Goal: Information Seeking & Learning: Learn about a topic

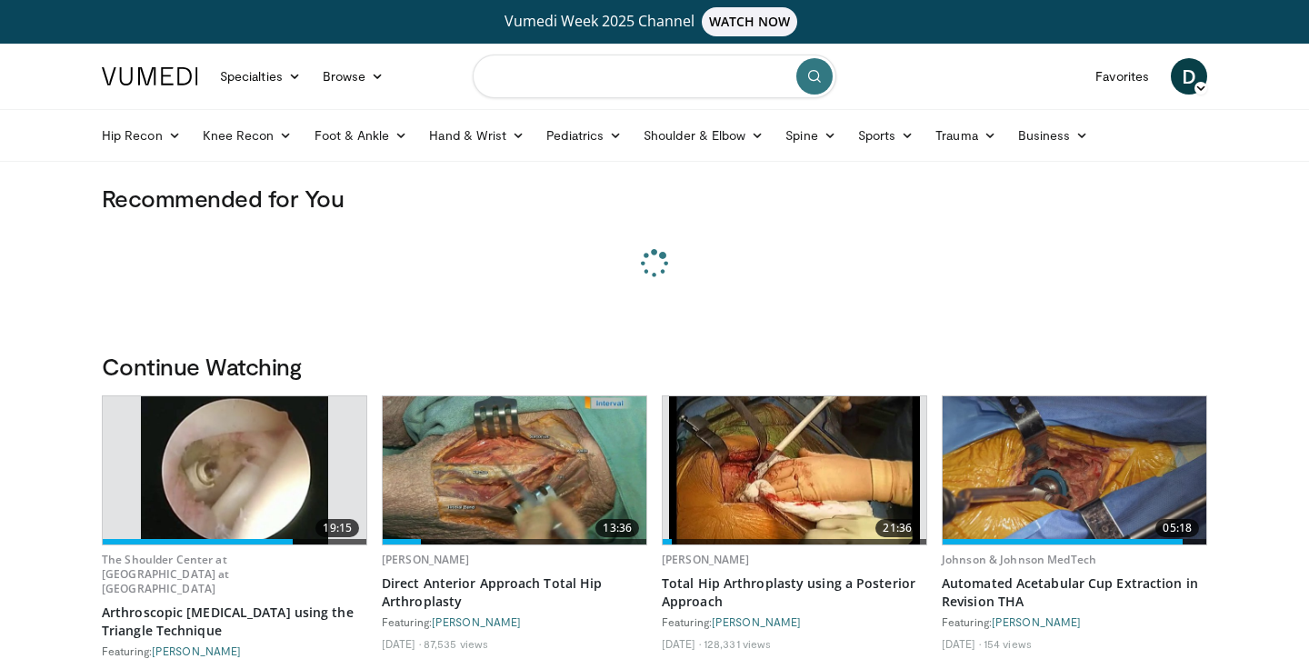
click at [519, 79] on input "Search topics, interventions" at bounding box center [654, 77] width 363 height 44
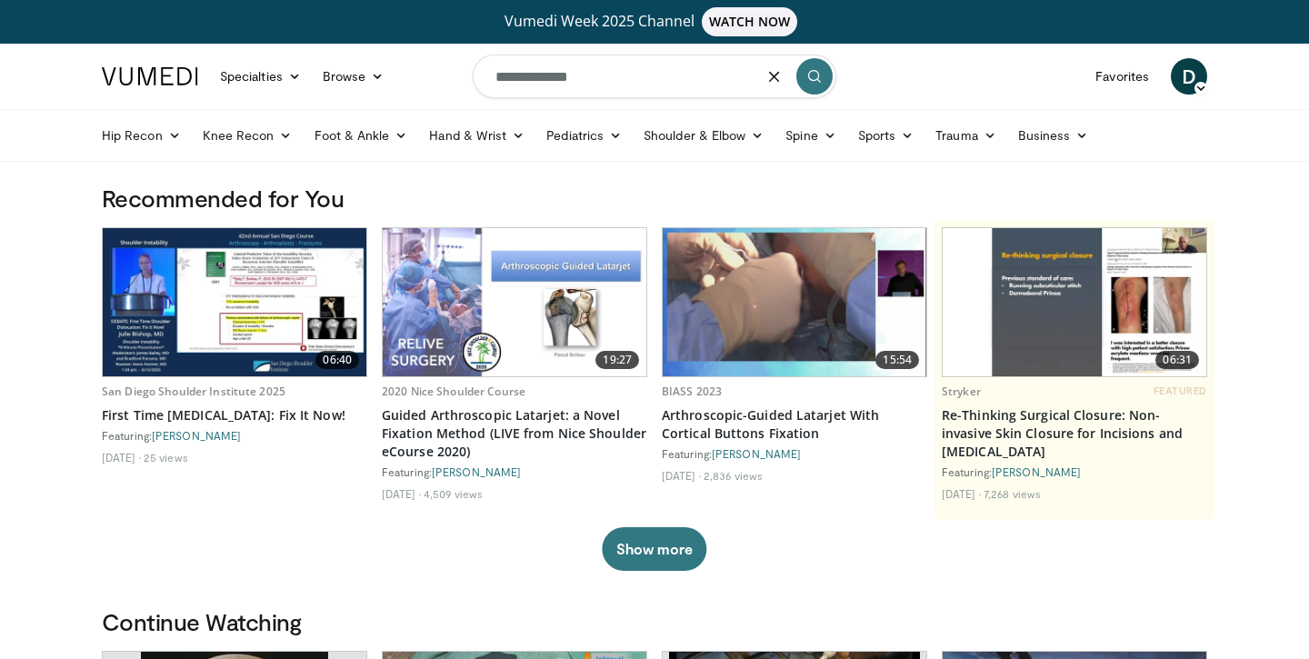
type input "**********"
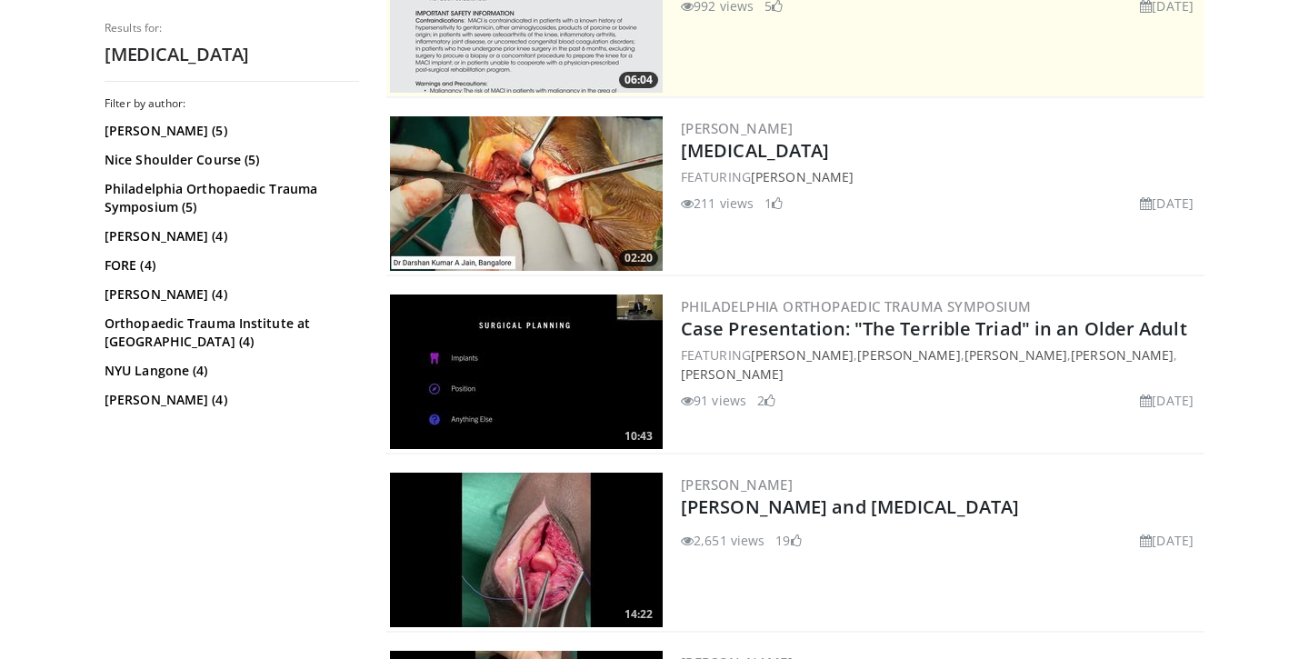
scroll to position [446, 0]
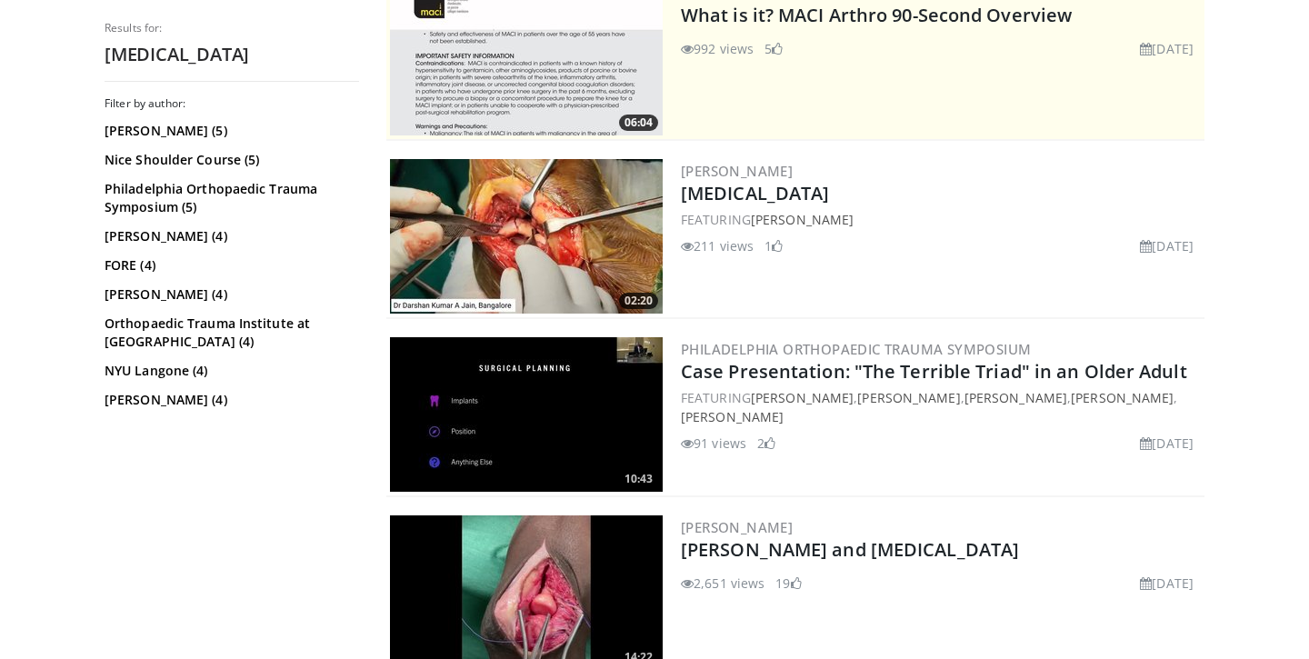
click at [541, 189] on img at bounding box center [526, 236] width 273 height 154
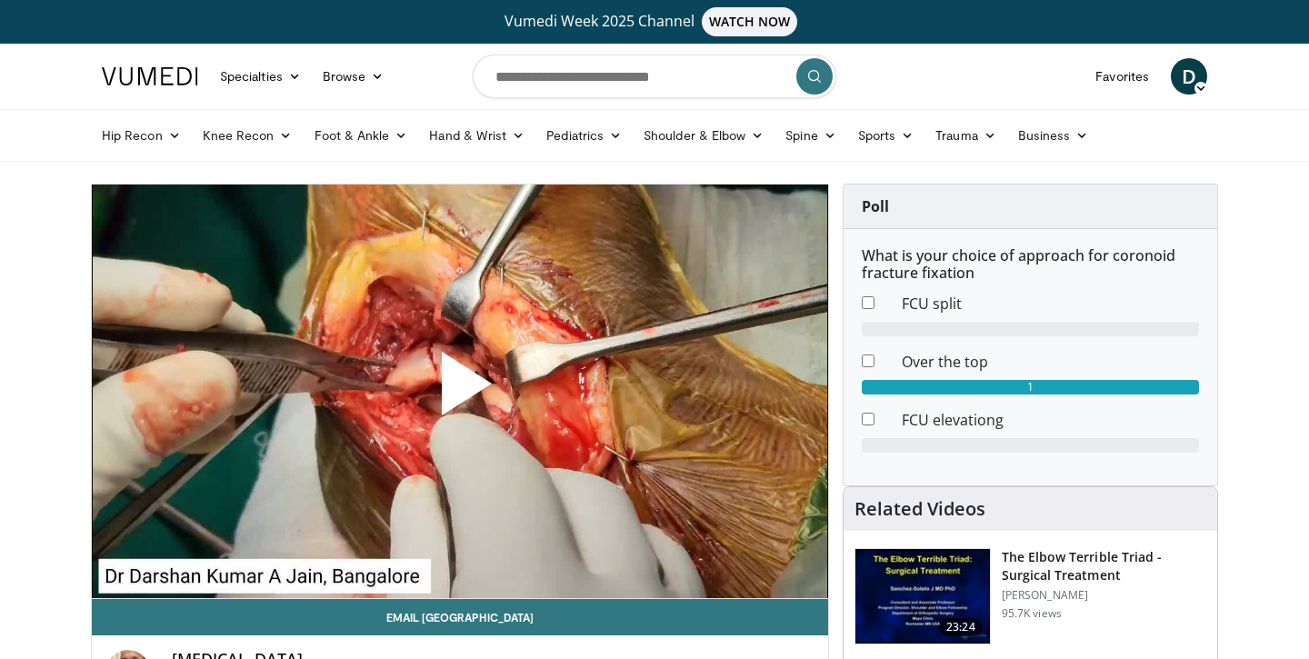
click at [460, 391] on span "Video Player" at bounding box center [460, 391] width 0 height 0
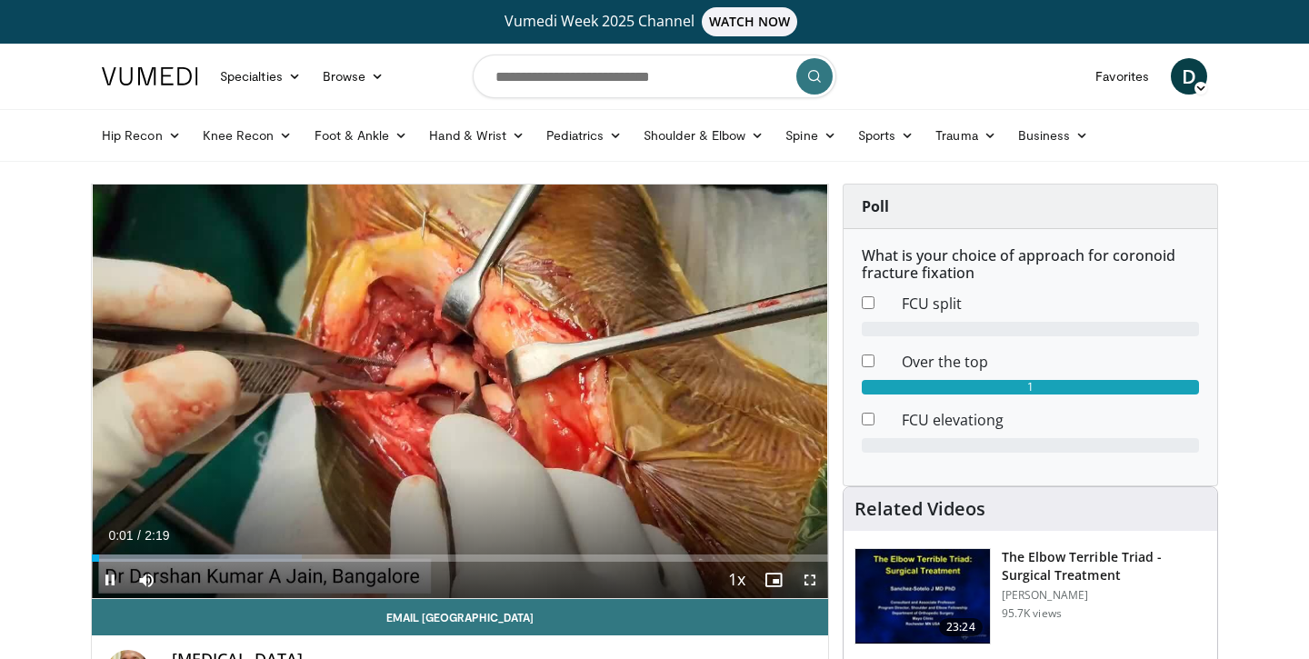
click at [816, 580] on span "Video Player" at bounding box center [810, 580] width 36 height 36
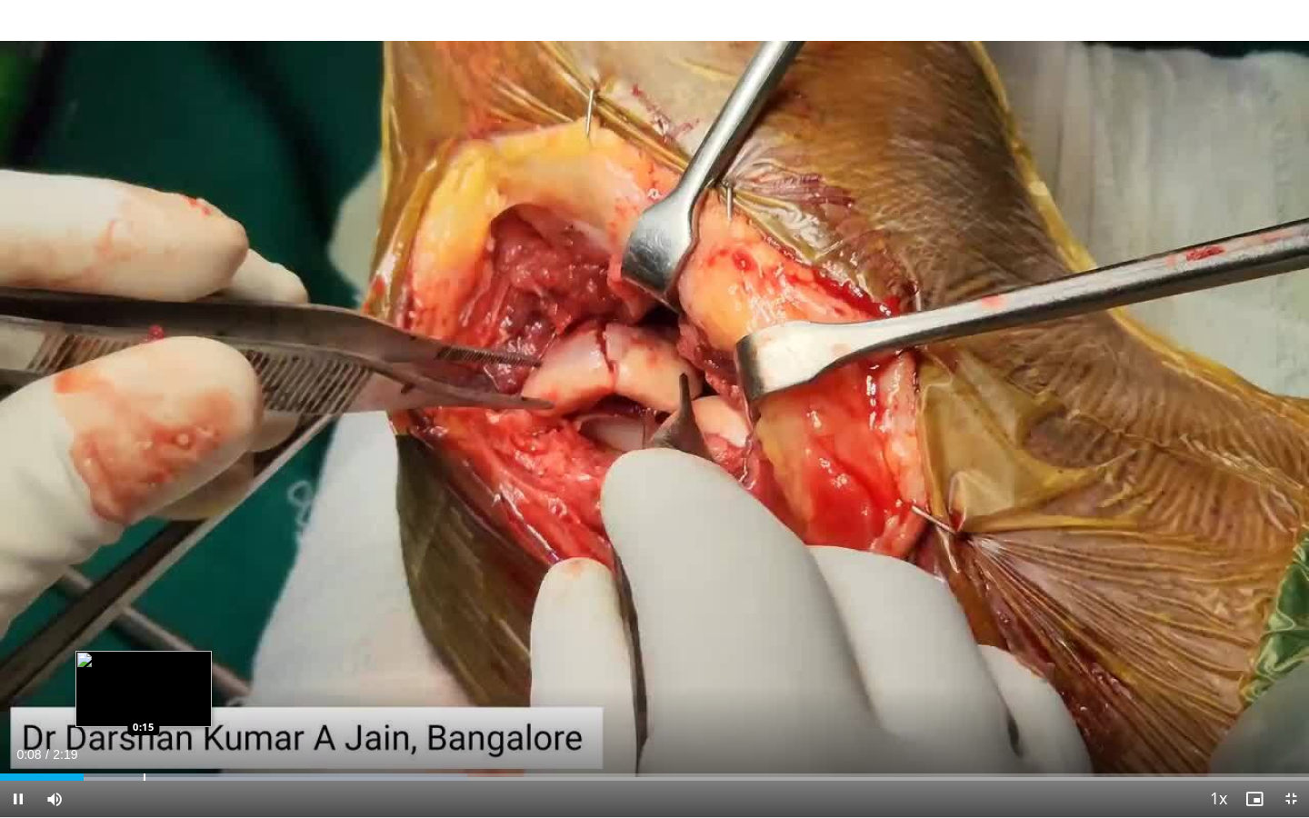
click at [144, 658] on div "Progress Bar" at bounding box center [145, 776] width 2 height 7
click at [188, 658] on div "Loaded : 50.02% 0:17 0:19" at bounding box center [654, 771] width 1309 height 17
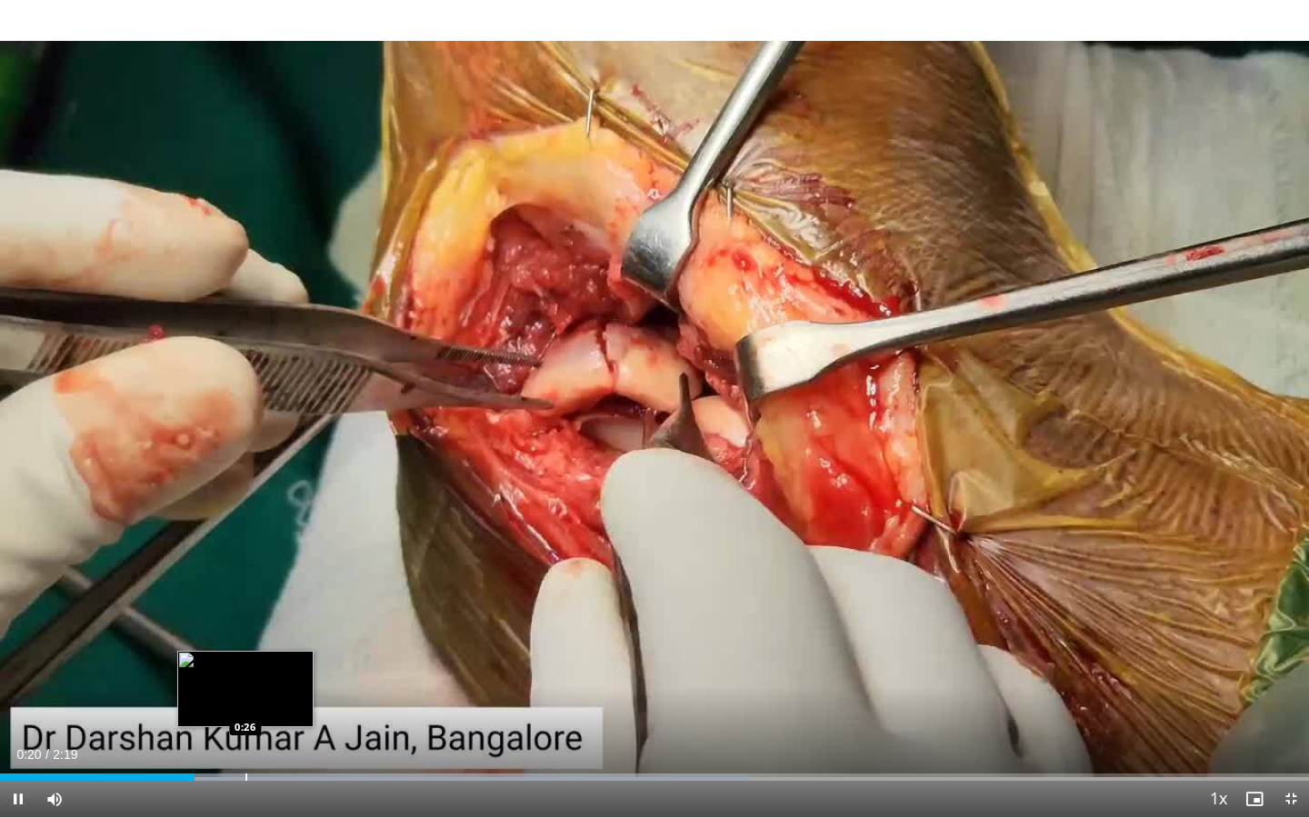
click at [245, 658] on div "Loaded : 57.17% 0:20 0:26" at bounding box center [654, 771] width 1309 height 17
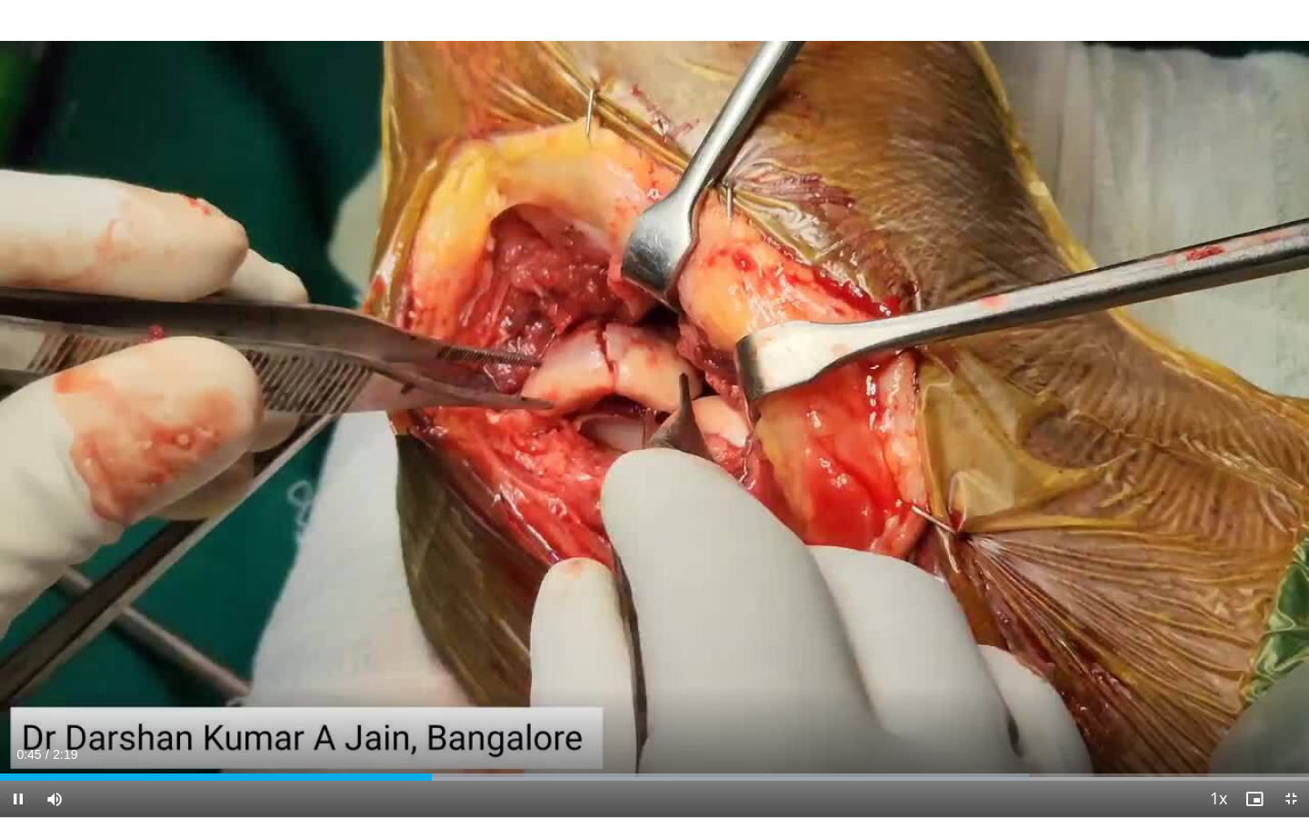
click at [453, 658] on div "Current Time 0:45 / Duration 2:19 Pause Skip Backward Skip Forward Mute Loaded …" at bounding box center [654, 799] width 1309 height 36
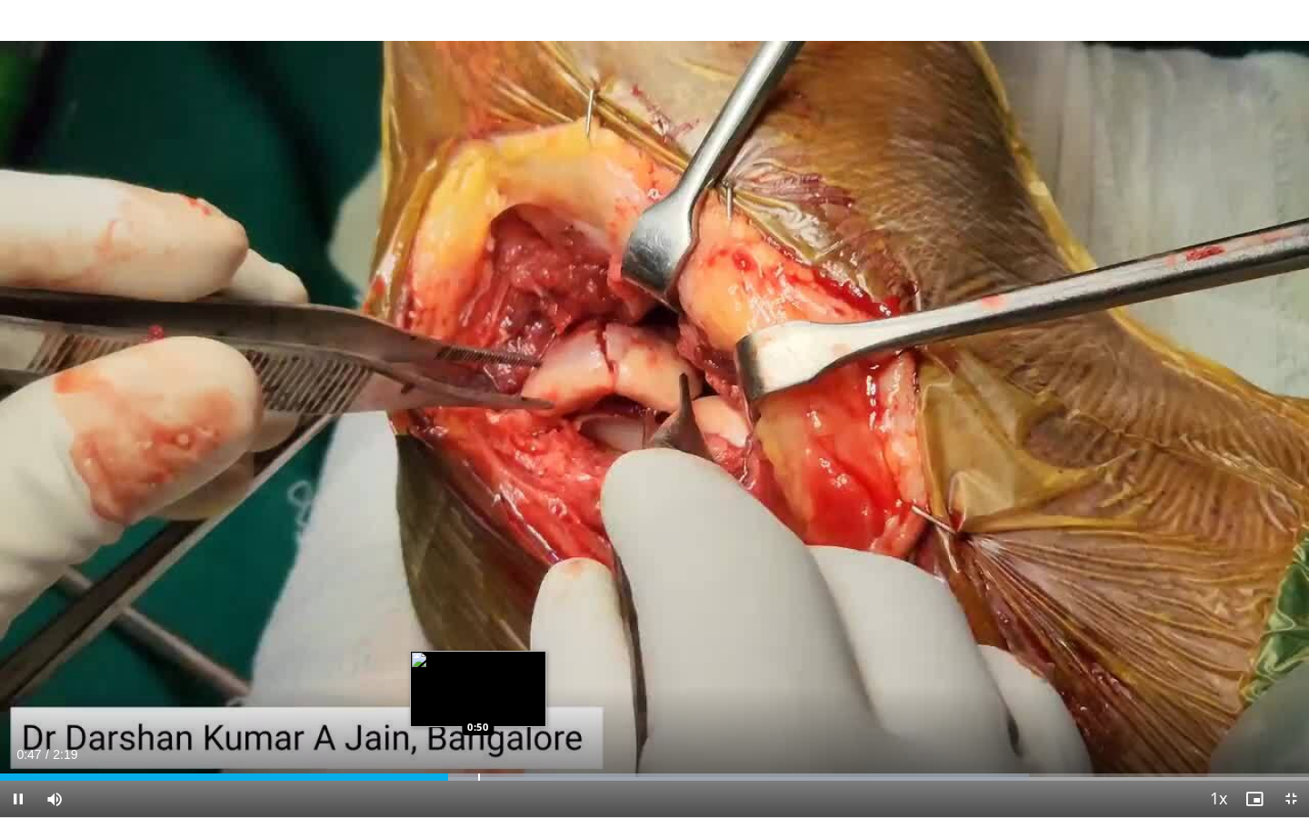
click at [478, 658] on div "Progress Bar" at bounding box center [479, 776] width 2 height 7
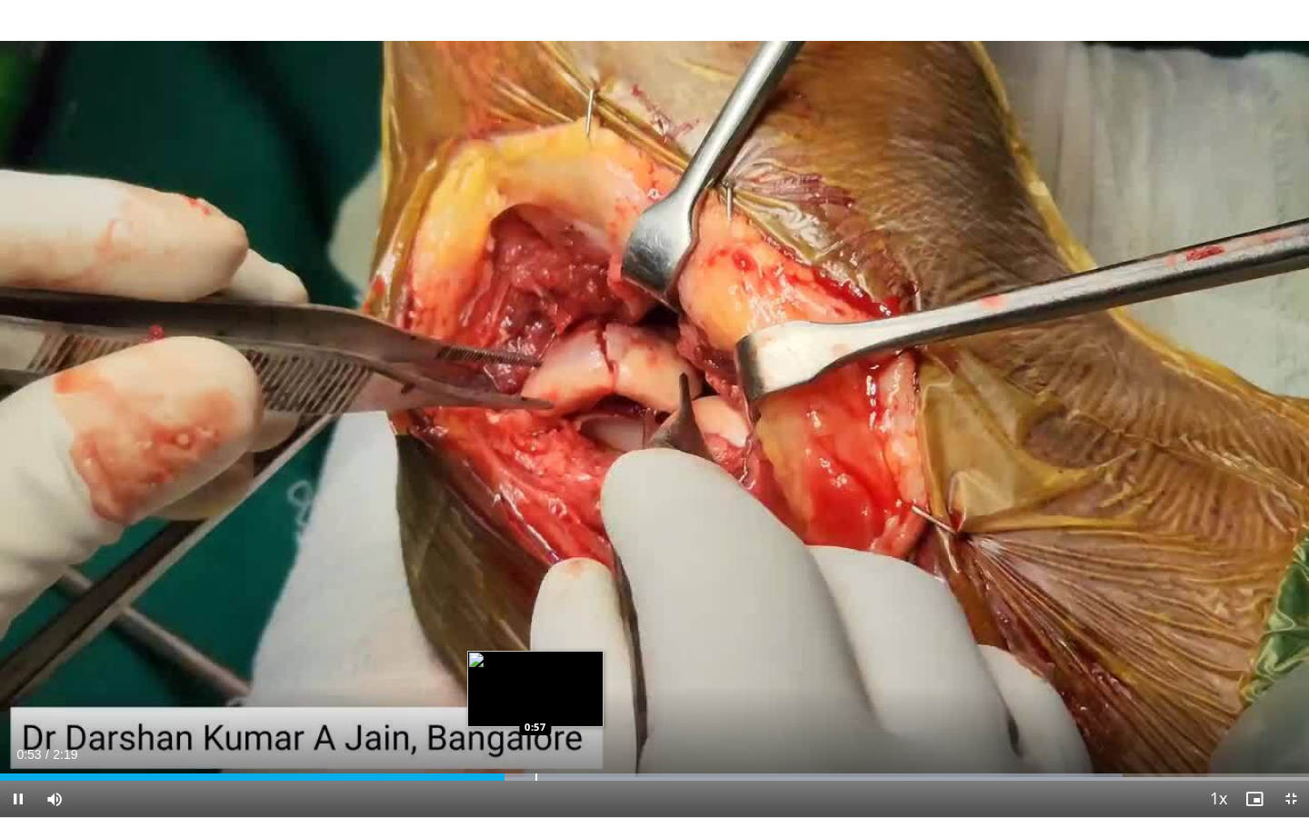
click at [537, 658] on div "Progress Bar" at bounding box center [536, 776] width 2 height 7
click at [566, 658] on div "Progress Bar" at bounding box center [567, 776] width 2 height 7
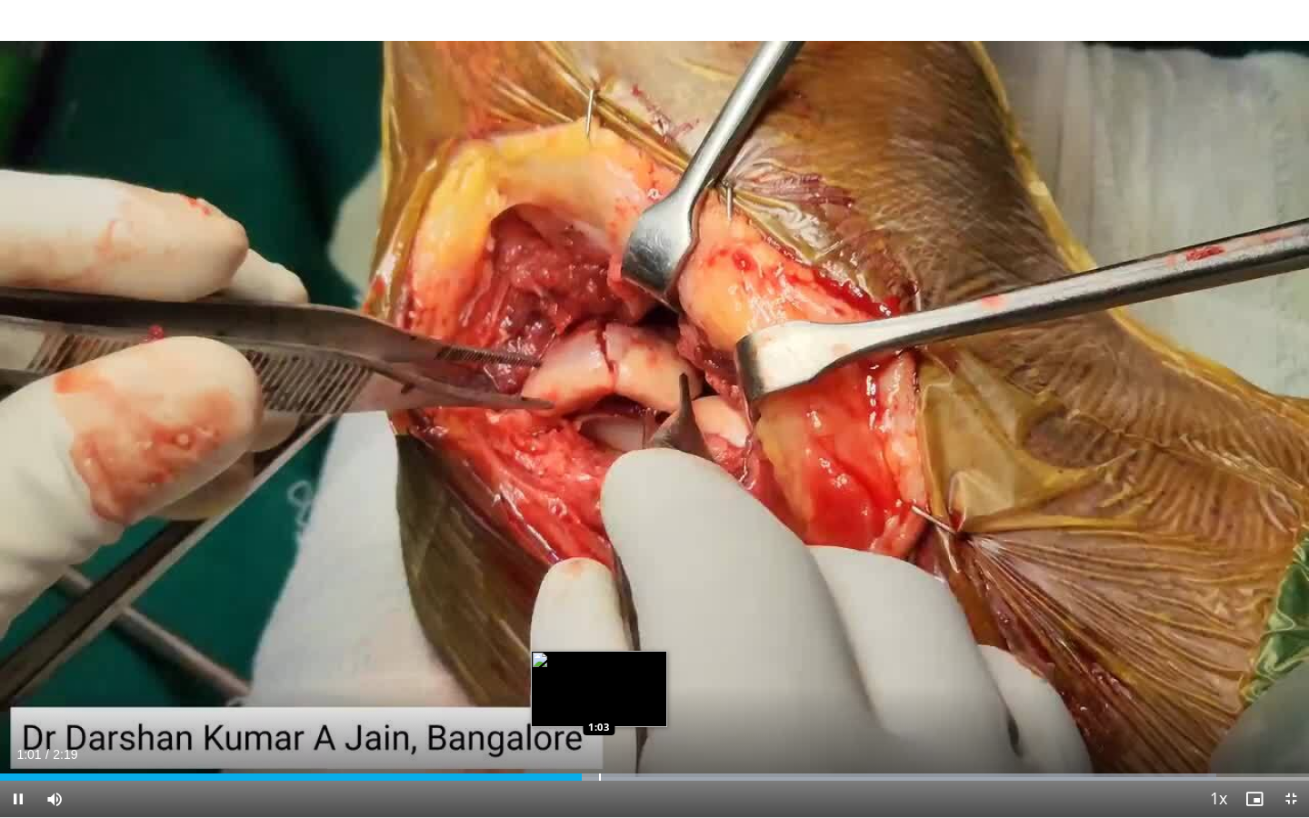
click at [599, 658] on div "Progress Bar" at bounding box center [600, 776] width 2 height 7
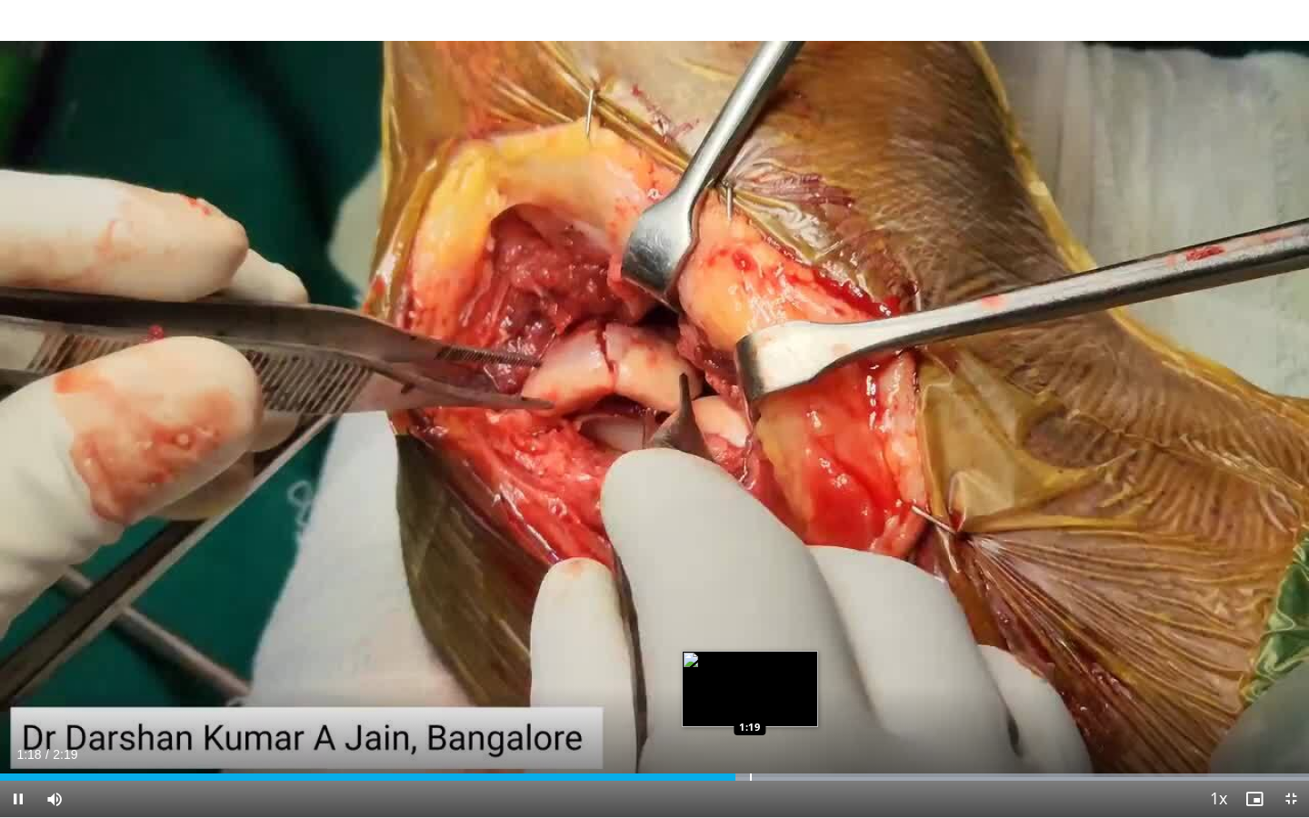
click at [751, 658] on div "Progress Bar" at bounding box center [751, 776] width 2 height 7
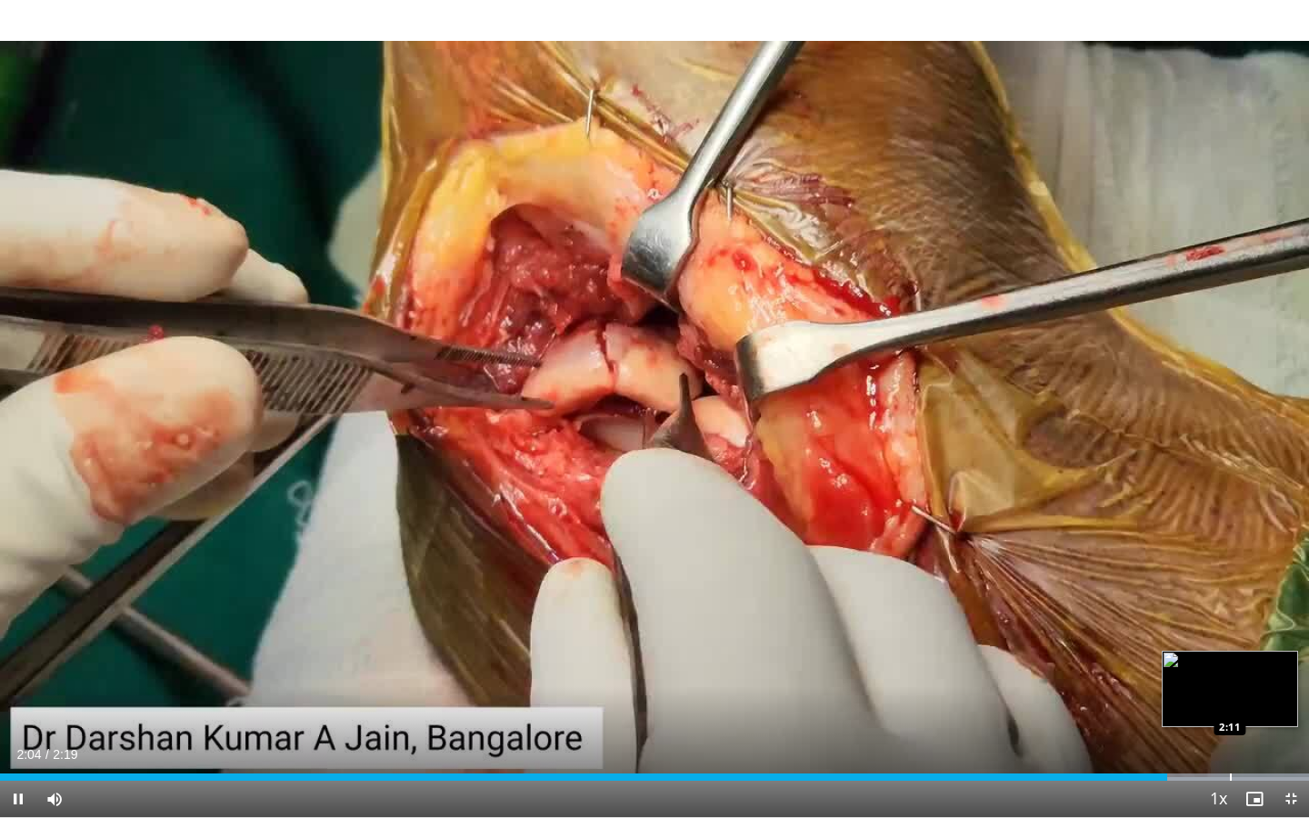
click at [1230, 658] on div "Loaded : 100.00% 2:04 2:11" at bounding box center [654, 771] width 1309 height 17
click at [1266, 658] on div "Progress Bar" at bounding box center [1267, 776] width 2 height 7
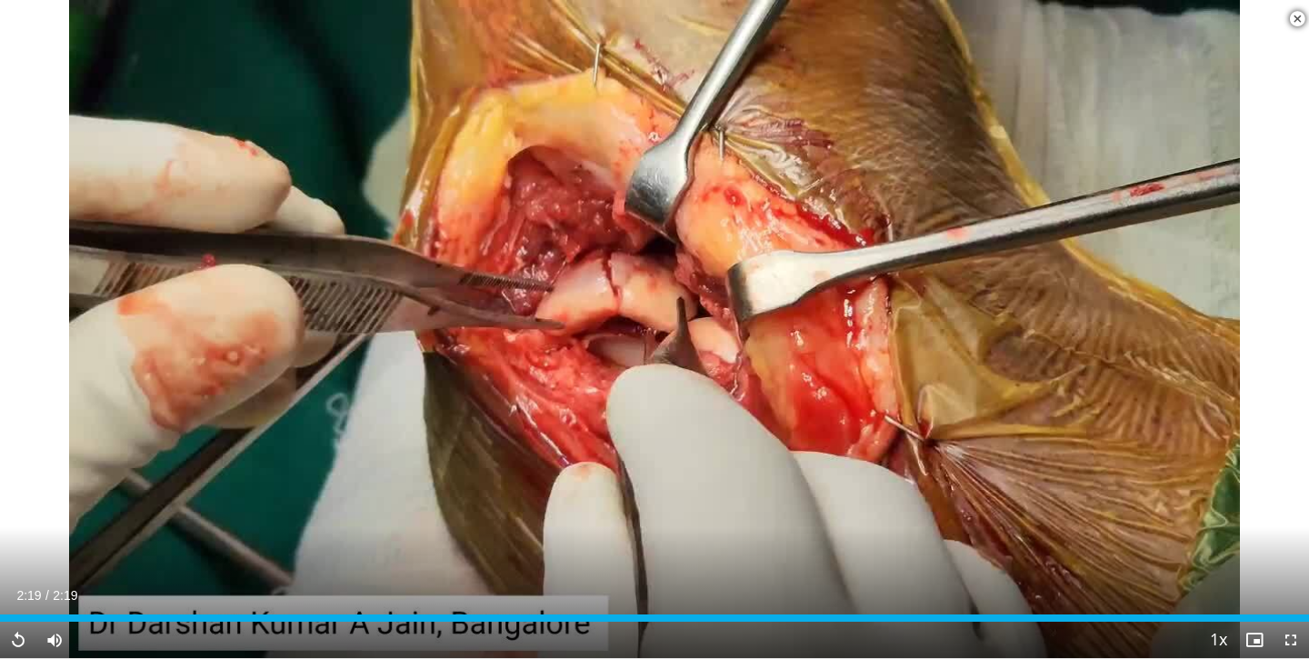
scroll to position [357, 0]
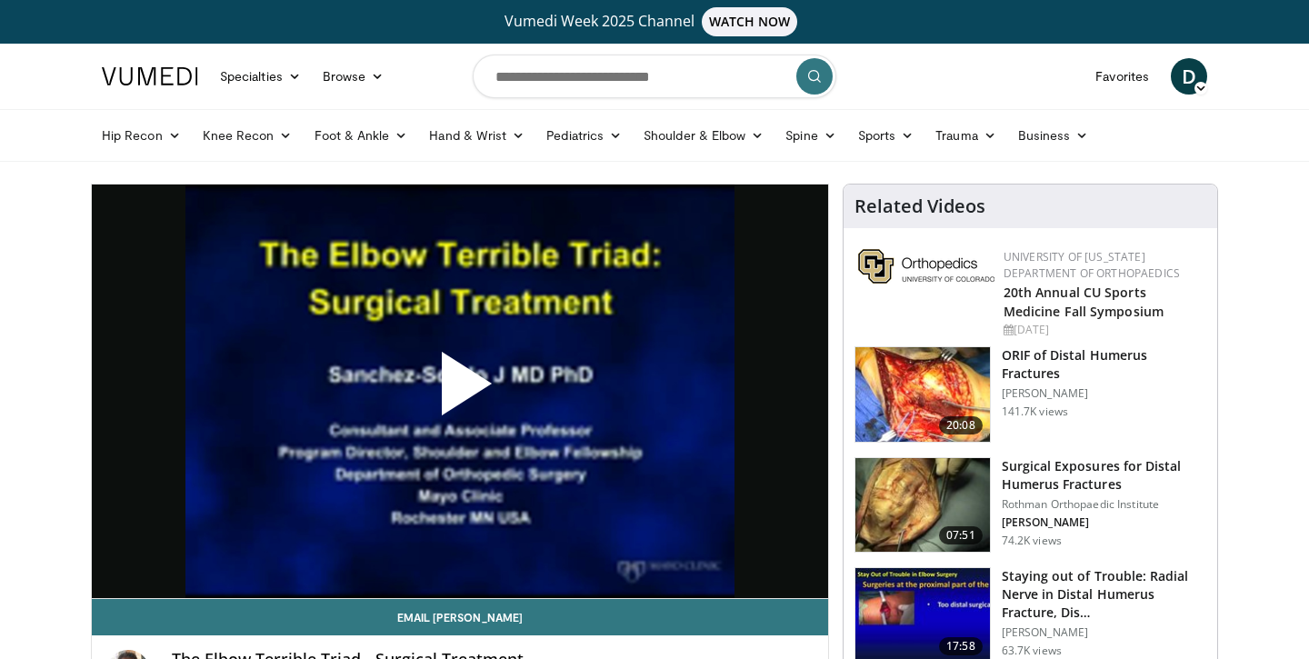
scroll to position [129, 0]
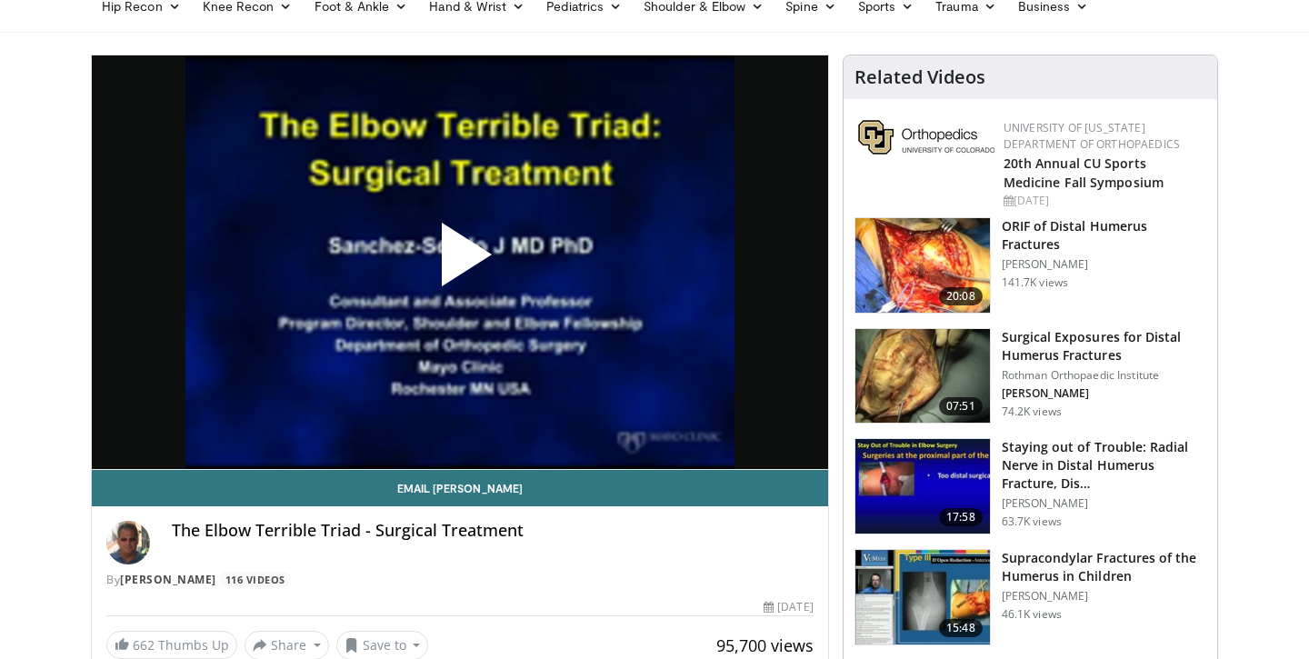
click at [460, 262] on span "Video Player" at bounding box center [460, 262] width 0 height 0
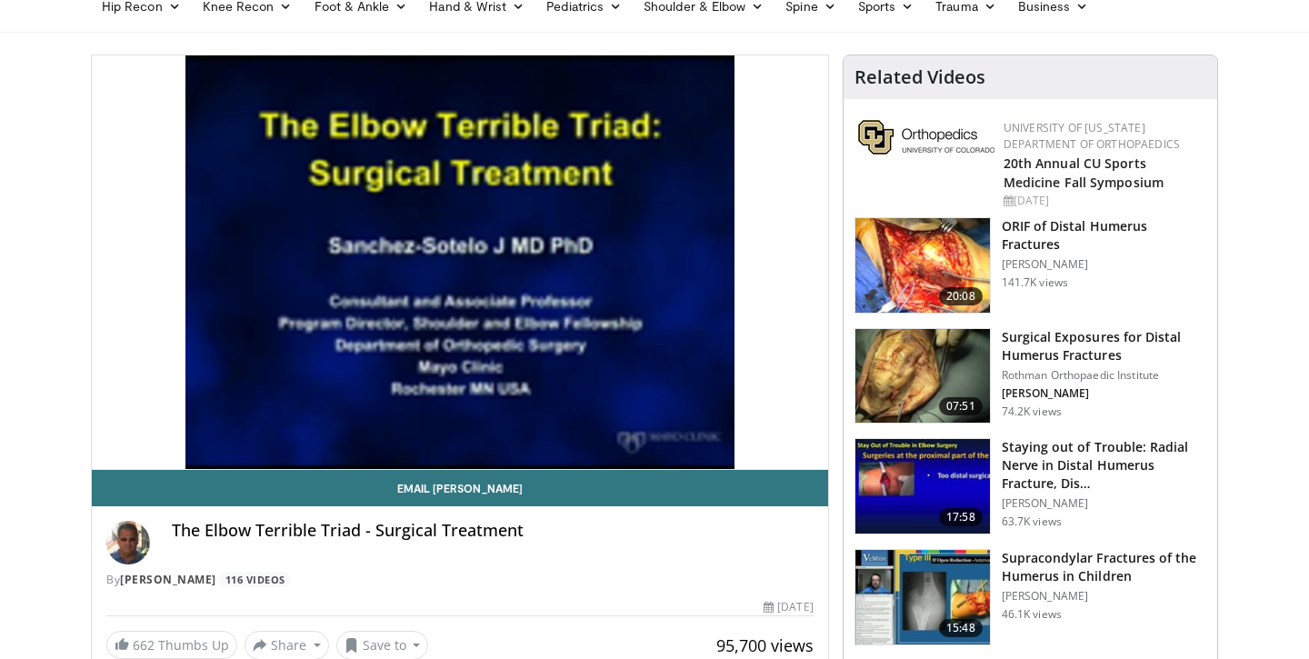
scroll to position [0, 0]
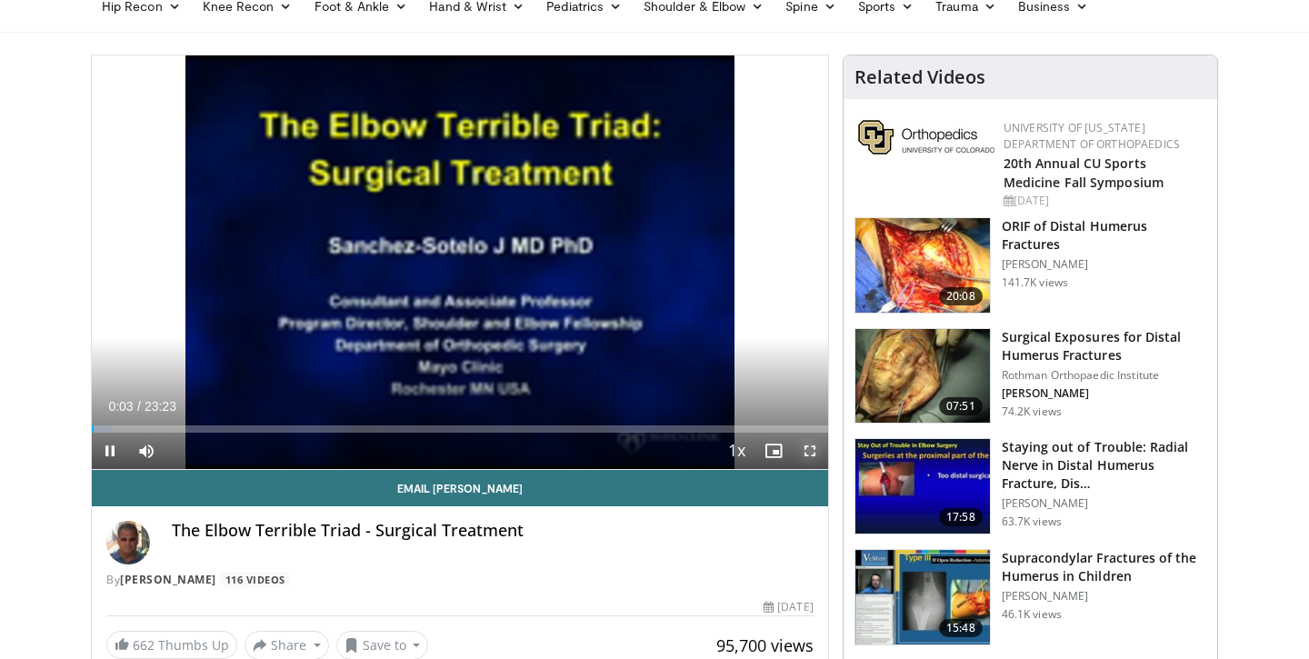
click at [812, 453] on span "Video Player" at bounding box center [810, 451] width 36 height 36
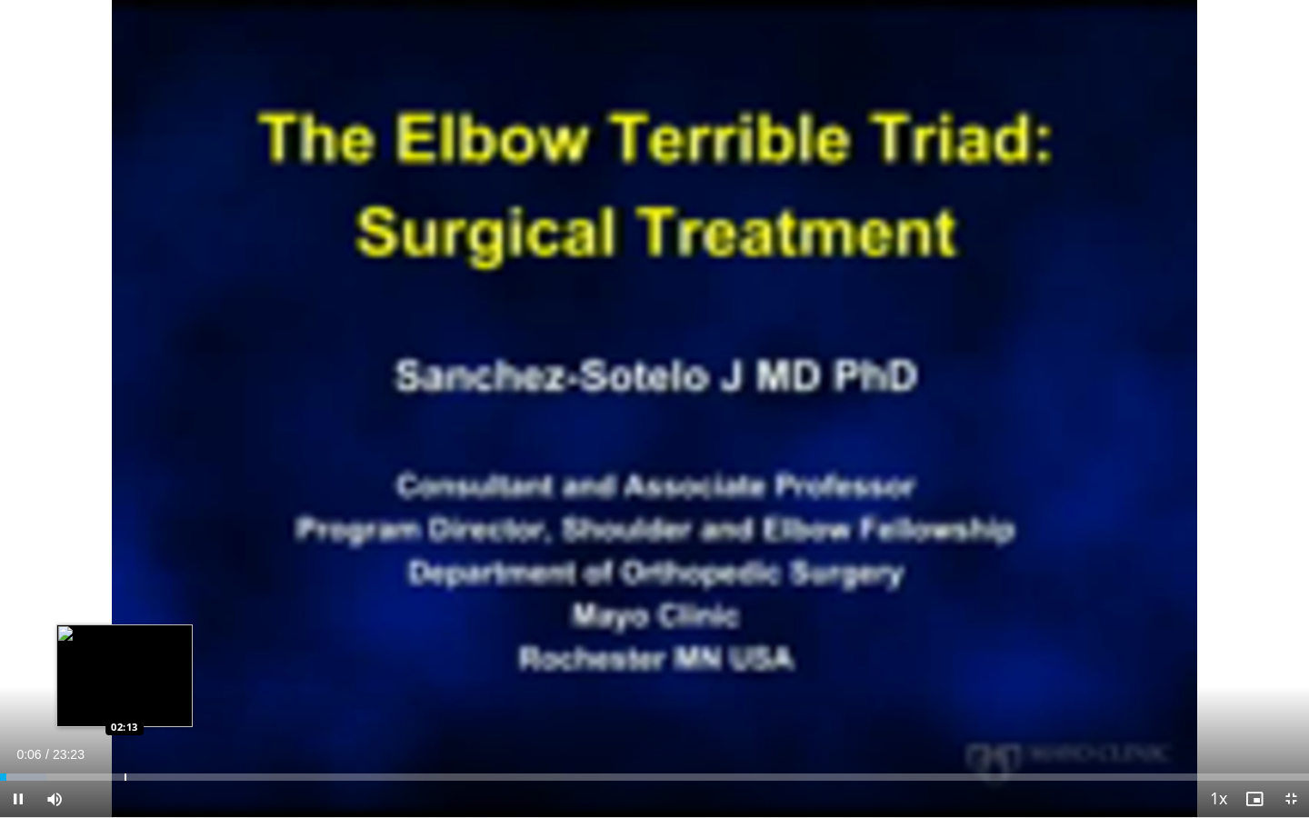
click at [124, 658] on div "Loaded : 3.53% 00:06 02:13" at bounding box center [654, 771] width 1309 height 17
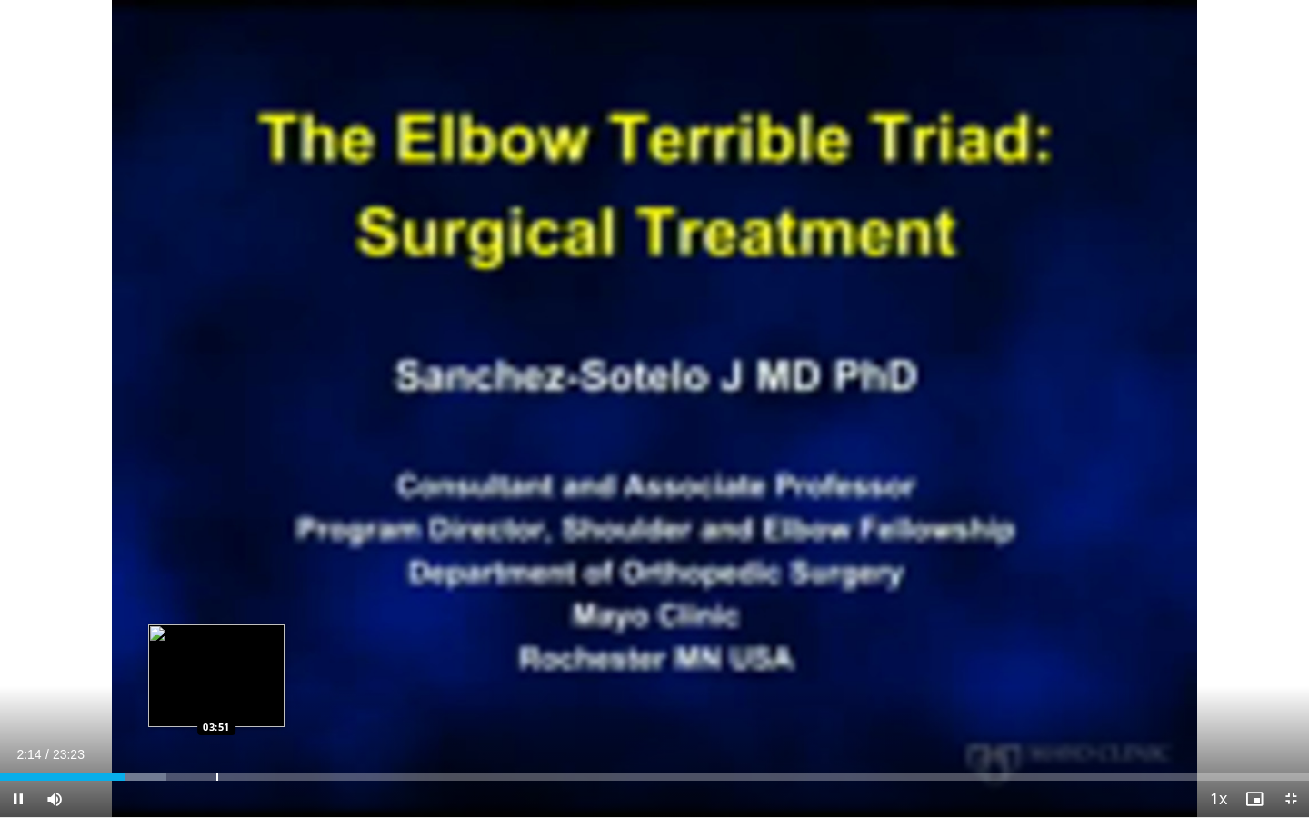
click at [216, 658] on div "Loaded : 12.72% 02:14 03:51" at bounding box center [654, 771] width 1309 height 17
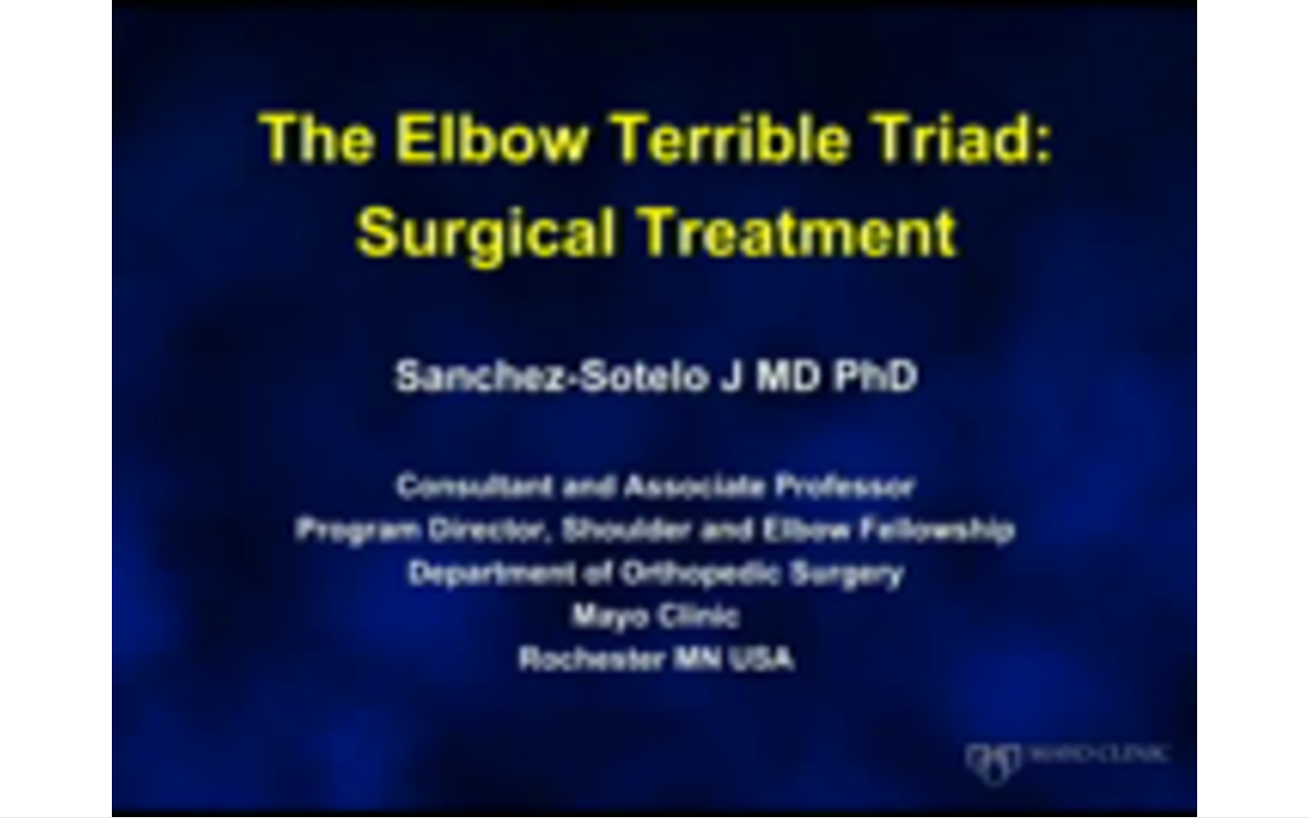
click at [264, 658] on div "10 seconds Tap to unmute" at bounding box center [654, 408] width 1309 height 817
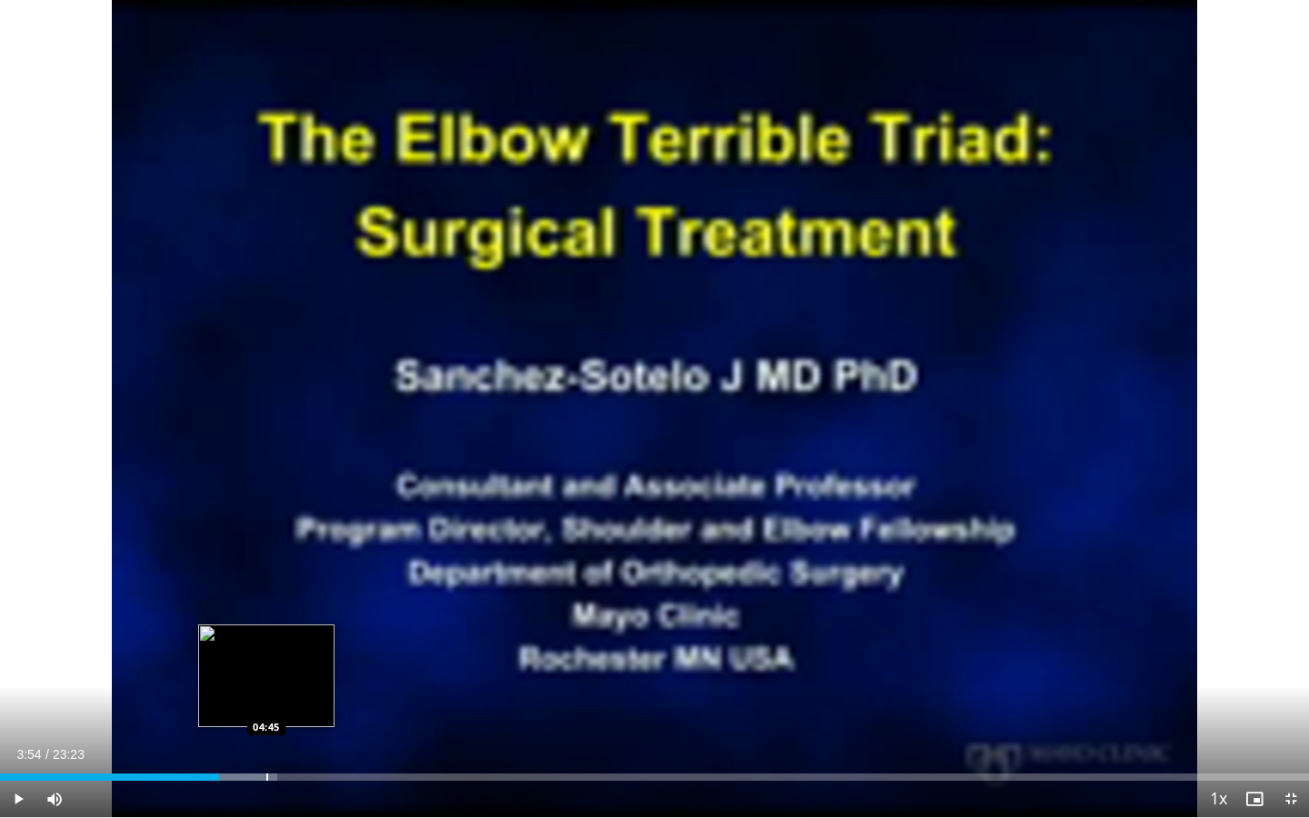
click at [266, 658] on div "Progress Bar" at bounding box center [267, 776] width 2 height 7
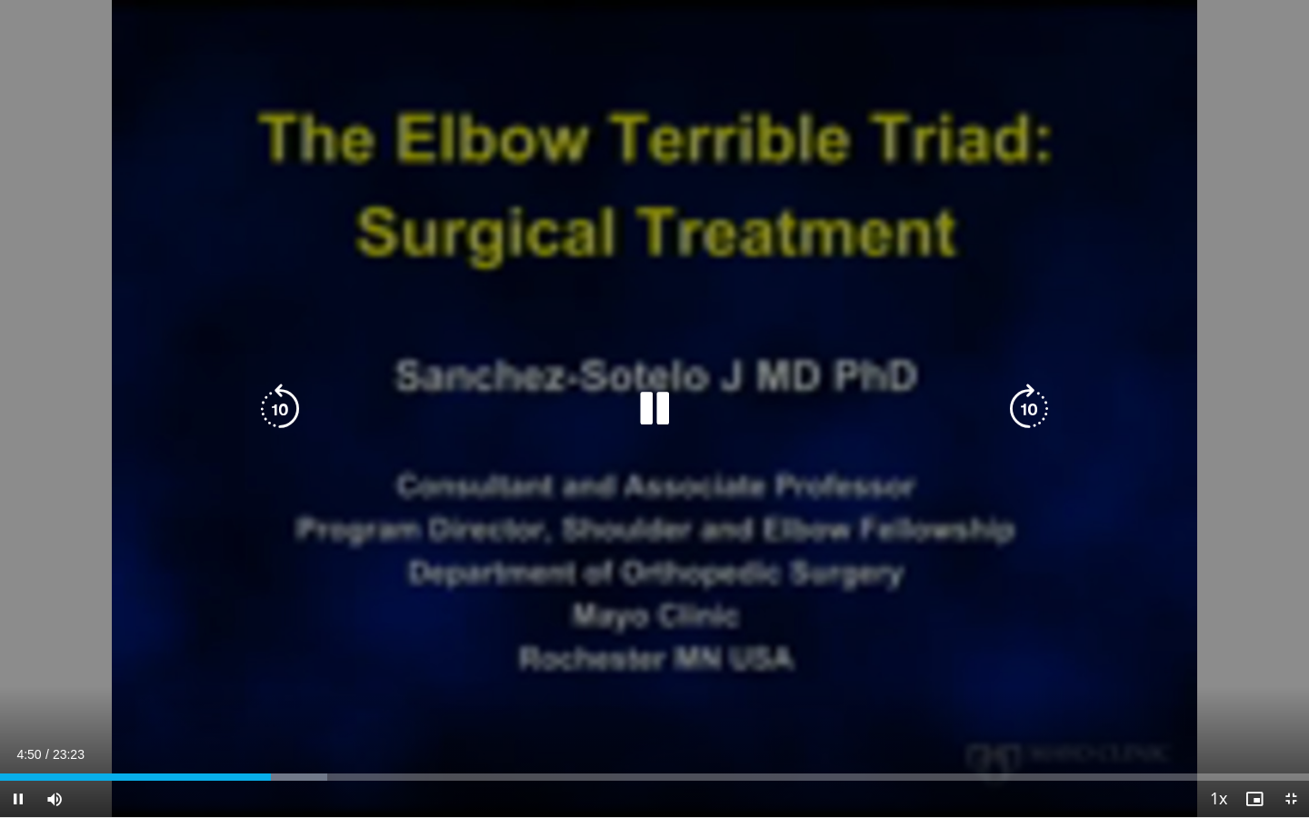
click at [654, 410] on icon "Video Player" at bounding box center [654, 408] width 51 height 51
click at [645, 398] on icon "Video Player" at bounding box center [654, 408] width 51 height 51
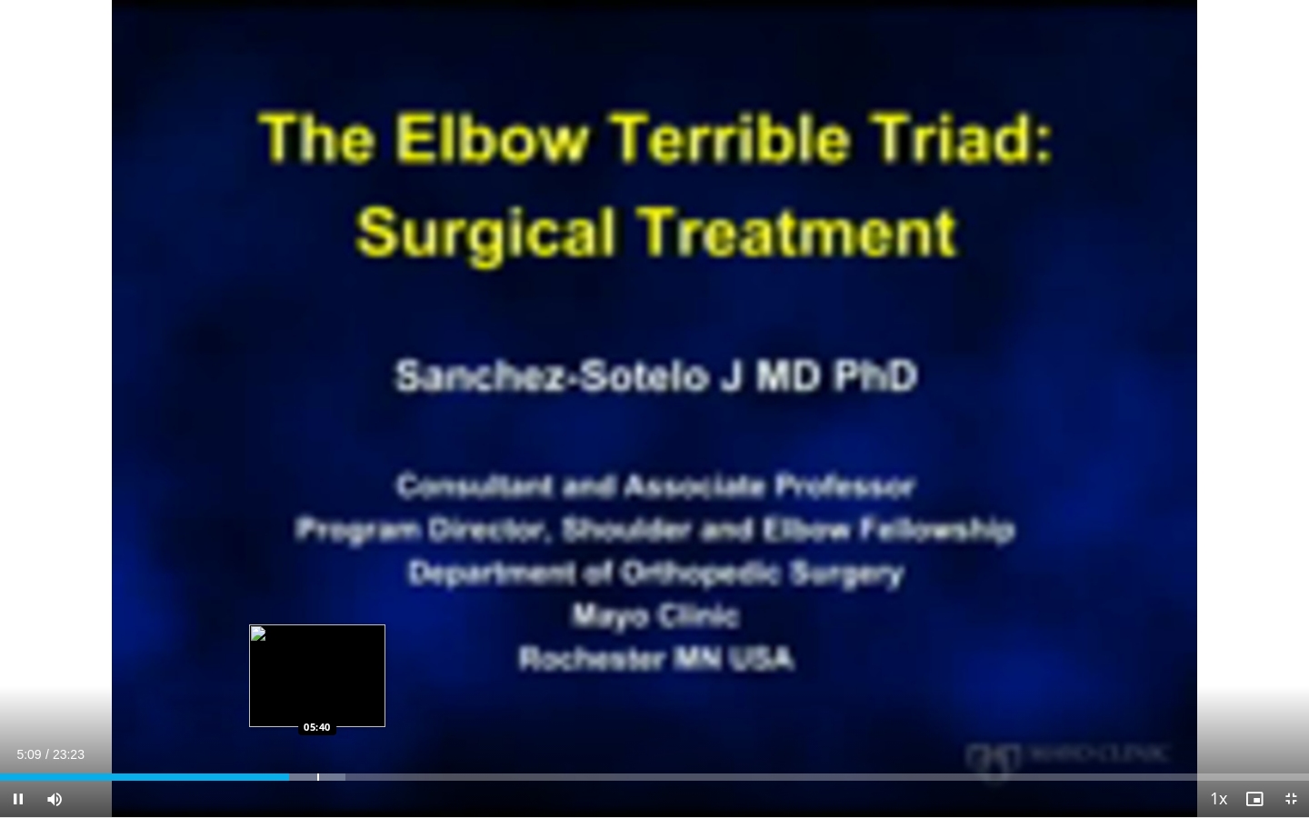
click at [317, 658] on div "Progress Bar" at bounding box center [318, 776] width 2 height 7
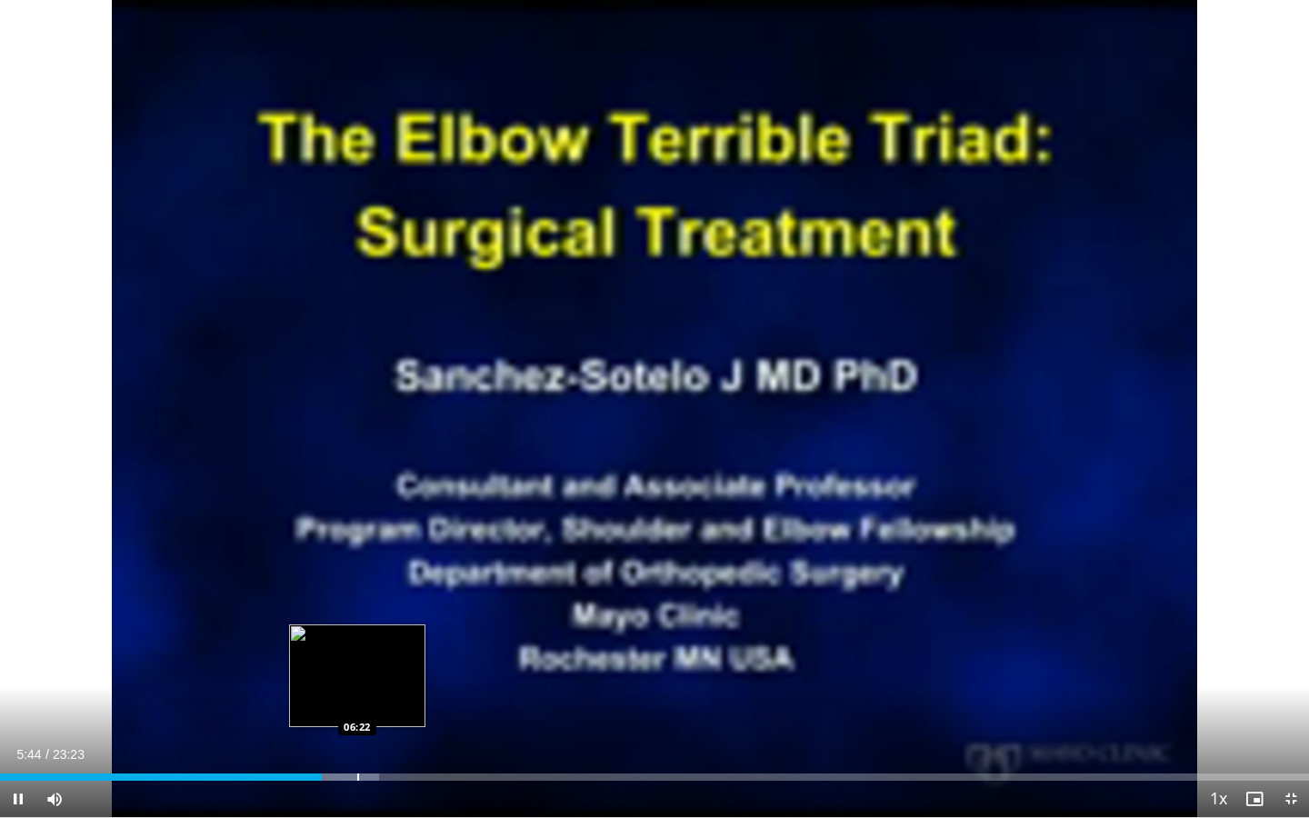
click at [357, 658] on div "Loaded : 28.98% 05:44 06:22" at bounding box center [654, 771] width 1309 height 17
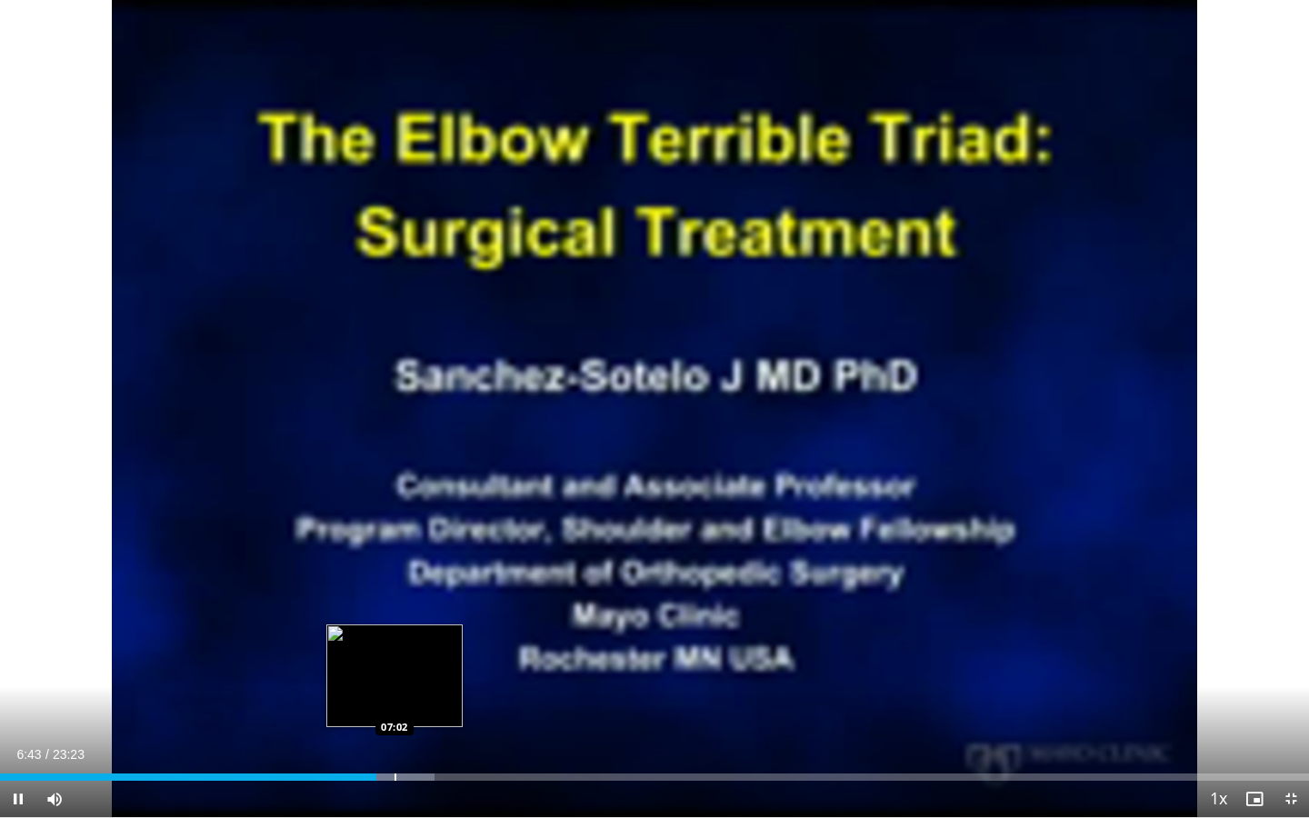
click at [395, 658] on div "Progress Bar" at bounding box center [395, 776] width 2 height 7
click at [409, 658] on div "Progress Bar" at bounding box center [401, 776] width 67 height 7
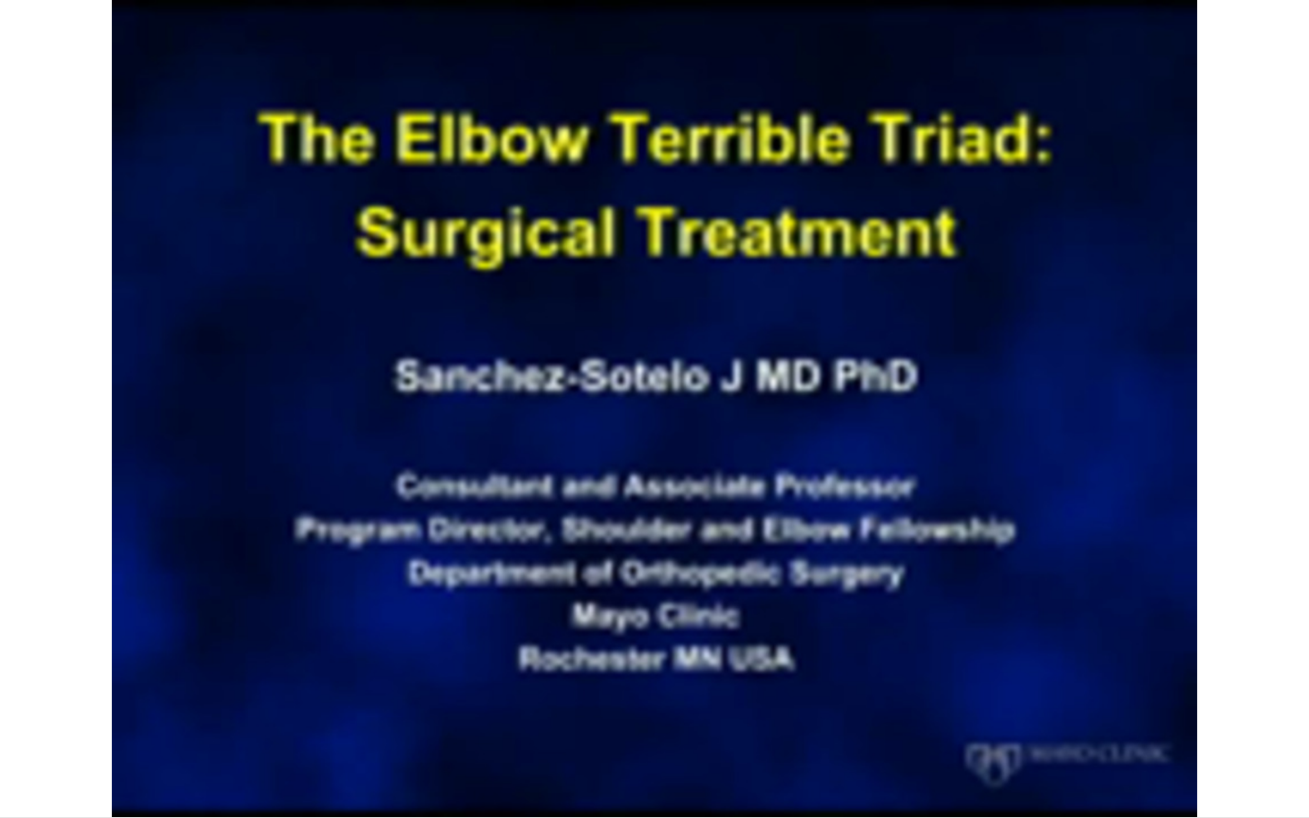
click at [424, 658] on div "10 seconds Tap to unmute" at bounding box center [654, 408] width 1309 height 817
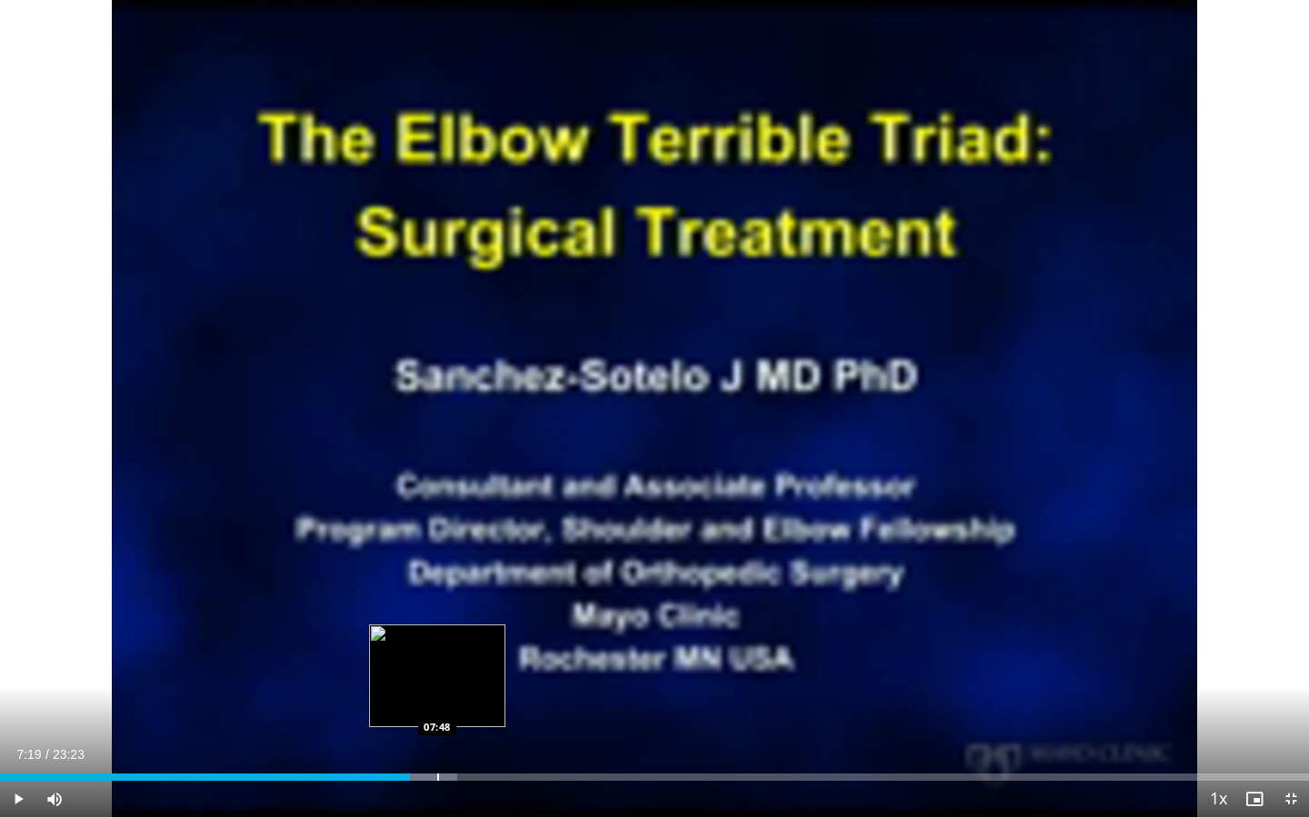
click at [437, 658] on div "Progress Bar" at bounding box center [438, 776] width 2 height 7
click at [421, 658] on div "Progress Bar" at bounding box center [422, 776] width 2 height 7
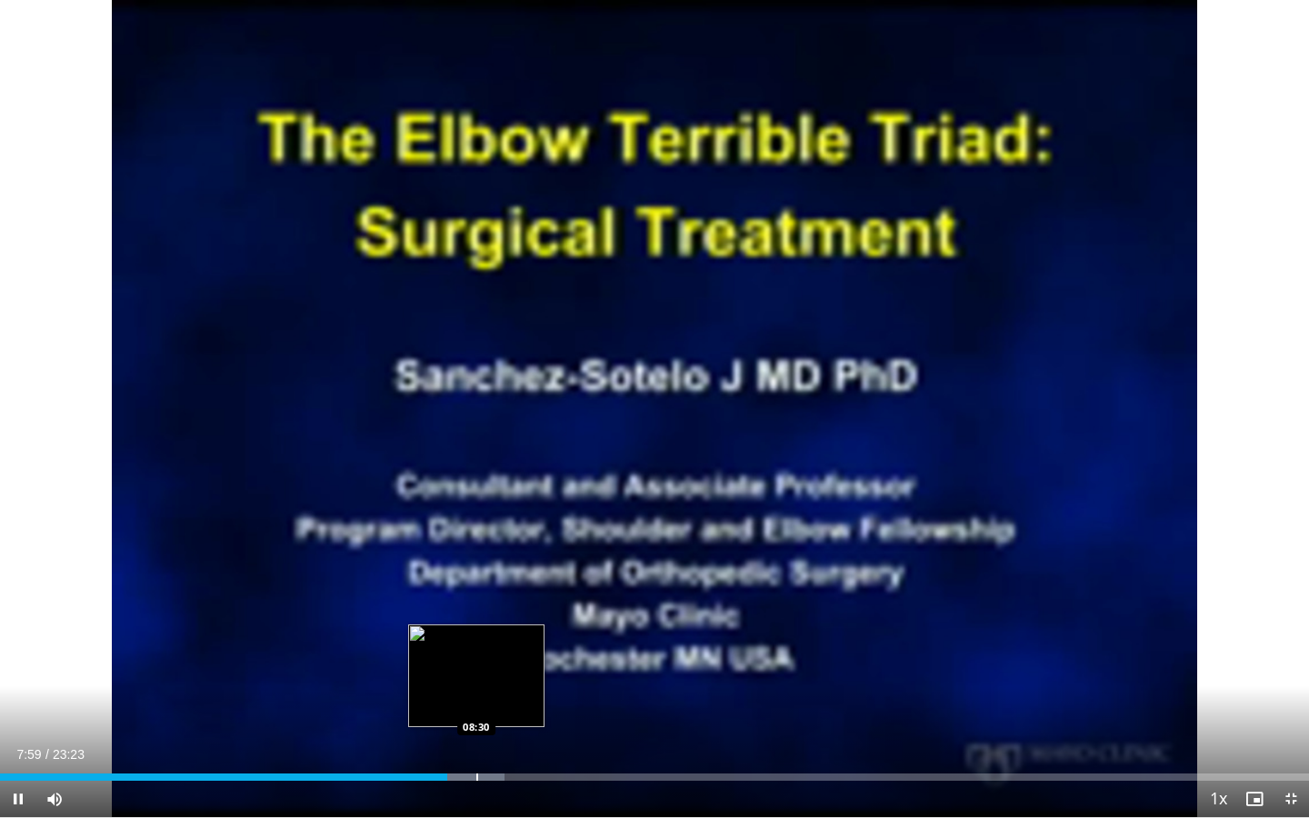
click at [477, 658] on div "Loaded : 38.52% 07:59 08:30" at bounding box center [654, 771] width 1309 height 17
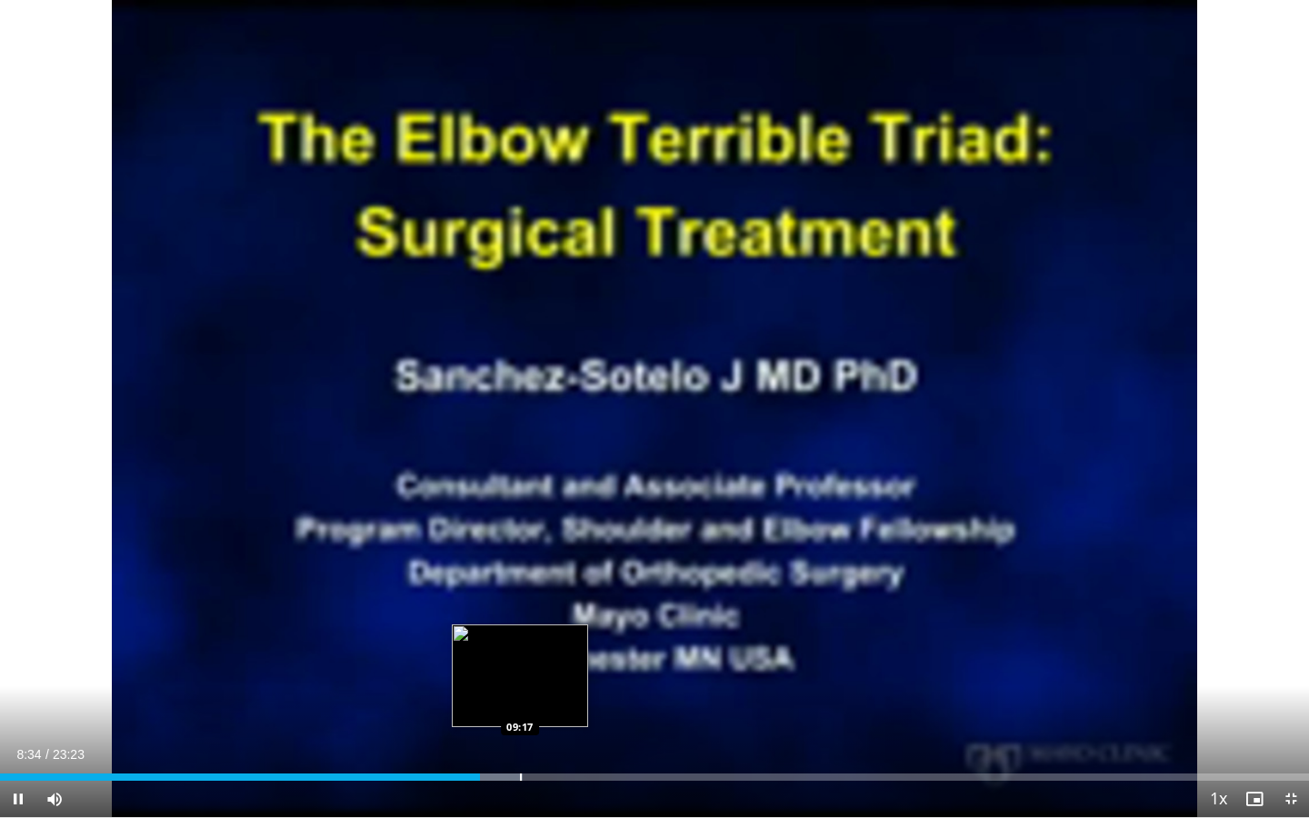
click at [520, 658] on div "Loaded : 39.95% 08:34 09:17" at bounding box center [654, 771] width 1309 height 17
click at [504, 658] on div "Progress Bar" at bounding box center [505, 776] width 2 height 7
click at [537, 658] on div "Progress Bar" at bounding box center [538, 776] width 2 height 7
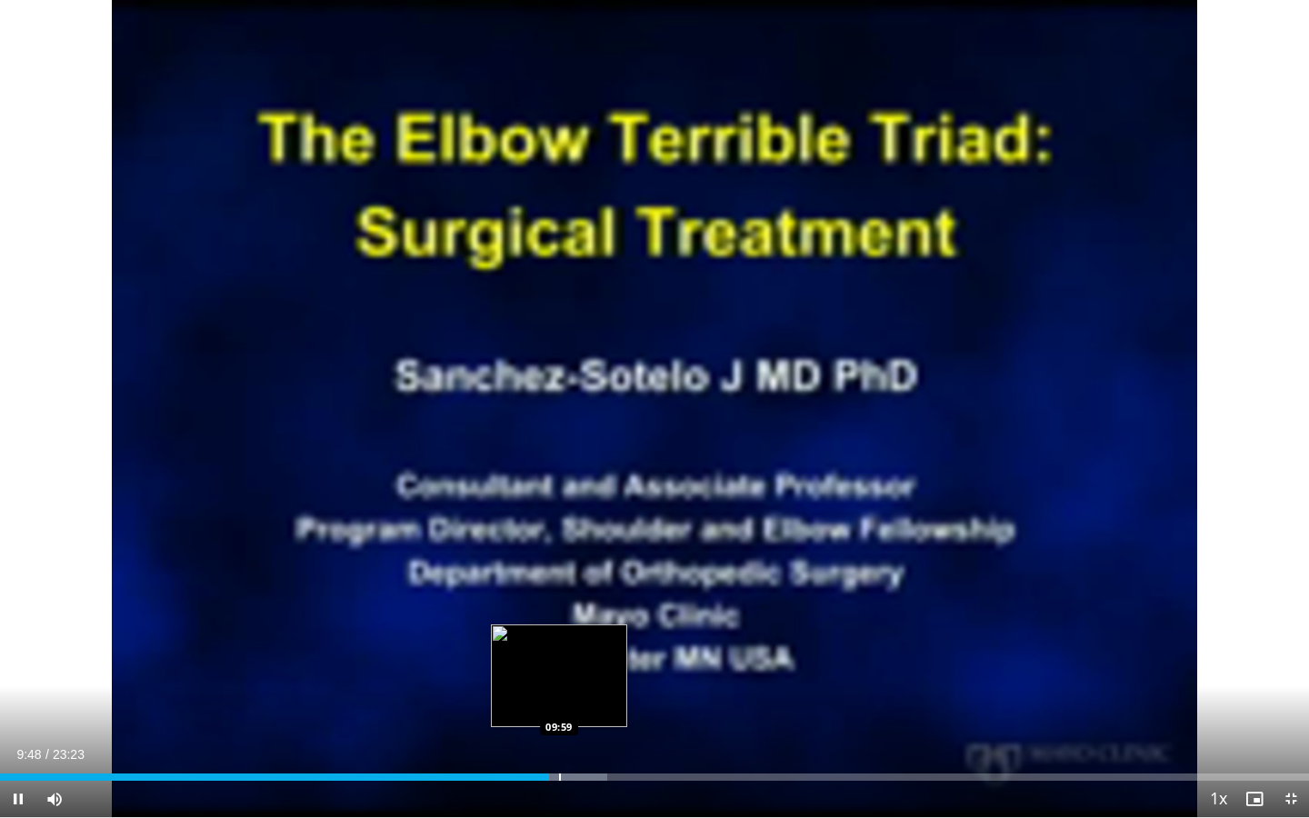
click at [559, 658] on div "Progress Bar" at bounding box center [560, 776] width 2 height 7
click at [576, 658] on div "Progress Bar" at bounding box center [577, 776] width 2 height 7
click at [561, 658] on div "Progress Bar" at bounding box center [562, 776] width 2 height 7
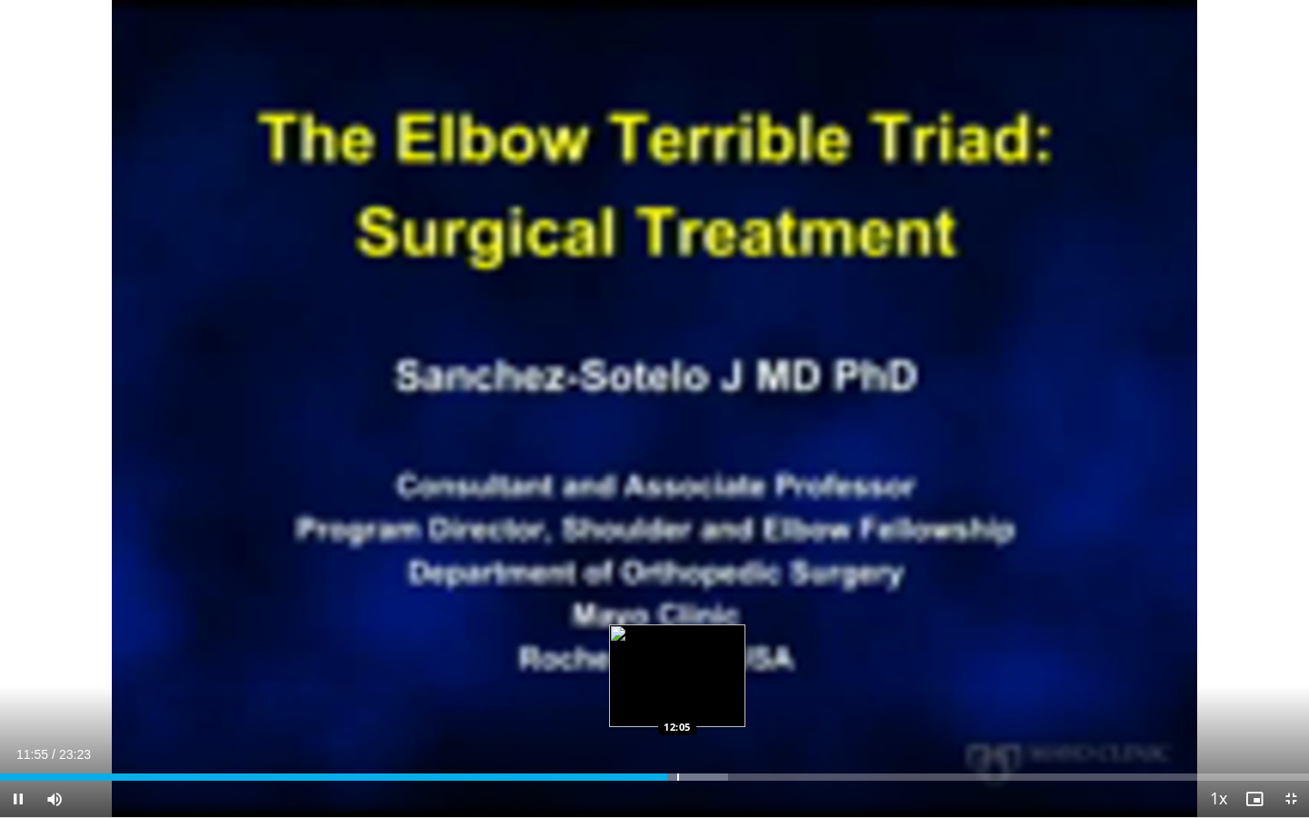
click at [677, 658] on div "Loaded : 55.65% 11:55 12:05" at bounding box center [654, 771] width 1309 height 17
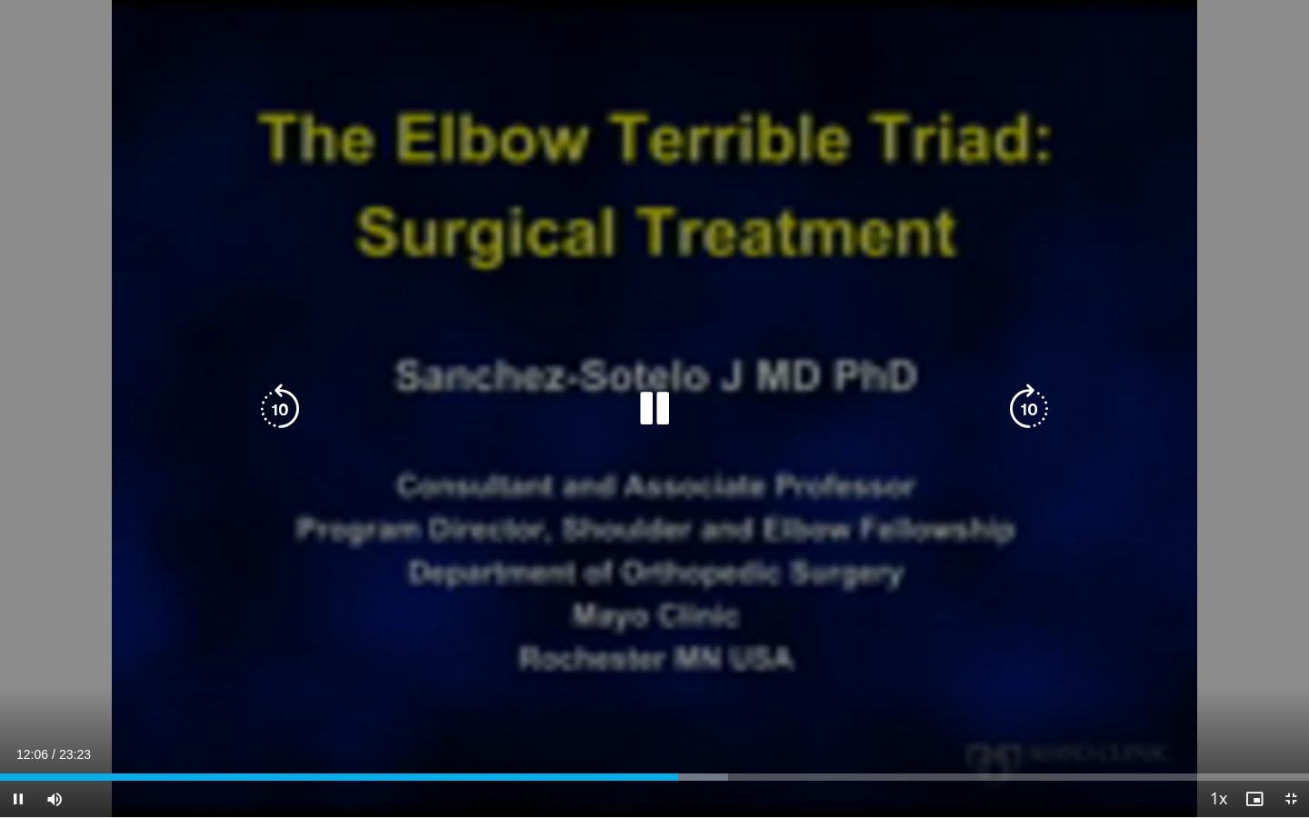
click at [691, 658] on div "Loaded : 55.65% 12:06 12:05" at bounding box center [654, 771] width 1309 height 17
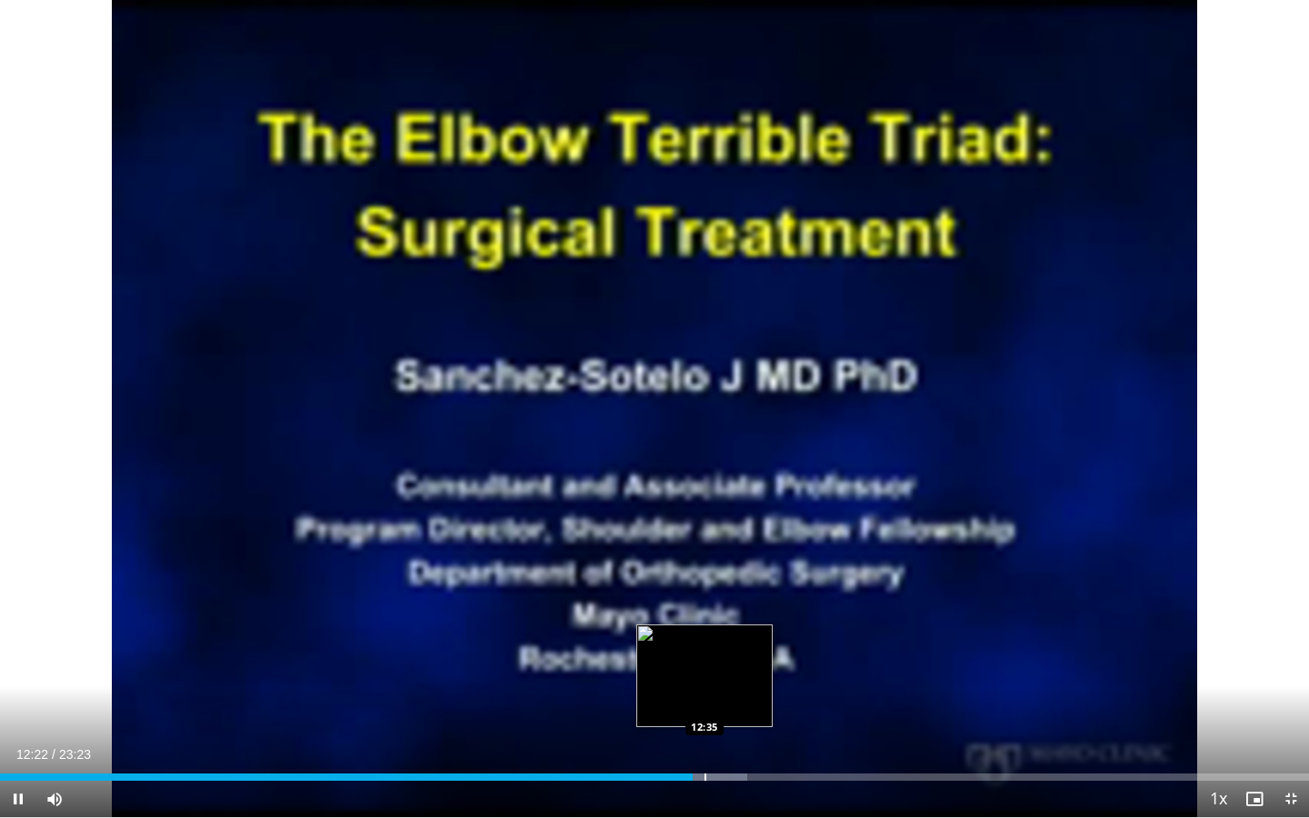
click at [705, 658] on div "Loaded : 57.07% 12:22 12:35" at bounding box center [654, 771] width 1309 height 17
click at [738, 658] on div "Loaded : 58.50% 12:37 13:11" at bounding box center [654, 771] width 1309 height 17
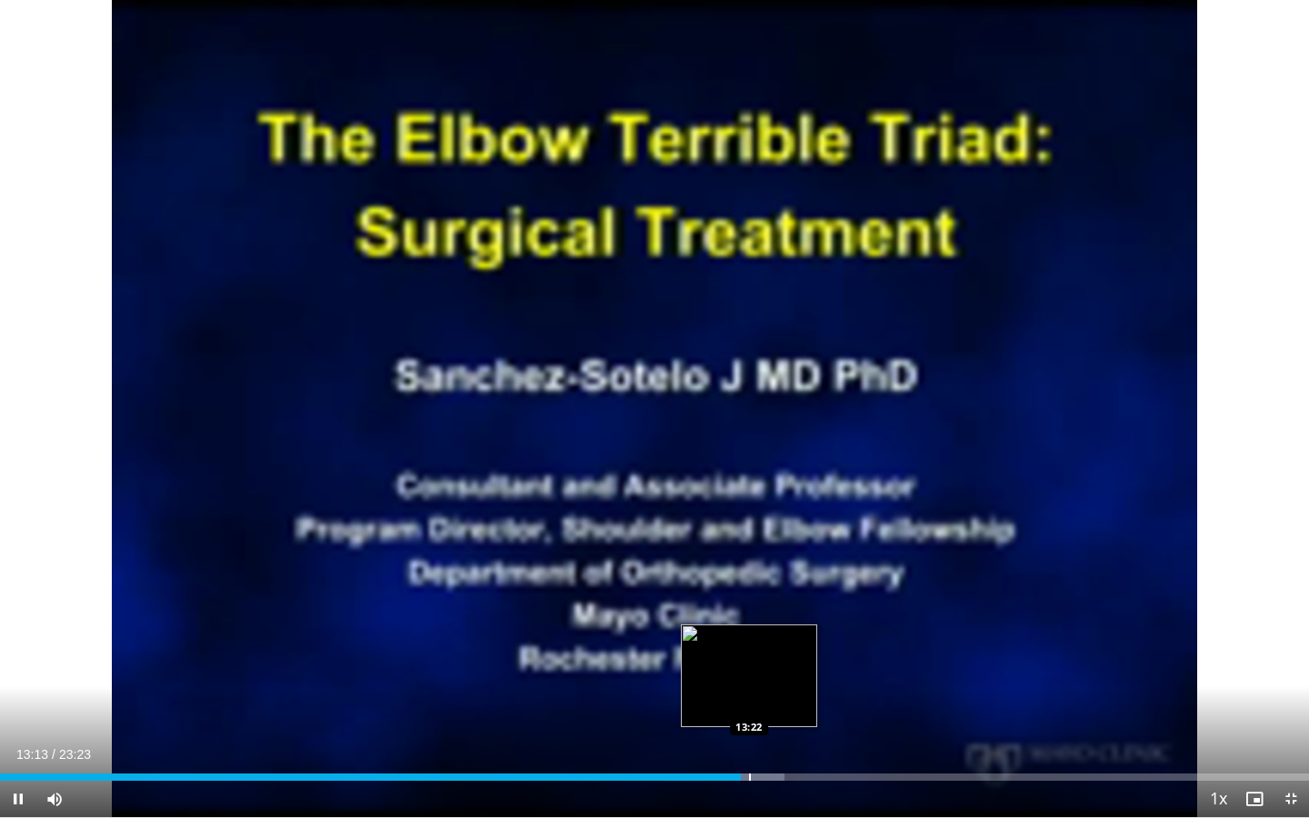
click at [749, 658] on div "Loaded : 59.93% 13:13 13:22" at bounding box center [654, 771] width 1309 height 17
click at [761, 658] on div "Loaded : 60.64% 13:23 13:35" at bounding box center [654, 771] width 1309 height 17
click at [786, 658] on div "Progress Bar" at bounding box center [787, 776] width 2 height 7
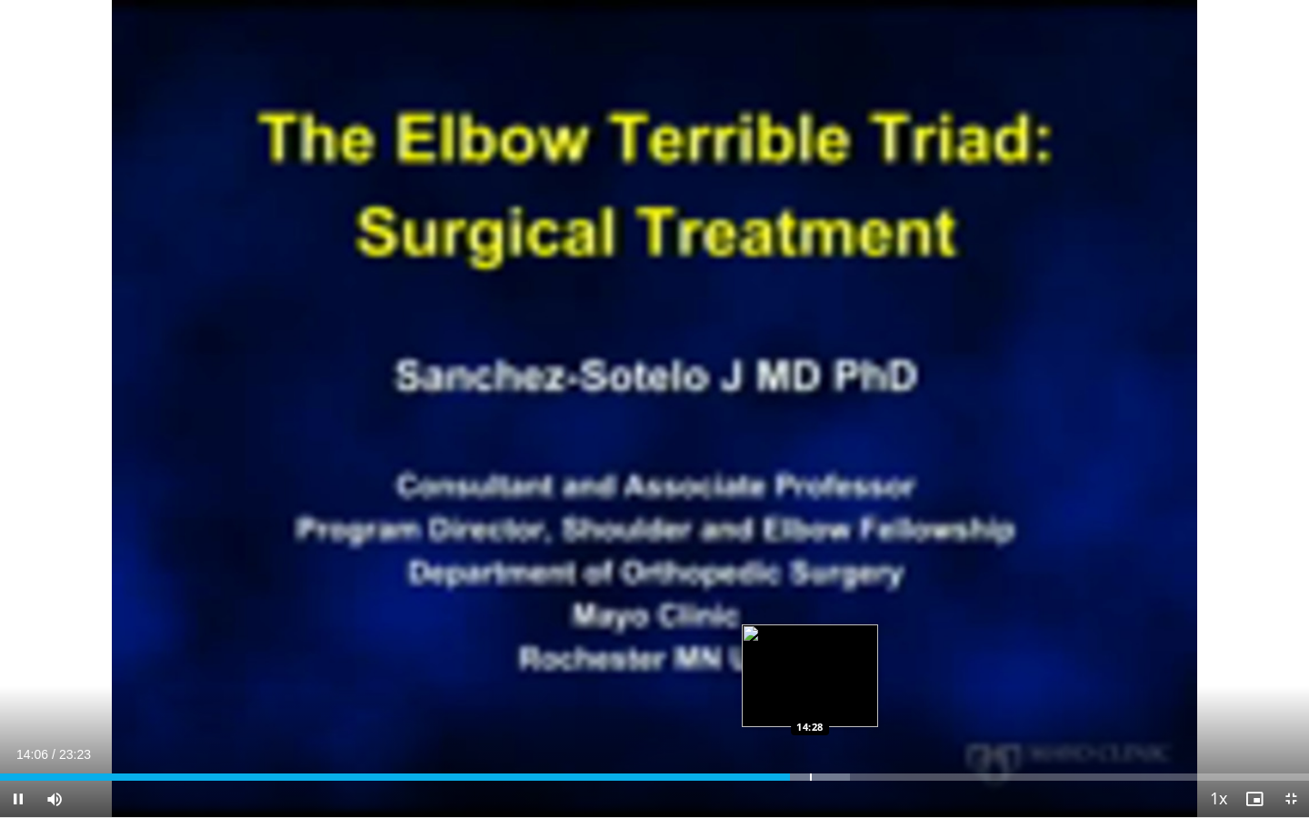
click at [810, 658] on div "Progress Bar" at bounding box center [811, 776] width 2 height 7
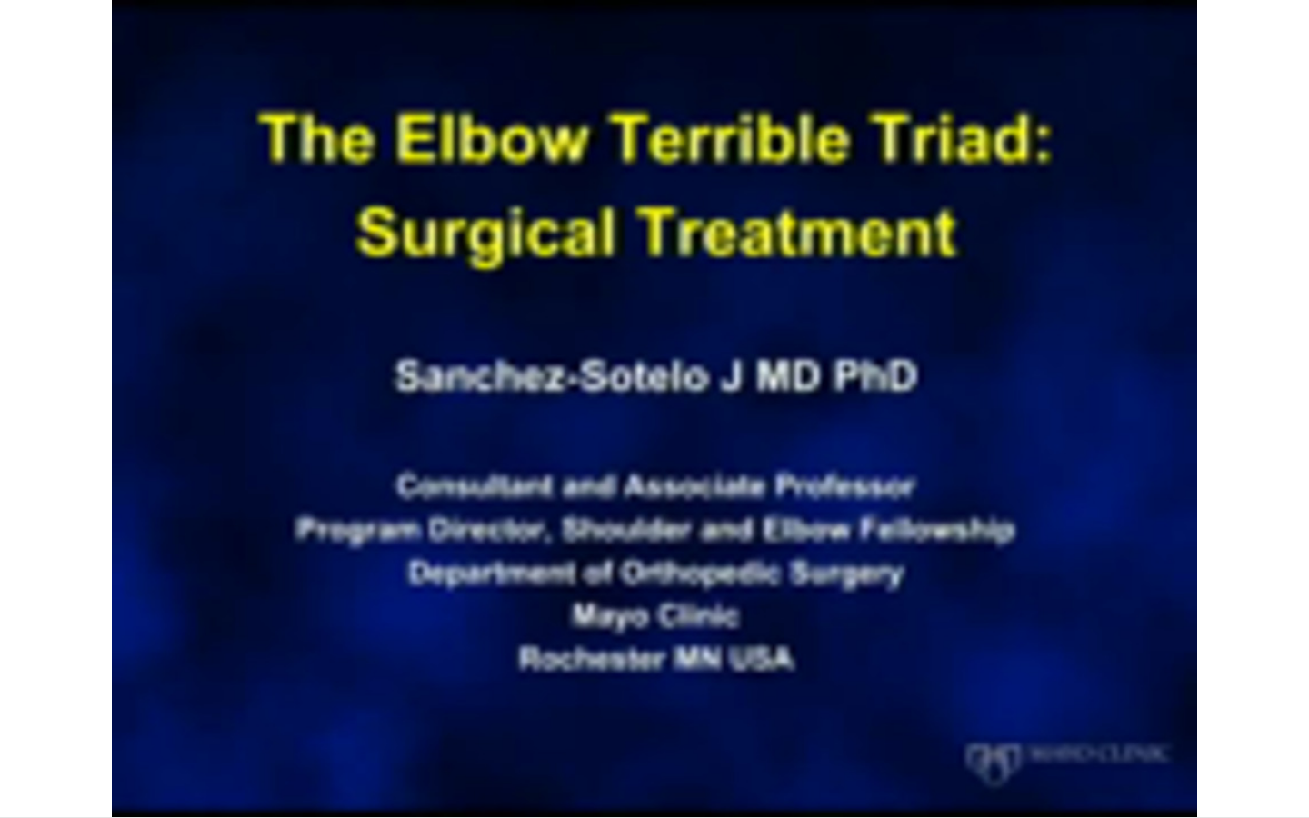
click at [829, 658] on div "10 seconds Tap to unmute" at bounding box center [654, 408] width 1309 height 817
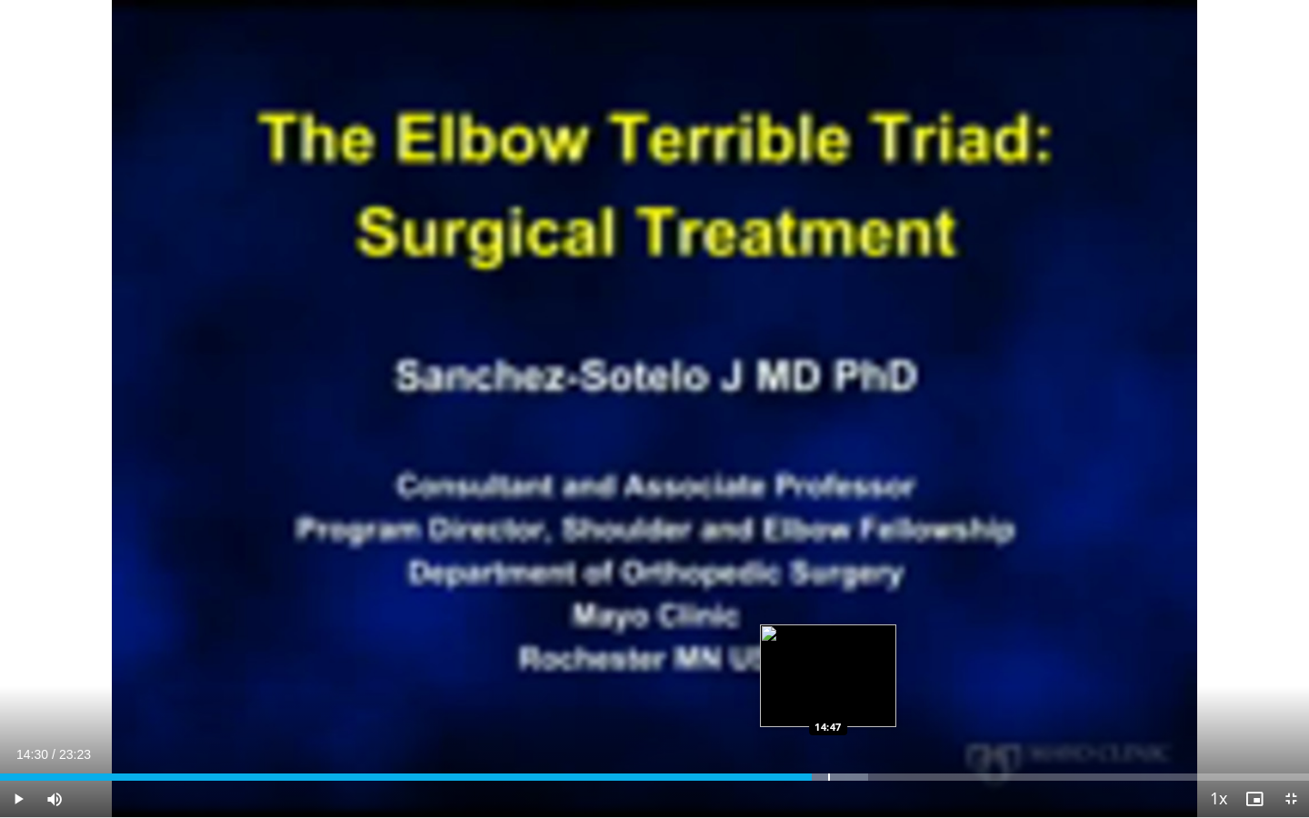
click at [828, 658] on div "Progress Bar" at bounding box center [829, 776] width 2 height 7
click at [846, 658] on div "Loaded : 66.35% 14:47 15:05" at bounding box center [654, 771] width 1309 height 17
click at [859, 658] on div "Loaded : 67.06% 15:07 15:20" at bounding box center [654, 771] width 1309 height 17
click at [834, 658] on div "Progress Bar" at bounding box center [834, 776] width 2 height 7
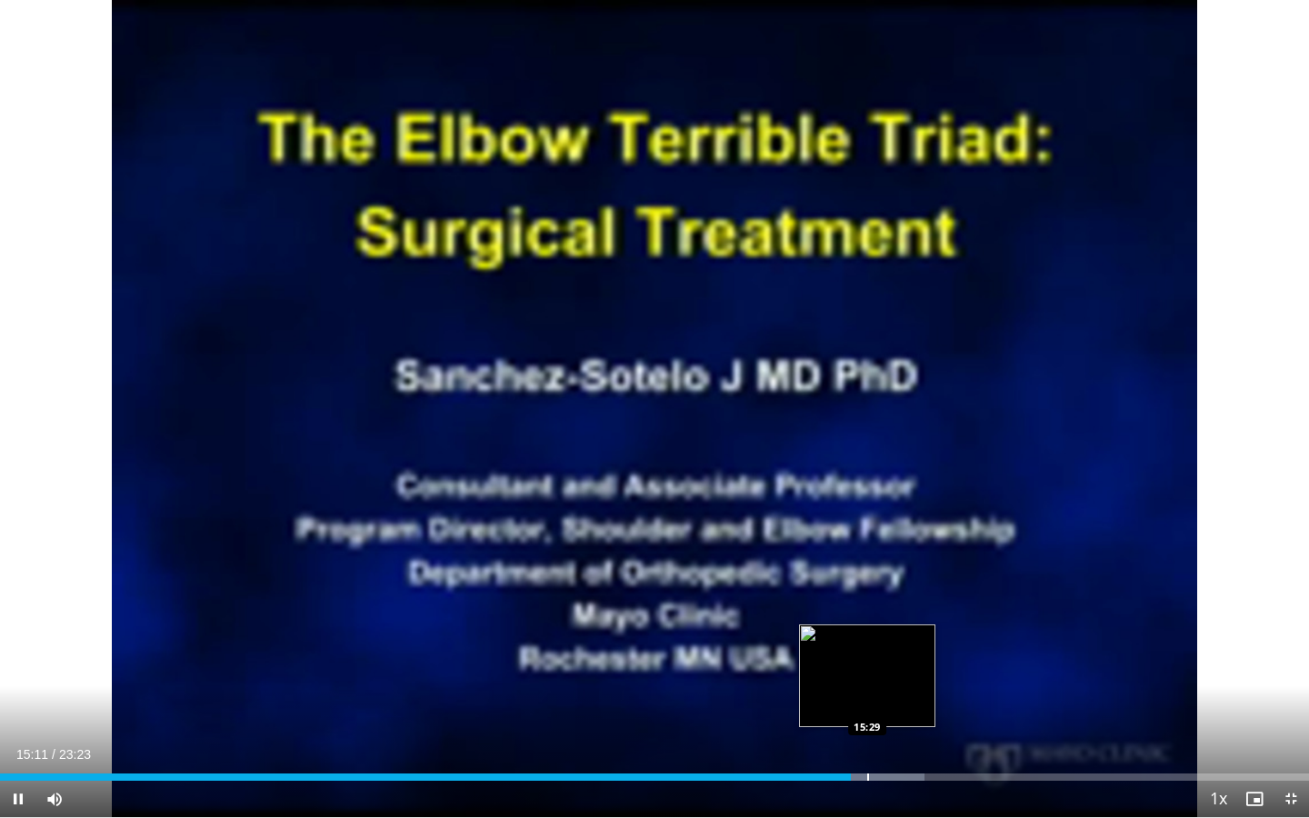
click at [867, 658] on div "Progress Bar" at bounding box center [868, 776] width 2 height 7
click at [888, 658] on div "Loaded : 70.63% 15:31 15:51" at bounding box center [654, 771] width 1309 height 17
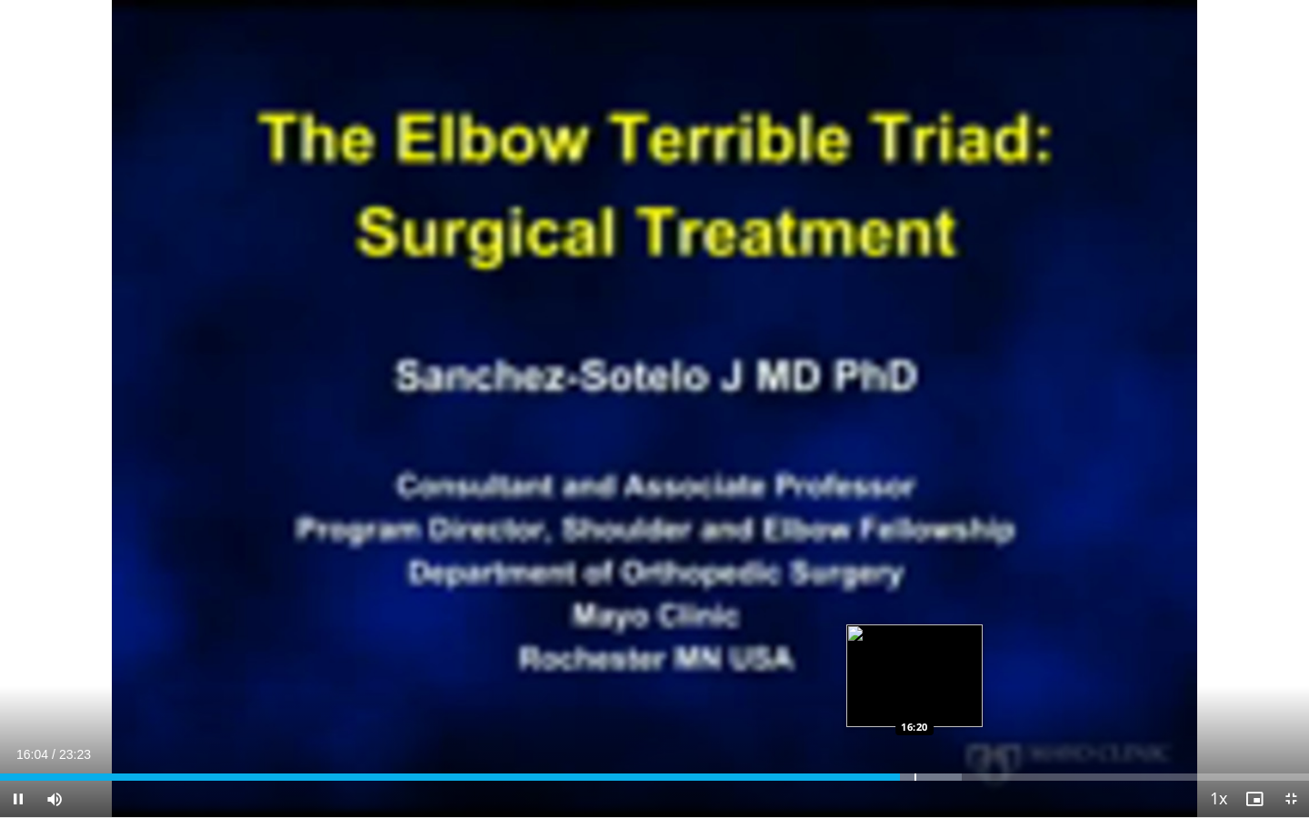
click at [914, 658] on div "Progress Bar" at bounding box center [915, 776] width 2 height 7
click at [945, 658] on div "Progress Bar" at bounding box center [946, 776] width 2 height 7
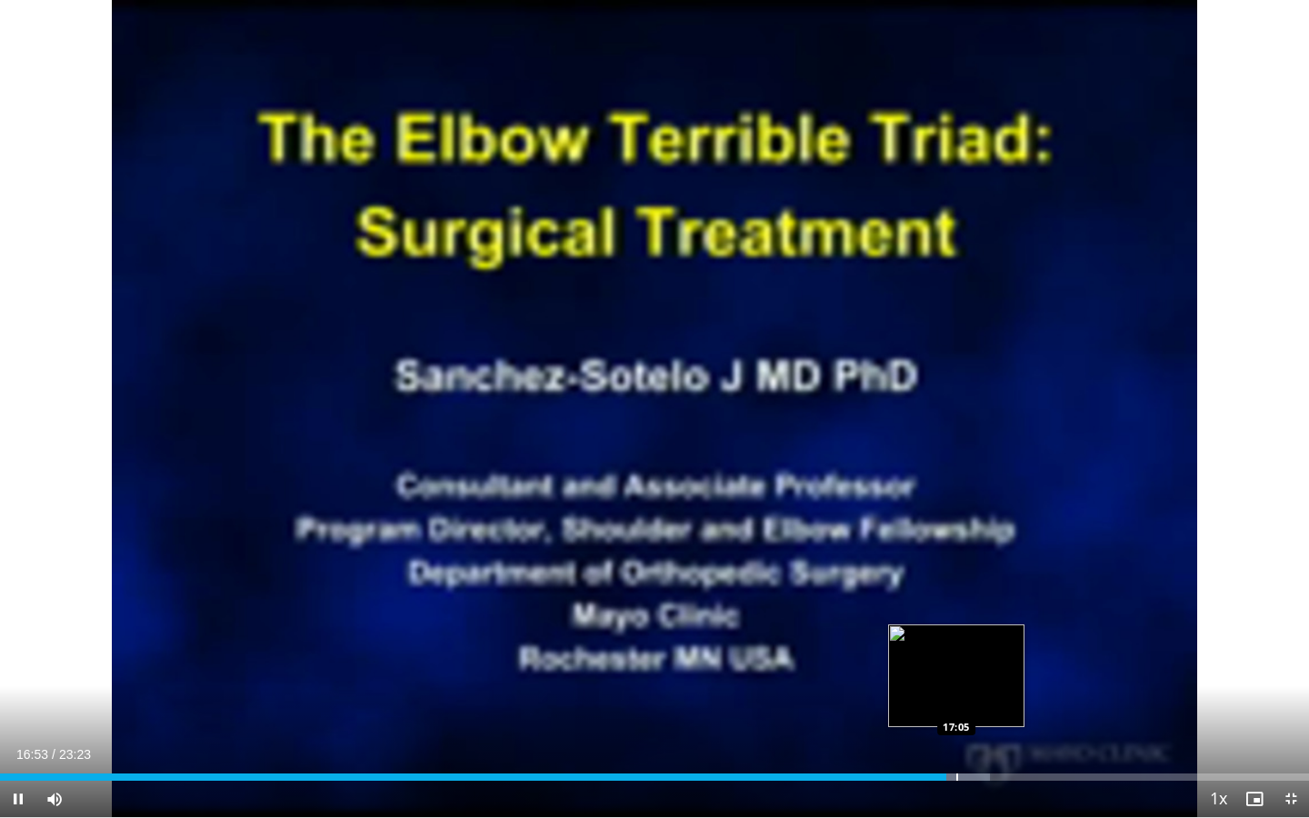
click at [956, 658] on div "Progress Bar" at bounding box center [957, 776] width 2 height 7
click at [967, 658] on div "Progress Bar" at bounding box center [968, 776] width 2 height 7
click at [983, 658] on div "Loaded : 77.05% 17:17 17:33" at bounding box center [654, 771] width 1309 height 17
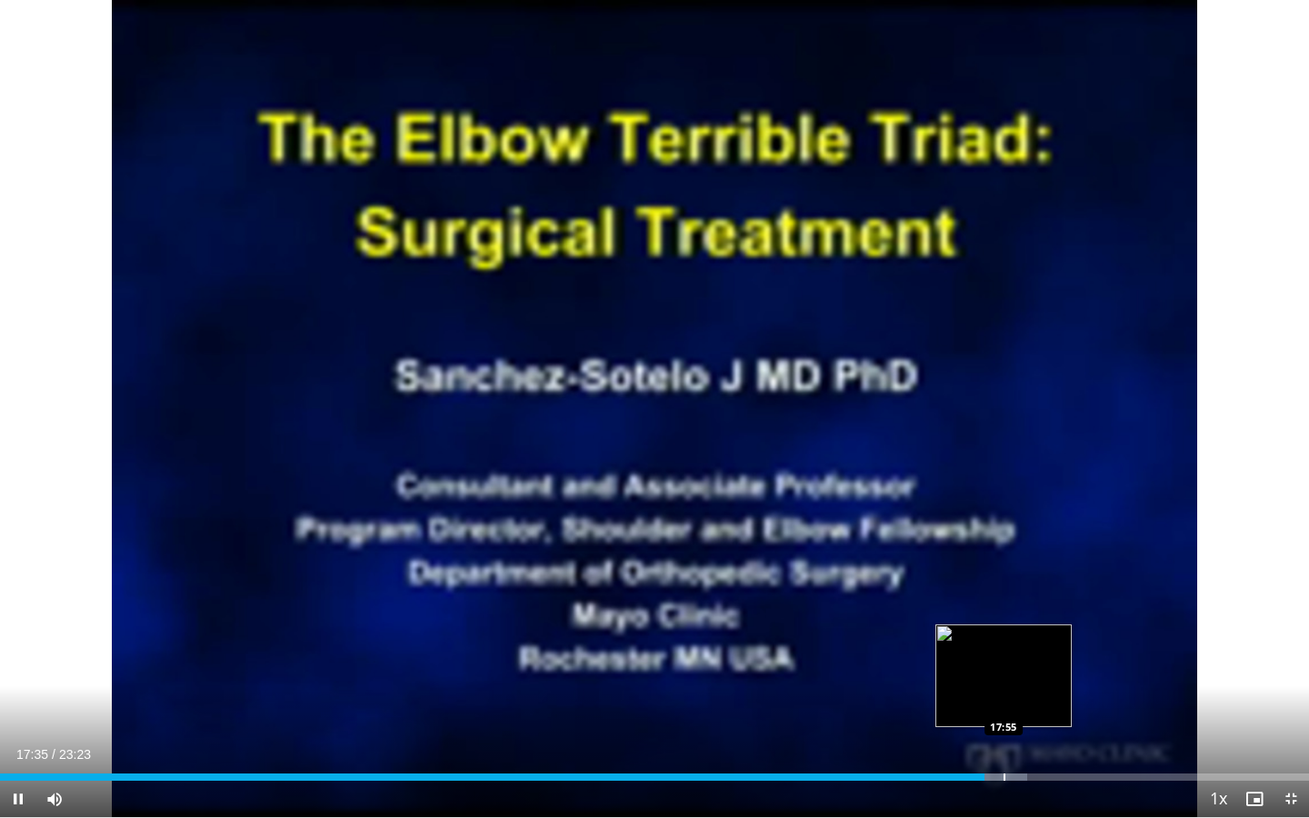
click at [1003, 658] on div "Loaded : 78.47% 17:35 17:55" at bounding box center [654, 771] width 1309 height 17
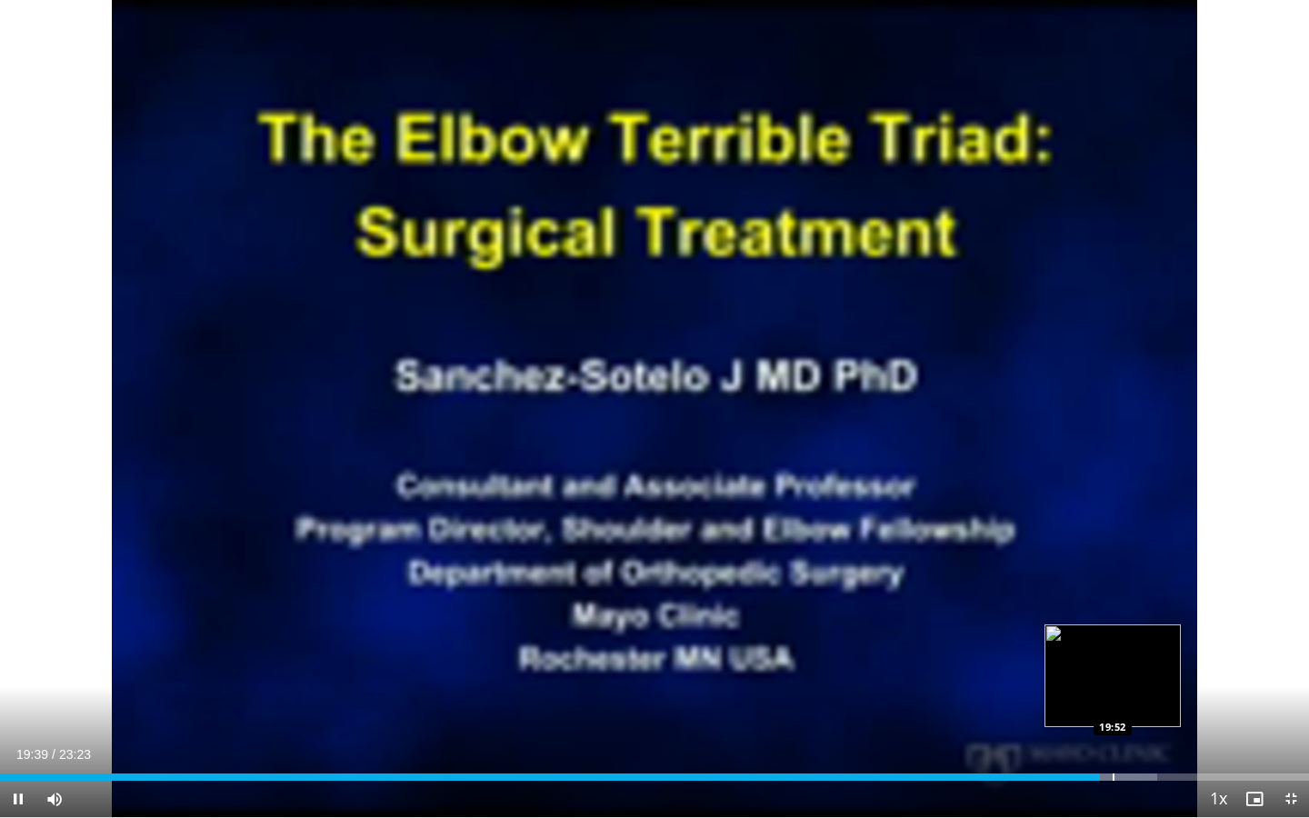
click at [1113, 658] on div "Progress Bar" at bounding box center [1113, 776] width 2 height 7
click at [1132, 658] on div "Loaded : 88.37% 19:53 20:14" at bounding box center [654, 771] width 1309 height 17
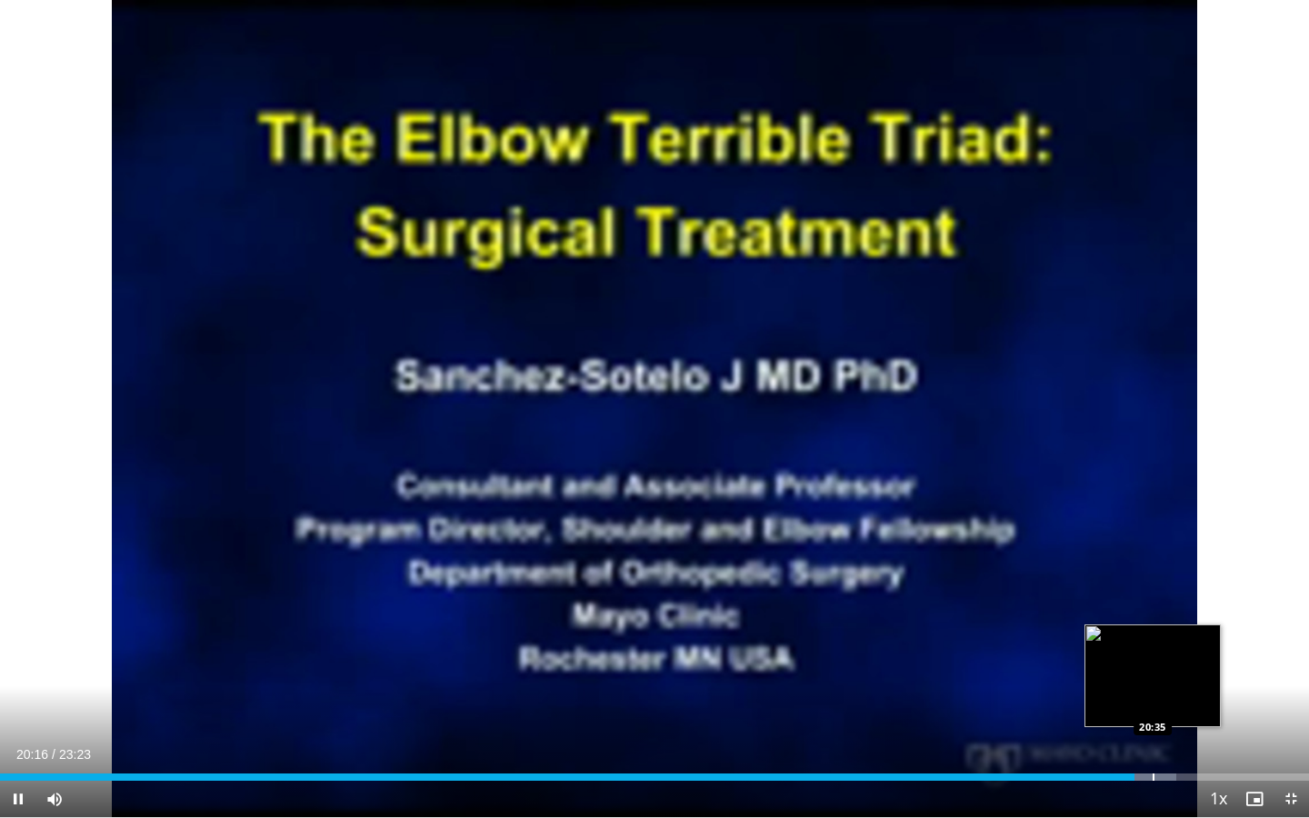
click at [1152, 658] on div "Progress Bar" at bounding box center [1153, 776] width 2 height 7
click at [1167, 658] on div "Progress Bar" at bounding box center [1167, 776] width 2 height 7
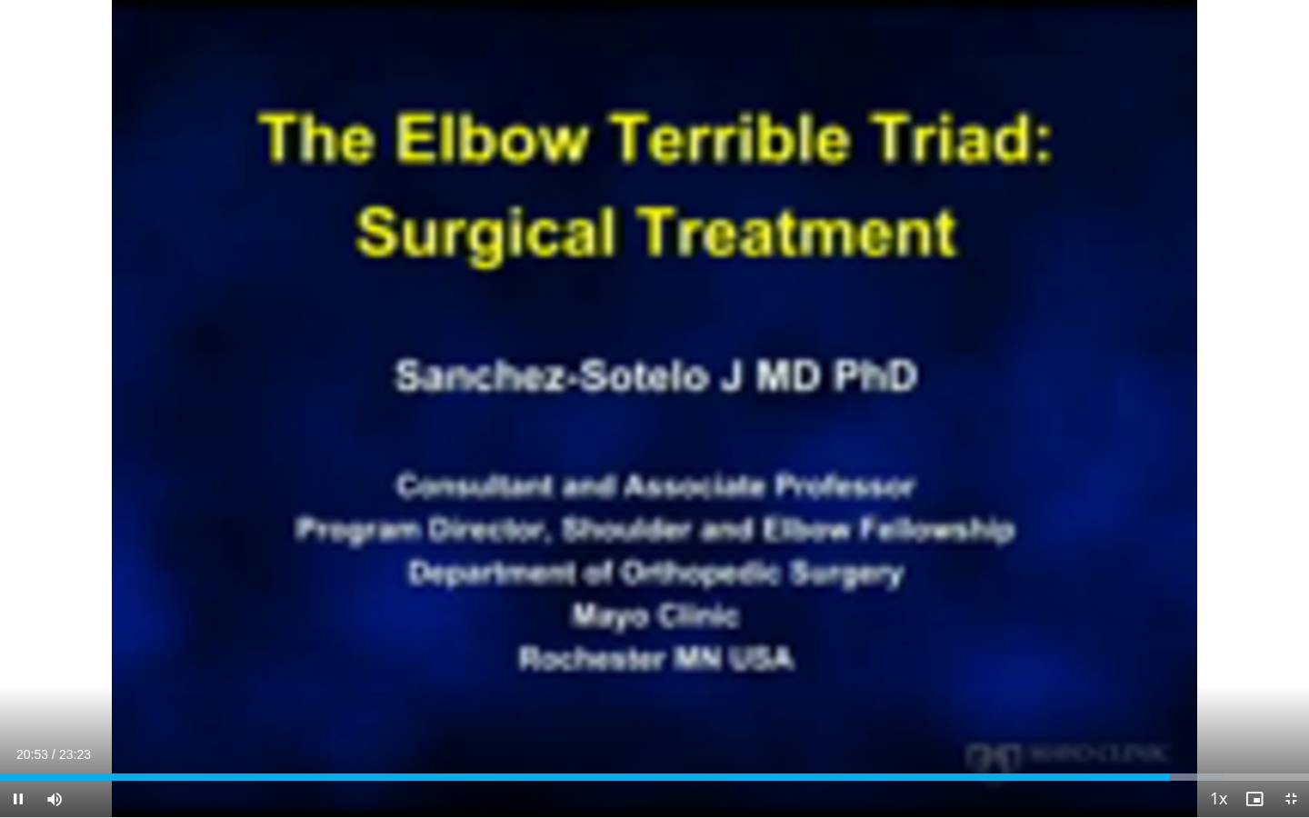
click at [1181, 658] on div "Current Time 20:53 / Duration 23:23 Pause Skip Backward Skip Forward Mute 0% Lo…" at bounding box center [654, 799] width 1309 height 36
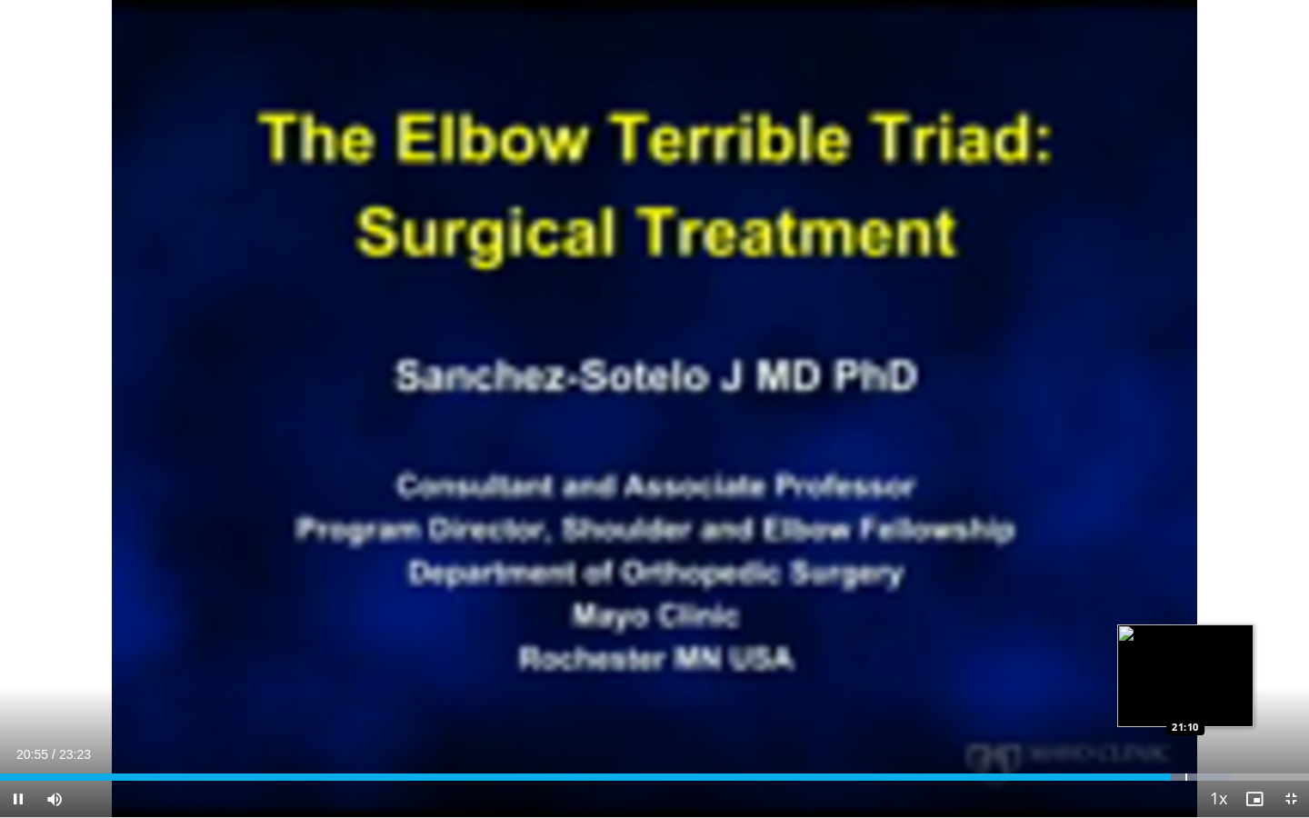
click at [1185, 658] on div "Progress Bar" at bounding box center [1186, 776] width 2 height 7
click at [1218, 658] on div "Progress Bar" at bounding box center [1219, 776] width 2 height 7
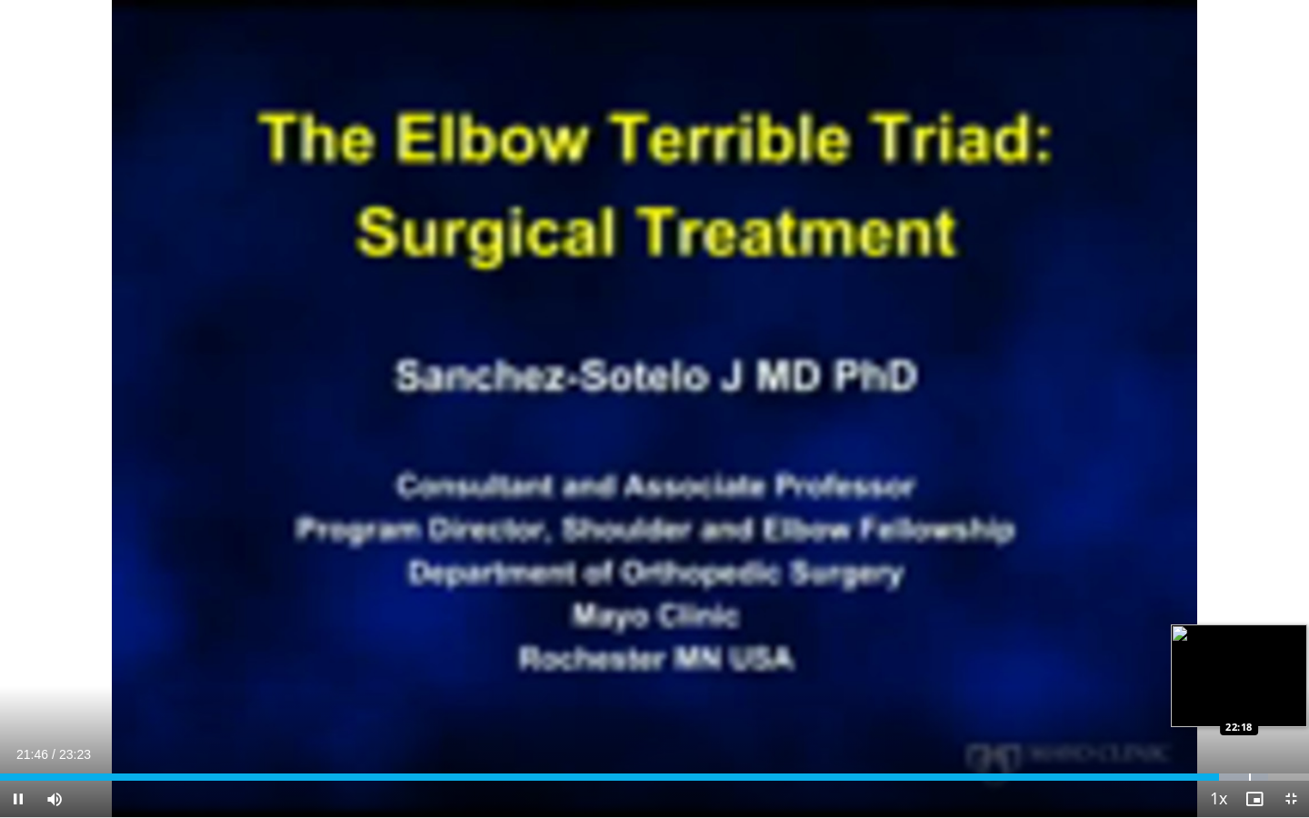
click at [1249, 658] on div "Progress Bar" at bounding box center [1250, 776] width 2 height 7
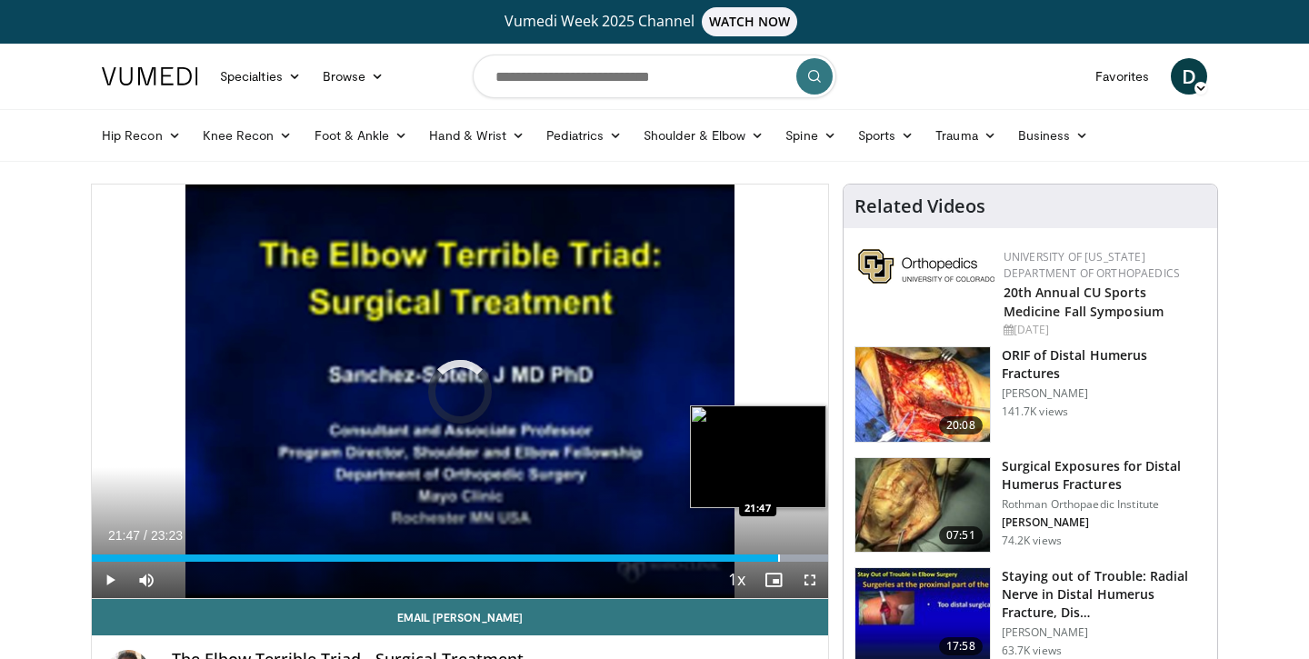
click at [778, 557] on div "Progress Bar" at bounding box center [779, 557] width 2 height 7
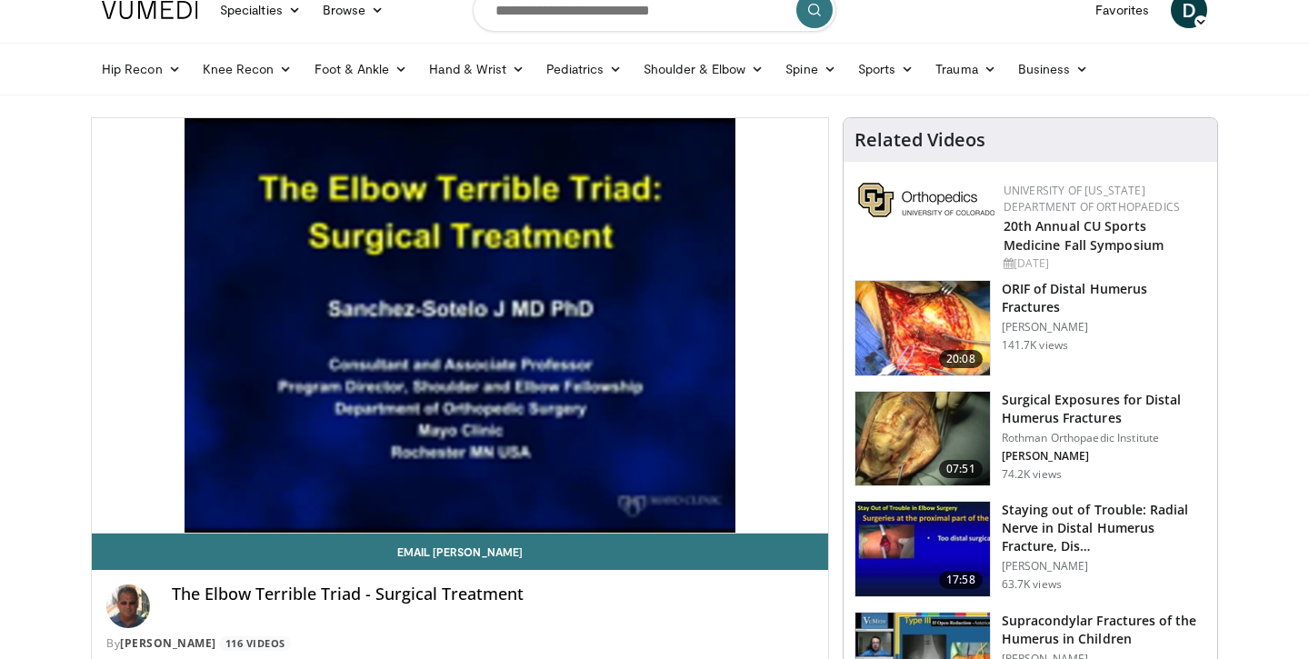
scroll to position [67, 0]
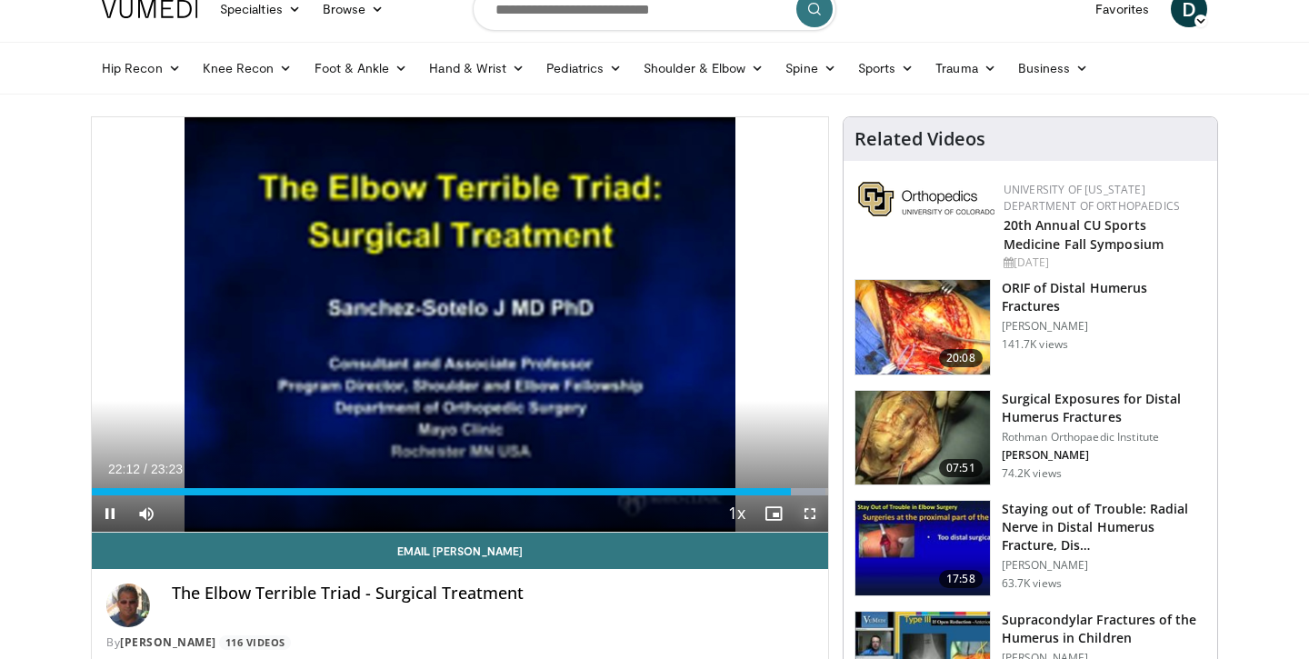
click at [811, 508] on span "Video Player" at bounding box center [810, 513] width 36 height 36
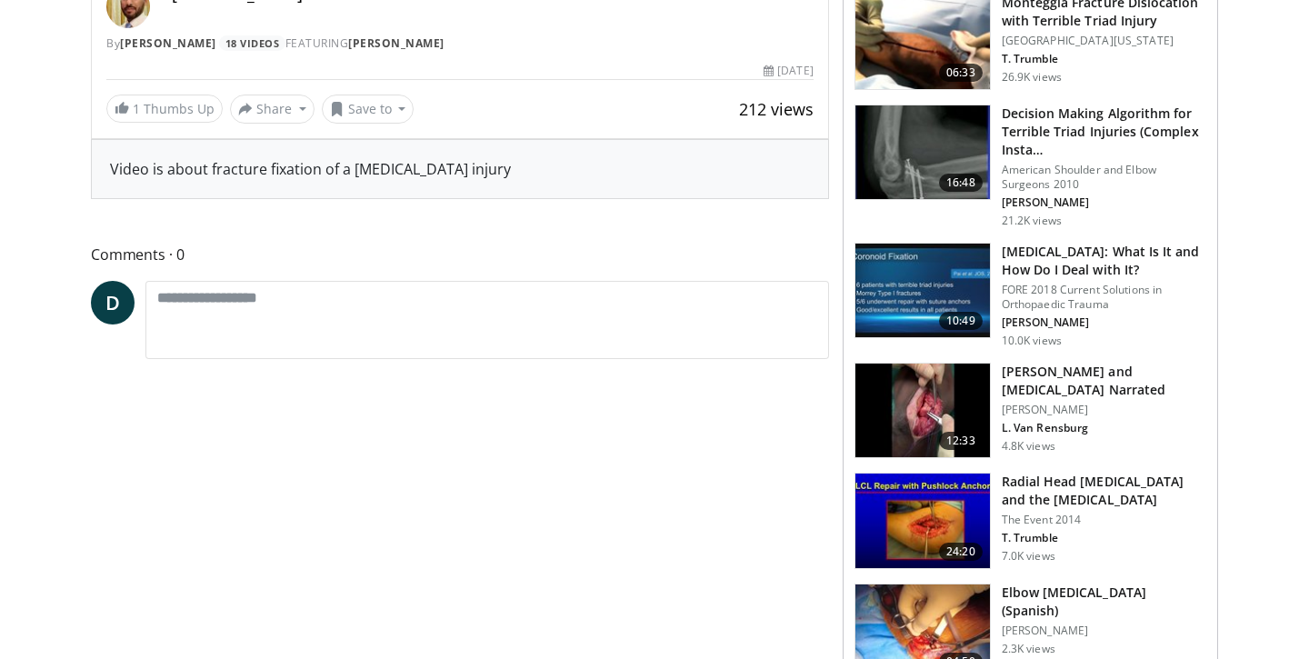
scroll to position [695, 0]
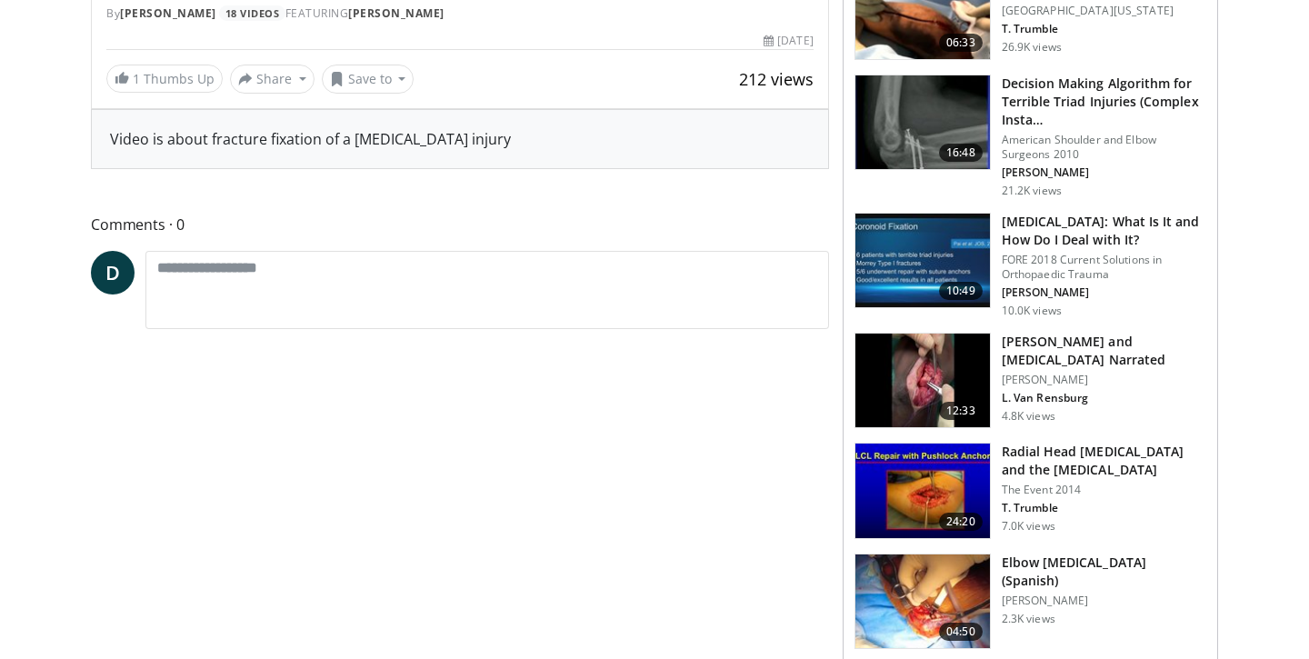
click at [924, 120] on img at bounding box center [922, 122] width 134 height 95
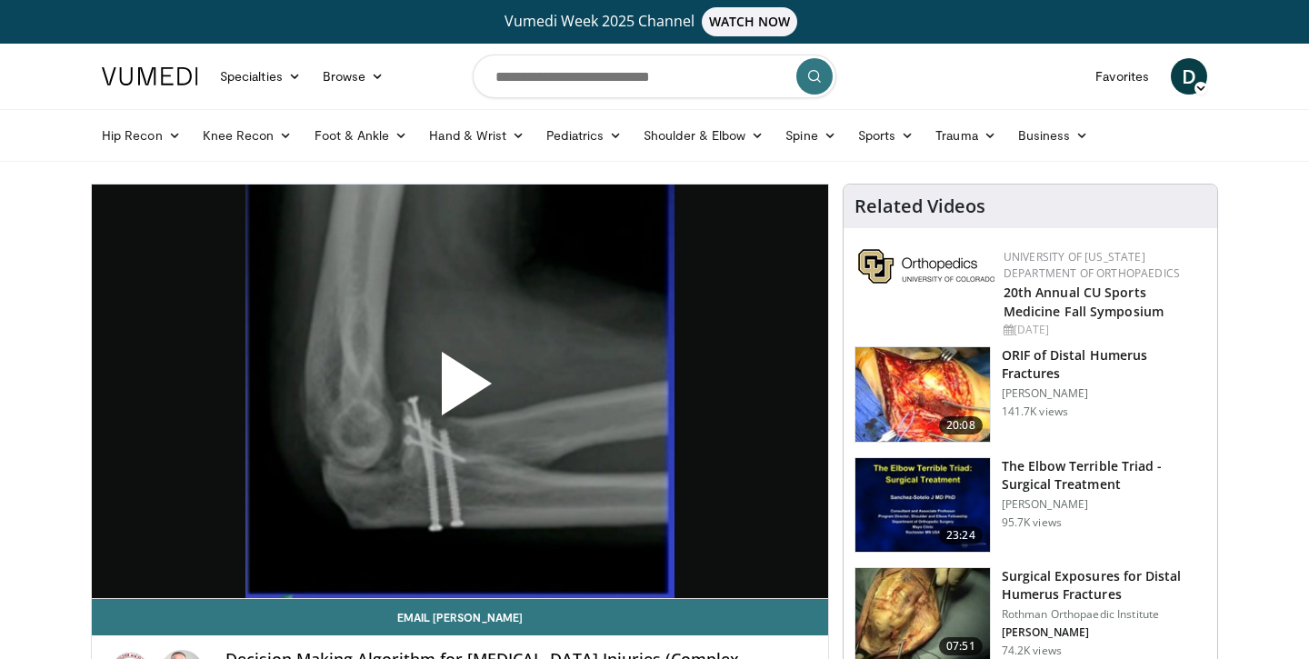
click at [460, 391] on span "Video Player" at bounding box center [460, 391] width 0 height 0
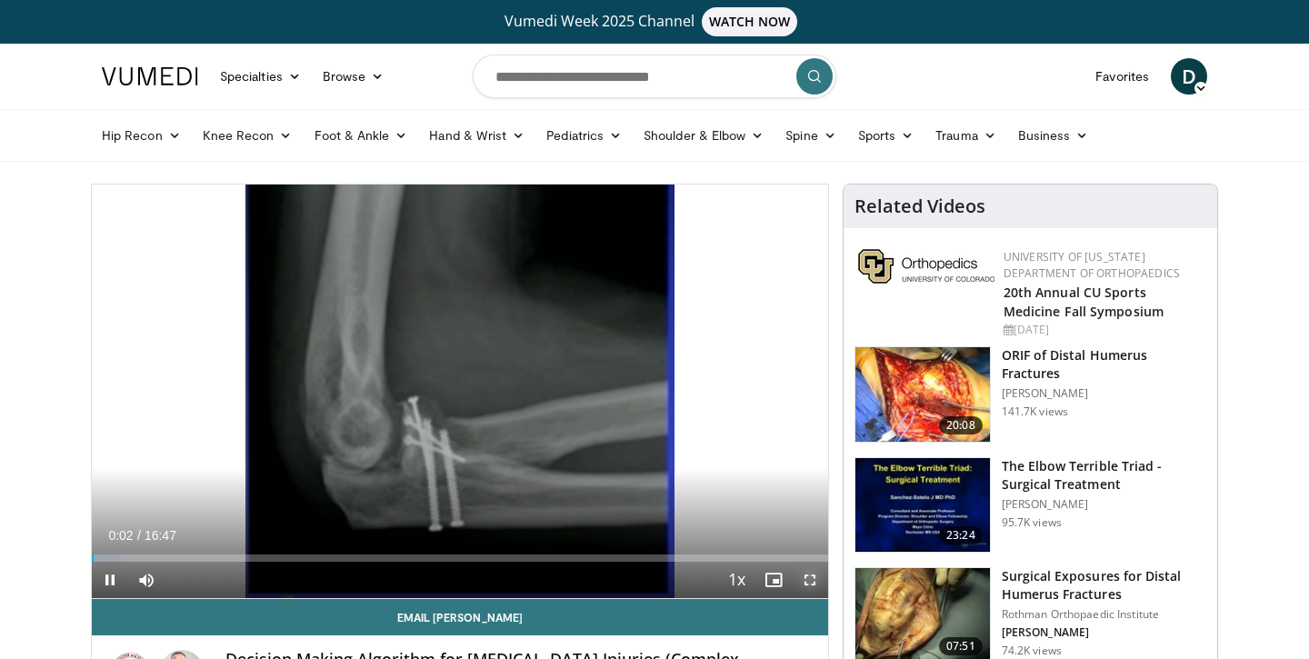
click at [808, 581] on span "Video Player" at bounding box center [810, 580] width 36 height 36
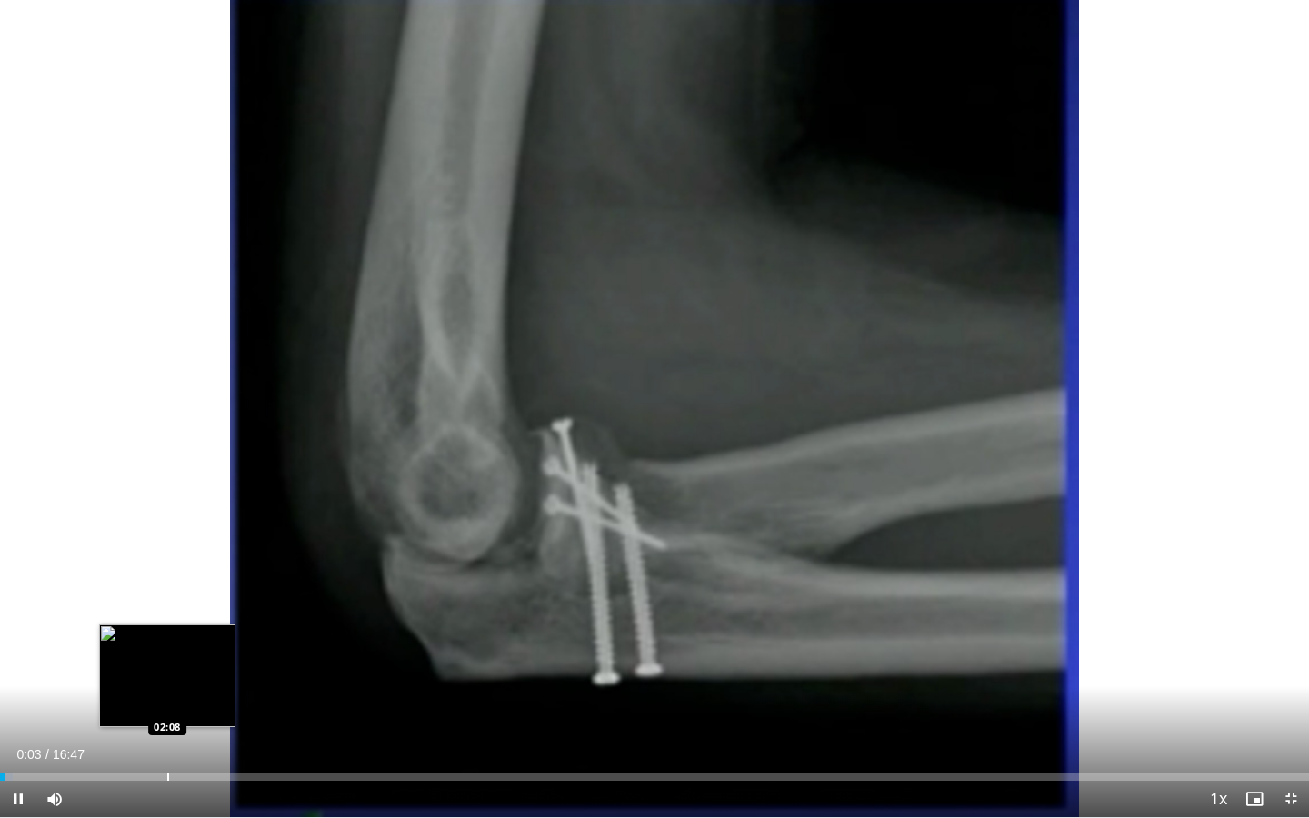
click at [167, 658] on div "Progress Bar" at bounding box center [168, 776] width 2 height 7
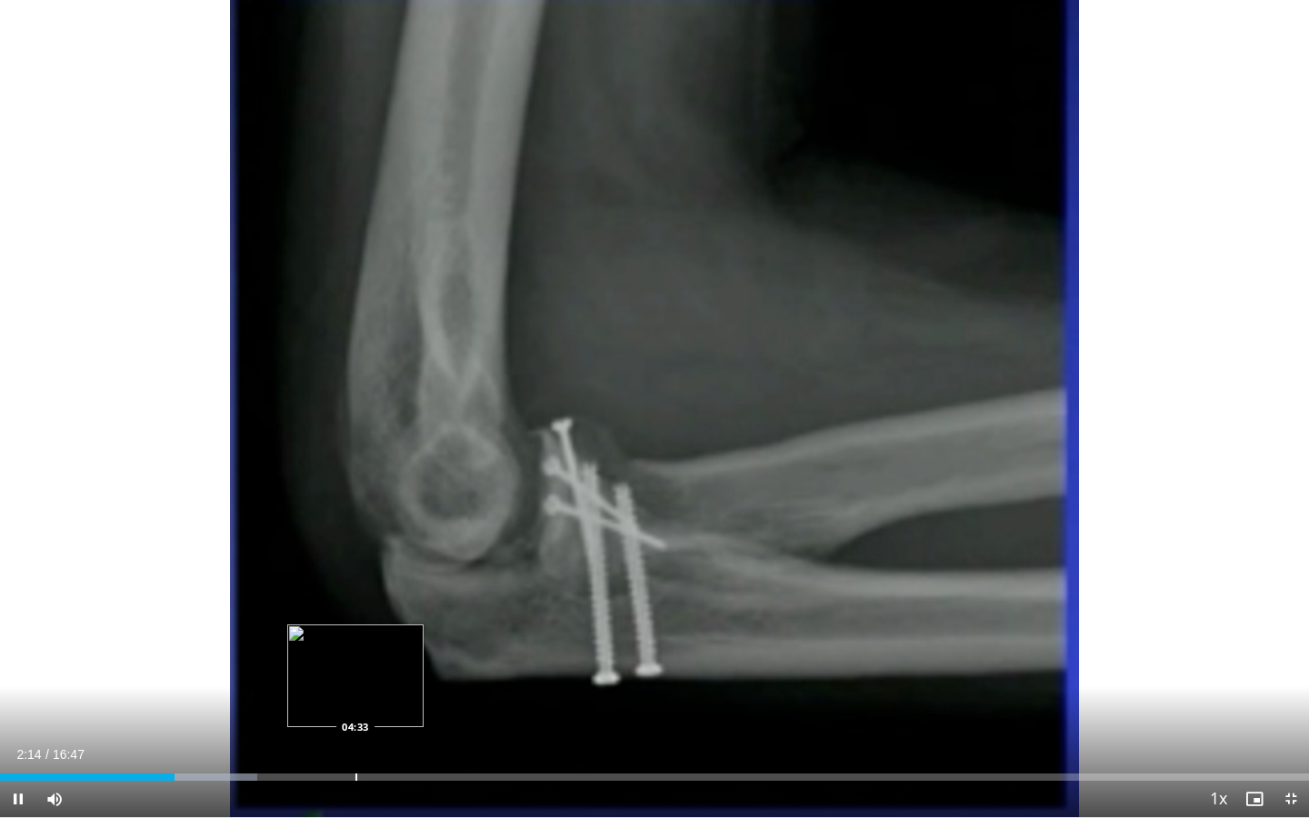
click at [355, 658] on div "Loaded : 19.68% 02:14 04:33" at bounding box center [654, 771] width 1309 height 17
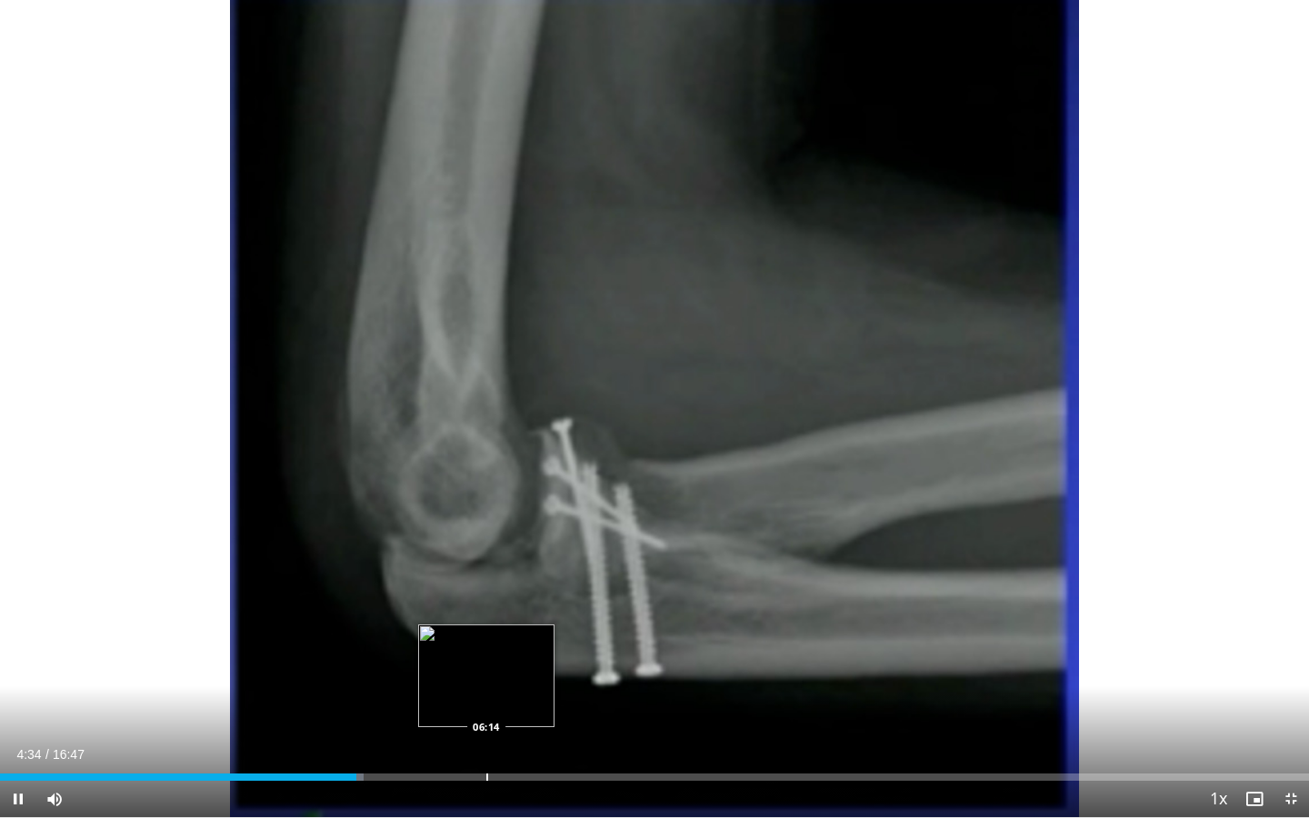
click at [487, 658] on div "Progress Bar" at bounding box center [487, 776] width 2 height 7
click at [420, 658] on div "Progress Bar" at bounding box center [421, 776] width 2 height 7
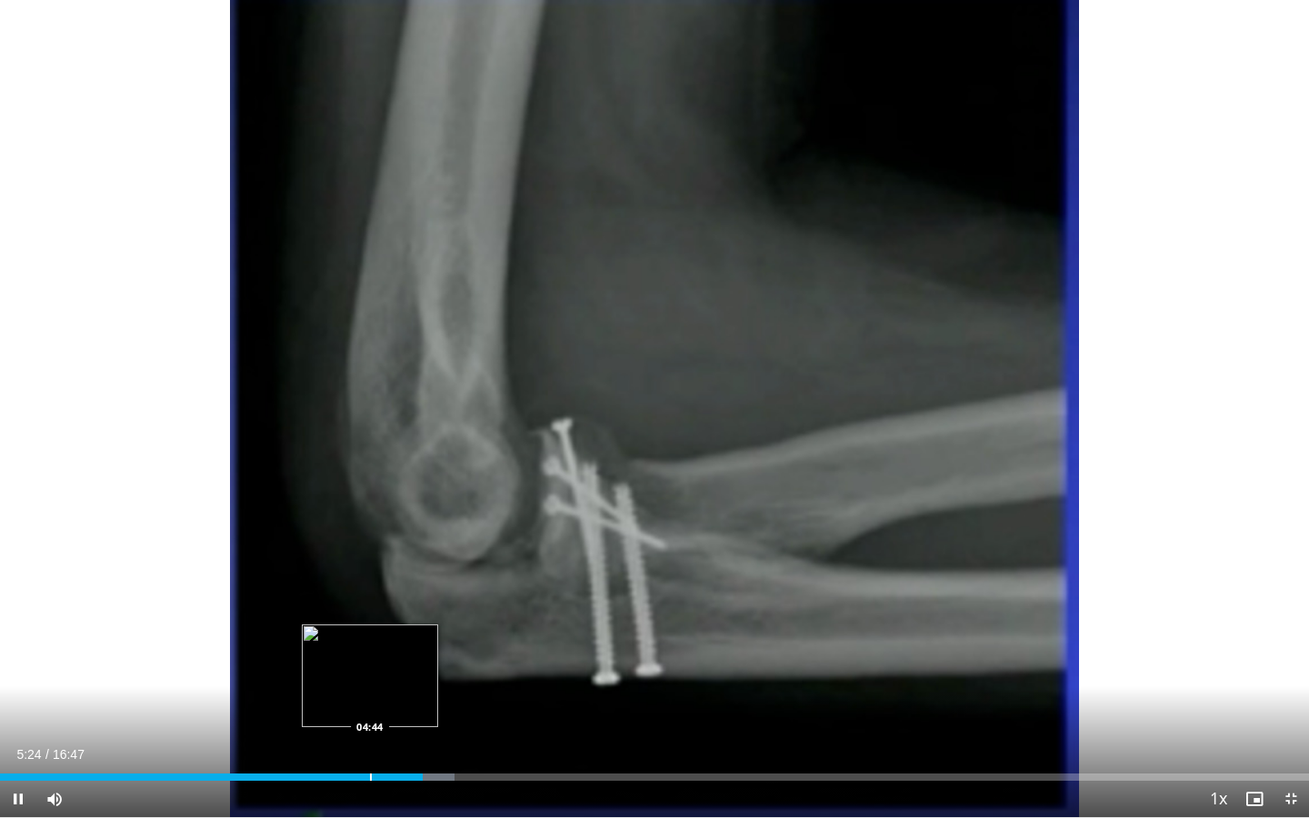
click at [370, 658] on div "Progress Bar" at bounding box center [371, 776] width 2 height 7
click at [410, 658] on div "Progress Bar" at bounding box center [411, 776] width 2 height 7
click at [440, 658] on div "Progress Bar" at bounding box center [441, 776] width 2 height 7
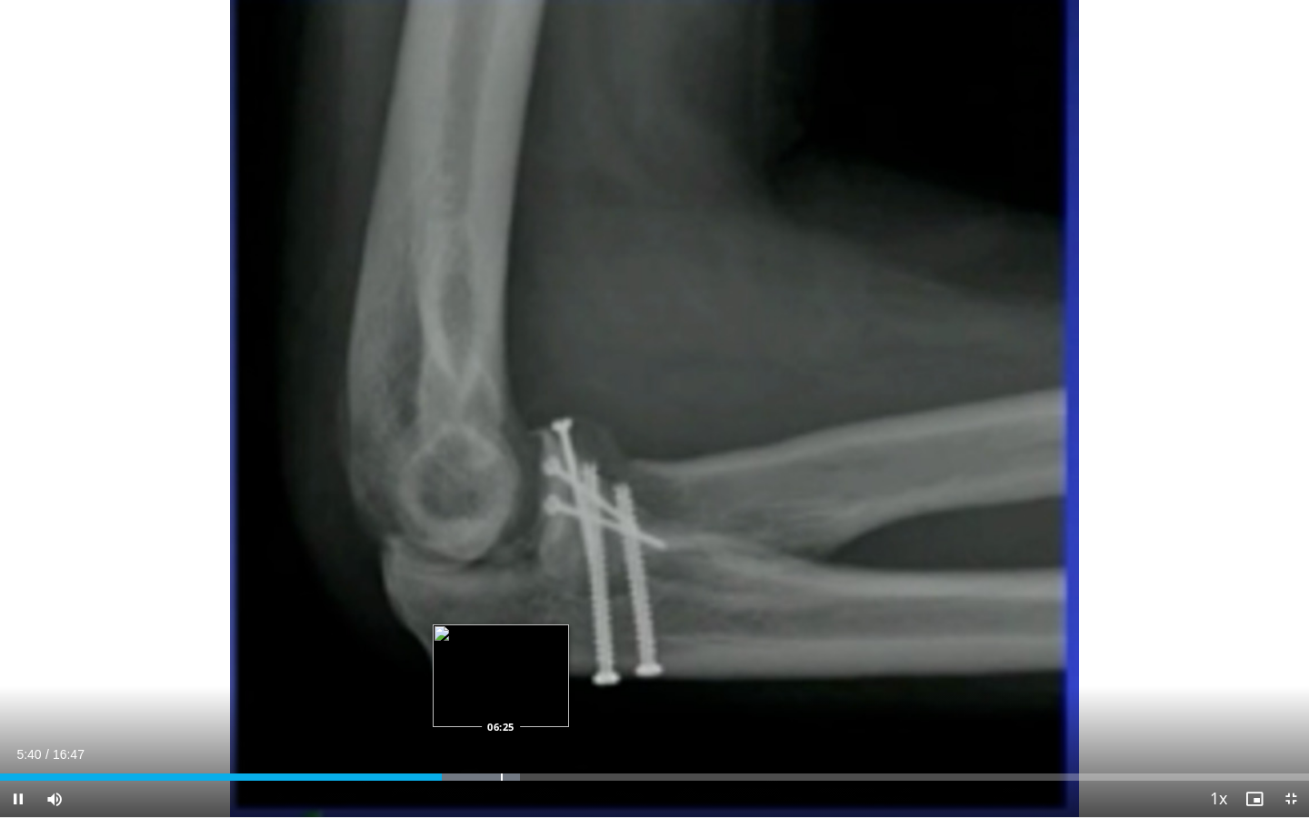
click at [502, 658] on div "Loaded : 39.69% 05:40 06:25" at bounding box center [654, 771] width 1309 height 17
click at [530, 658] on div "Loaded : 43.65% 06:29 06:48" at bounding box center [654, 771] width 1309 height 17
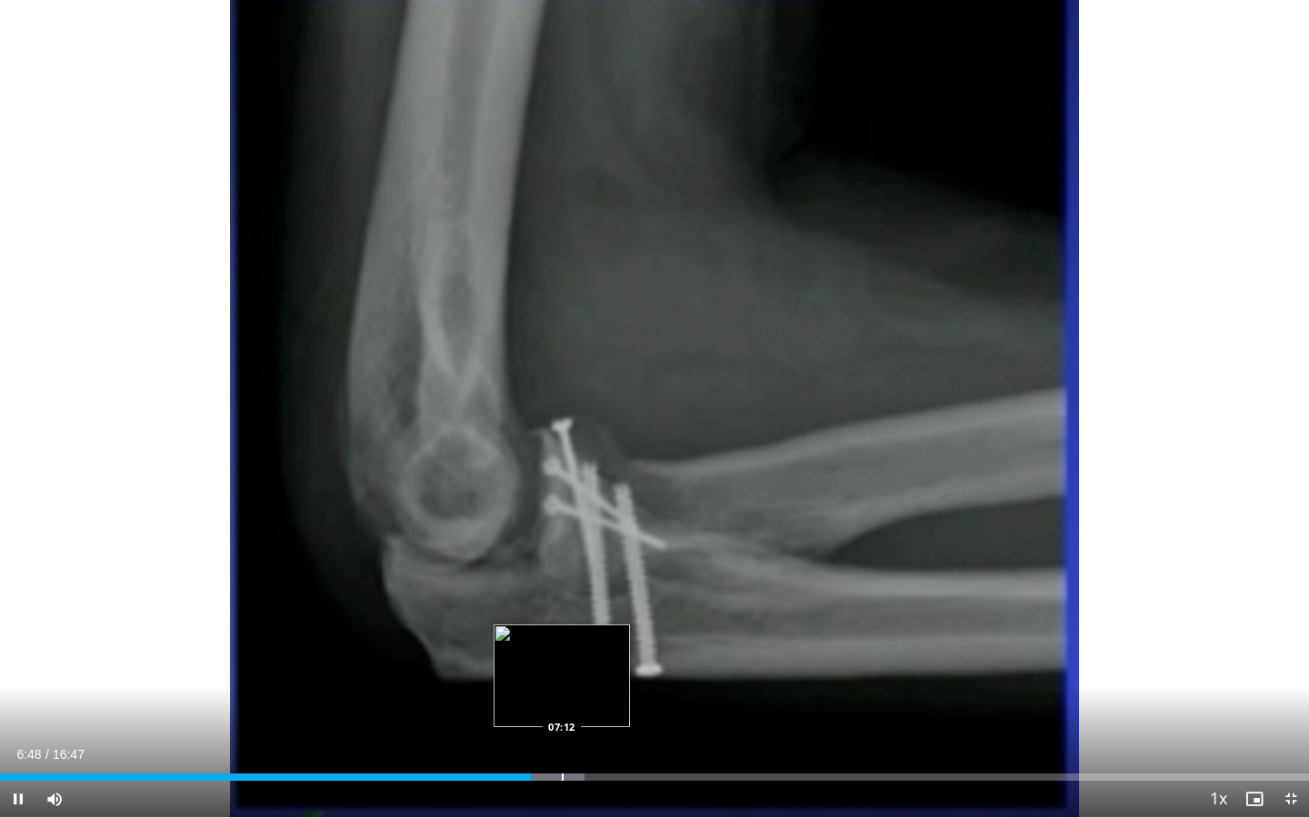
click at [564, 658] on div "Progress Bar" at bounding box center [538, 776] width 92 height 7
click at [590, 658] on div "Loaded : 46.63% 07:15 07:34" at bounding box center [654, 771] width 1309 height 17
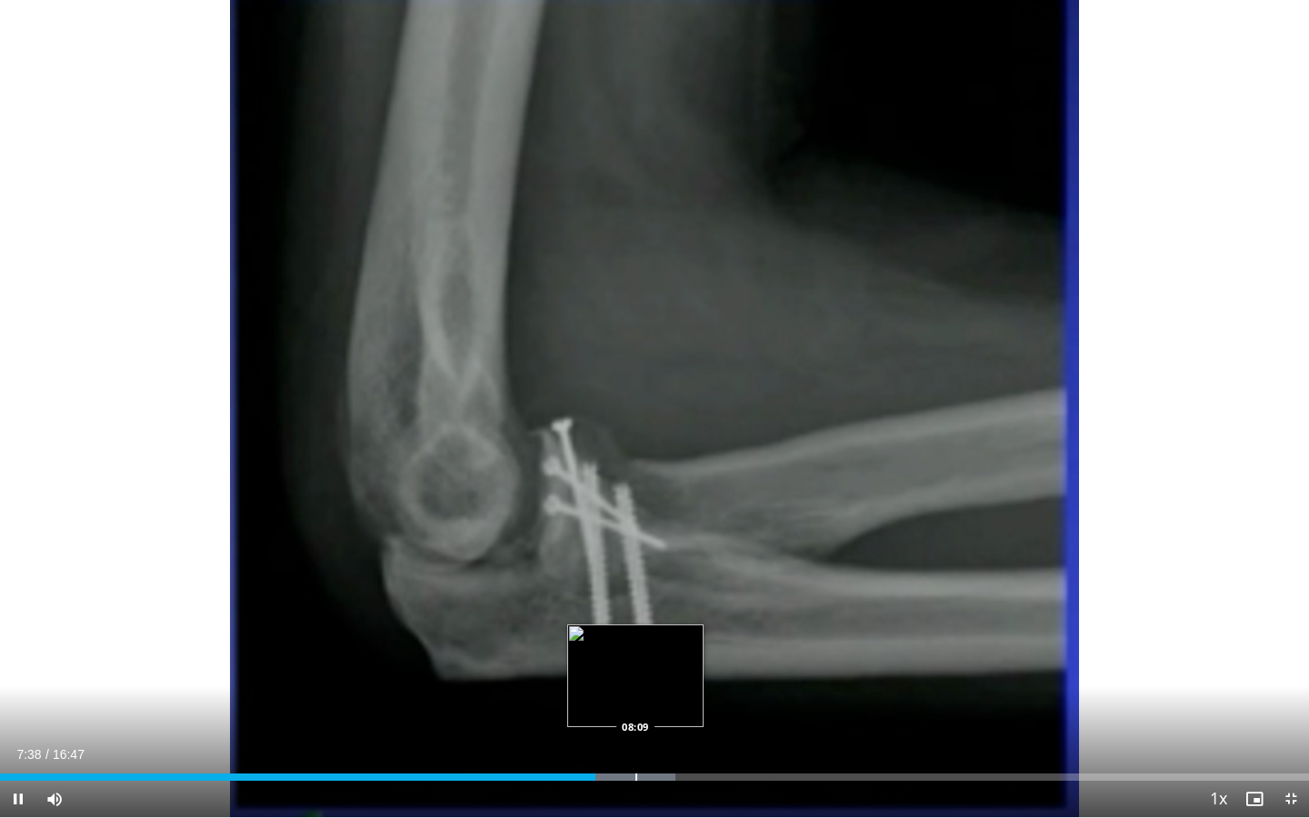
click at [636, 658] on div "Progress Bar" at bounding box center [636, 776] width 2 height 7
click at [650, 658] on div "Progress Bar" at bounding box center [651, 776] width 2 height 7
click at [668, 658] on div "Progress Bar" at bounding box center [669, 776] width 2 height 7
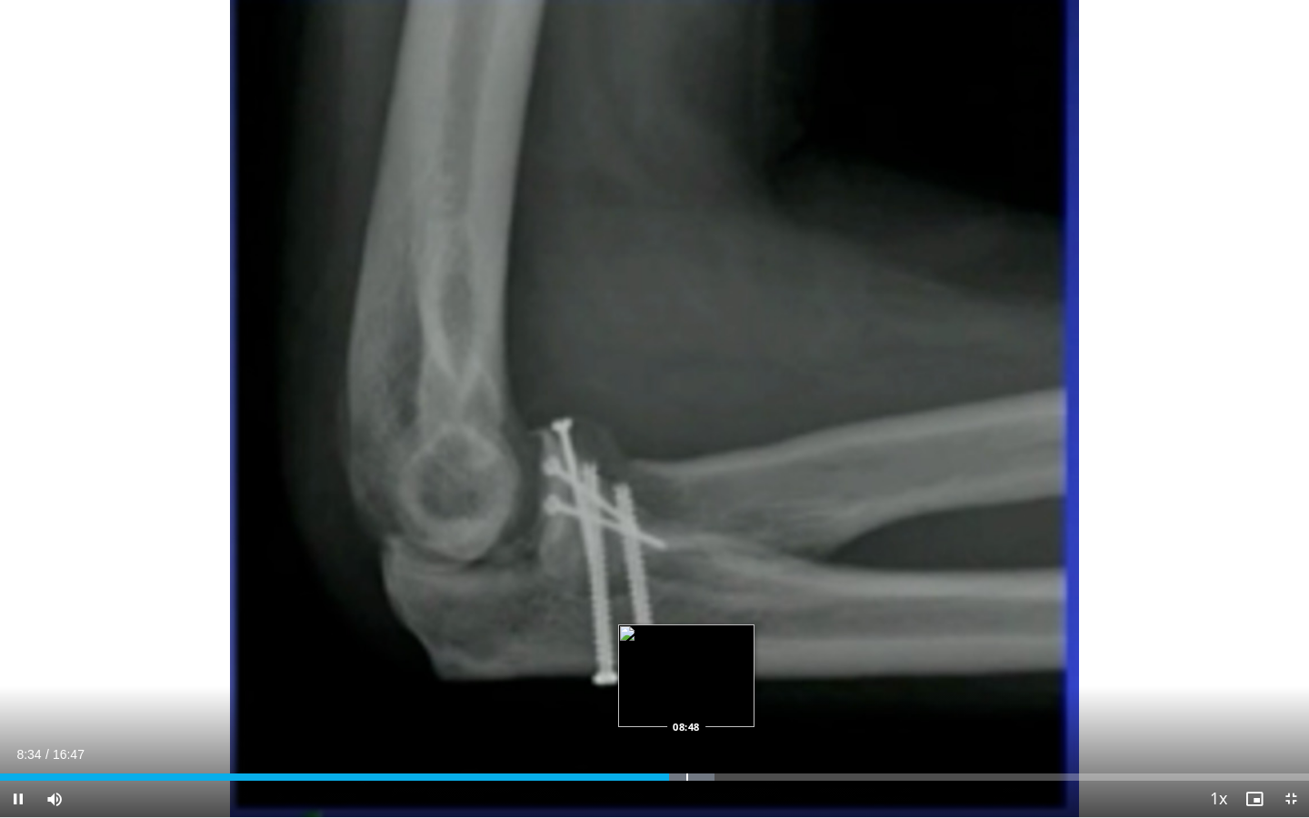
click at [686, 658] on div "Progress Bar" at bounding box center [687, 776] width 2 height 7
click at [704, 658] on div "Progress Bar" at bounding box center [705, 776] width 2 height 7
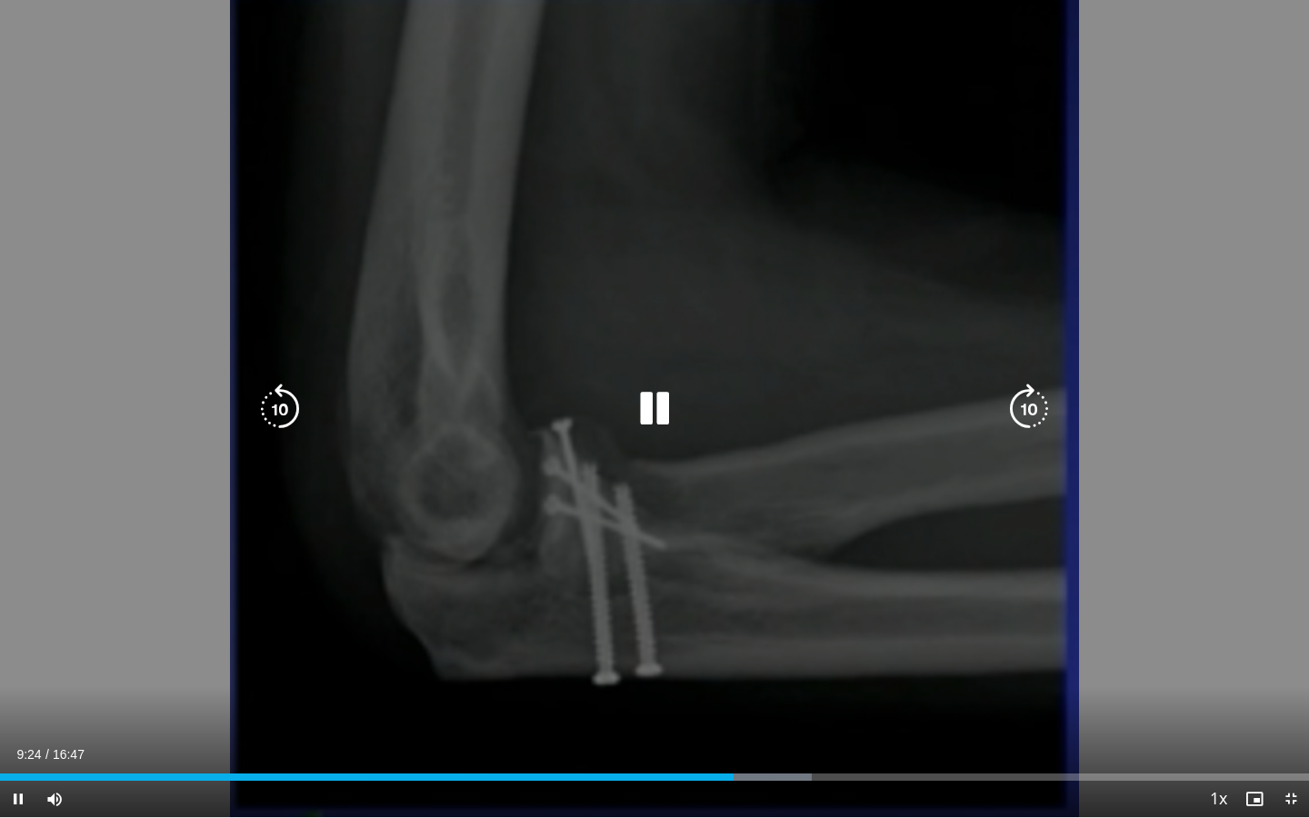
click at [765, 658] on div "10 seconds Tap to unmute" at bounding box center [654, 408] width 1309 height 817
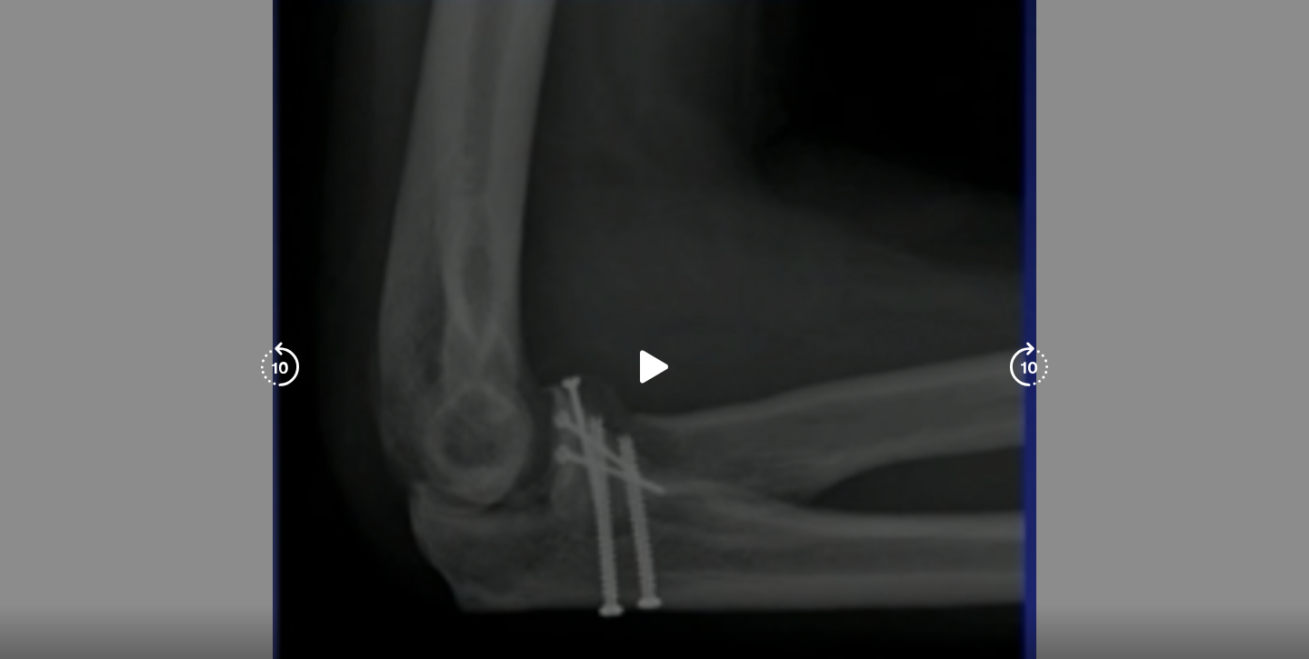
scroll to position [172, 0]
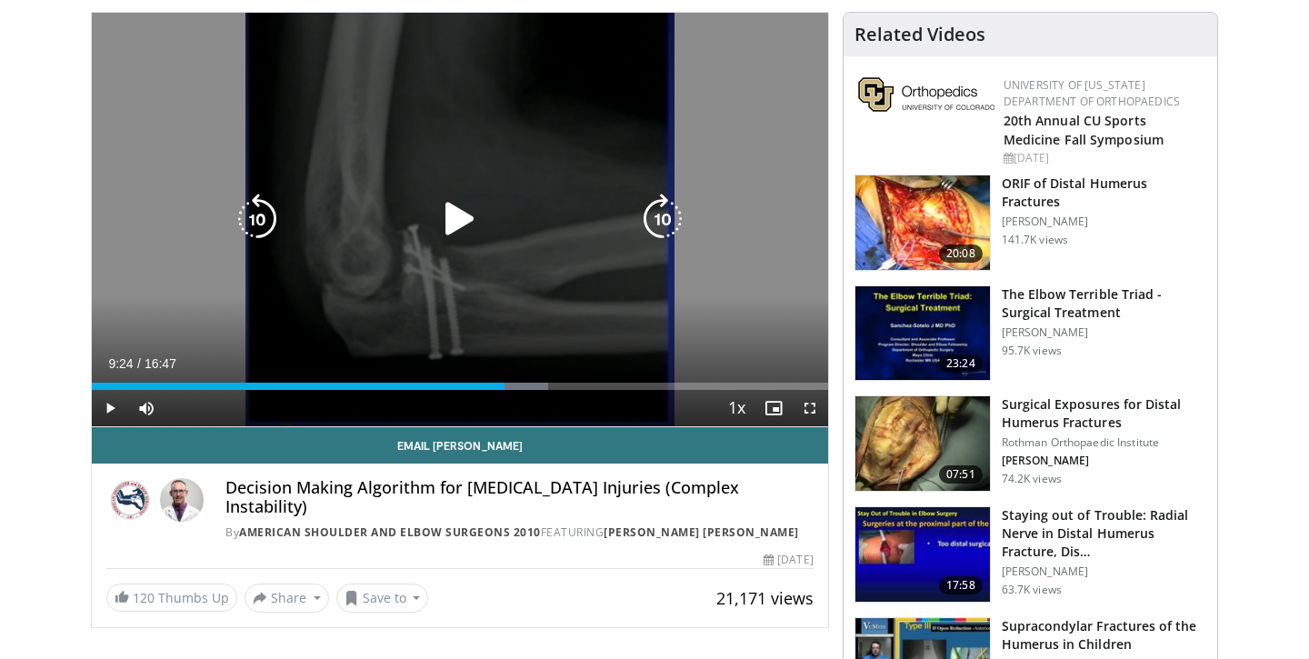
click at [493, 335] on div "10 seconds Tap to unmute" at bounding box center [460, 219] width 736 height 413
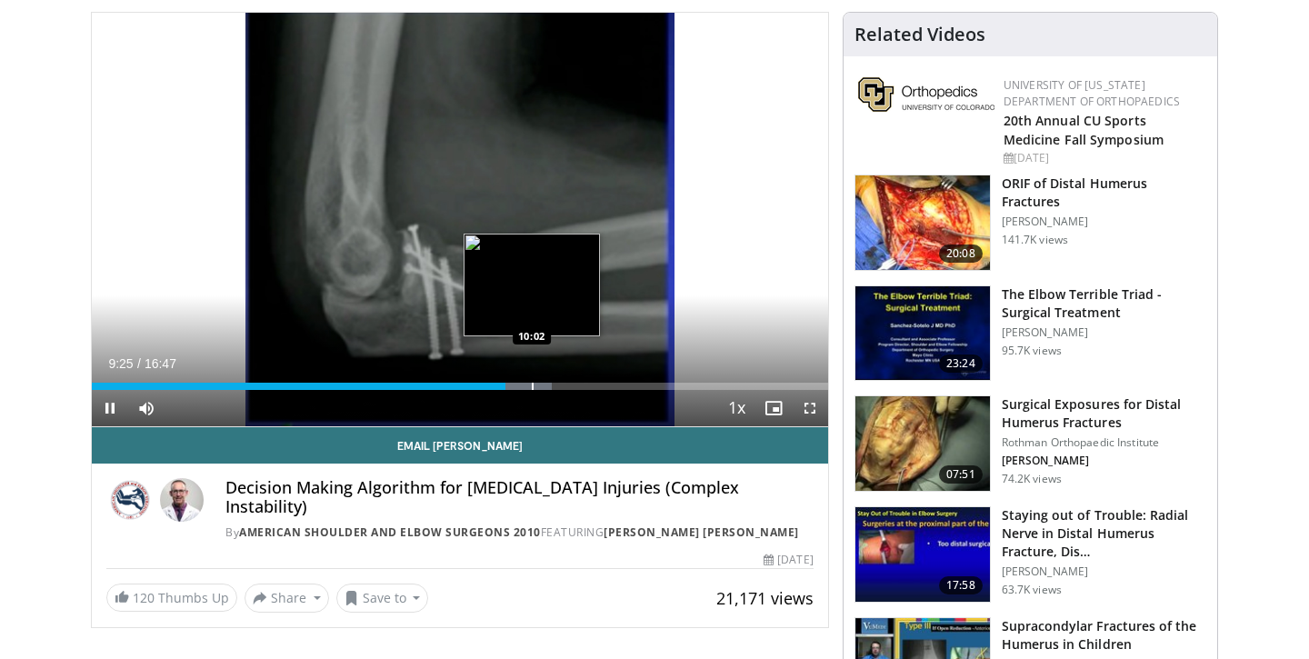
click at [533, 383] on div "Progress Bar" at bounding box center [533, 386] width 2 height 7
click at [512, 387] on div "Progress Bar" at bounding box center [513, 386] width 2 height 7
click at [532, 386] on div "Progress Bar" at bounding box center [532, 386] width 2 height 7
click at [543, 385] on div "Progress Bar" at bounding box center [544, 386] width 2 height 7
click at [556, 383] on div "Progress Bar" at bounding box center [552, 386] width 63 height 7
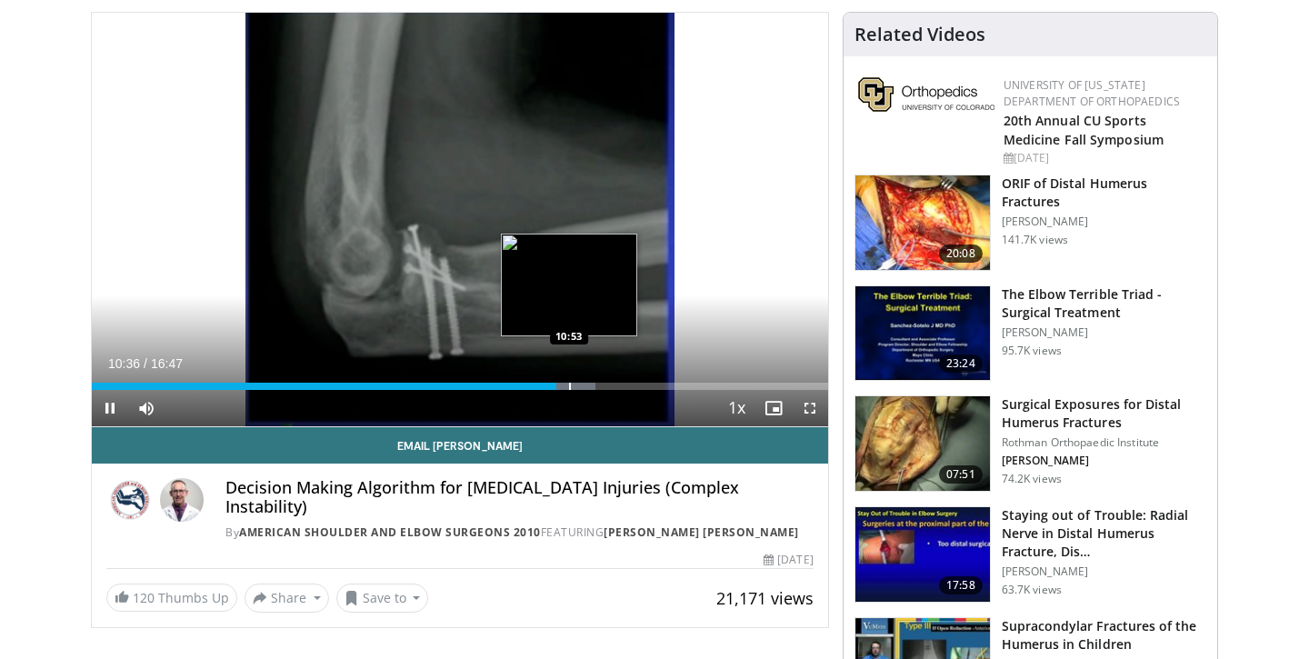
click at [569, 383] on div "Progress Bar" at bounding box center [570, 386] width 2 height 7
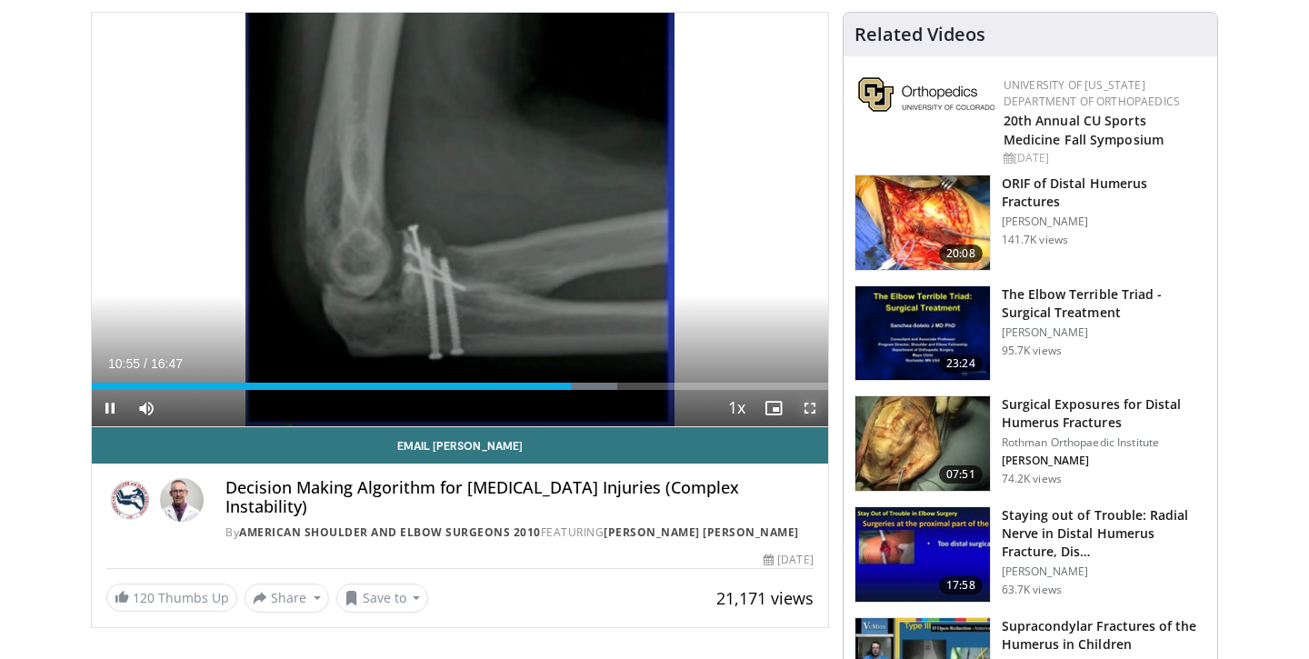
click at [813, 403] on span "Video Player" at bounding box center [810, 408] width 36 height 36
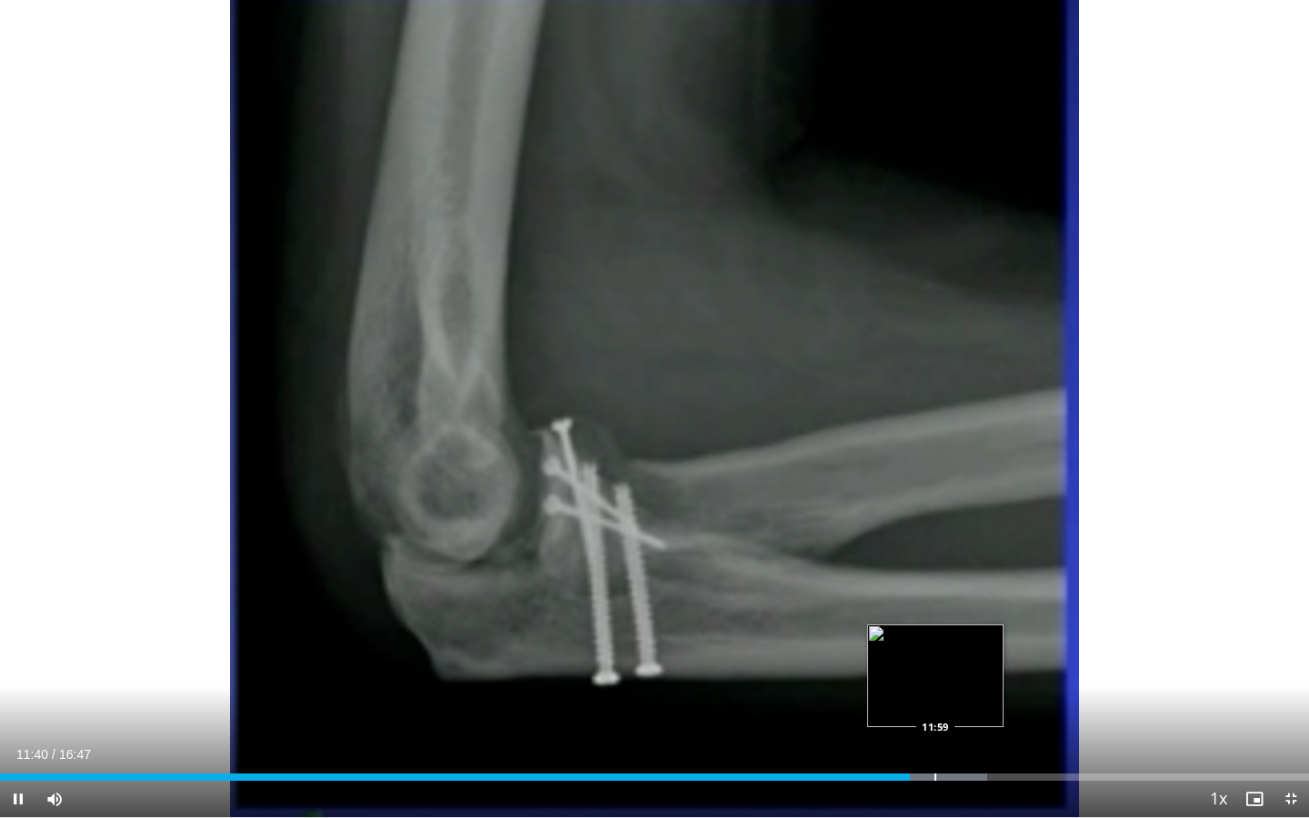
click at [935, 658] on div "Loaded : 75.40% 11:40 11:59" at bounding box center [654, 771] width 1309 height 17
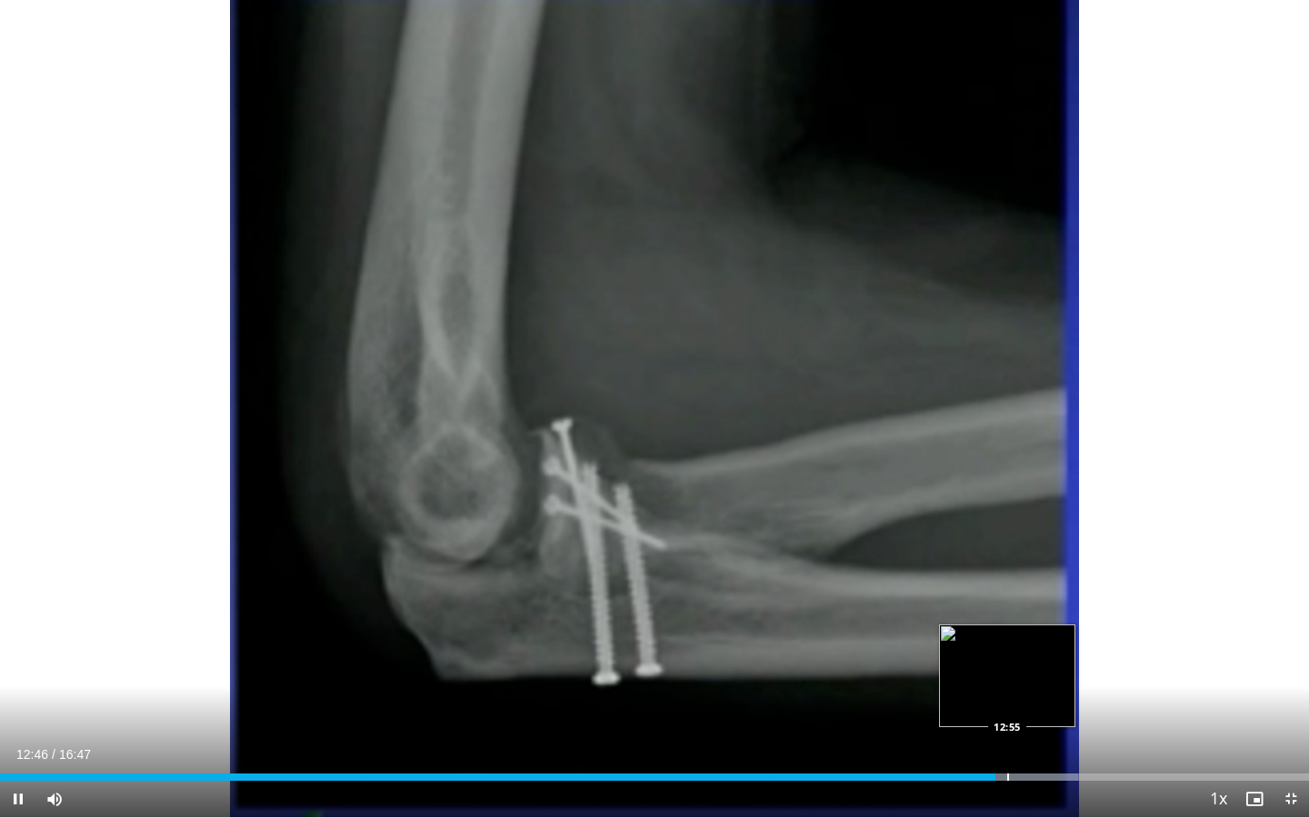
click at [1007, 658] on div "Loaded : 82.35% 12:46 12:55" at bounding box center [654, 771] width 1309 height 17
click at [1002, 658] on div "12:57" at bounding box center [505, 776] width 1010 height 7
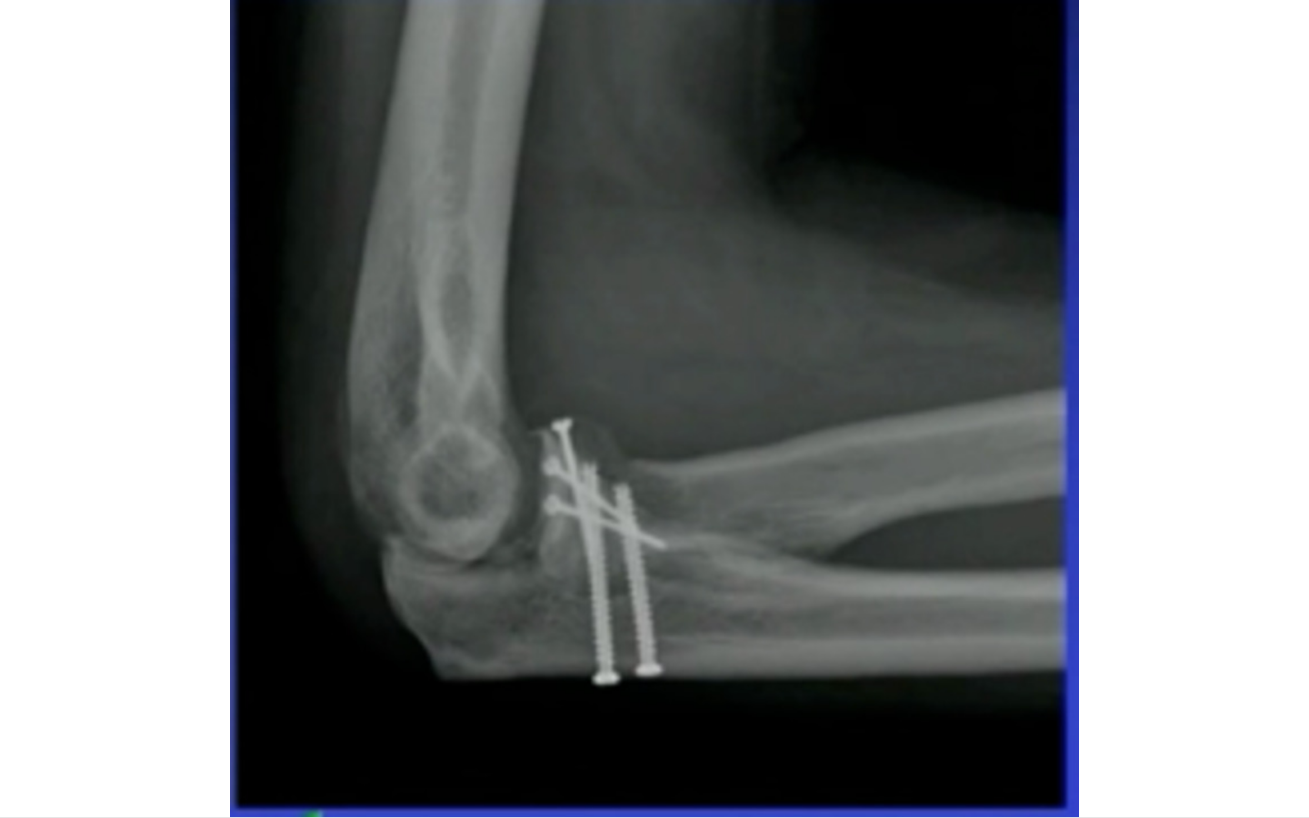
click at [990, 658] on div "10 seconds Tap to unmute" at bounding box center [654, 408] width 1309 height 817
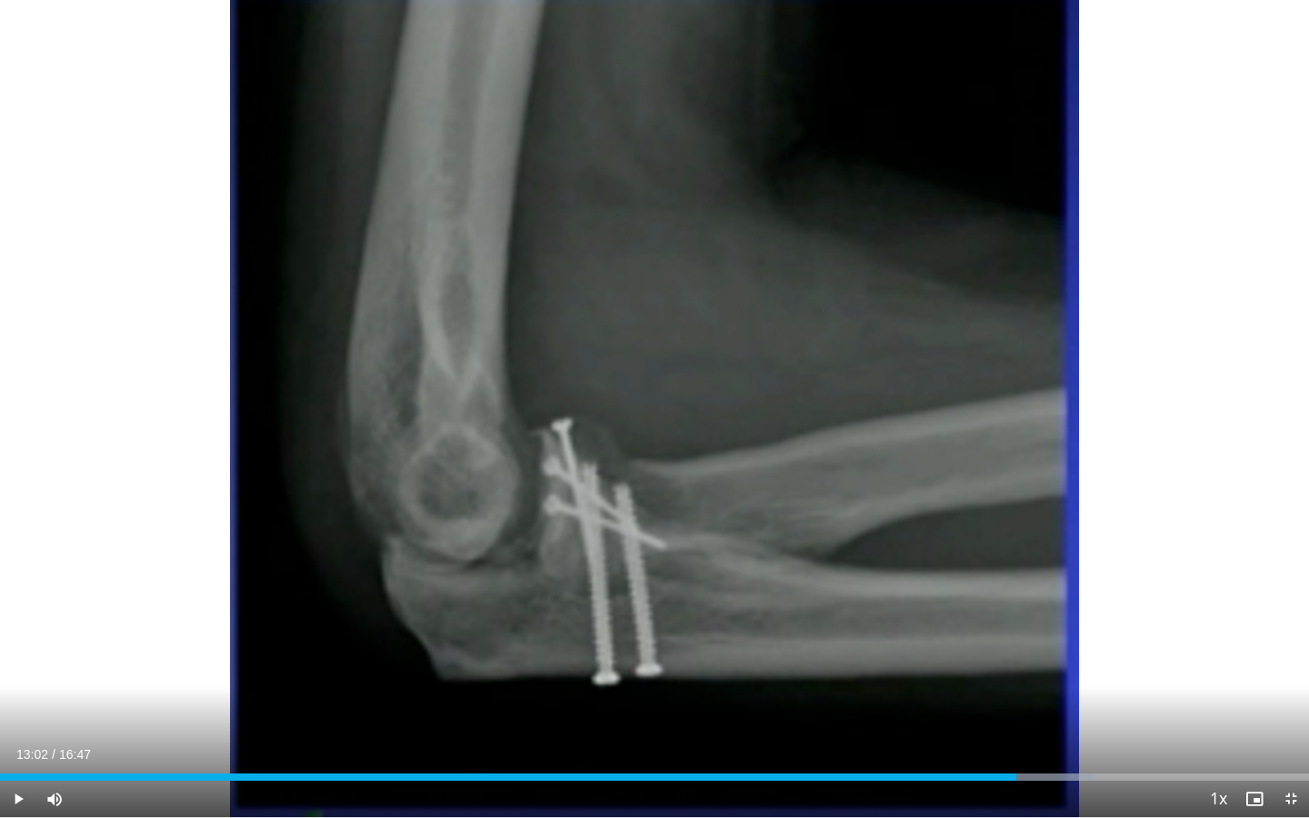
click at [985, 658] on div "Current Time 13:02 / Duration 16:47 Play Skip Backward Skip Forward Mute Loaded…" at bounding box center [654, 799] width 1309 height 36
click at [1004, 658] on div "Progress Bar" at bounding box center [1005, 776] width 2 height 7
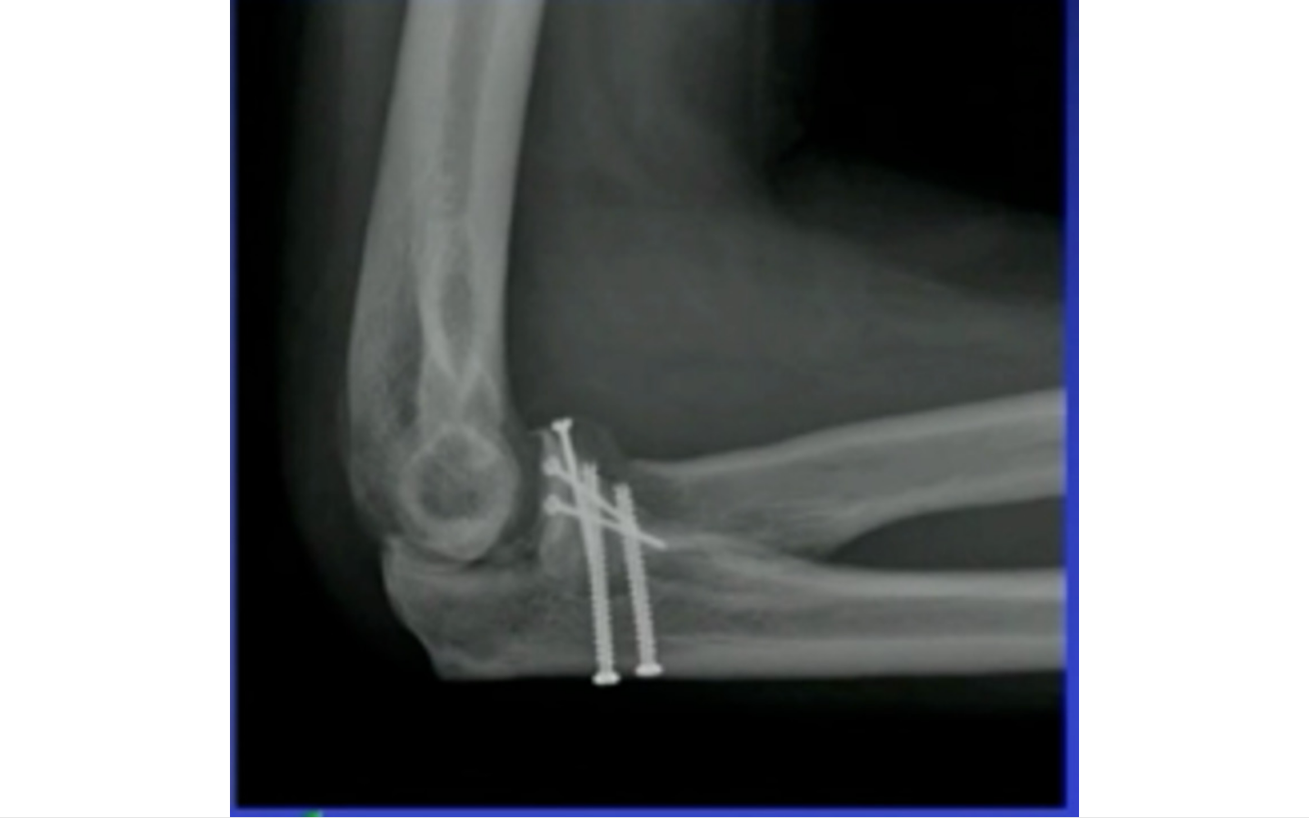
click at [1054, 658] on div "10 seconds Tap to unmute" at bounding box center [654, 408] width 1309 height 817
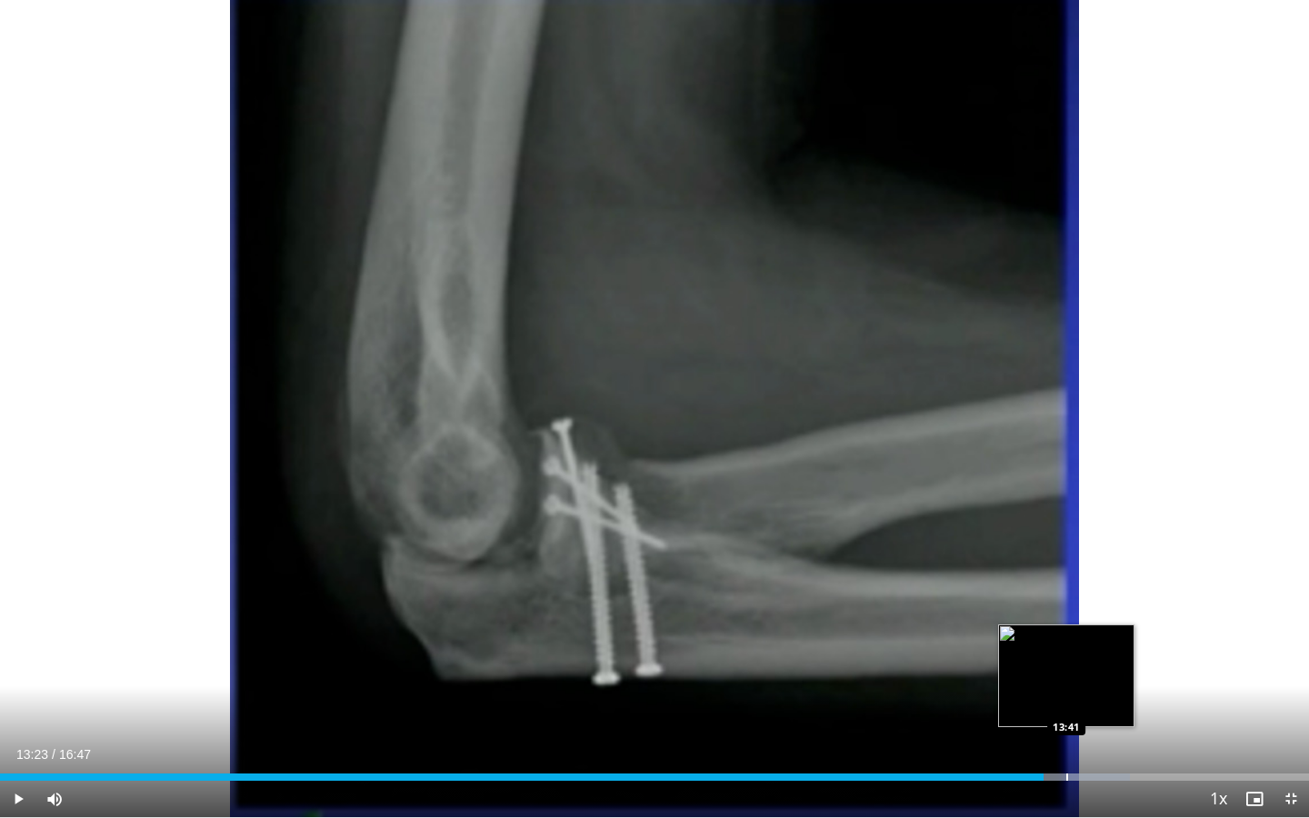
click at [1066, 658] on div "Loaded : 86.32% 13:23 13:41" at bounding box center [654, 771] width 1309 height 17
click at [1050, 658] on div "Progress Bar" at bounding box center [1051, 776] width 2 height 7
click at [1042, 658] on div "Progress Bar" at bounding box center [1043, 776] width 2 height 7
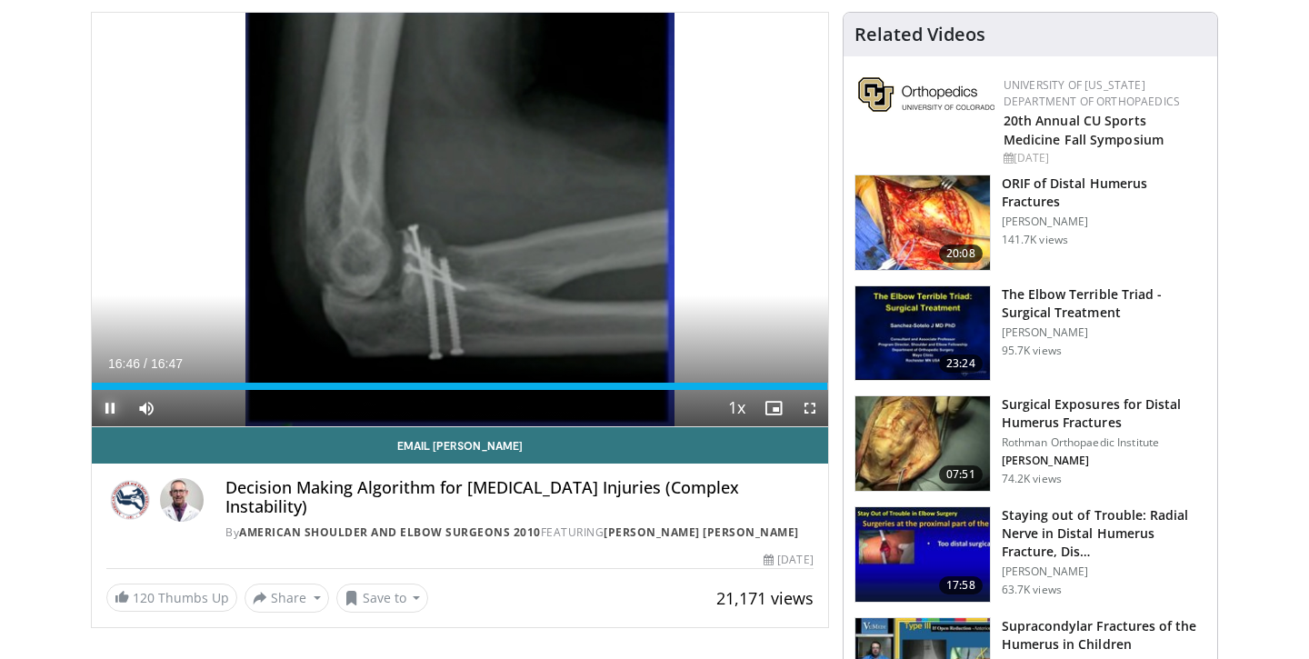
click at [119, 403] on span "Video Player" at bounding box center [110, 408] width 36 height 36
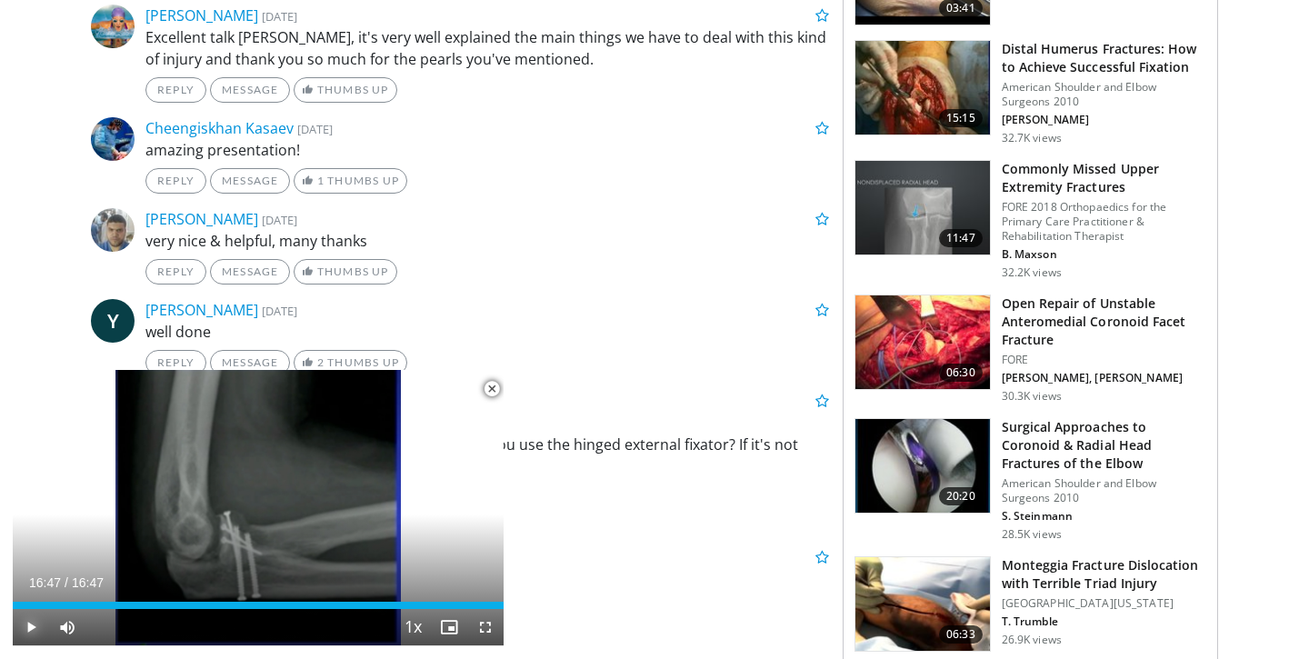
scroll to position [976, 0]
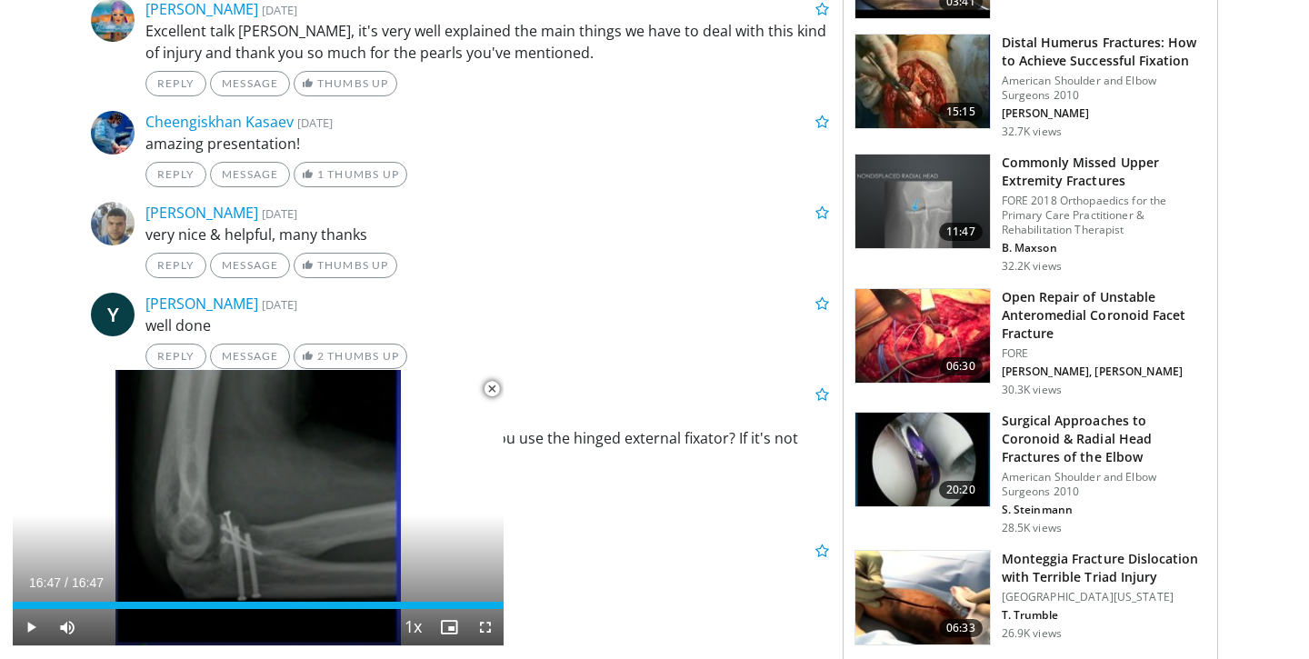
click at [939, 312] on img at bounding box center [922, 336] width 134 height 95
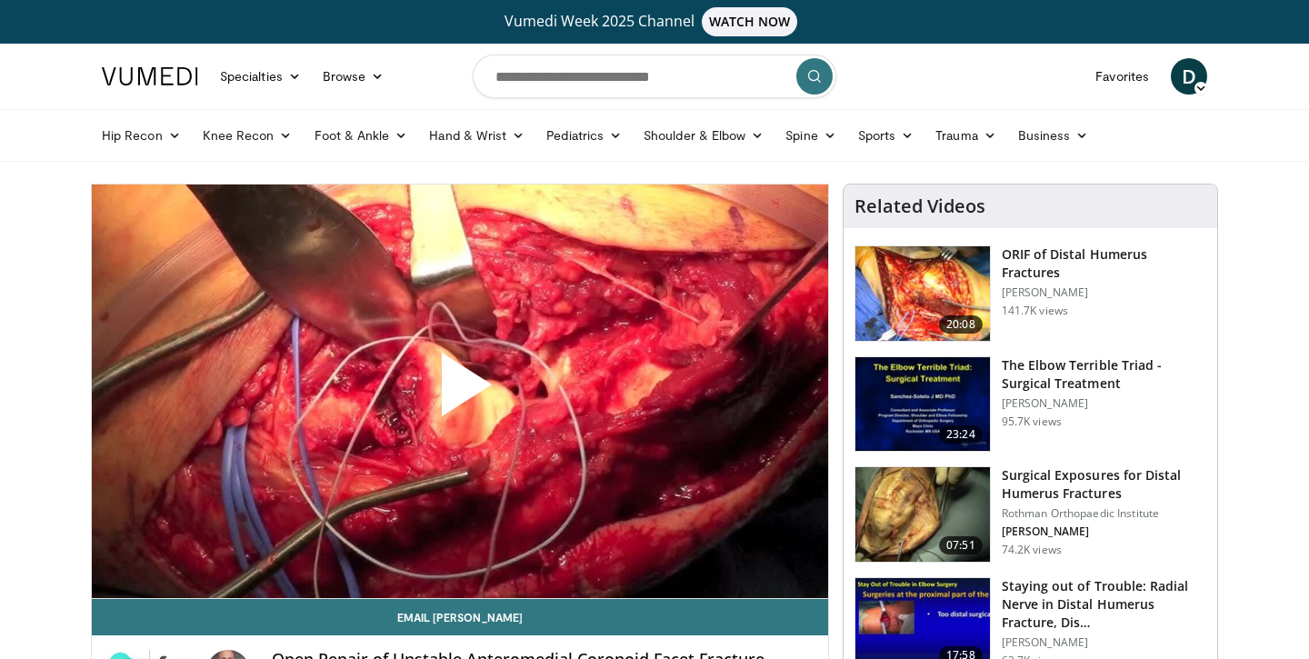
click at [460, 392] on span "Video Player" at bounding box center [460, 392] width 0 height 0
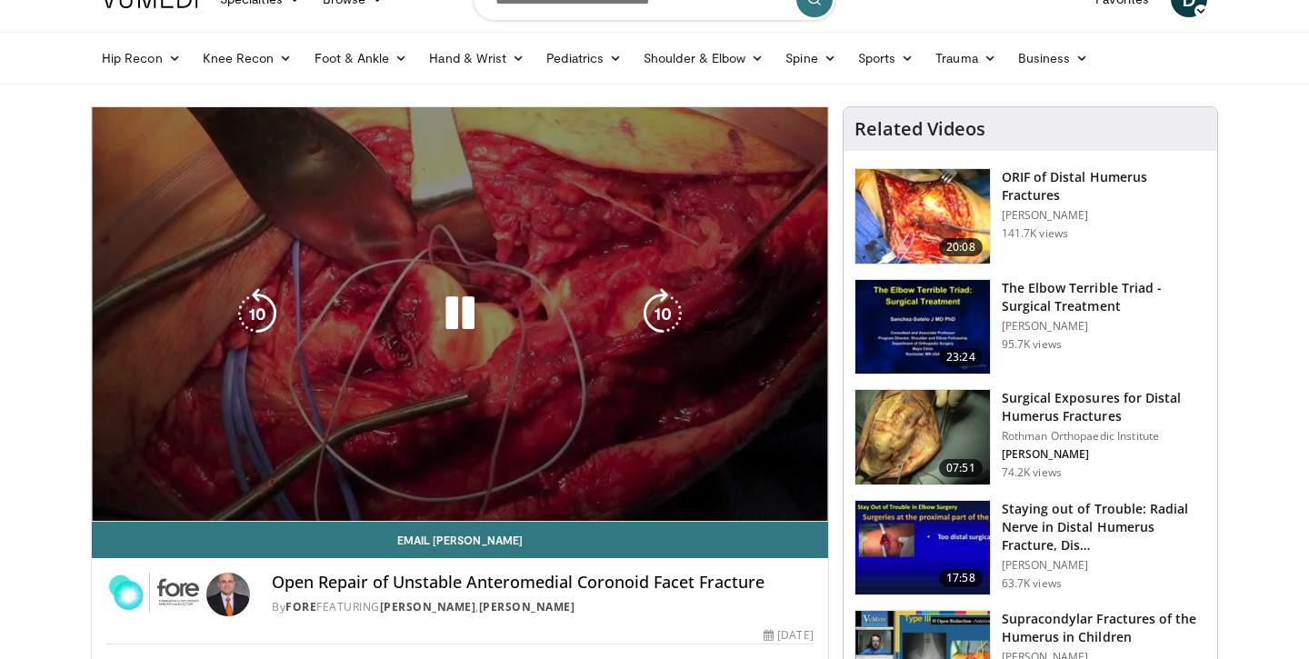
scroll to position [102, 0]
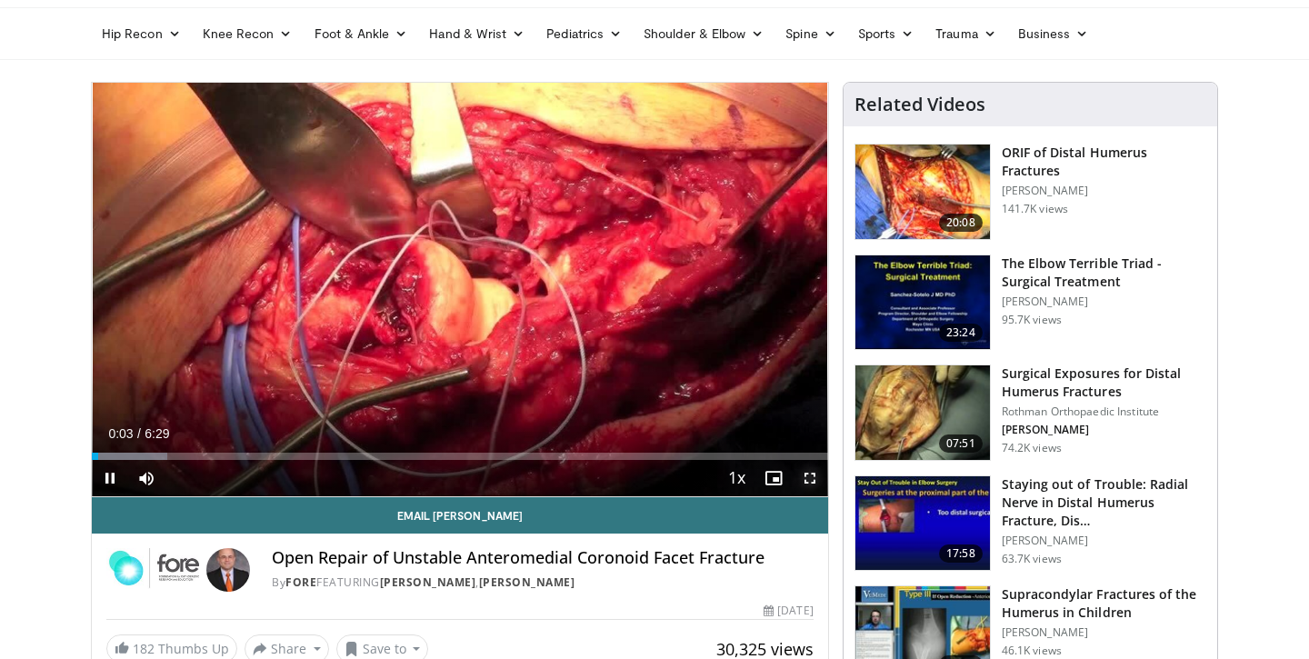
click at [812, 484] on span "Video Player" at bounding box center [810, 478] width 36 height 36
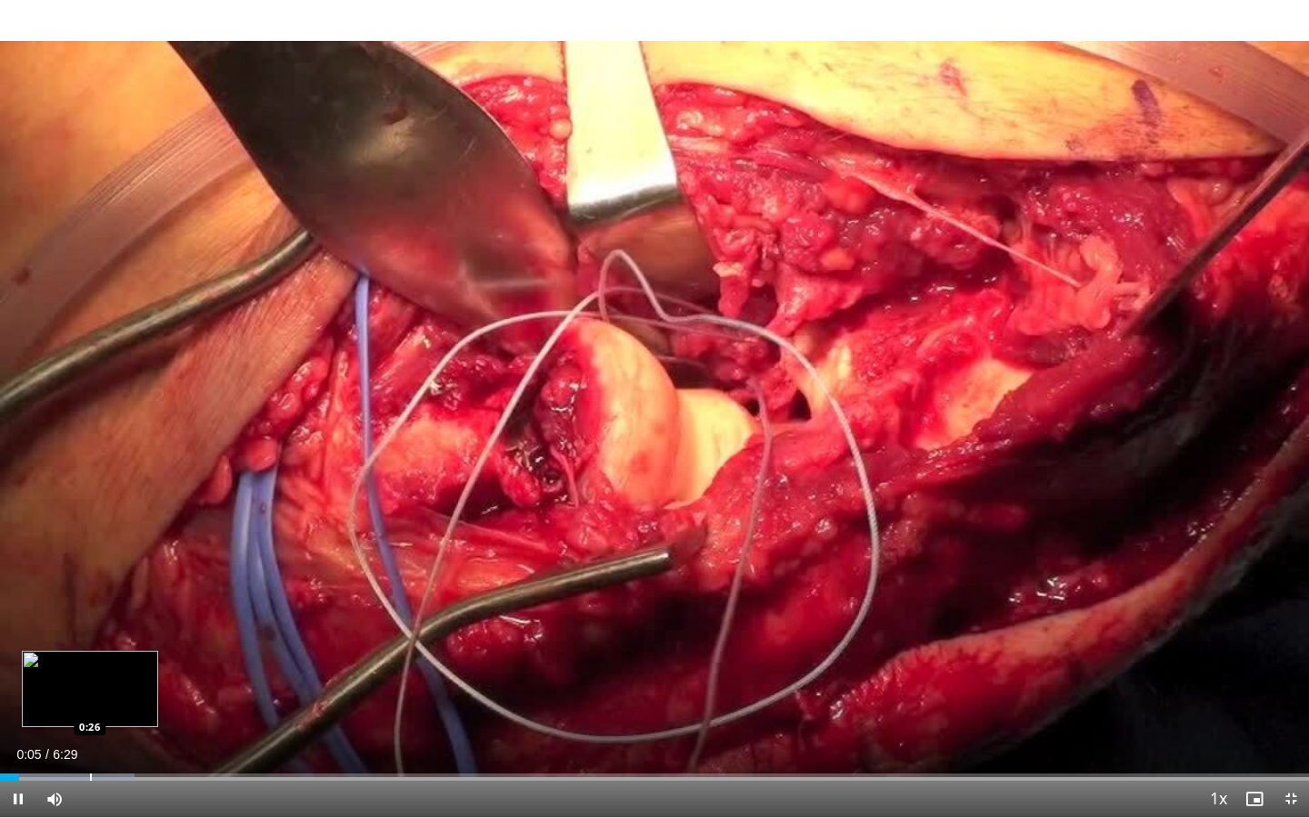
click at [90, 658] on div "Progress Bar" at bounding box center [91, 776] width 2 height 7
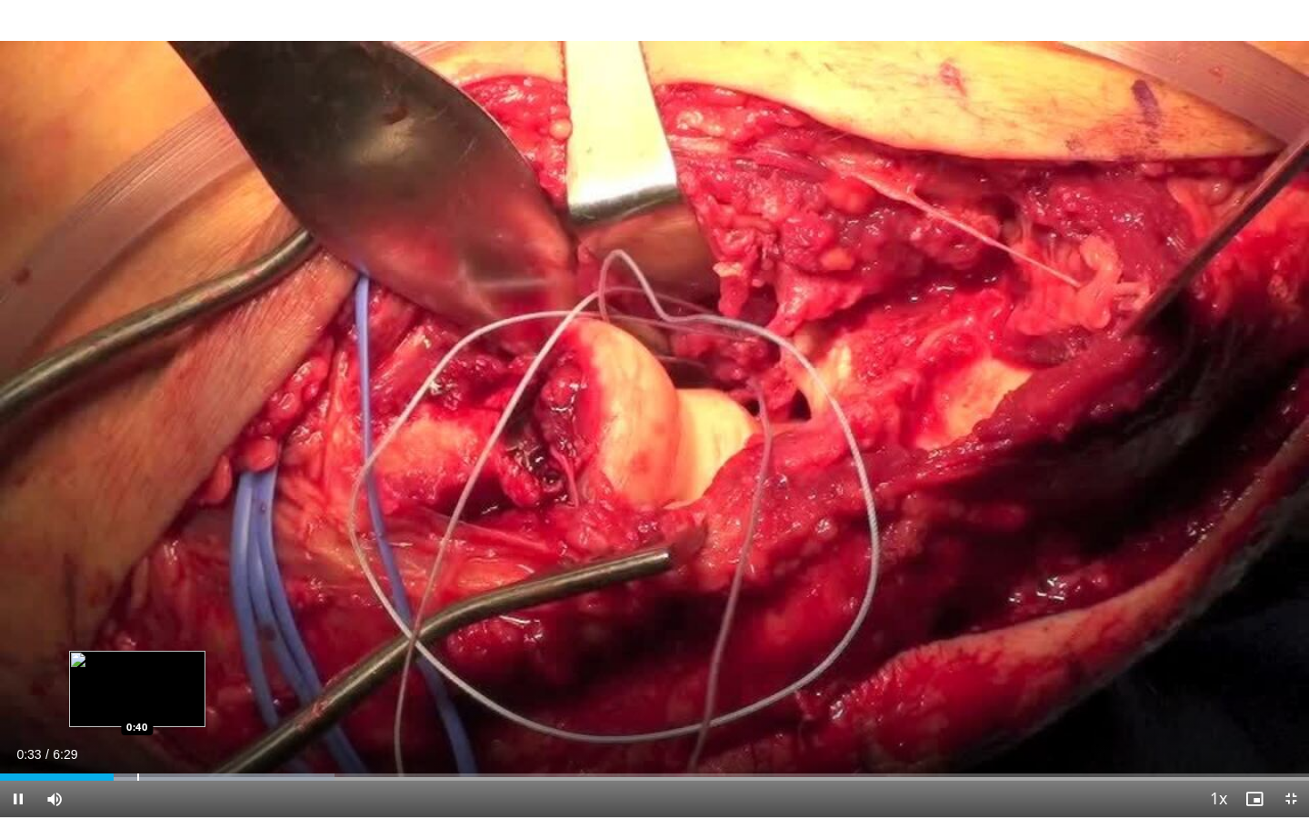
click at [137, 658] on div "10 seconds Tap to unmute" at bounding box center [654, 408] width 1309 height 817
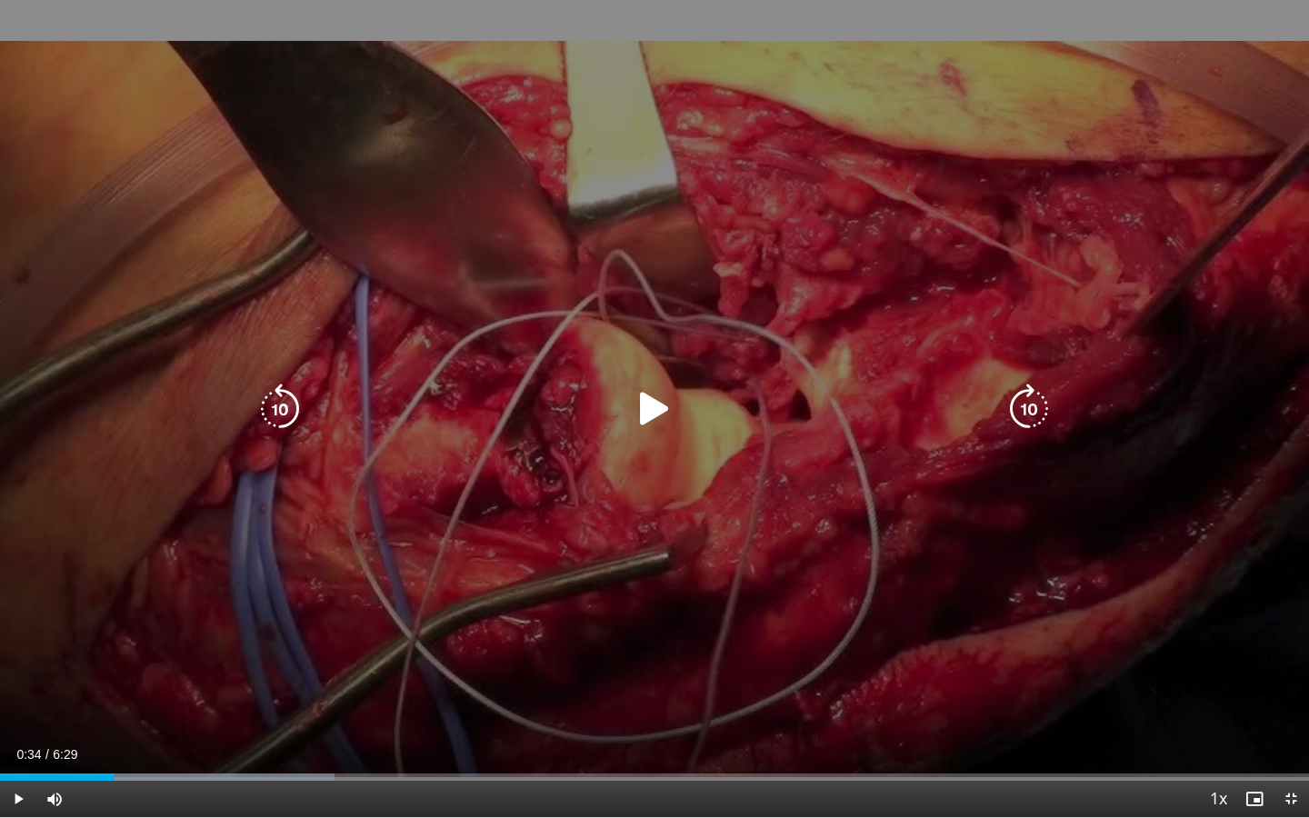
click at [187, 644] on div "10 seconds Tap to unmute" at bounding box center [654, 408] width 1309 height 817
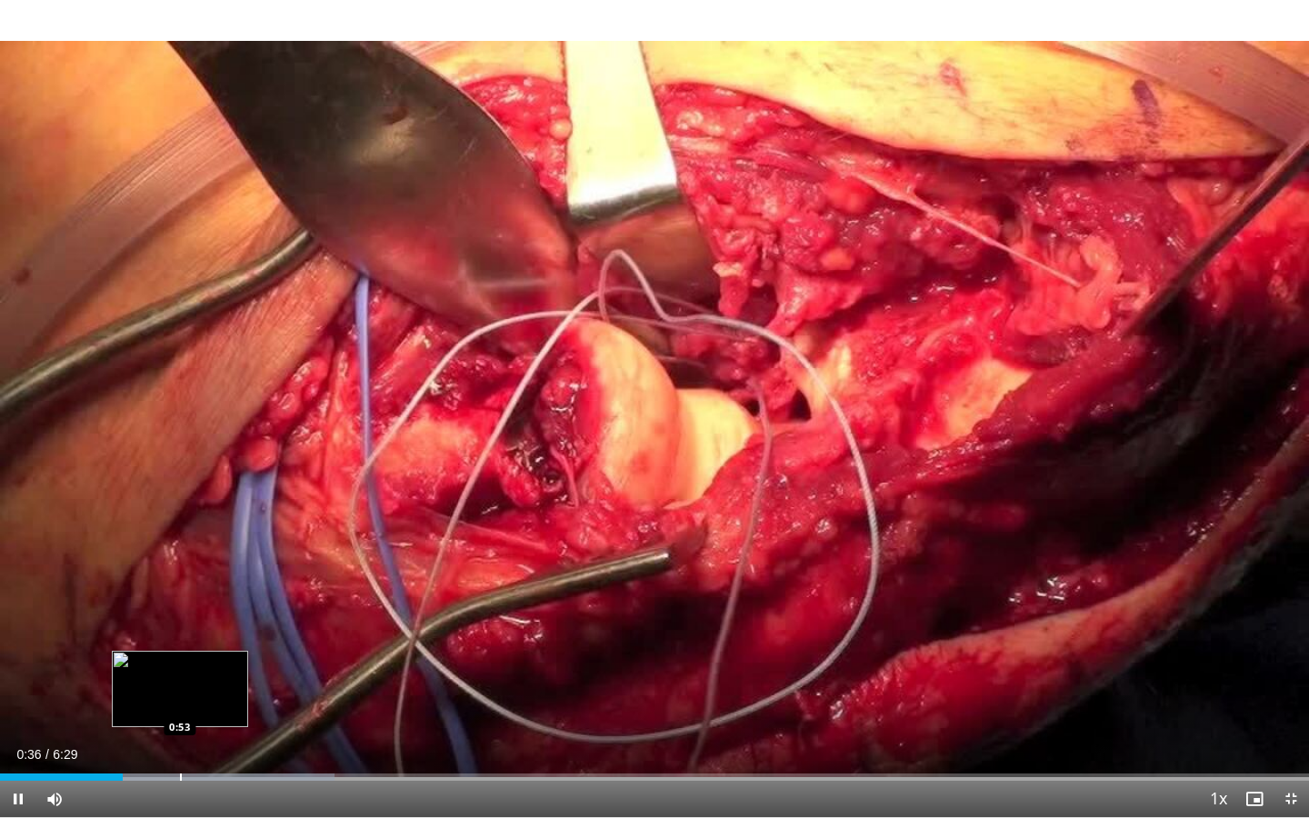
click at [180, 658] on div "Progress Bar" at bounding box center [181, 776] width 2 height 7
click at [214, 658] on div "Progress Bar" at bounding box center [215, 776] width 2 height 7
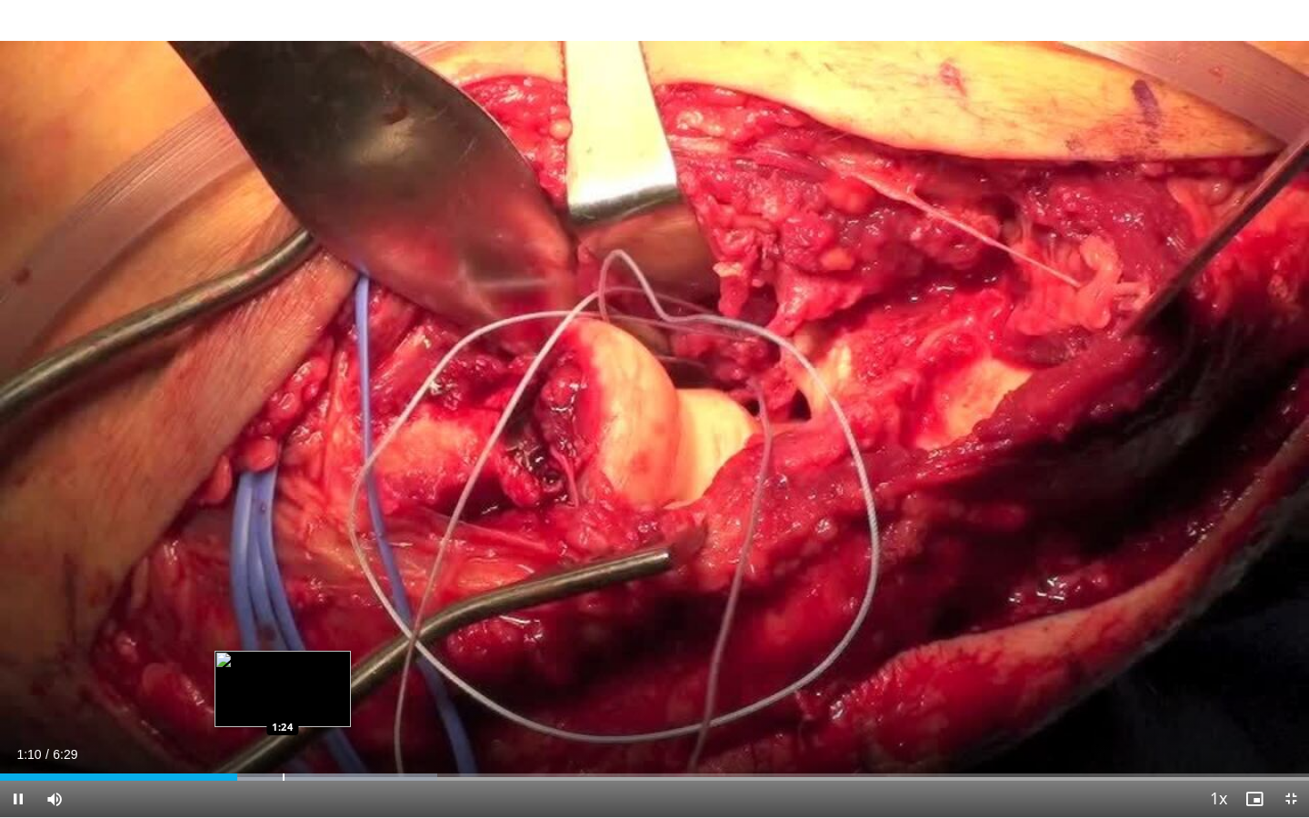
click at [283, 658] on div "Loaded : 33.38% 1:10 1:24" at bounding box center [654, 771] width 1309 height 17
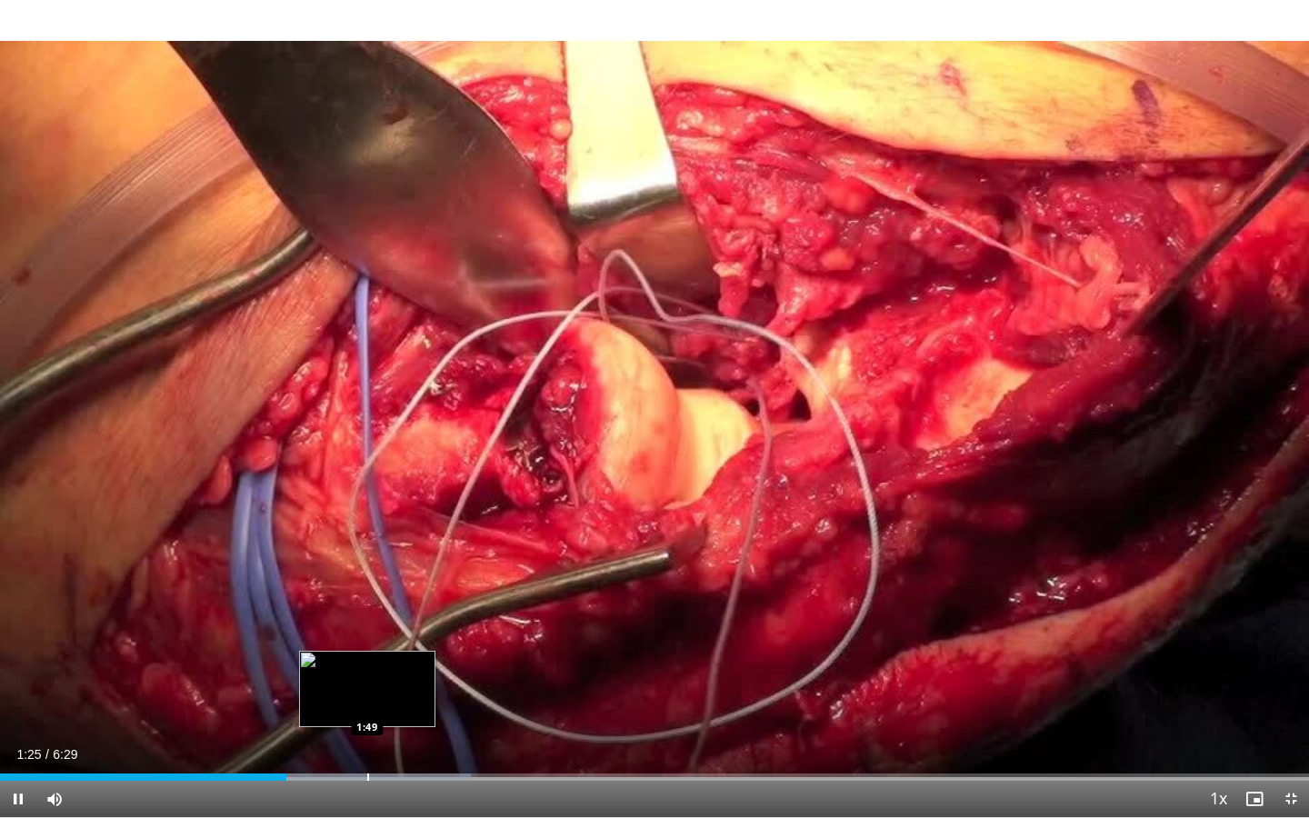
click at [367, 658] on div "Progress Bar" at bounding box center [368, 776] width 2 height 7
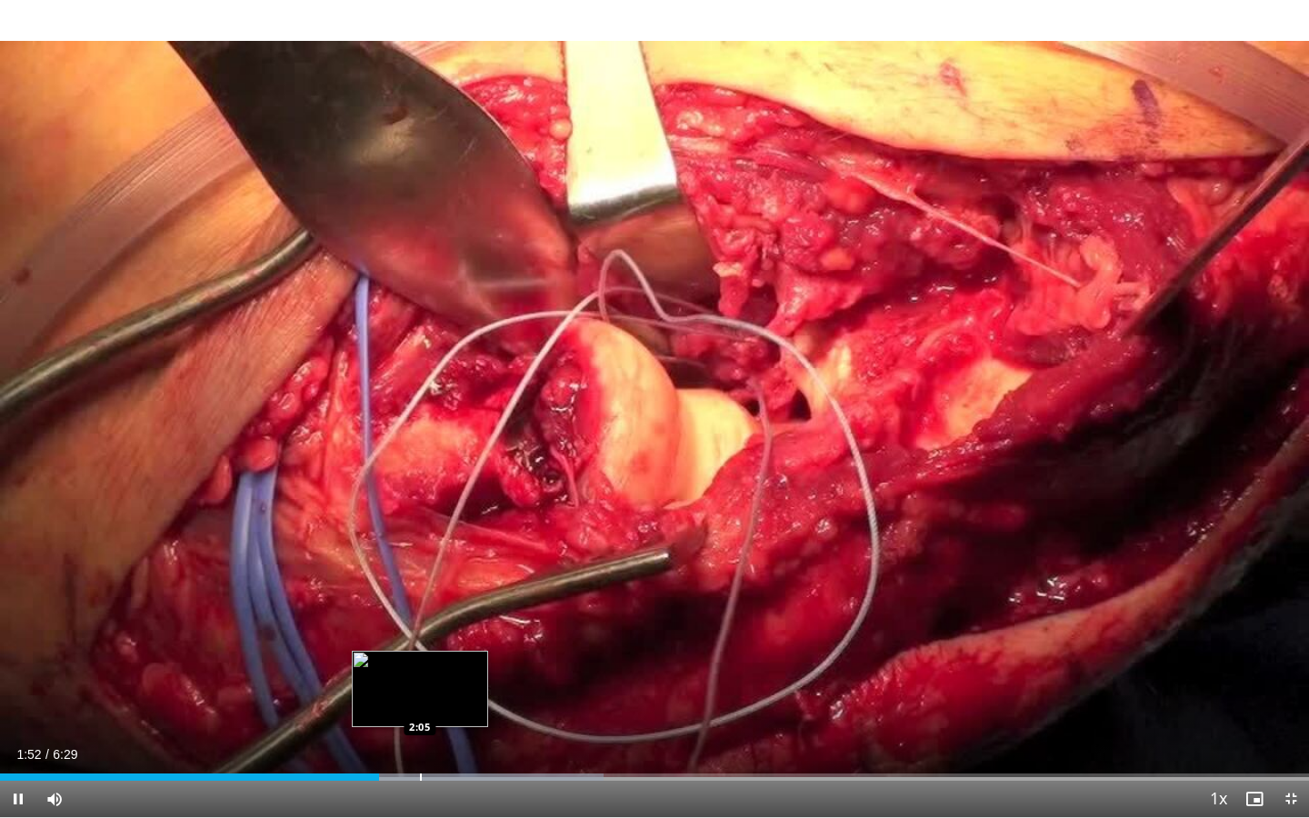
click at [420, 658] on div "Progress Bar" at bounding box center [421, 776] width 2 height 7
click at [466, 658] on div "Progress Bar" at bounding box center [467, 776] width 2 height 7
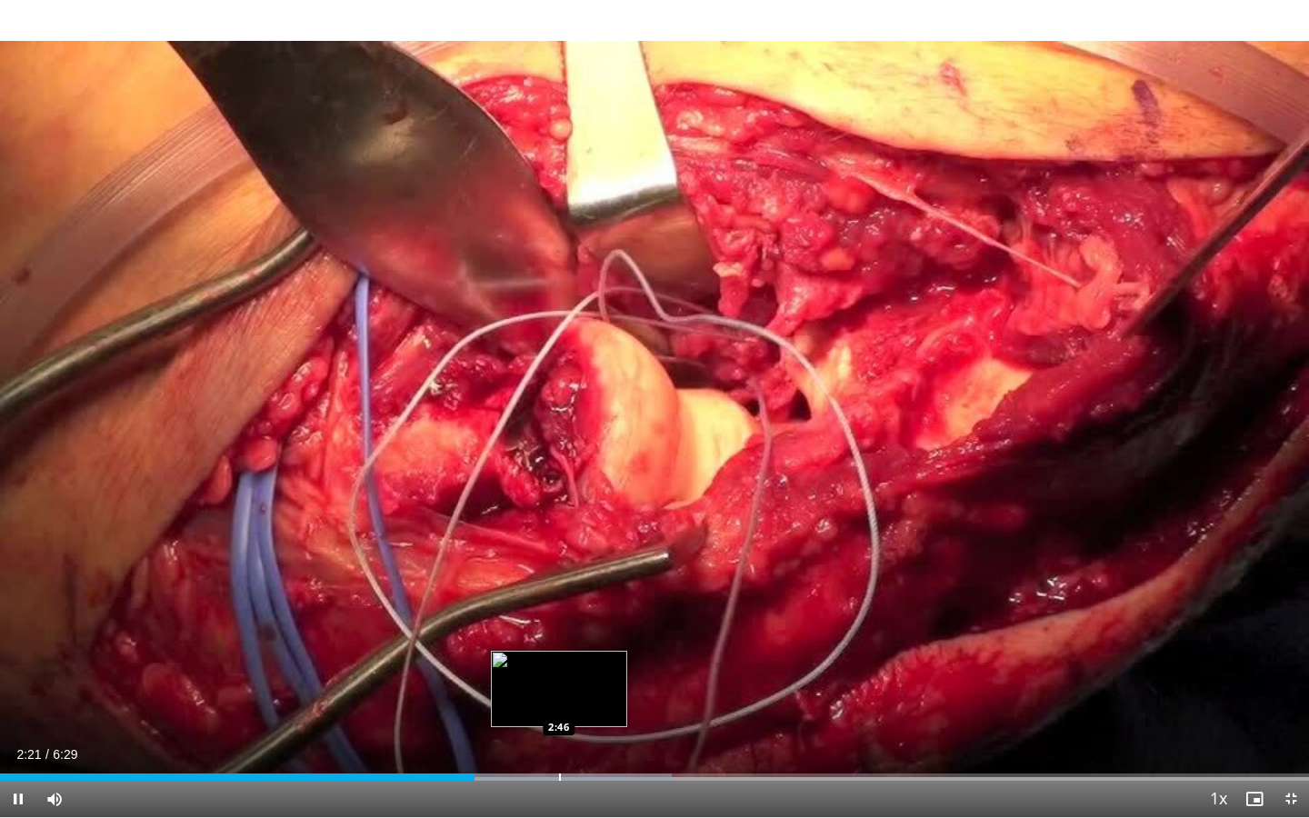
click at [559, 658] on div "Progress Bar" at bounding box center [560, 776] width 2 height 7
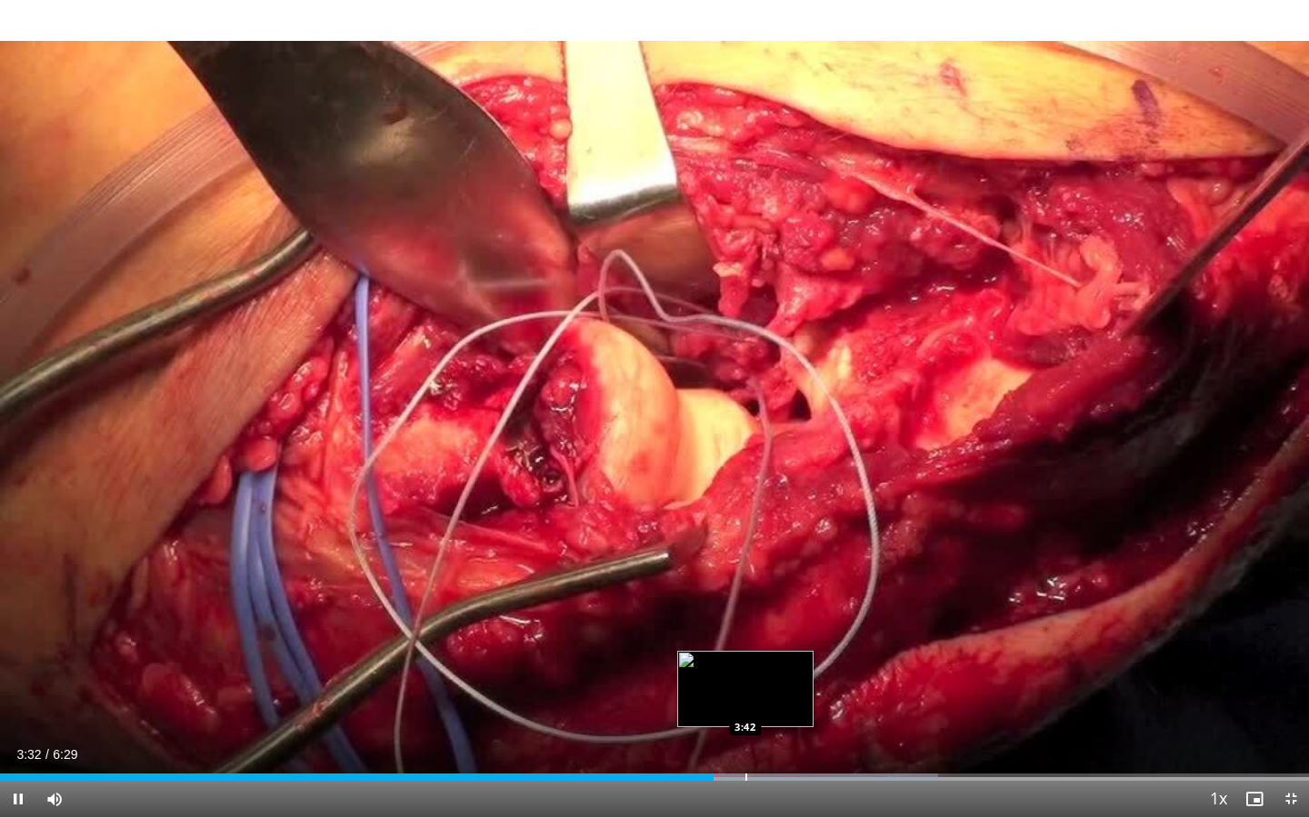
click at [746, 658] on div "Loaded : 71.69% 3:32 3:42" at bounding box center [654, 771] width 1309 height 17
click at [773, 658] on div "Loaded : 71.69% 3:42 3:50" at bounding box center [654, 771] width 1309 height 17
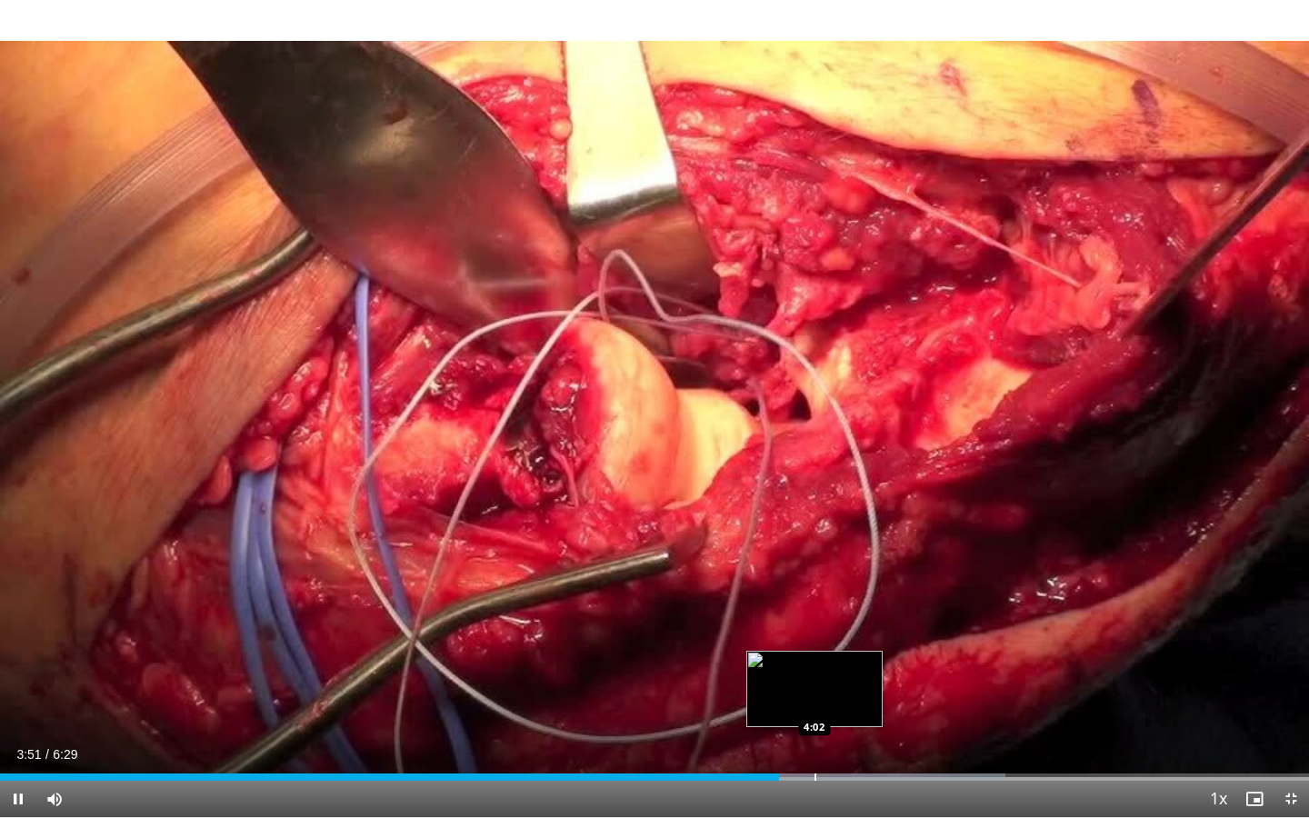
click at [815, 658] on div "Loaded : 76.81% 3:52 4:02" at bounding box center [654, 771] width 1309 height 17
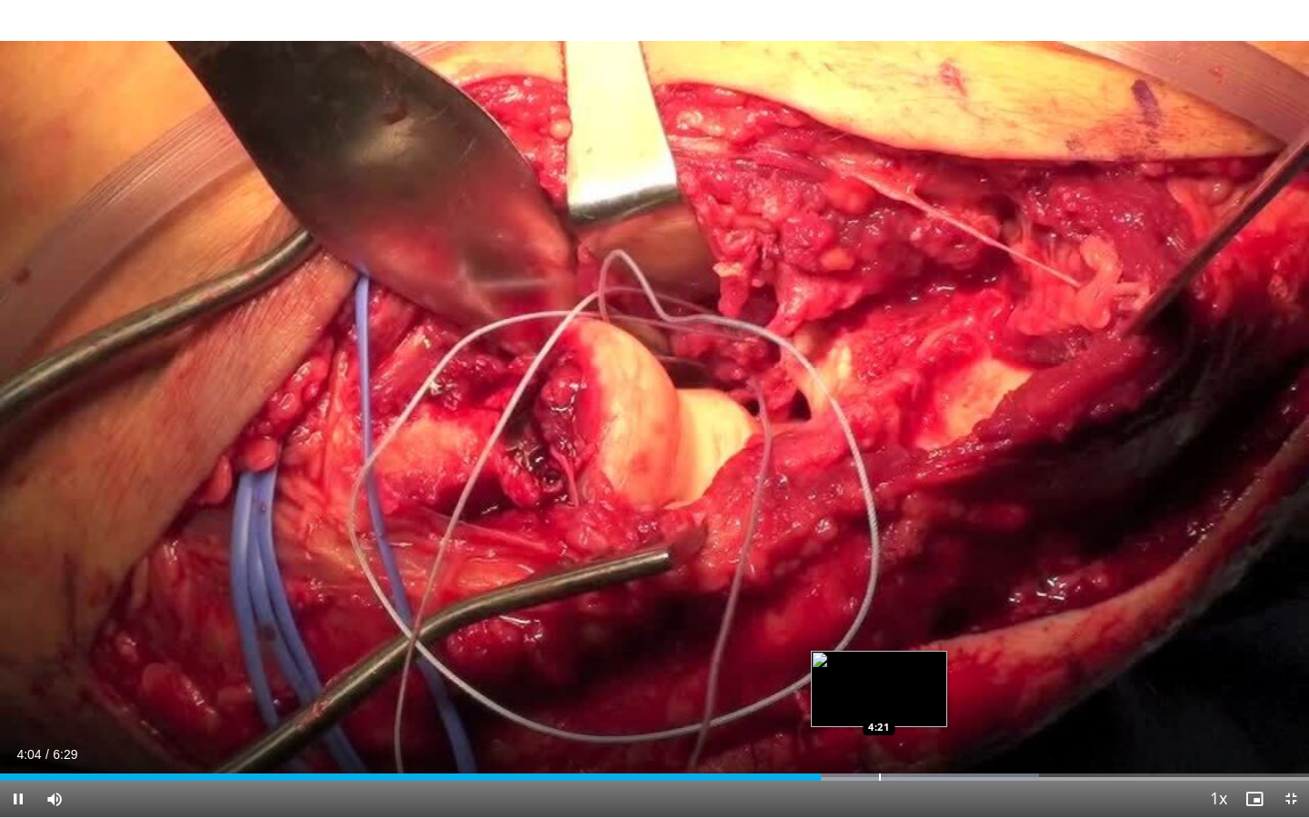
click at [879, 658] on div "Loaded : 79.37% 4:04 4:21" at bounding box center [654, 771] width 1309 height 17
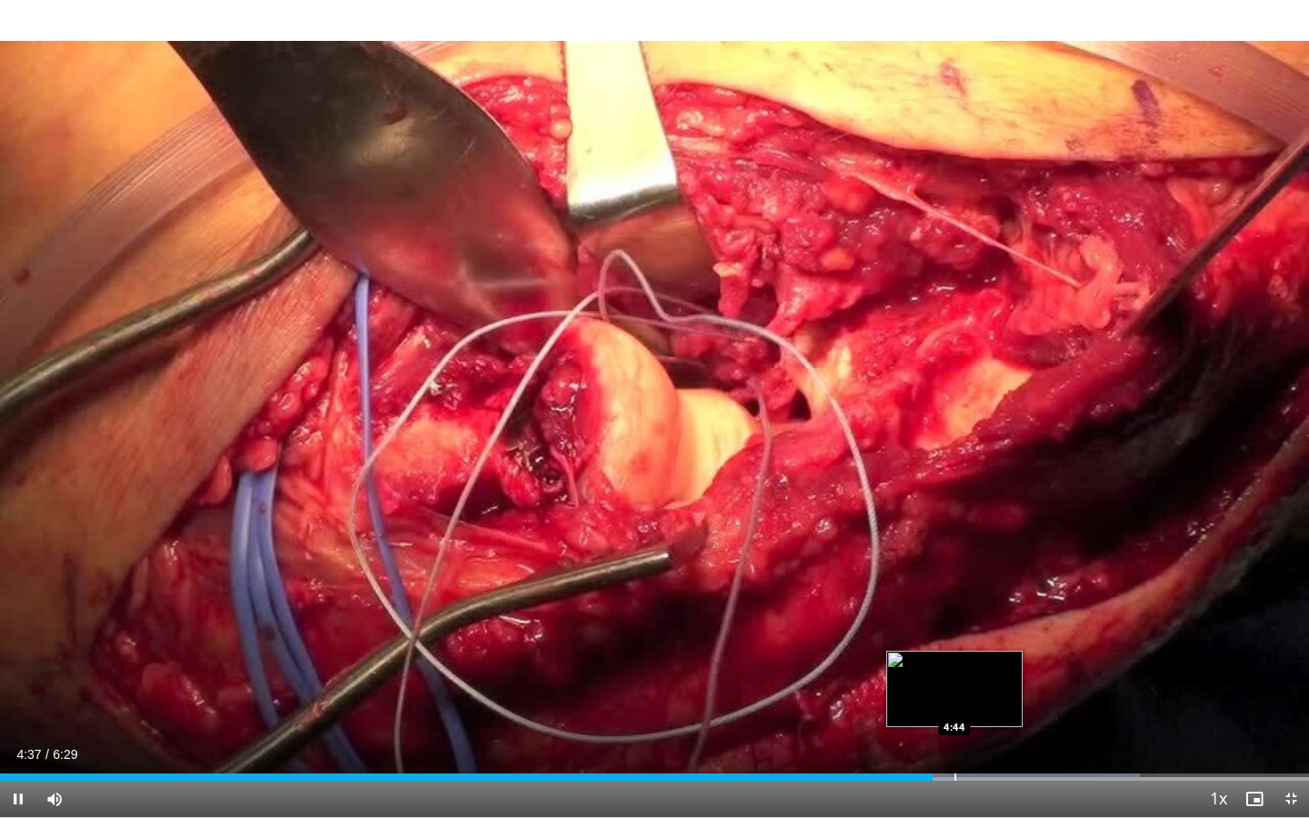
click at [954, 658] on div "Loaded : 87.05% 4:37 4:44" at bounding box center [654, 771] width 1309 height 17
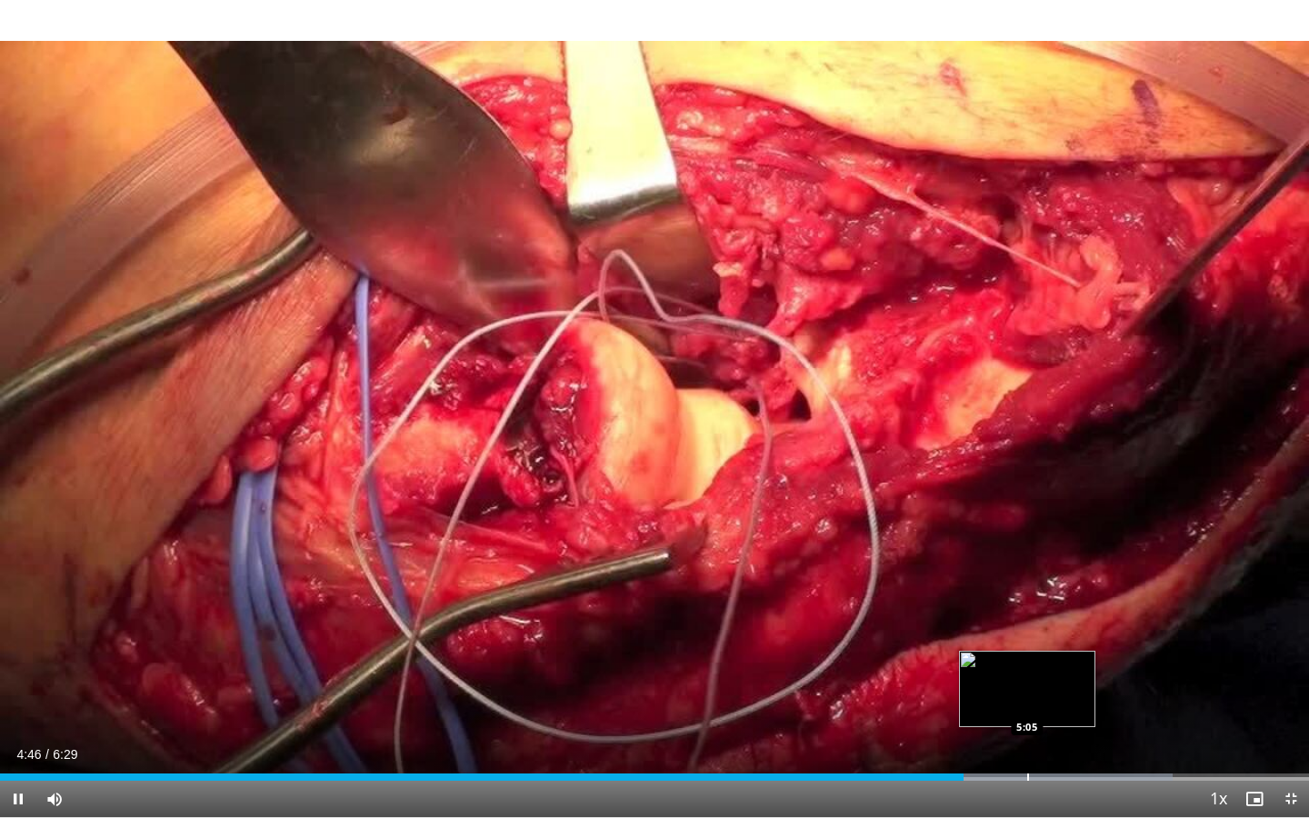
click at [1027, 658] on div "Loaded : 89.61% 4:47 5:05" at bounding box center [654, 771] width 1309 height 17
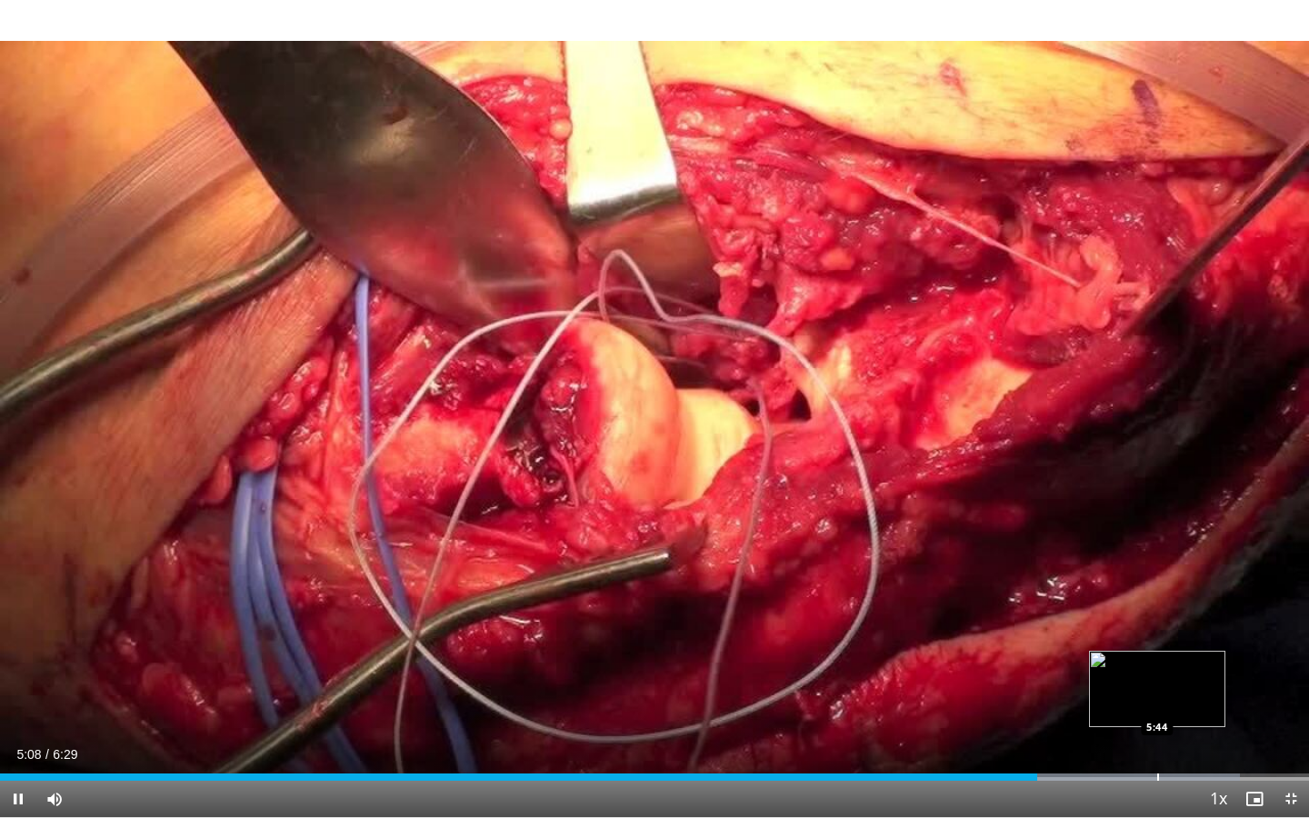
click at [1157, 658] on video-js "**********" at bounding box center [654, 409] width 1309 height 818
click at [1208, 658] on div "Progress Bar" at bounding box center [1209, 776] width 2 height 7
click at [1223, 658] on div "Progress Bar" at bounding box center [1223, 776] width 2 height 7
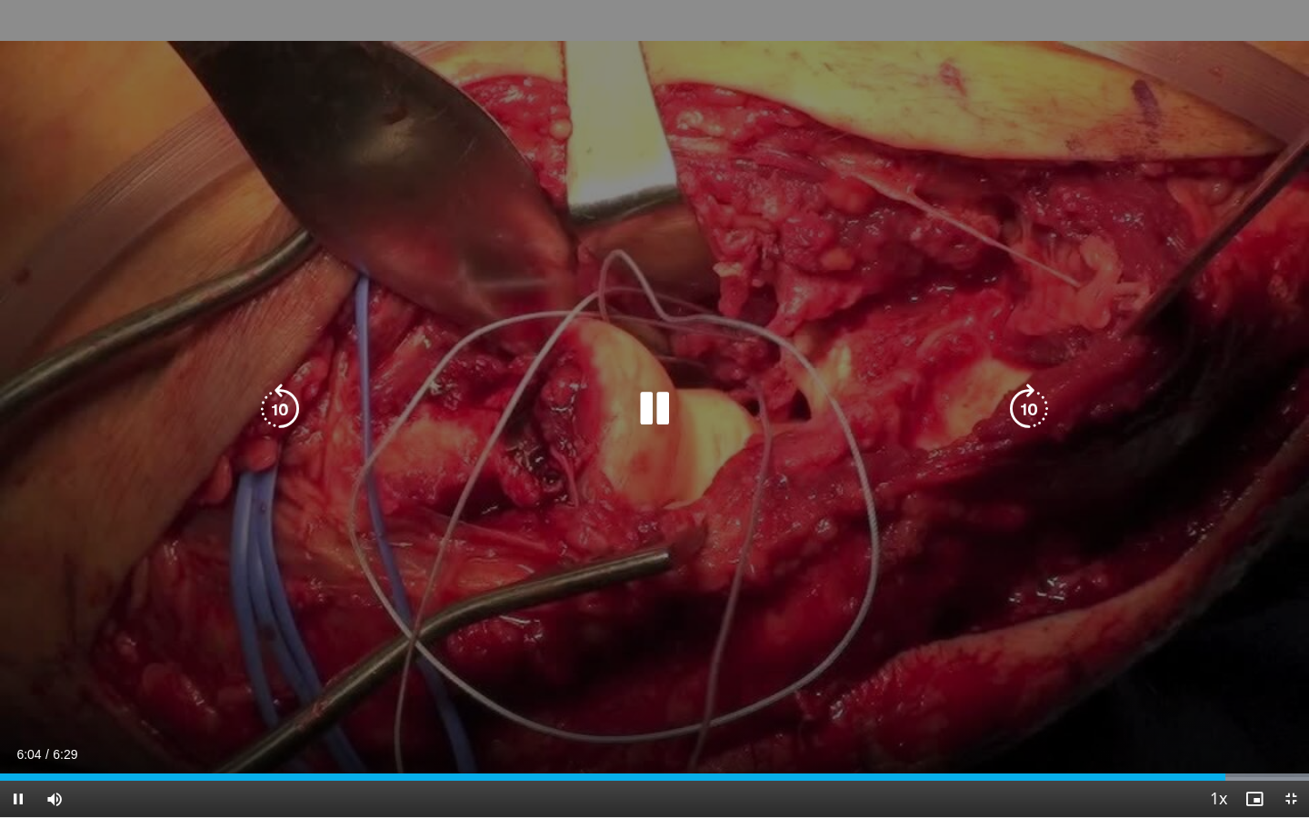
click at [1247, 658] on div "Loaded : 100.00% 6:04 6:04" at bounding box center [654, 771] width 1309 height 17
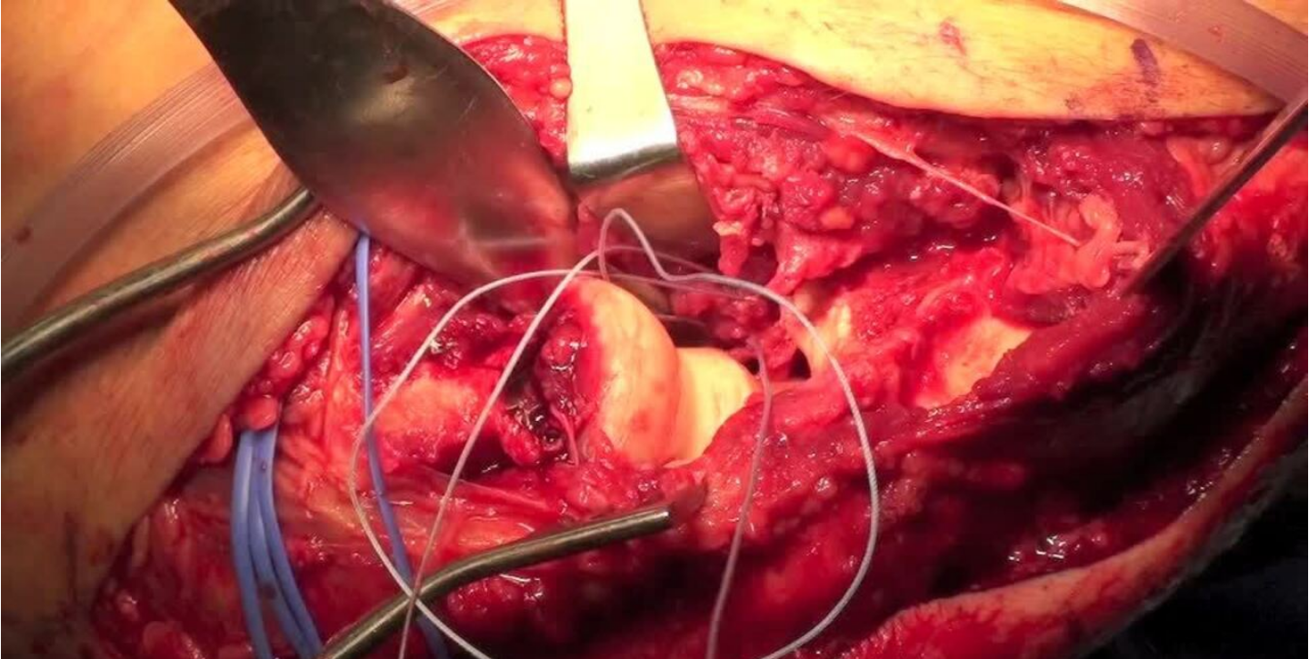
scroll to position [145, 0]
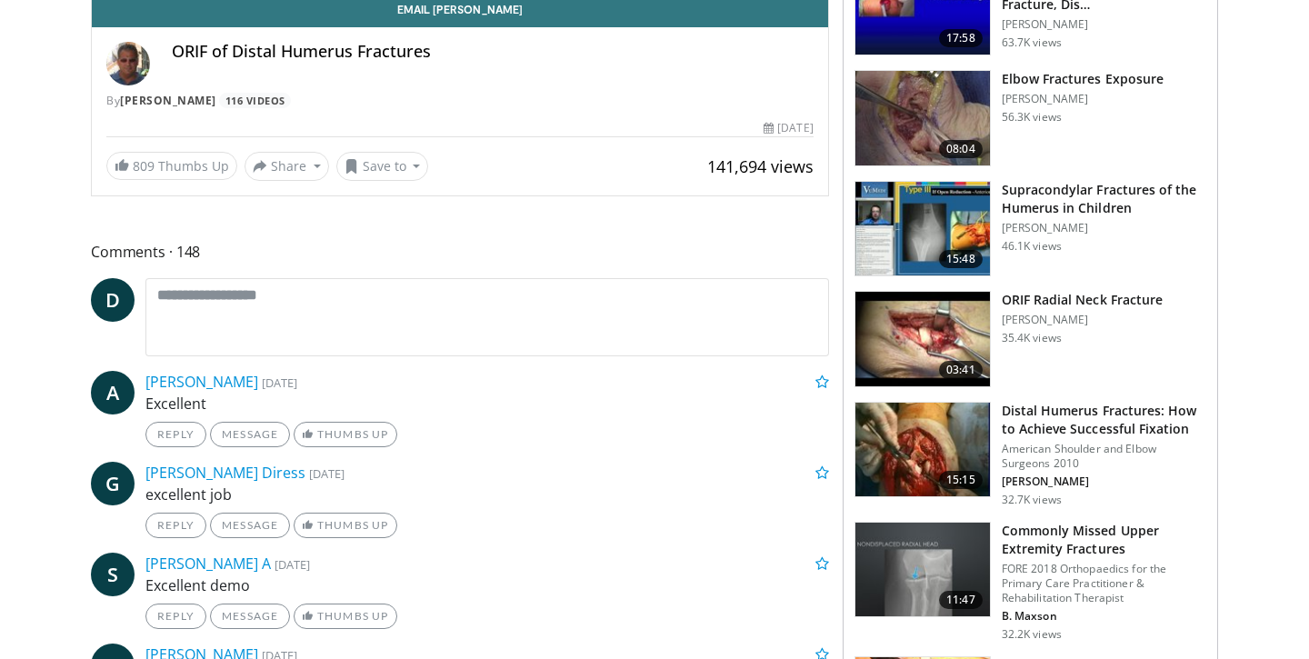
scroll to position [647, 0]
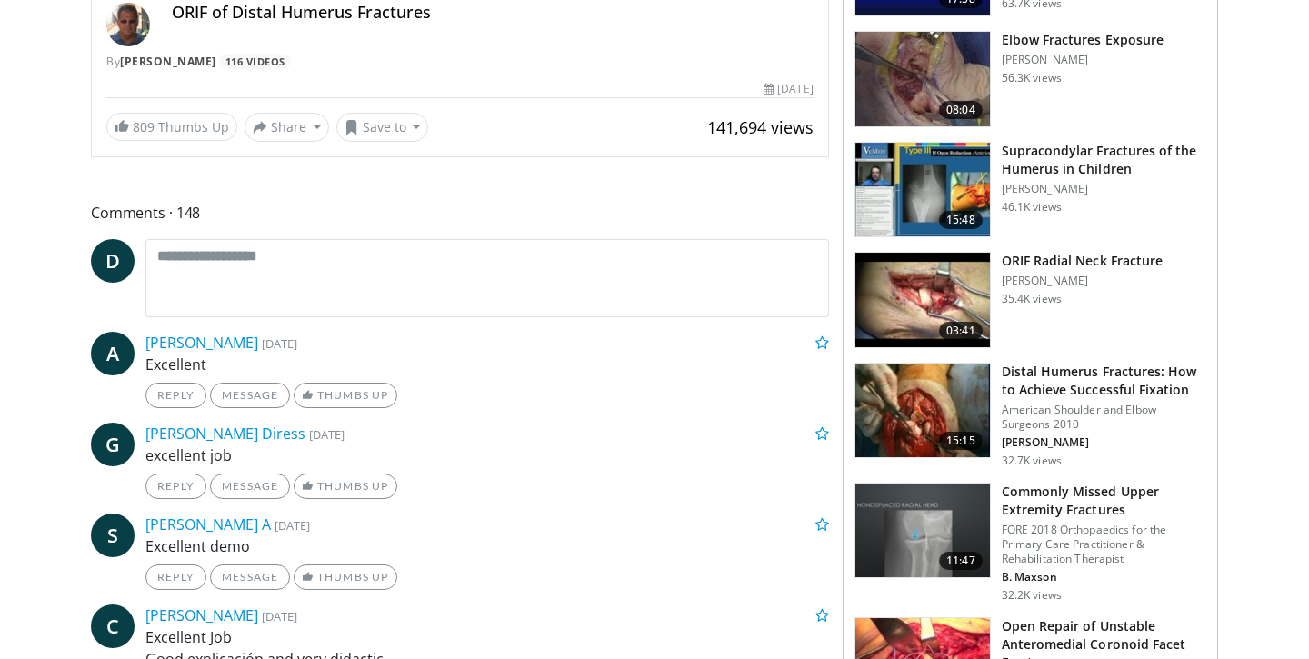
click at [941, 317] on img at bounding box center [922, 300] width 134 height 95
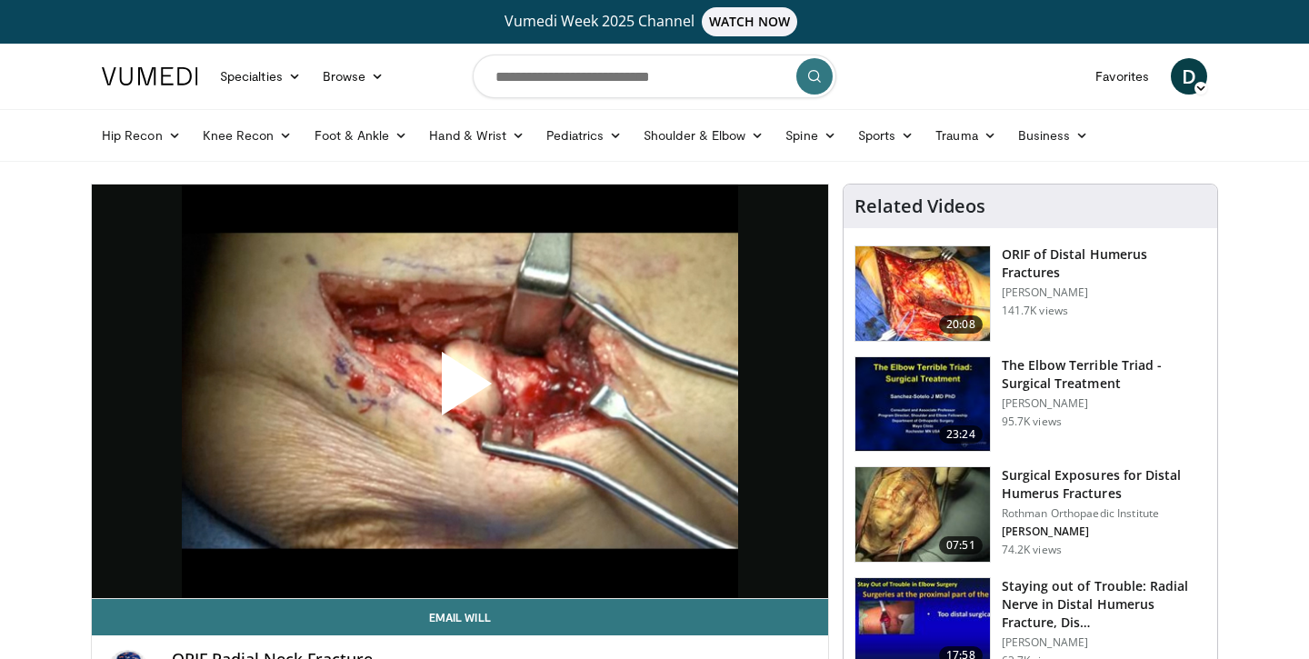
click at [460, 391] on span "Video Player" at bounding box center [460, 391] width 0 height 0
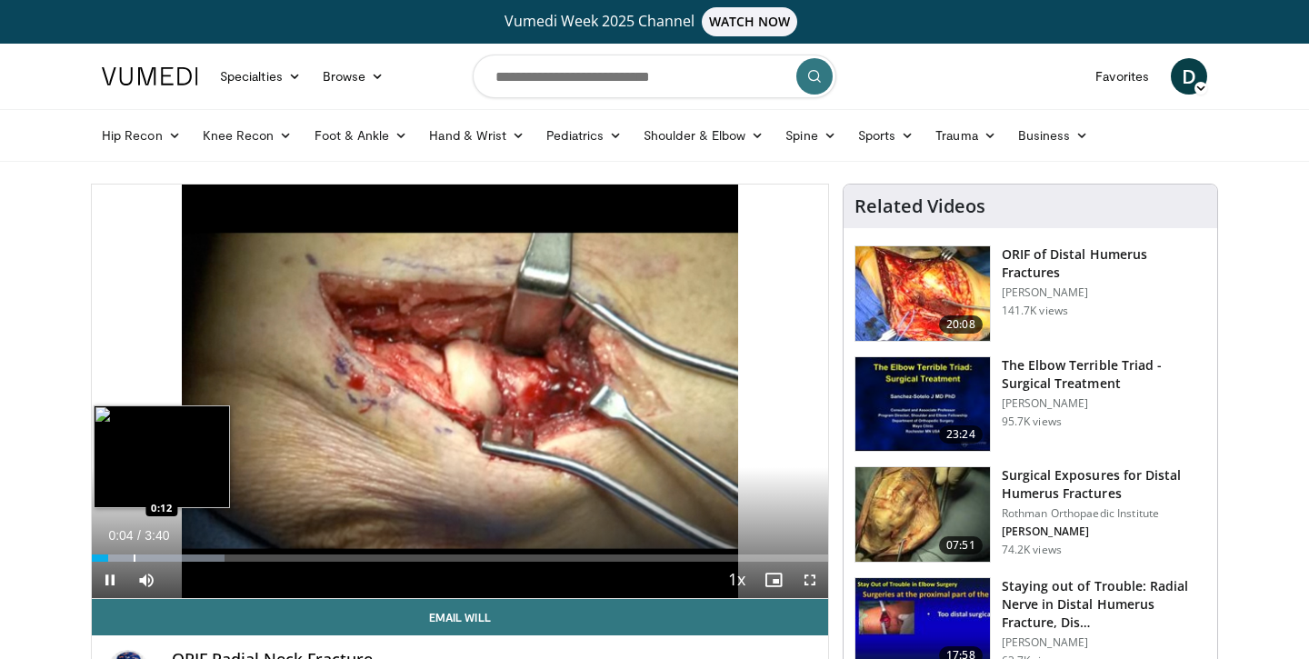
click at [134, 560] on div "Progress Bar" at bounding box center [135, 557] width 2 height 7
click at [183, 553] on div "Loaded : 18.15% 0:13 0:27" at bounding box center [460, 552] width 736 height 17
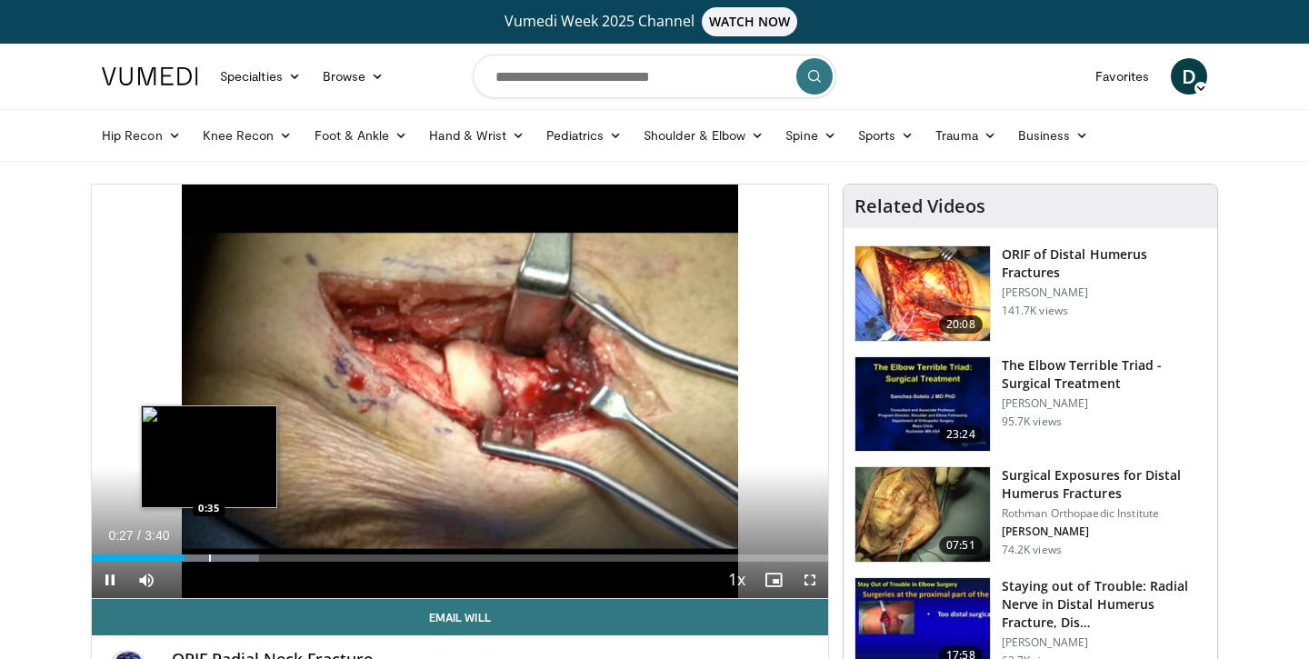
click at [209, 553] on div "Loaded : 22.69% 0:27 0:35" at bounding box center [460, 552] width 736 height 17
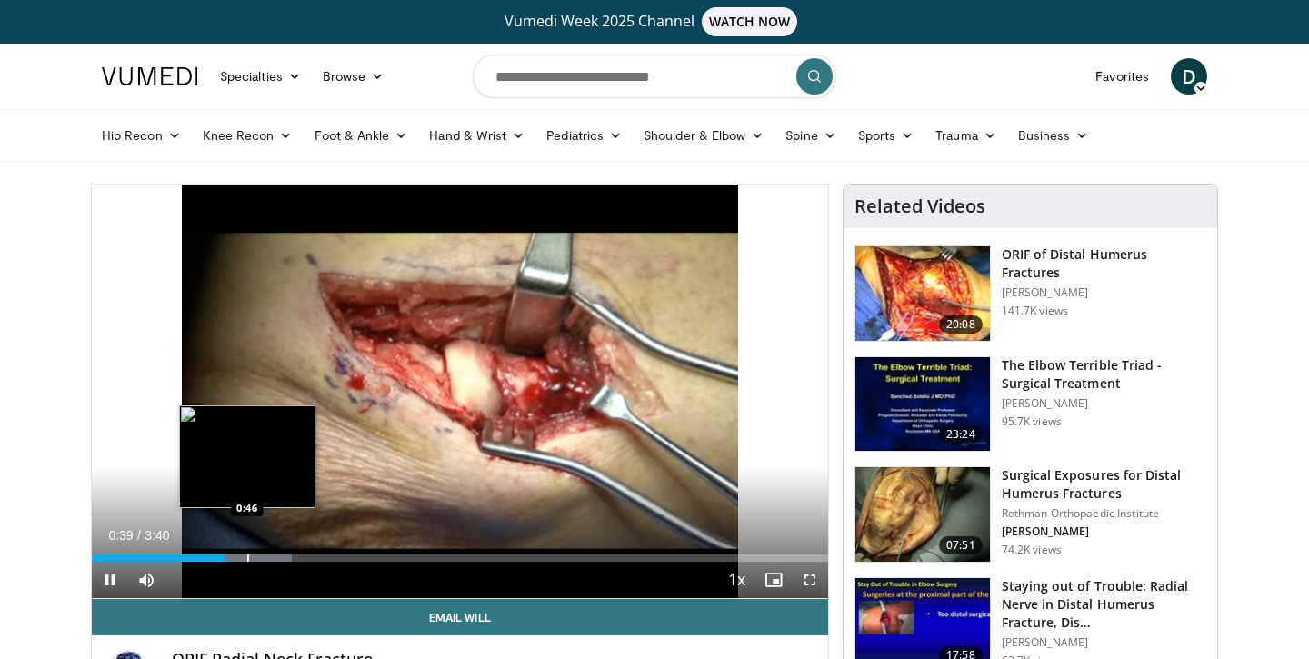
click at [248, 559] on div "Progress Bar" at bounding box center [248, 557] width 2 height 7
click at [270, 559] on div "Progress Bar" at bounding box center [270, 557] width 2 height 7
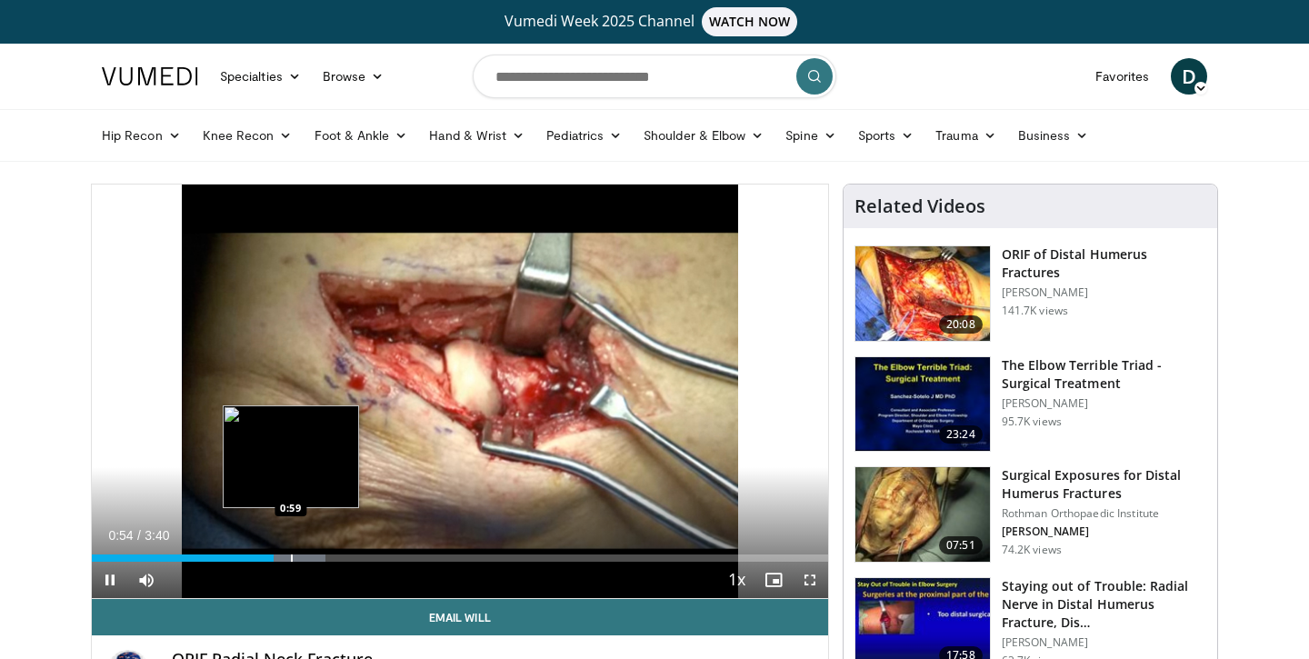
click at [292, 557] on div "Progress Bar" at bounding box center [292, 557] width 2 height 7
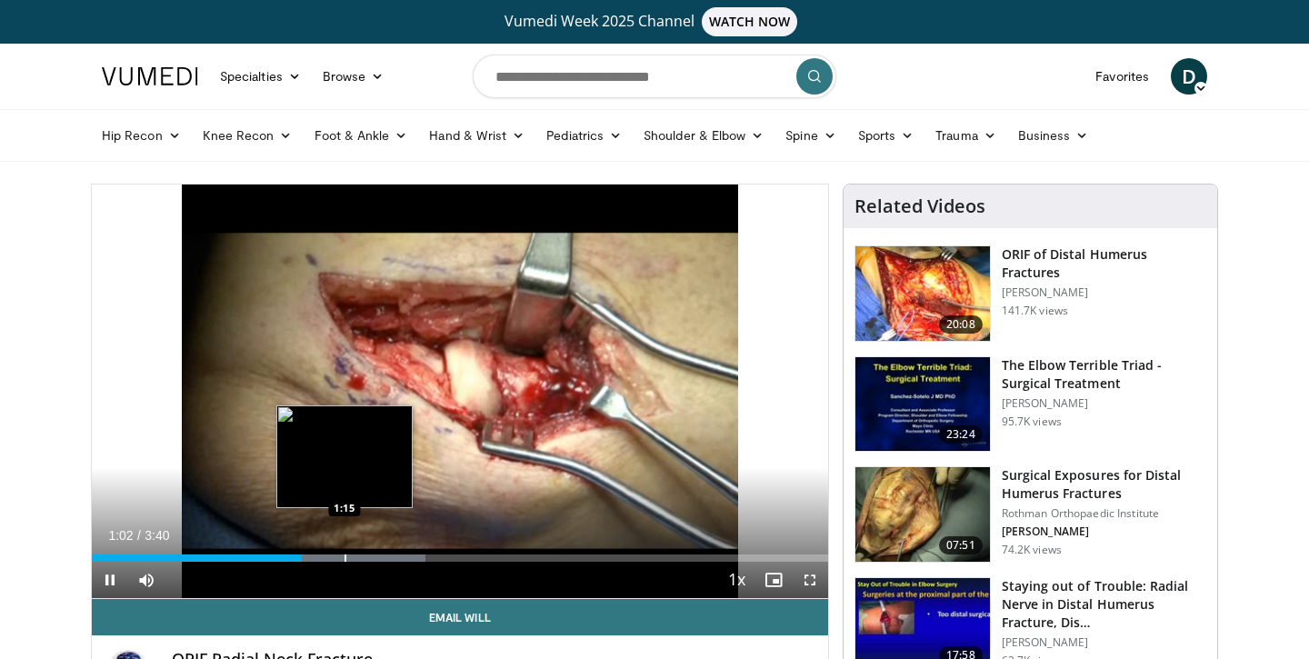
click at [344, 552] on div "Loaded : 45.37% 1:02 1:15" at bounding box center [460, 552] width 736 height 17
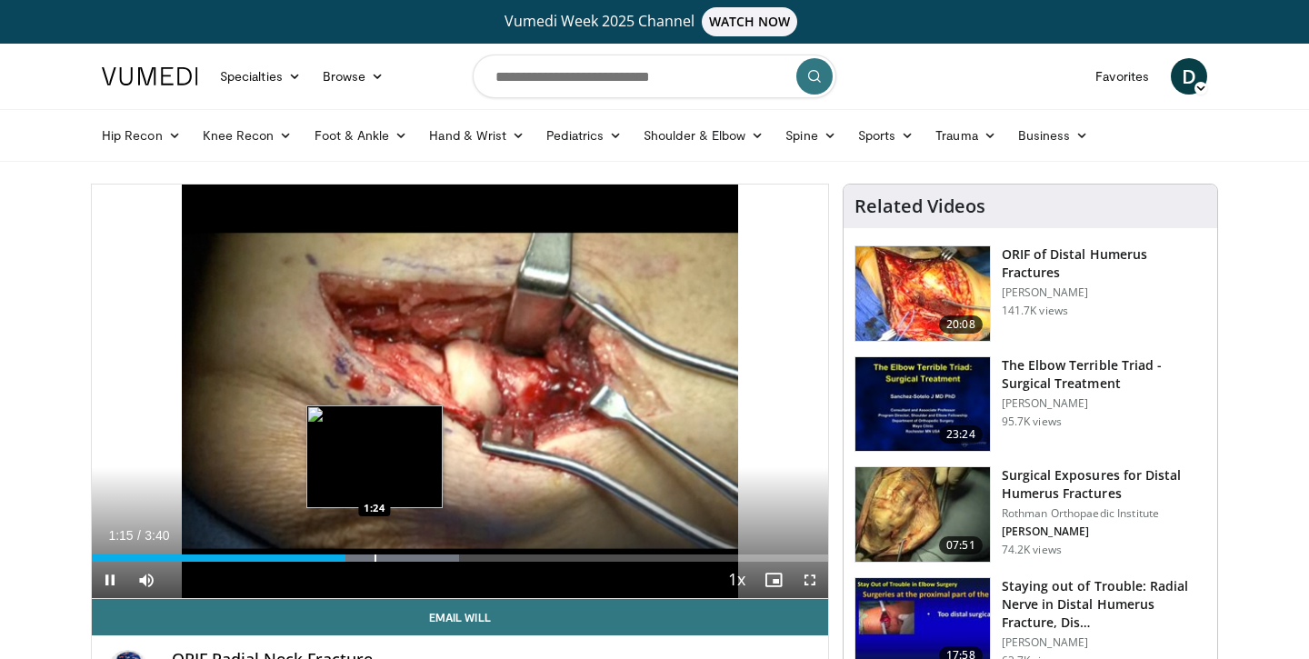
click at [374, 555] on div "Progress Bar" at bounding box center [375, 557] width 2 height 7
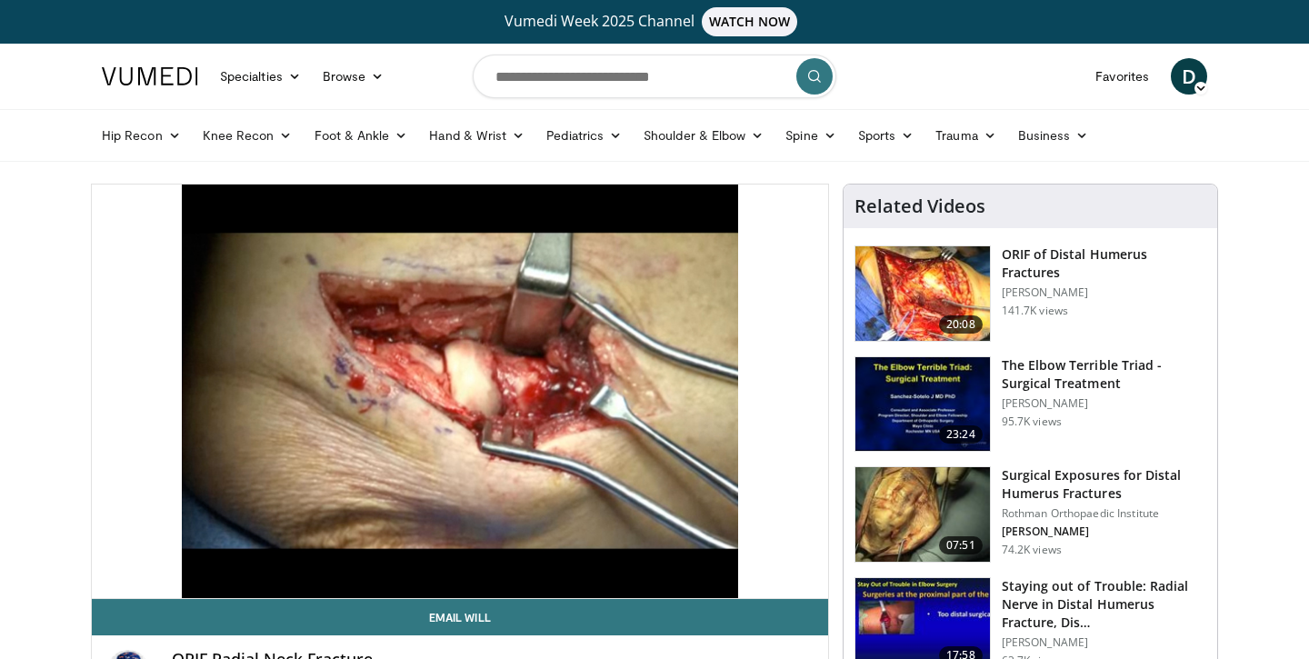
click at [396, 555] on div "10 seconds Tap to unmute" at bounding box center [460, 390] width 736 height 413
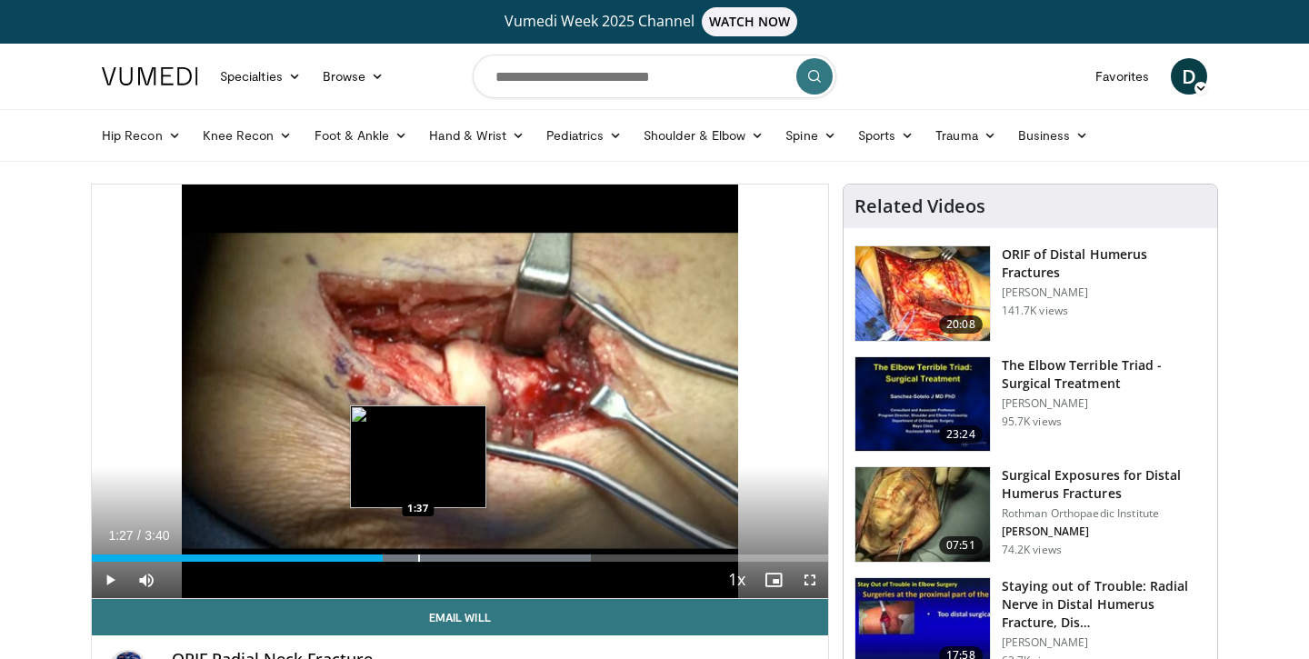
click at [418, 555] on div "Progress Bar" at bounding box center [419, 557] width 2 height 7
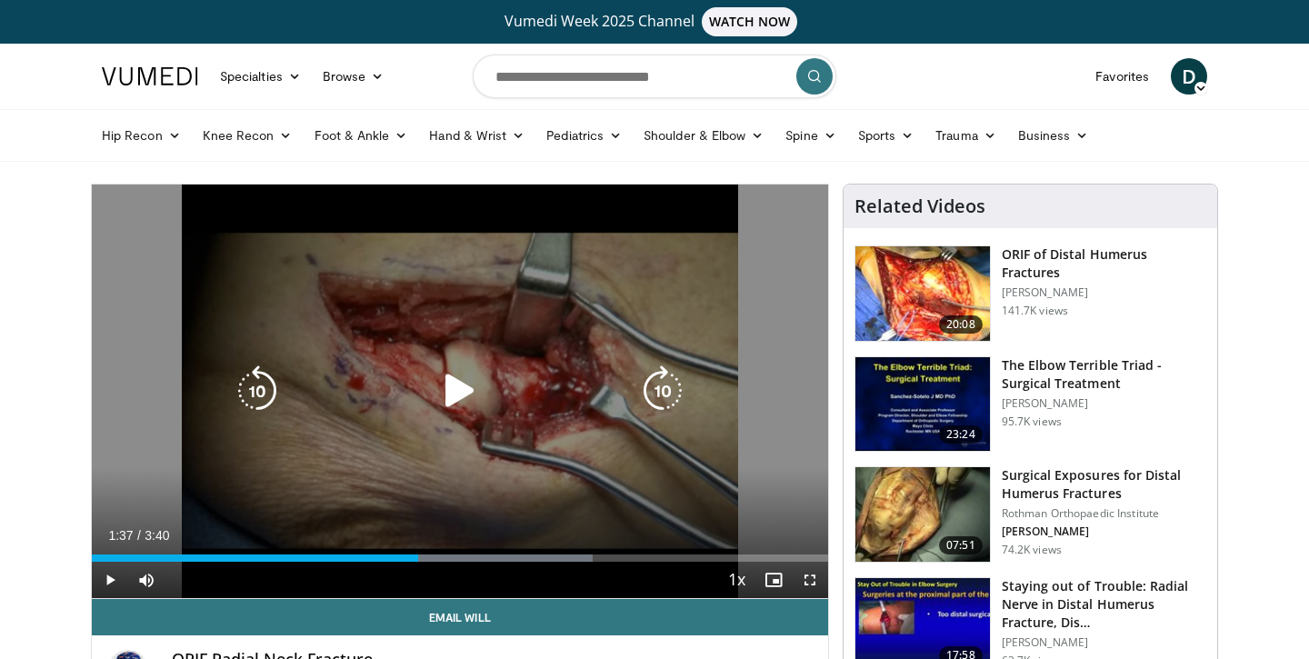
click at [475, 473] on div "10 seconds Tap to unmute" at bounding box center [460, 390] width 736 height 413
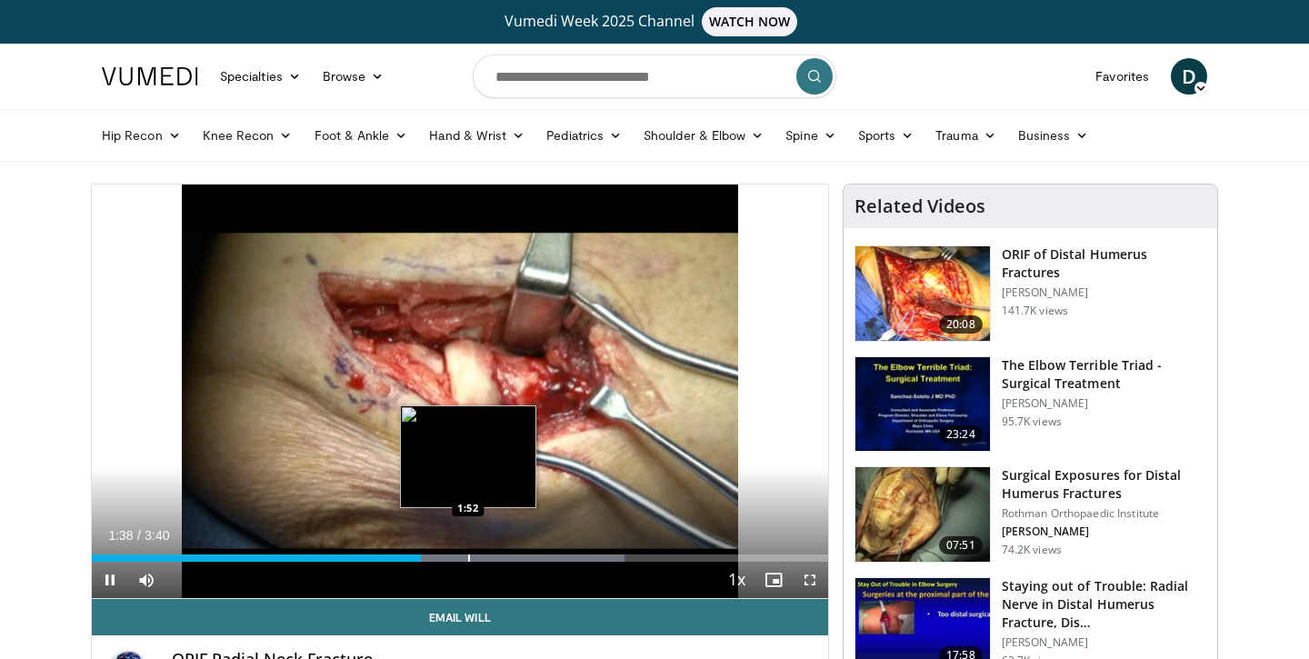
click at [468, 551] on div "Loaded : 72.38% 1:38 1:52" at bounding box center [460, 552] width 736 height 17
click at [483, 551] on div "Loaded : 77.13% 1:53 1:57" at bounding box center [460, 552] width 736 height 17
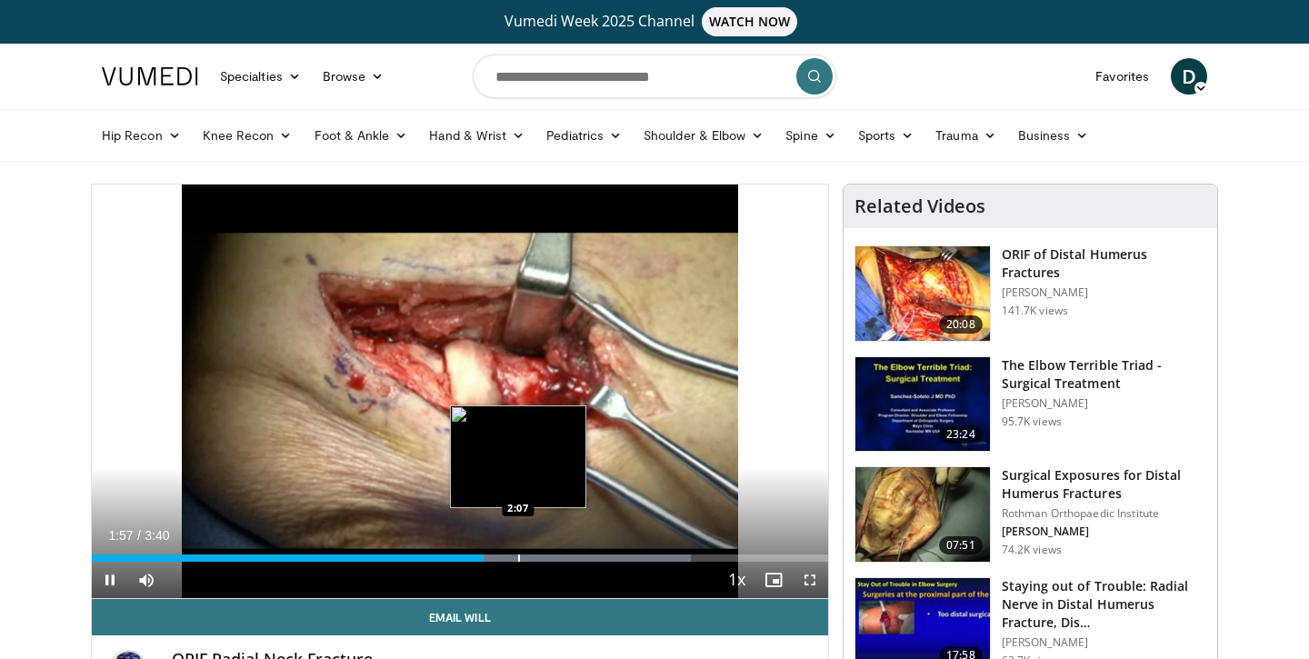
click at [518, 551] on div "Loaded : 81.43% 1:57 2:07" at bounding box center [460, 552] width 736 height 17
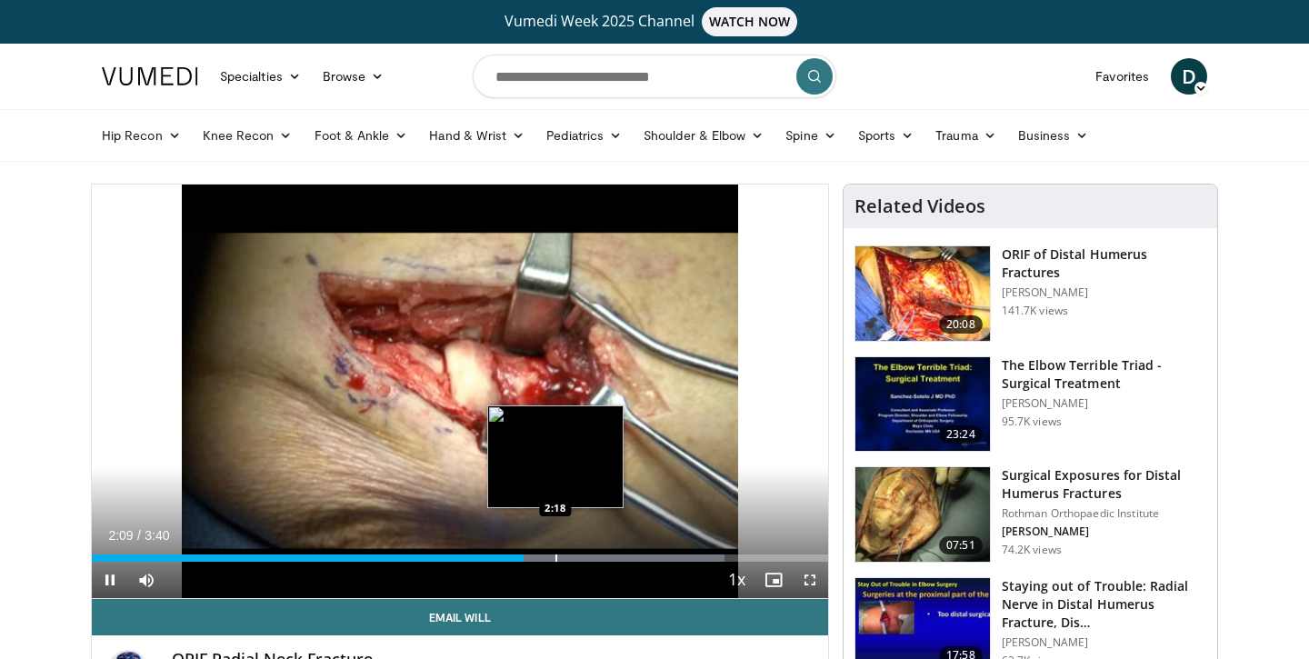
click at [555, 552] on div "Loaded : 85.96% 2:09 2:18" at bounding box center [460, 552] width 736 height 17
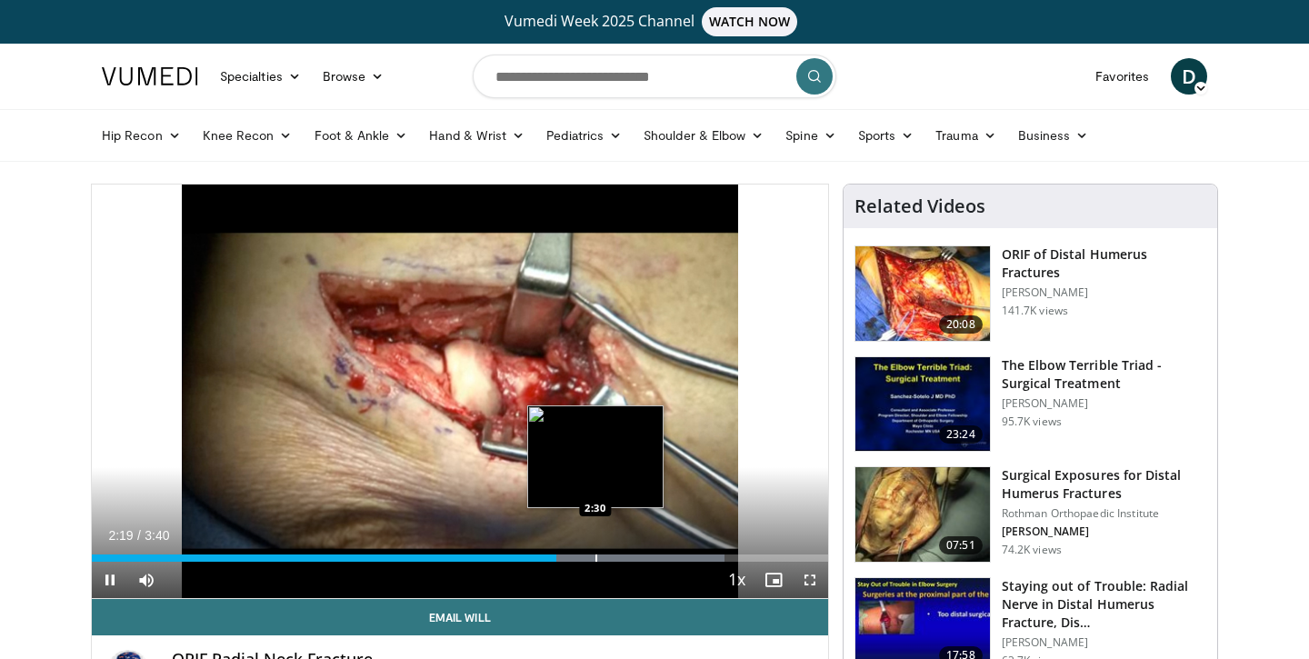
click at [602, 556] on div "Progress Bar" at bounding box center [589, 557] width 269 height 7
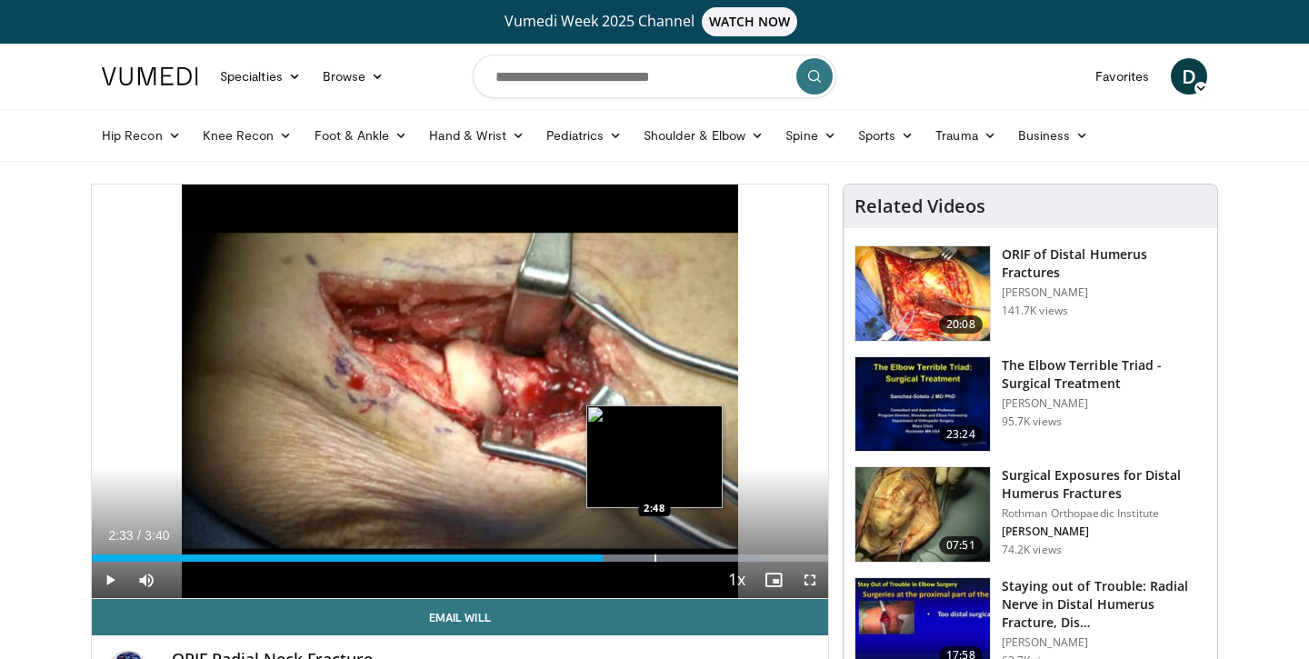
click at [654, 548] on div "Loaded : 90.74% 2:33 2:48" at bounding box center [460, 552] width 736 height 17
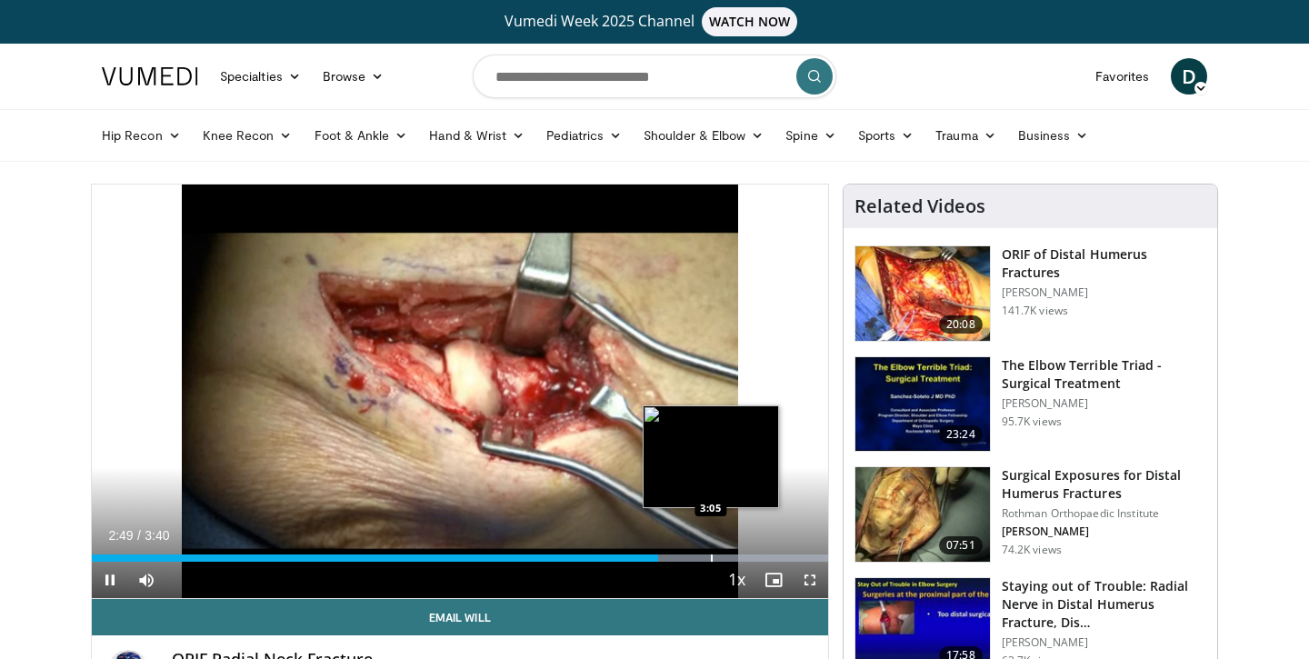
click at [711, 556] on div "Progress Bar" at bounding box center [712, 557] width 2 height 7
click at [730, 556] on div "Progress Bar" at bounding box center [731, 557] width 2 height 7
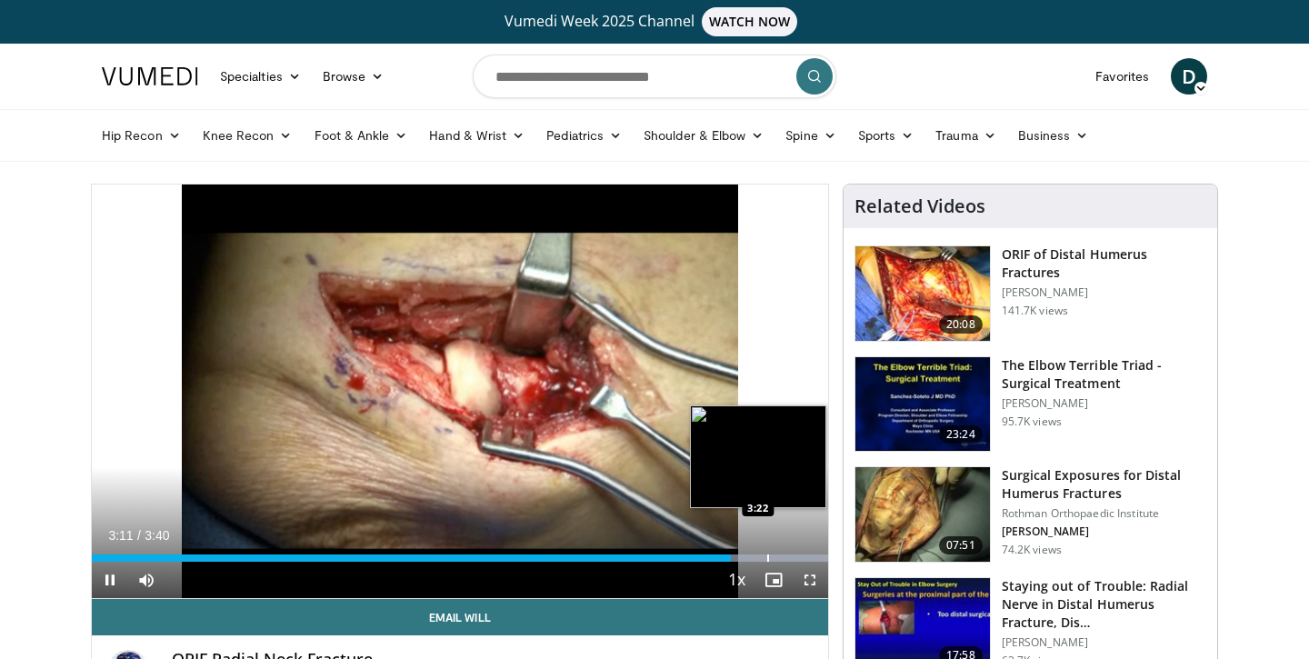
click at [768, 559] on div "Progress Bar" at bounding box center [768, 557] width 2 height 7
click at [792, 554] on div "Progress Bar" at bounding box center [793, 557] width 2 height 7
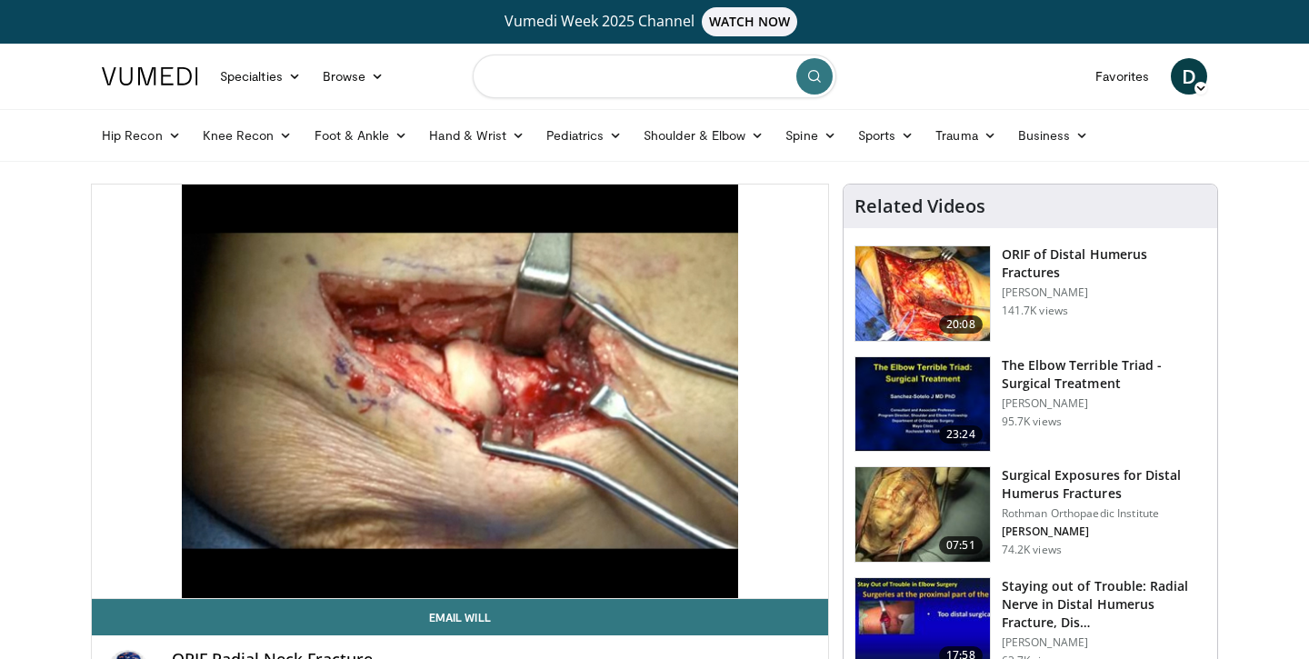
click at [522, 86] on input "Search topics, interventions" at bounding box center [654, 77] width 363 height 44
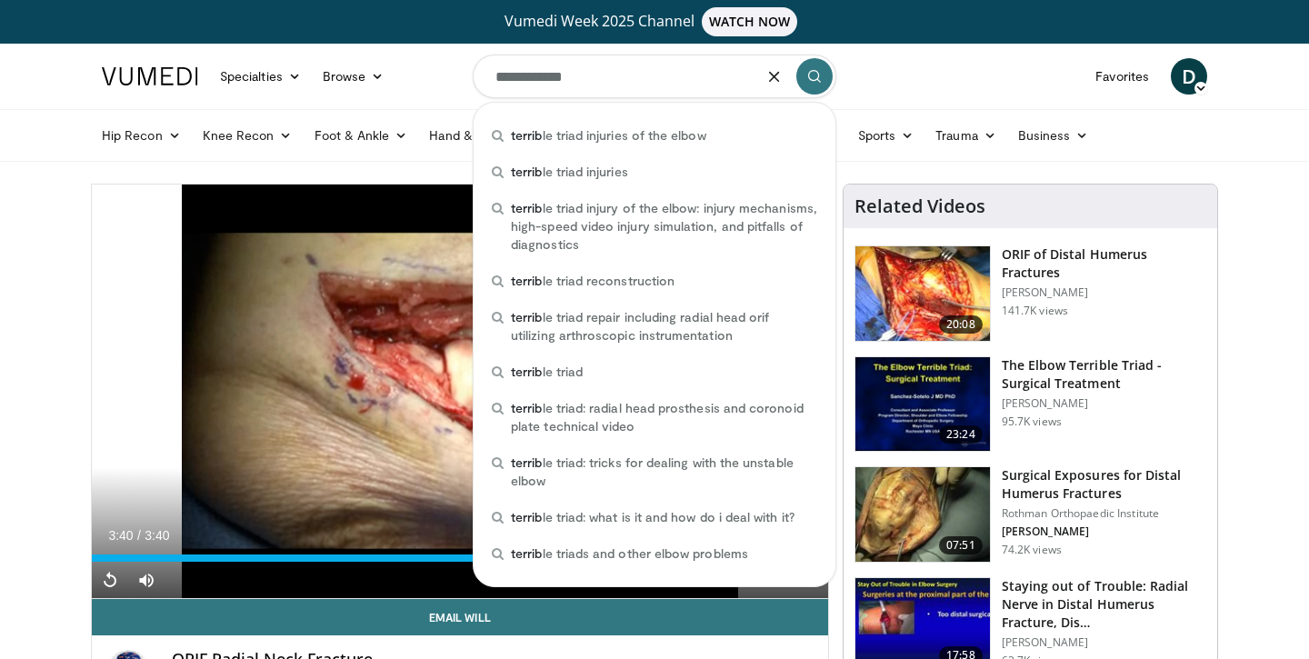
type input "**********"
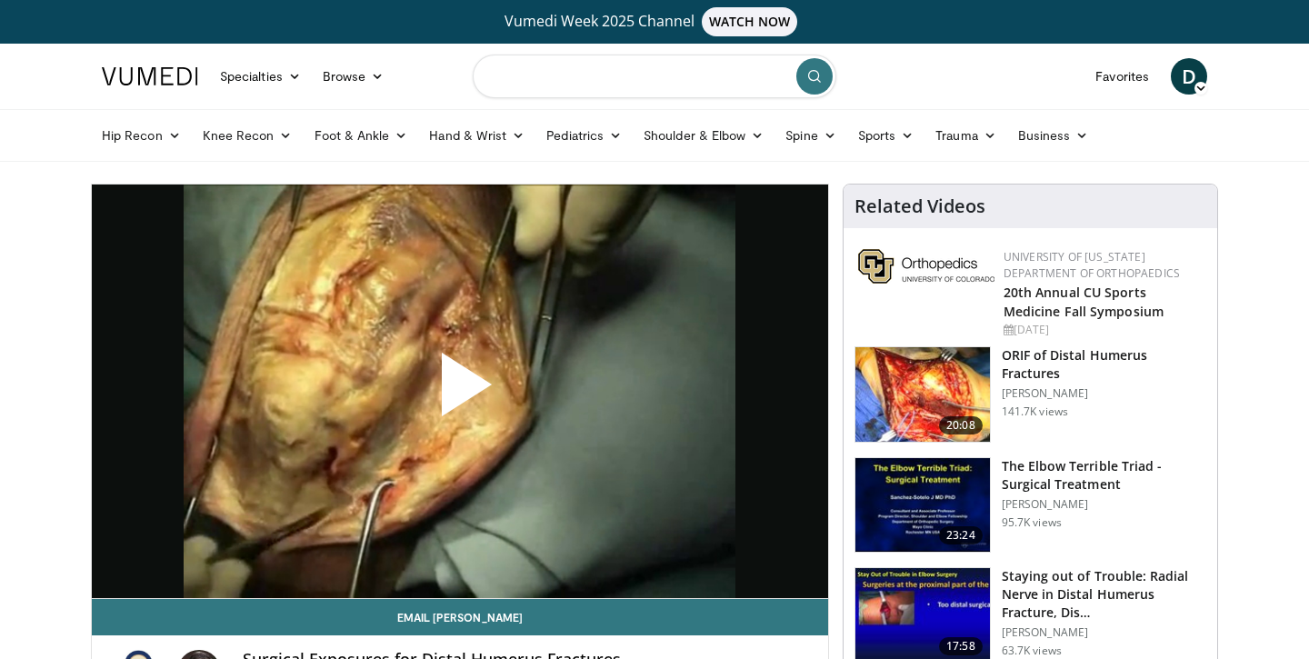
click at [536, 78] on input "Search topics, interventions" at bounding box center [654, 77] width 363 height 44
type input "**********"
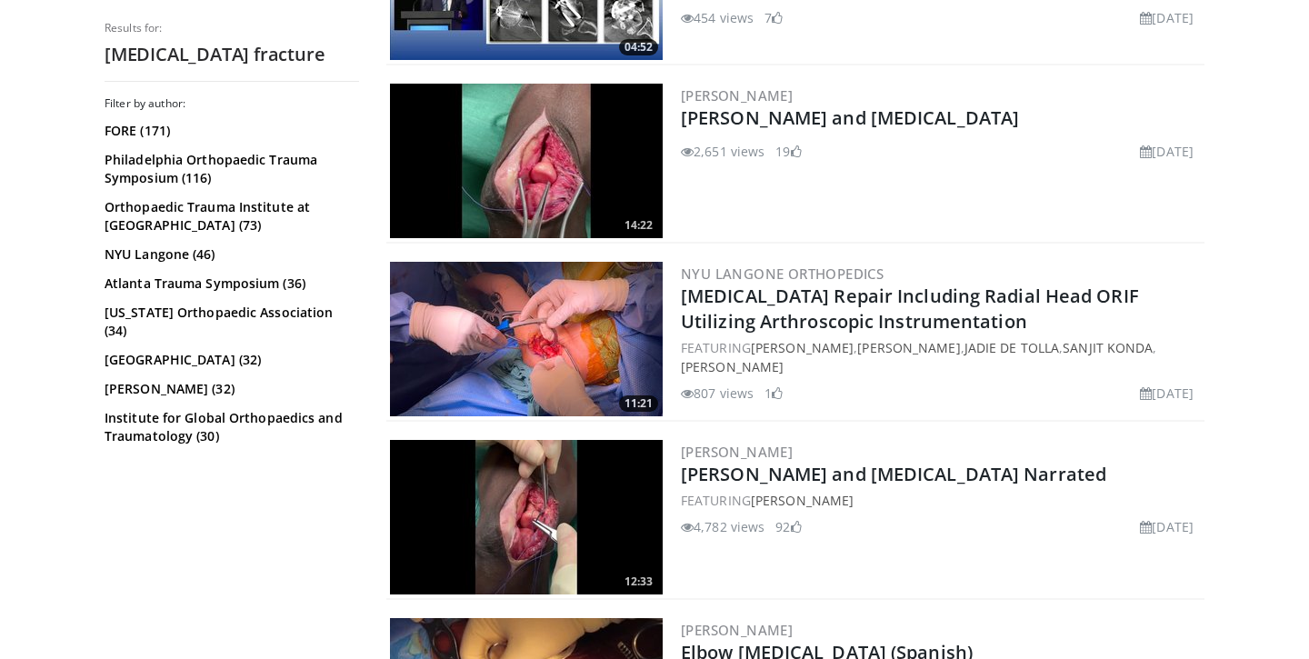
scroll to position [1057, 0]
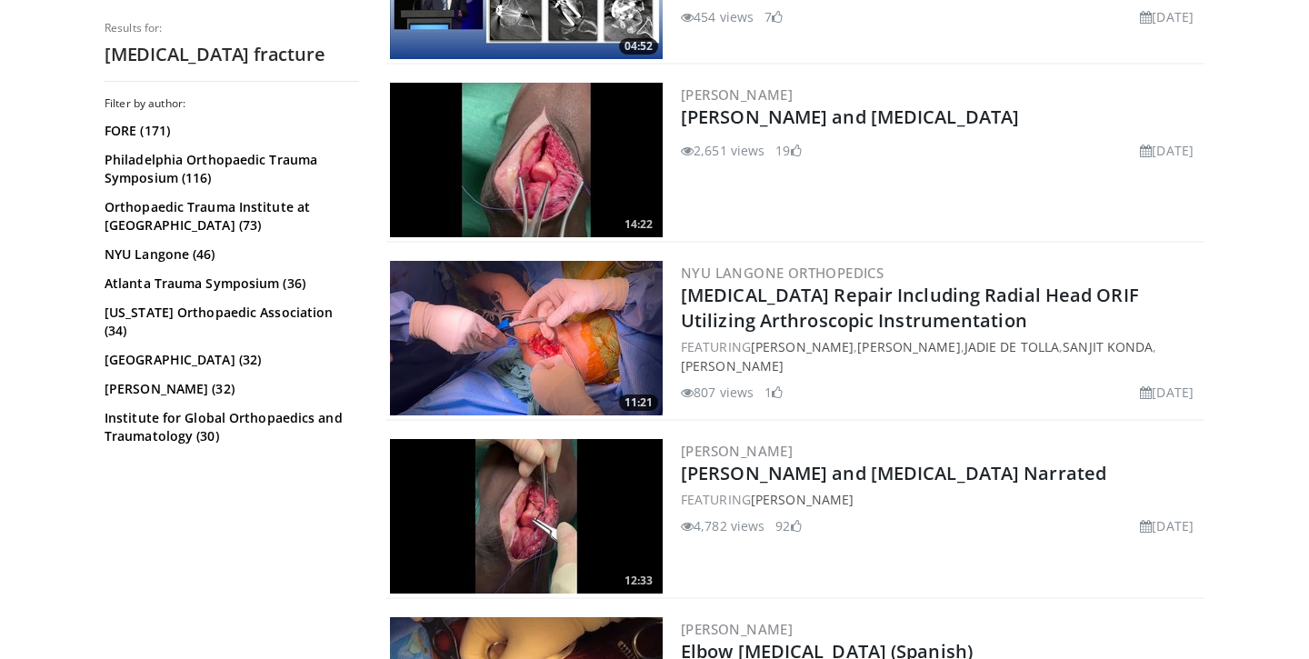
click at [545, 344] on img at bounding box center [526, 338] width 273 height 154
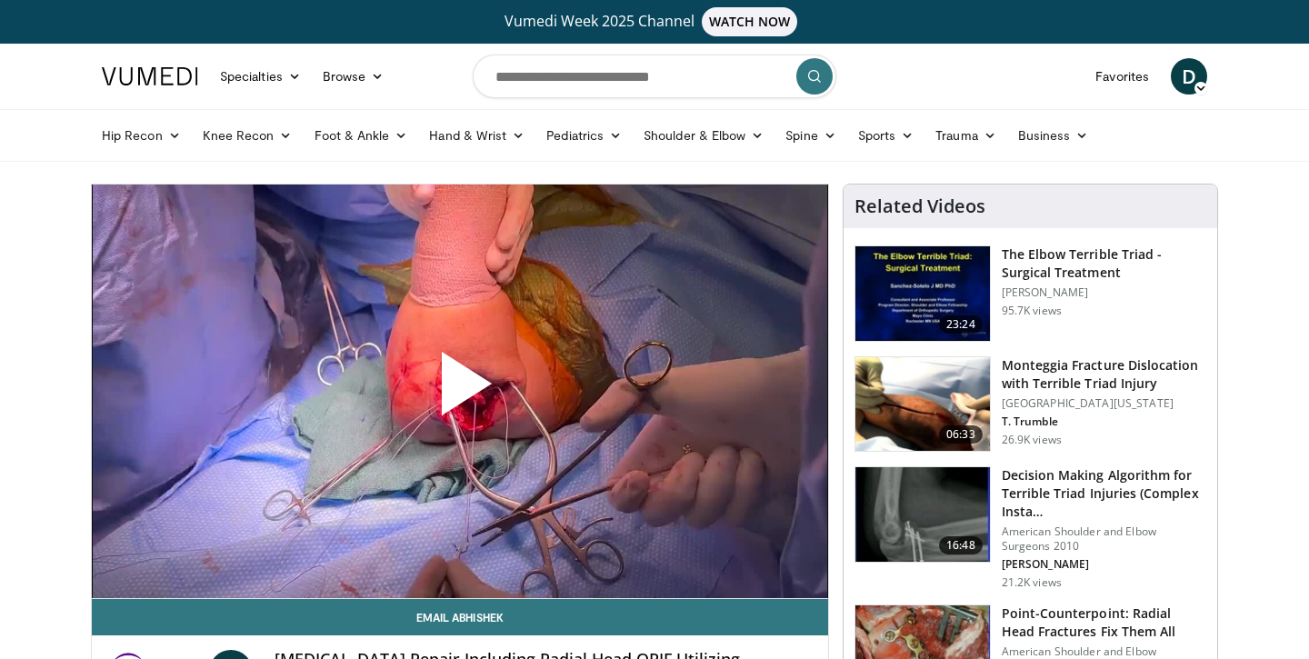
click at [460, 391] on span "Video Player" at bounding box center [460, 391] width 0 height 0
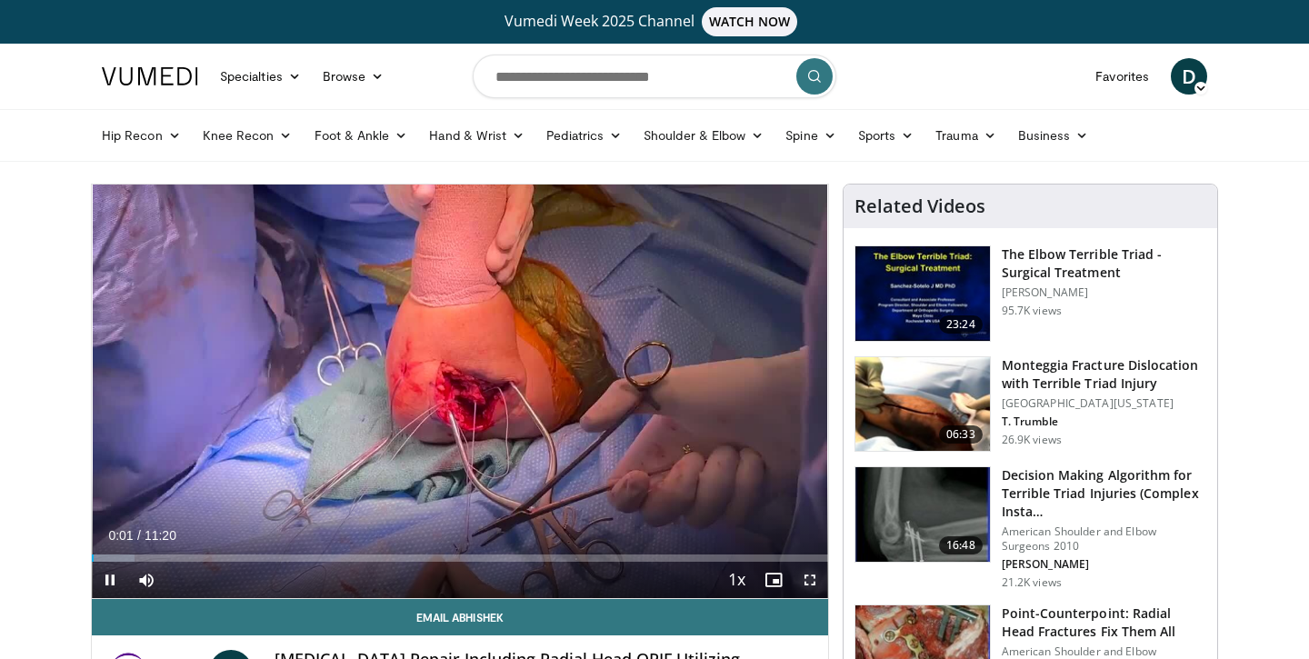
click at [811, 582] on span "Video Player" at bounding box center [810, 580] width 36 height 36
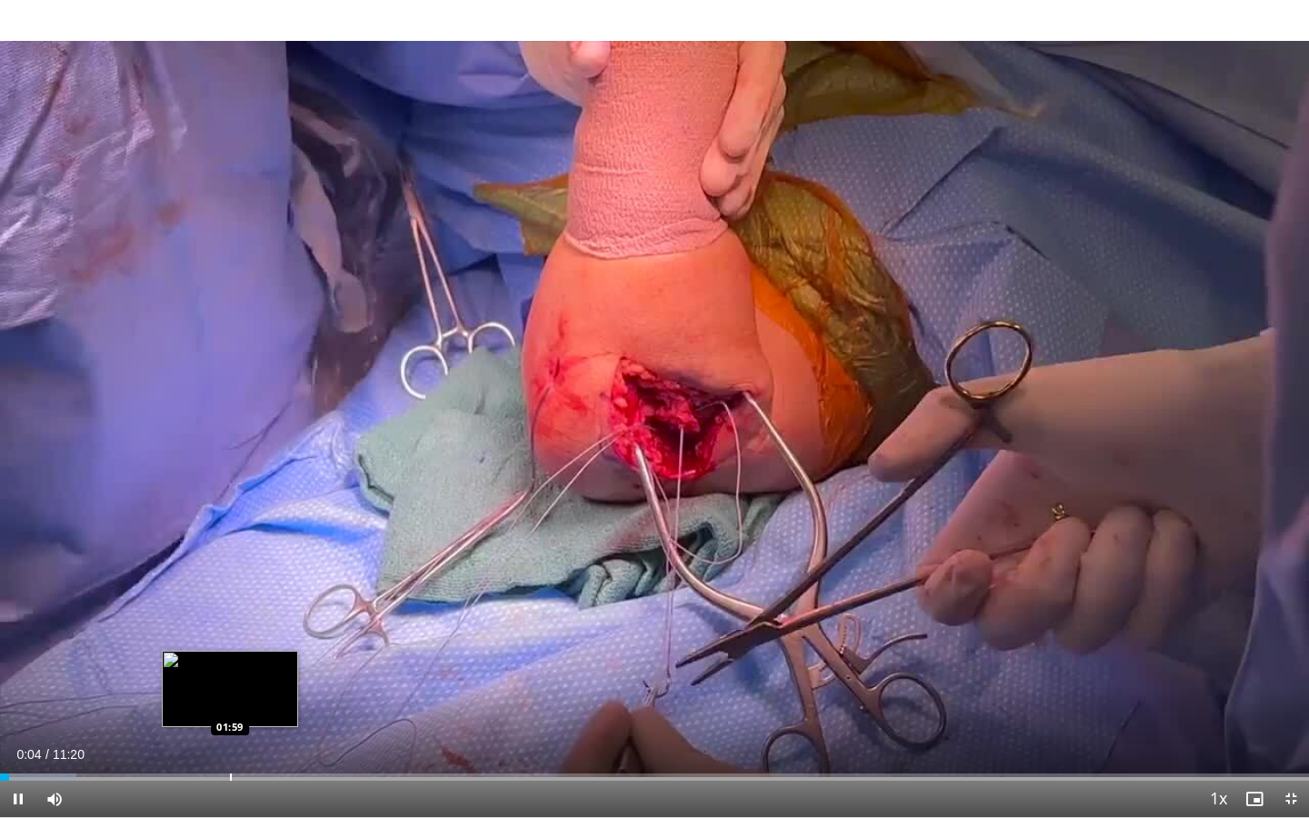
click at [231, 658] on div "Loaded : 5.83% 00:04 01:59" at bounding box center [654, 771] width 1309 height 17
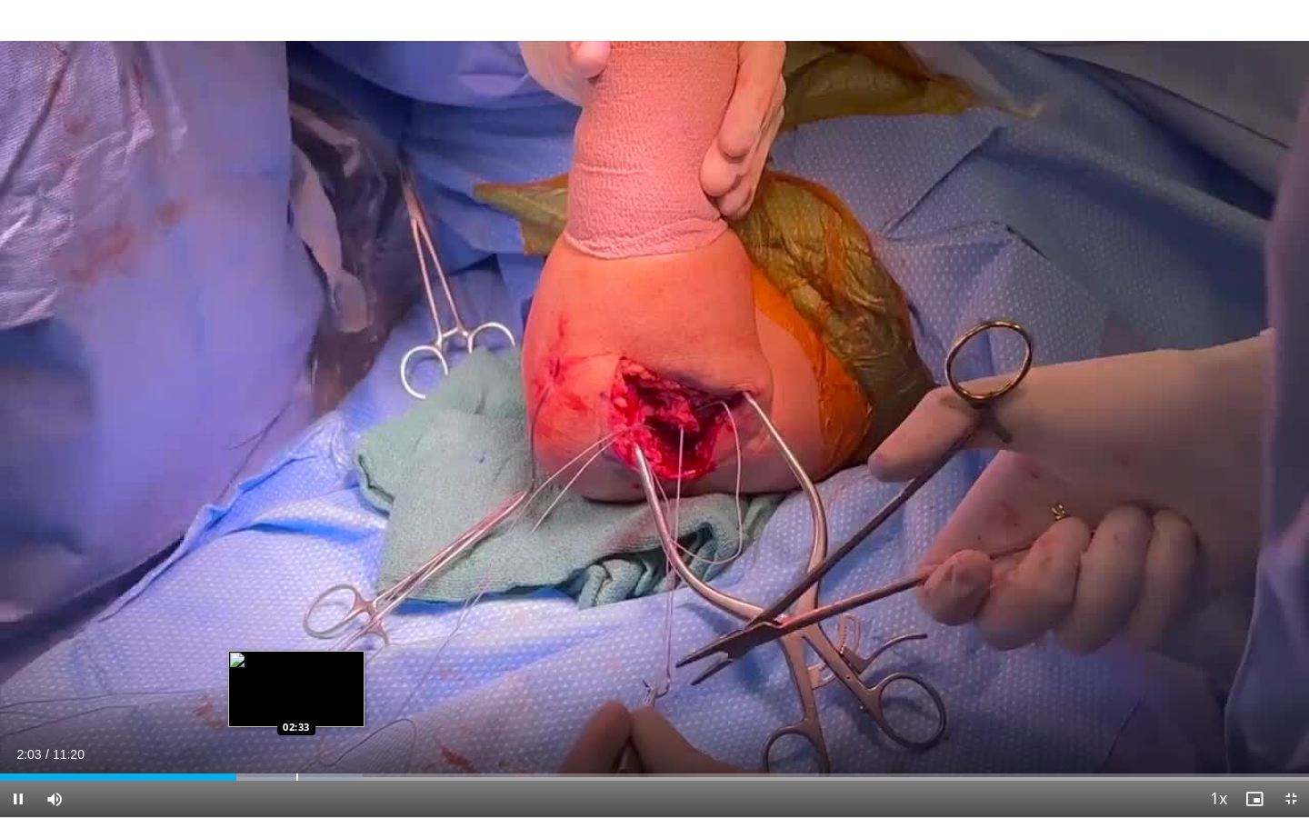
click at [296, 658] on div "10 seconds Tap to unmute" at bounding box center [654, 408] width 1309 height 817
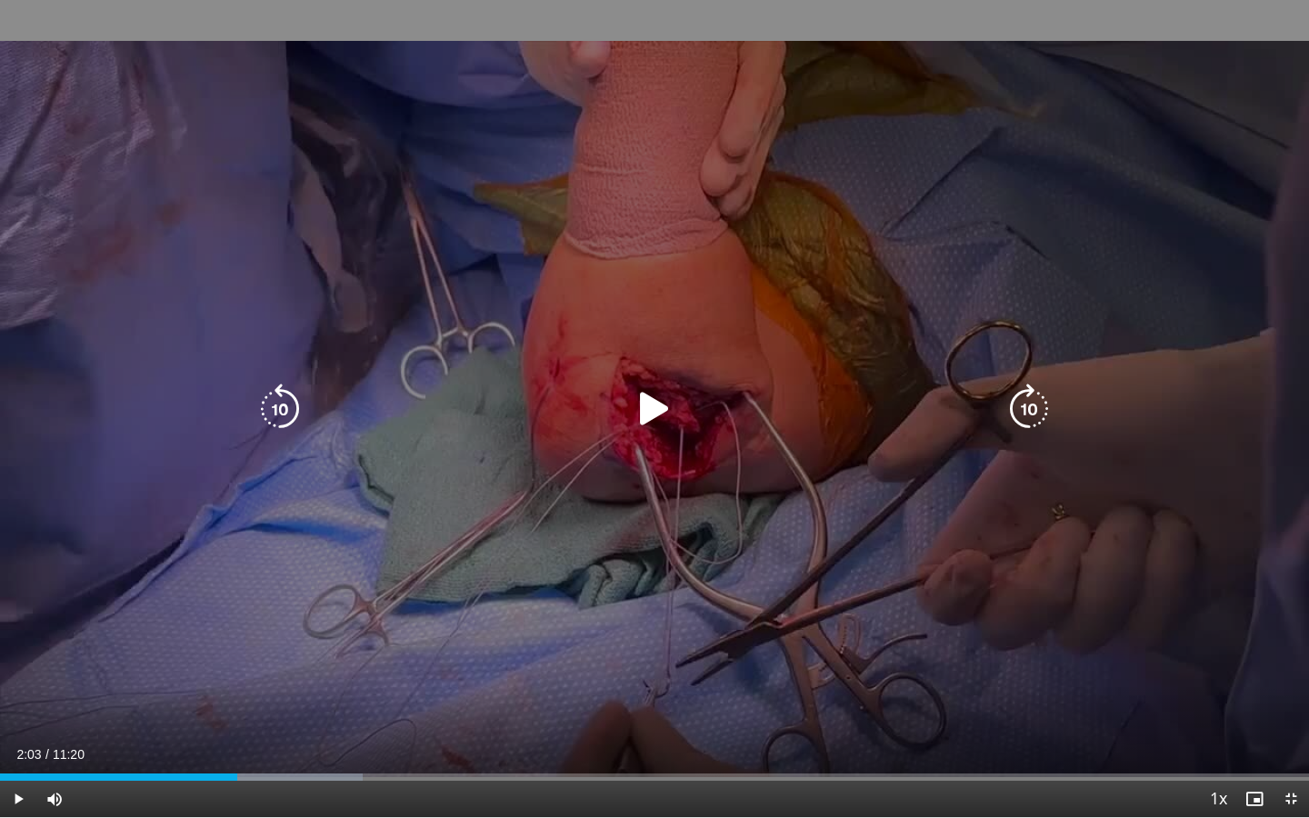
click at [665, 446] on div "10 seconds Tap to unmute" at bounding box center [654, 408] width 1309 height 817
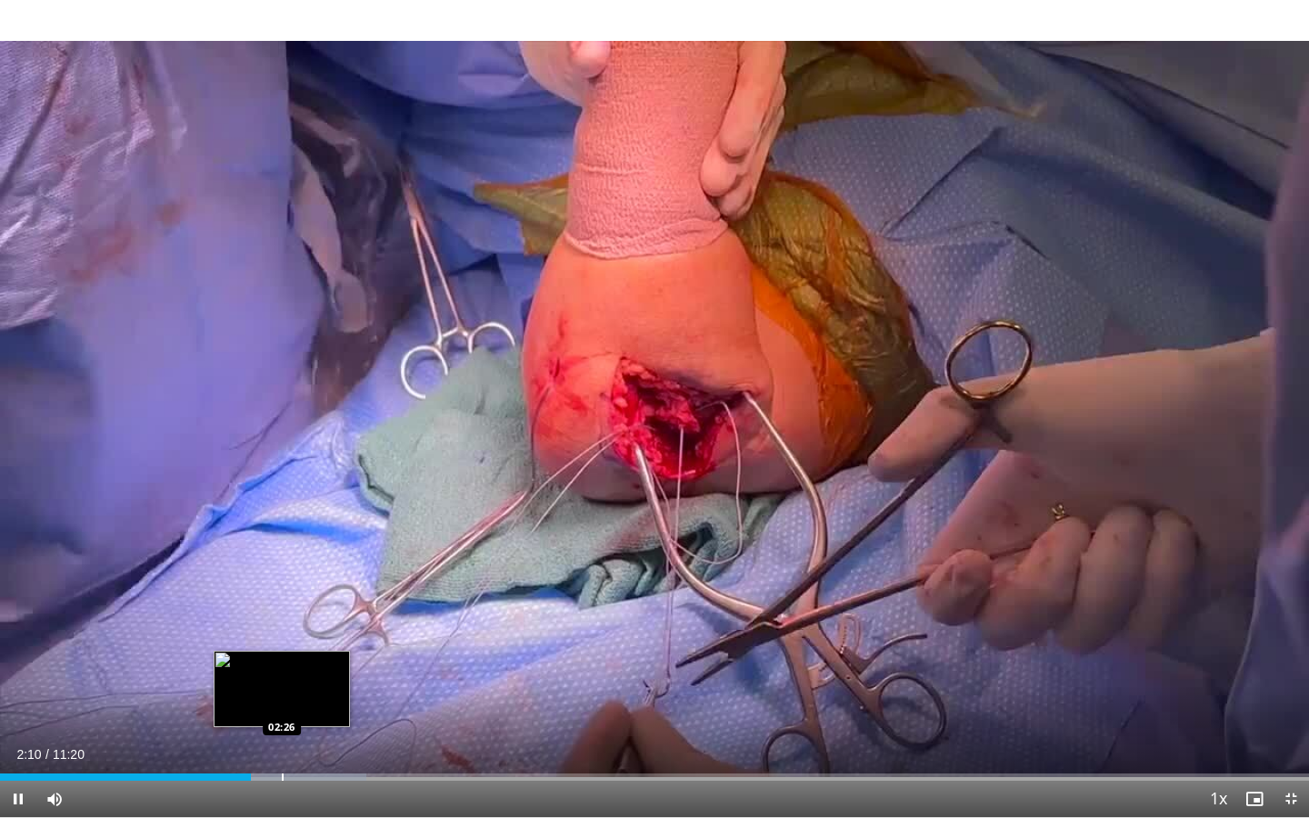
click at [282, 658] on div "Progress Bar" at bounding box center [283, 776] width 2 height 7
click at [317, 658] on div "Loaded : 30.62% 02:26 02:44" at bounding box center [654, 771] width 1309 height 17
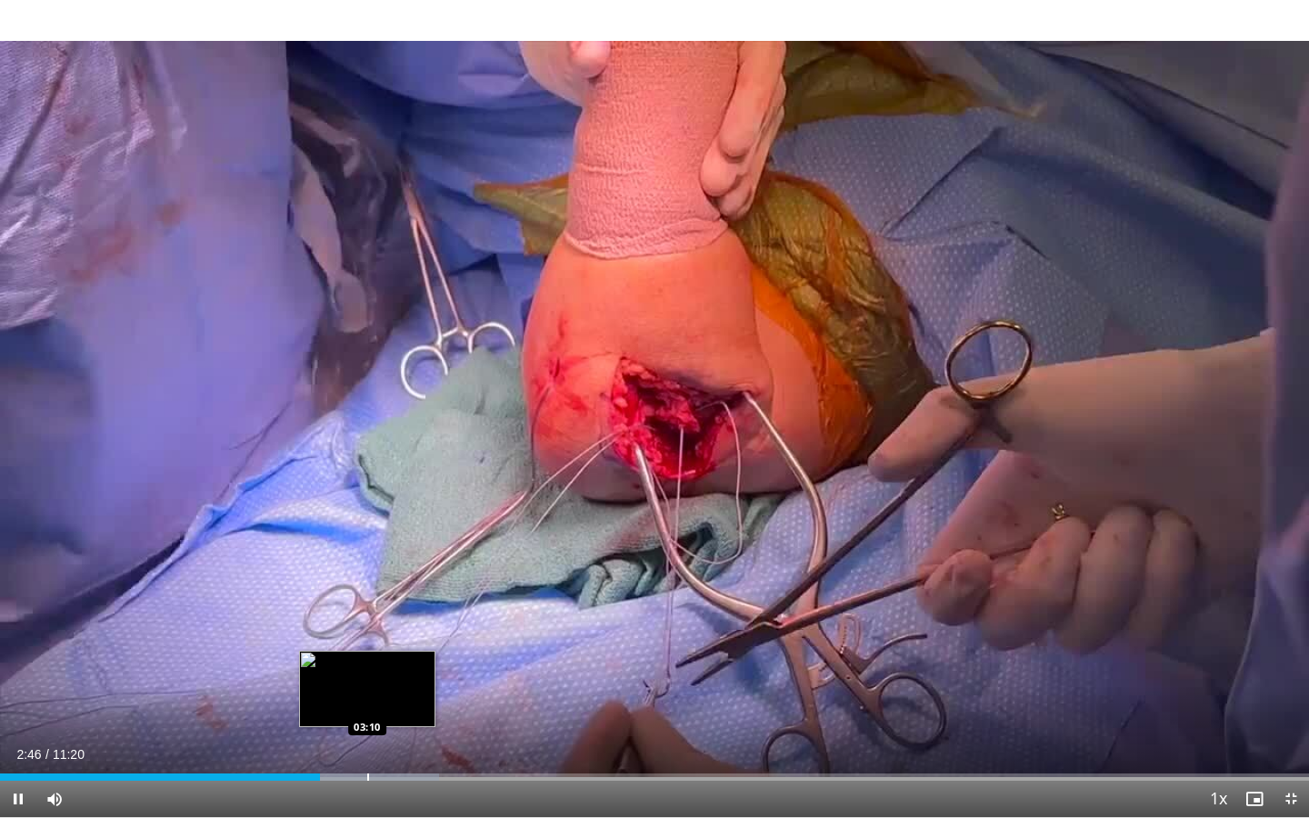
click at [370, 658] on div "Progress Bar" at bounding box center [350, 776] width 177 height 7
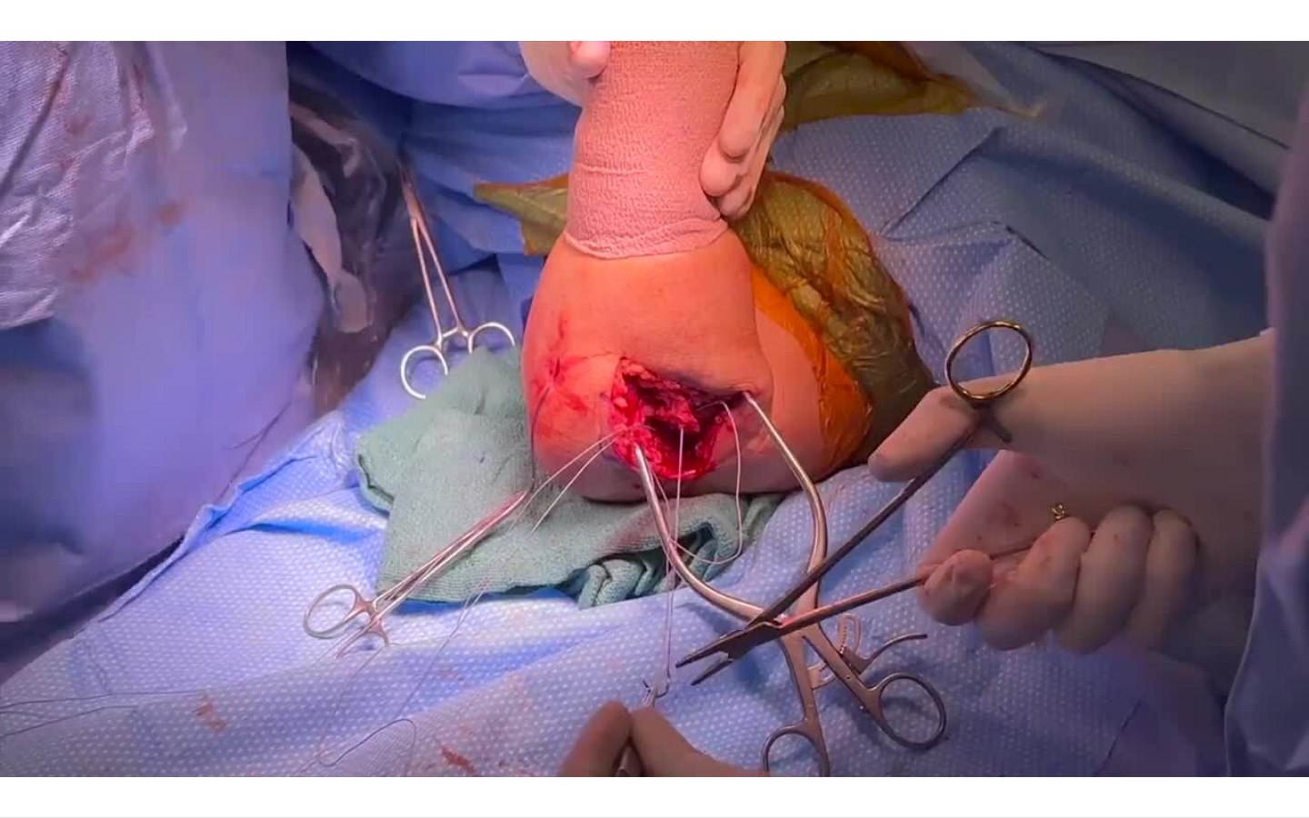
click at [349, 658] on div "10 seconds Tap to unmute" at bounding box center [654, 408] width 1309 height 817
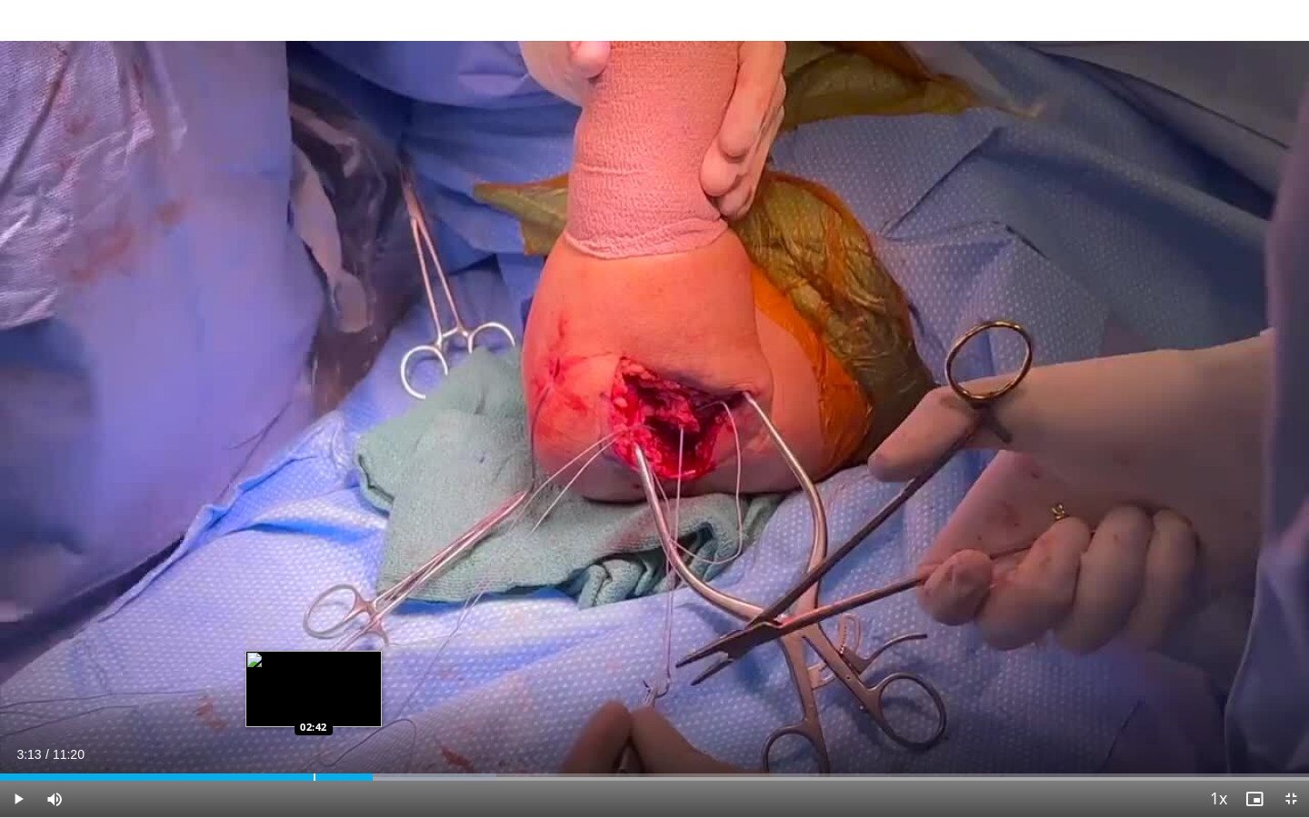
click at [314, 658] on div "Progress Bar" at bounding box center [315, 776] width 2 height 7
click at [298, 658] on div "Progress Bar" at bounding box center [299, 776] width 2 height 7
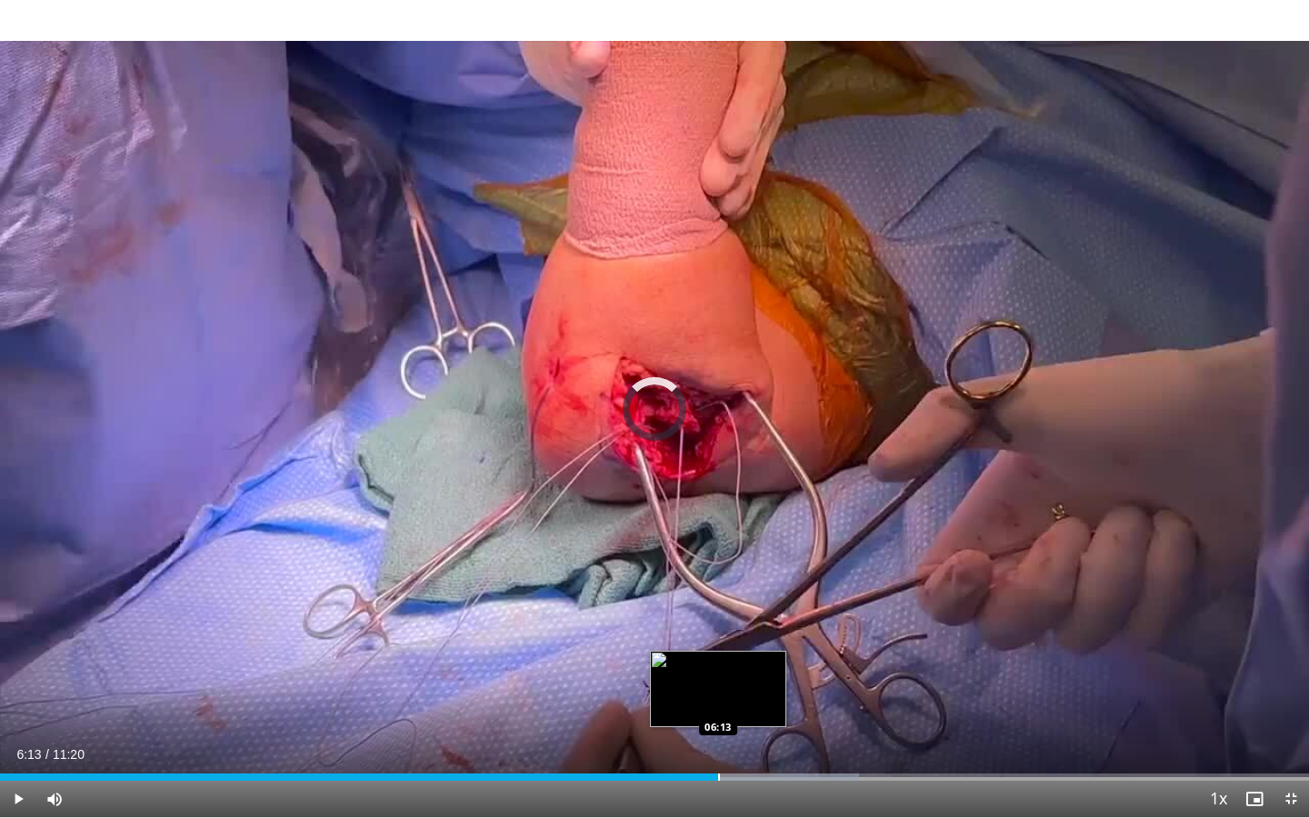
click at [718, 658] on div "Progress Bar" at bounding box center [719, 776] width 2 height 7
click at [710, 658] on div "Progress Bar" at bounding box center [711, 776] width 2 height 7
click at [693, 658] on div "Progress Bar" at bounding box center [694, 776] width 2 height 7
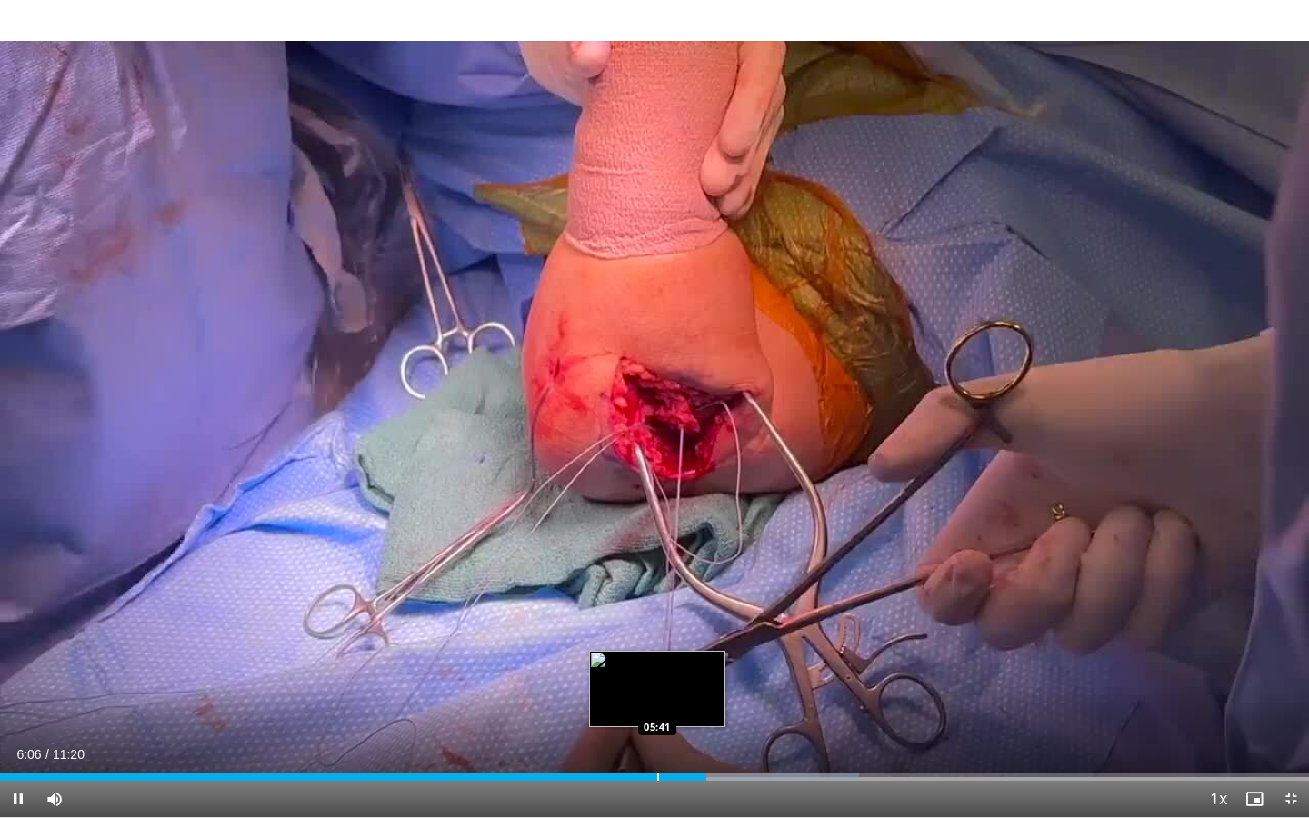
click at [657, 658] on div "Loaded : 65.64% 06:06 05:41" at bounding box center [654, 771] width 1309 height 17
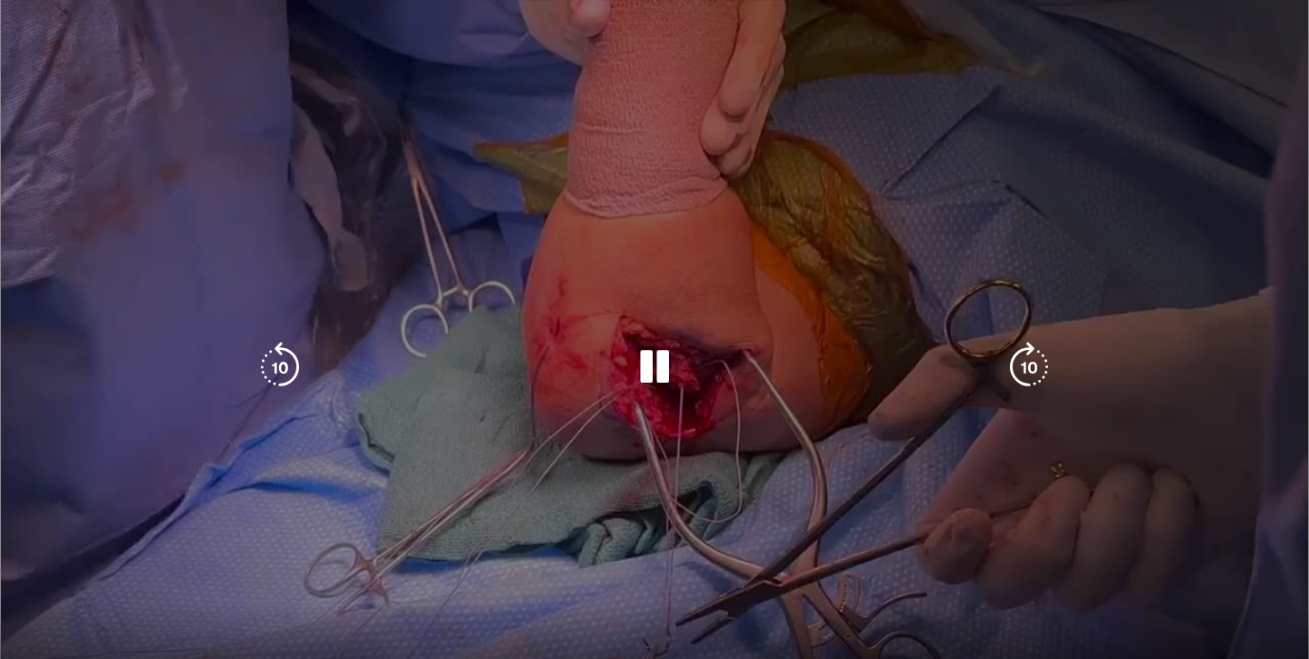
scroll to position [120, 0]
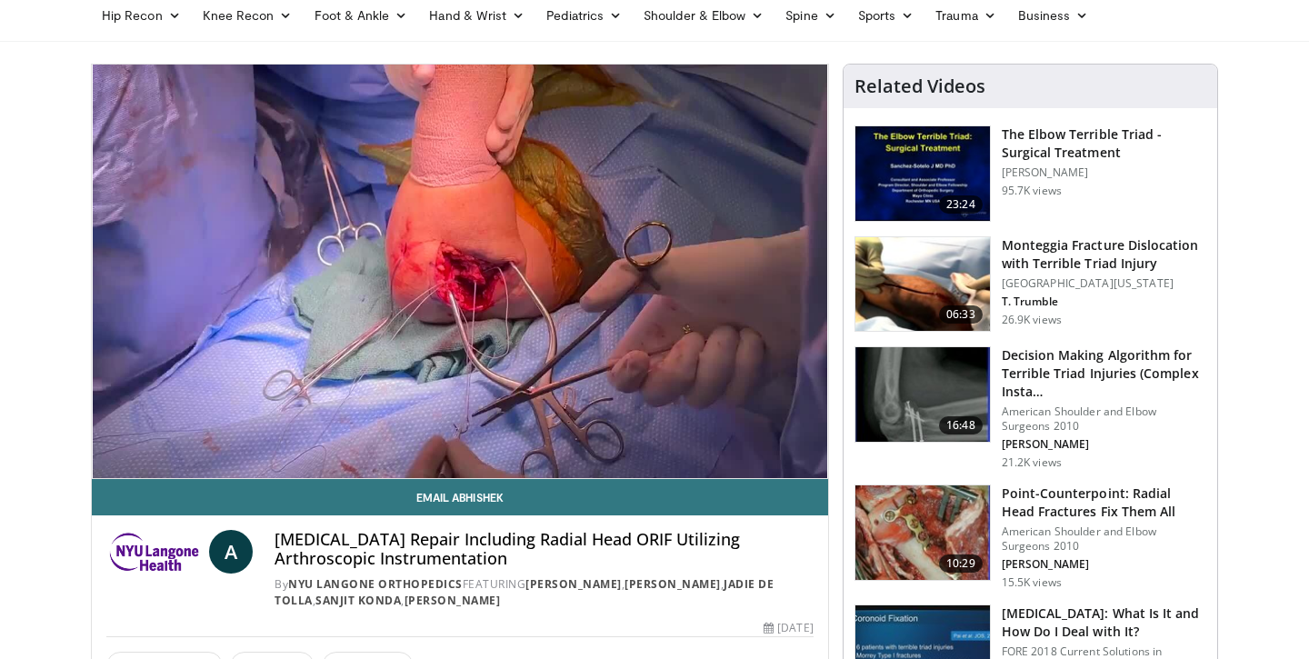
click at [912, 554] on img at bounding box center [922, 532] width 134 height 95
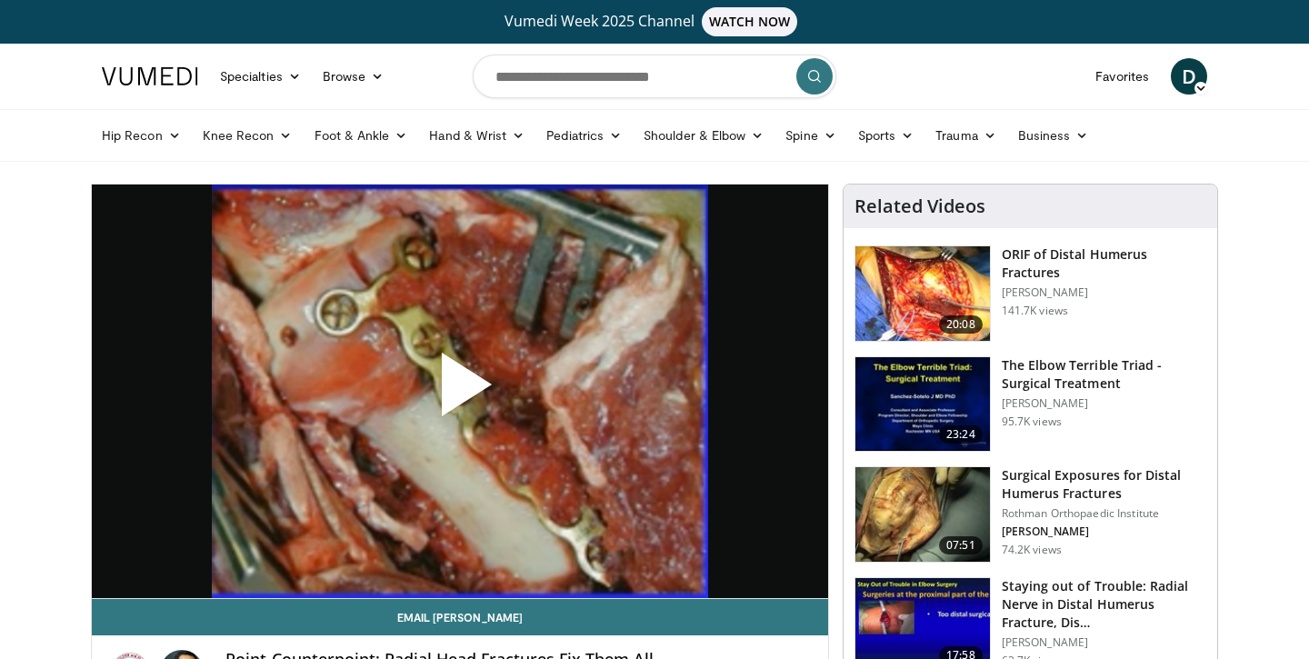
click at [460, 392] on span "Video Player" at bounding box center [460, 392] width 0 height 0
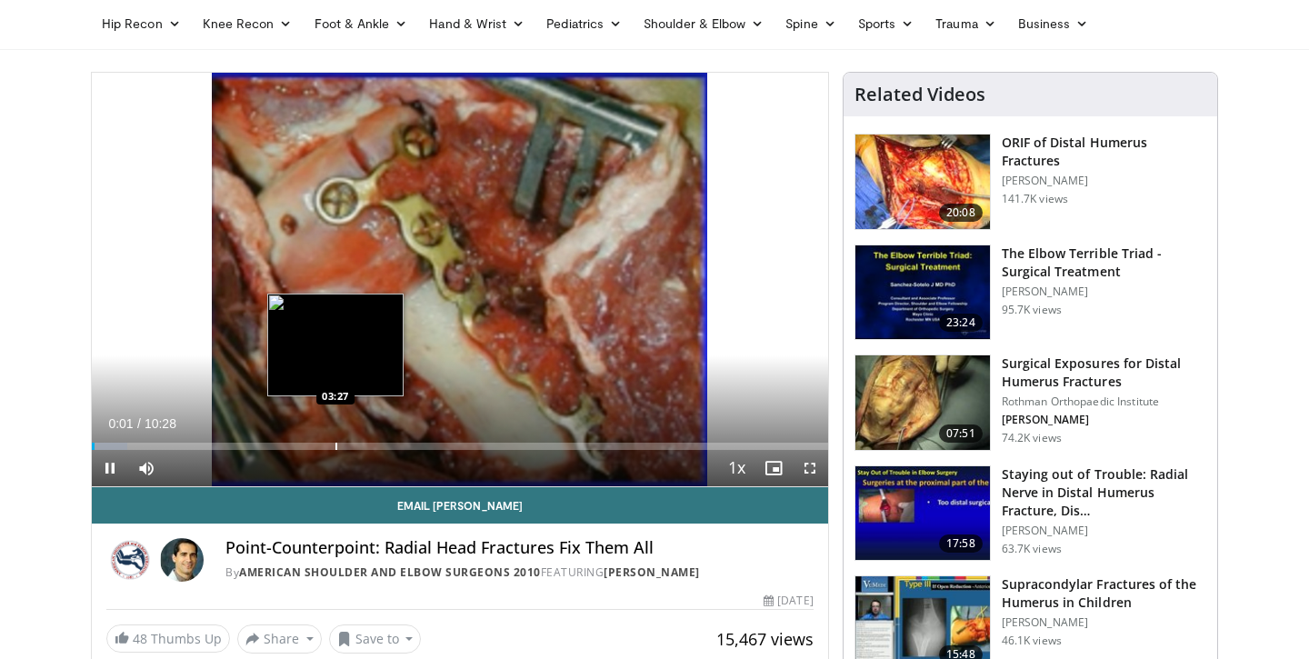
click at [335, 447] on div "Progress Bar" at bounding box center [336, 446] width 2 height 7
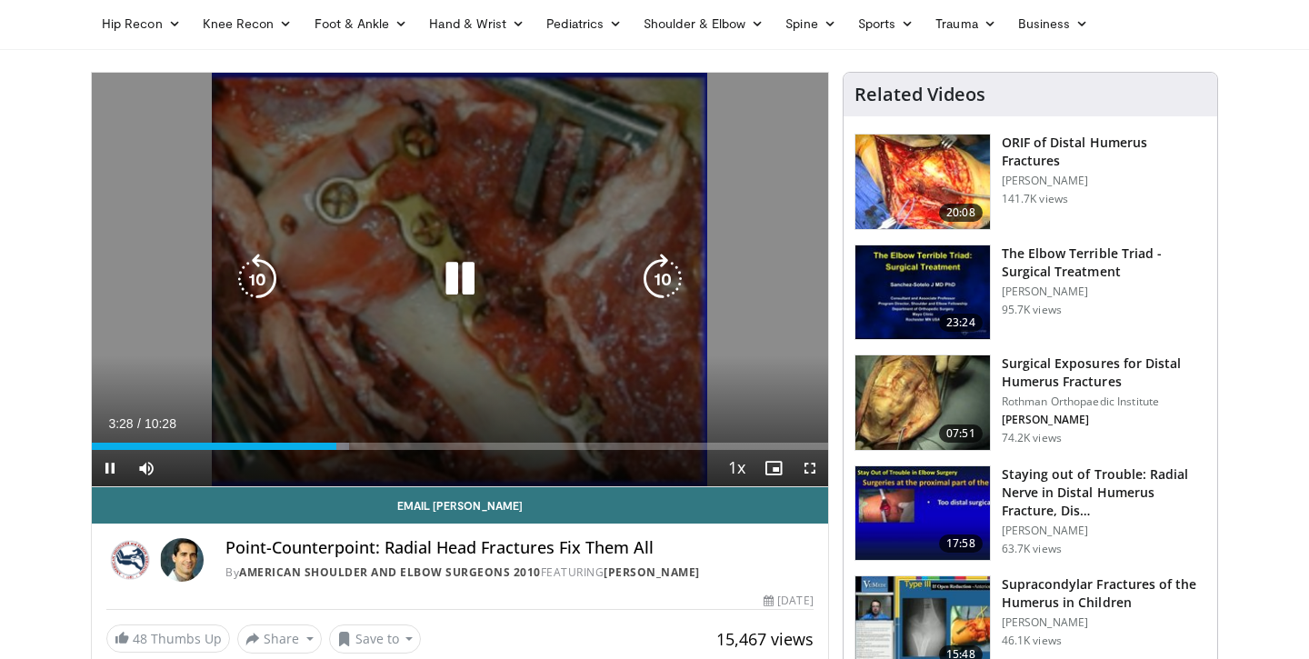
click at [367, 444] on div "Loaded : 35.01% 03:28 03:27" at bounding box center [460, 446] width 736 height 7
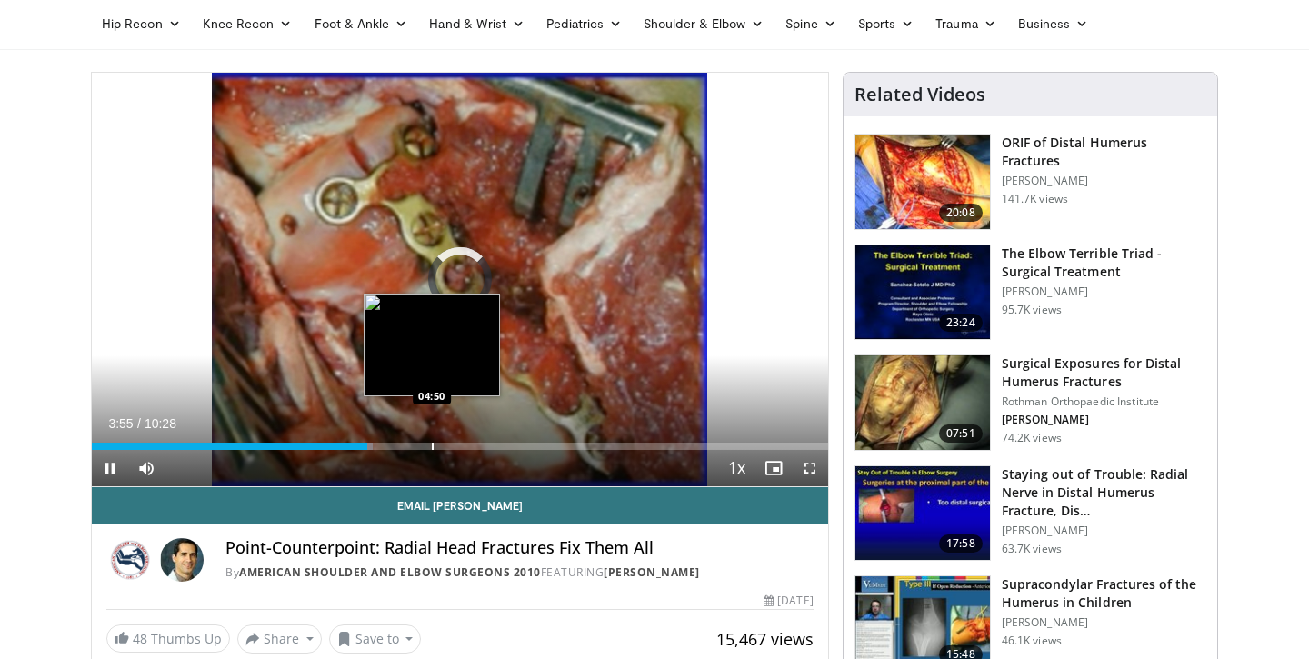
click at [432, 444] on div "Progress Bar" at bounding box center [433, 446] width 2 height 7
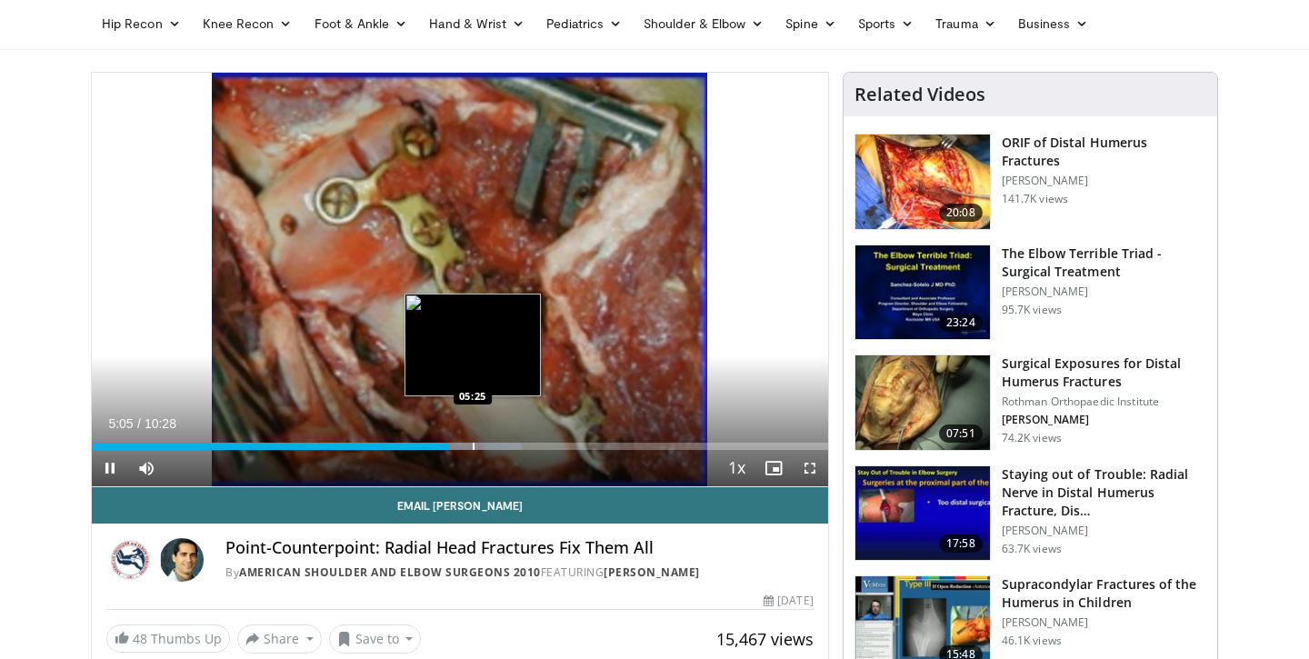
click at [473, 448] on div "Progress Bar" at bounding box center [474, 446] width 2 height 7
click at [458, 438] on div "Loaded : 63.13% 05:35 05:12" at bounding box center [460, 441] width 736 height 17
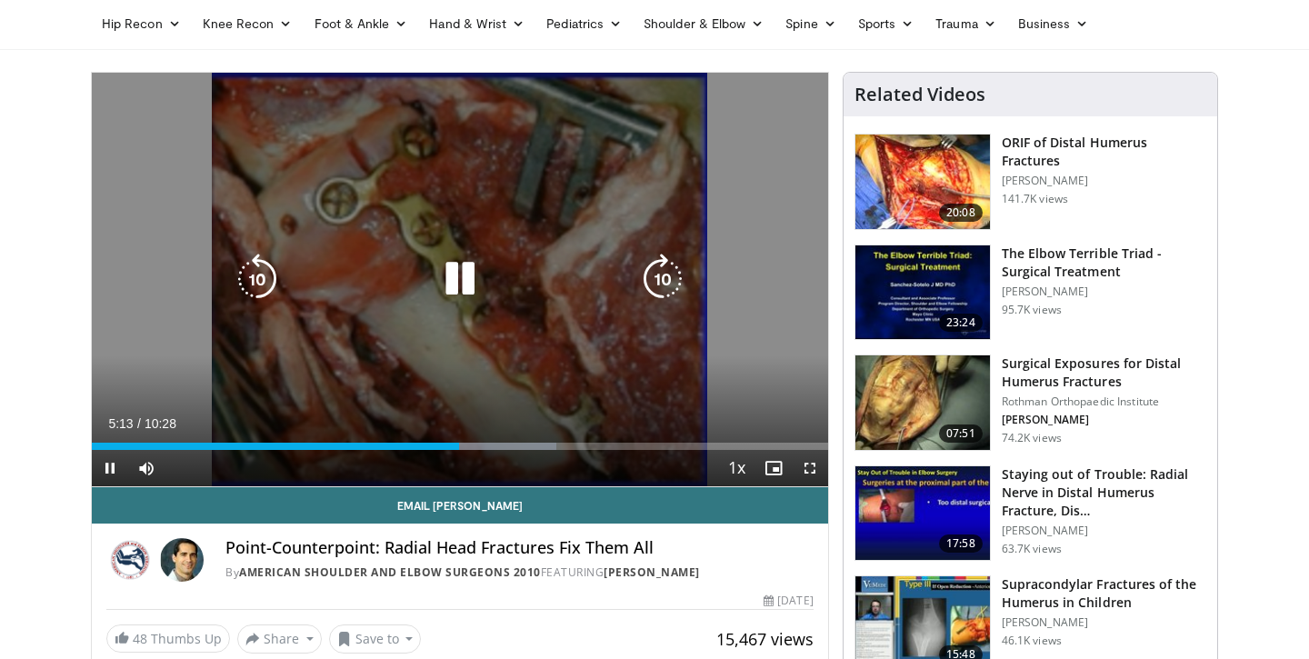
click at [433, 439] on div "Loaded : 63.13% 05:13 05:12" at bounding box center [460, 441] width 736 height 17
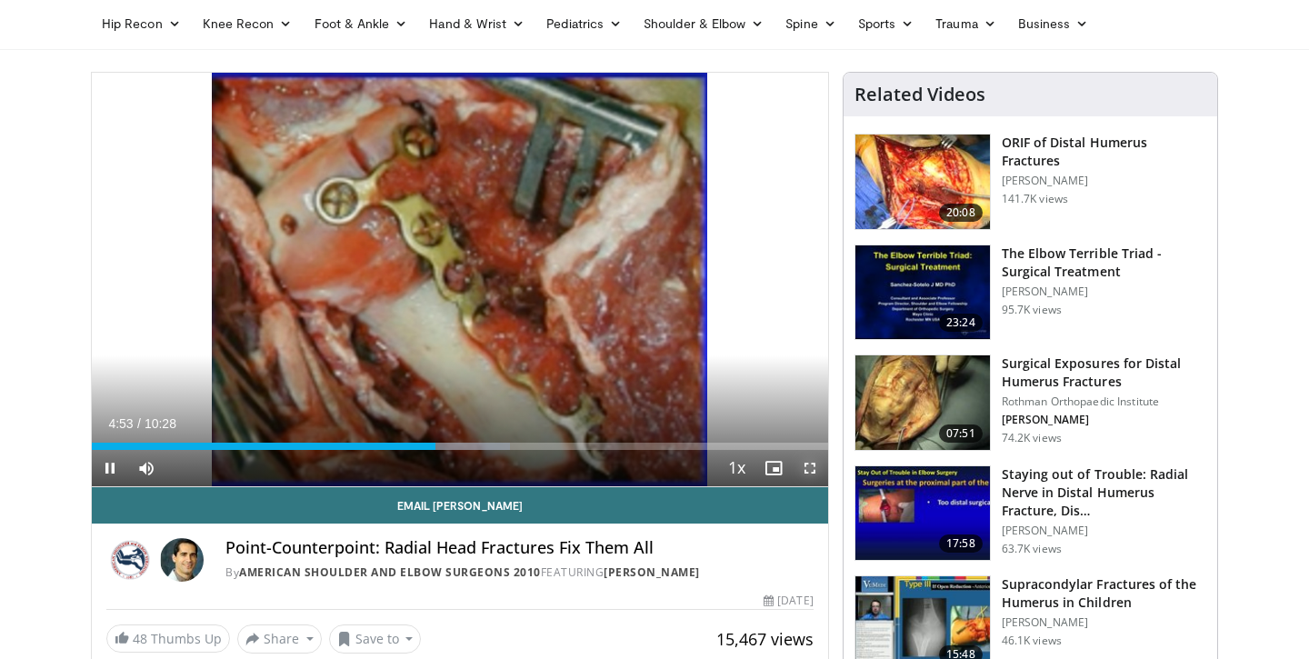
click at [807, 464] on span "Video Player" at bounding box center [810, 468] width 36 height 36
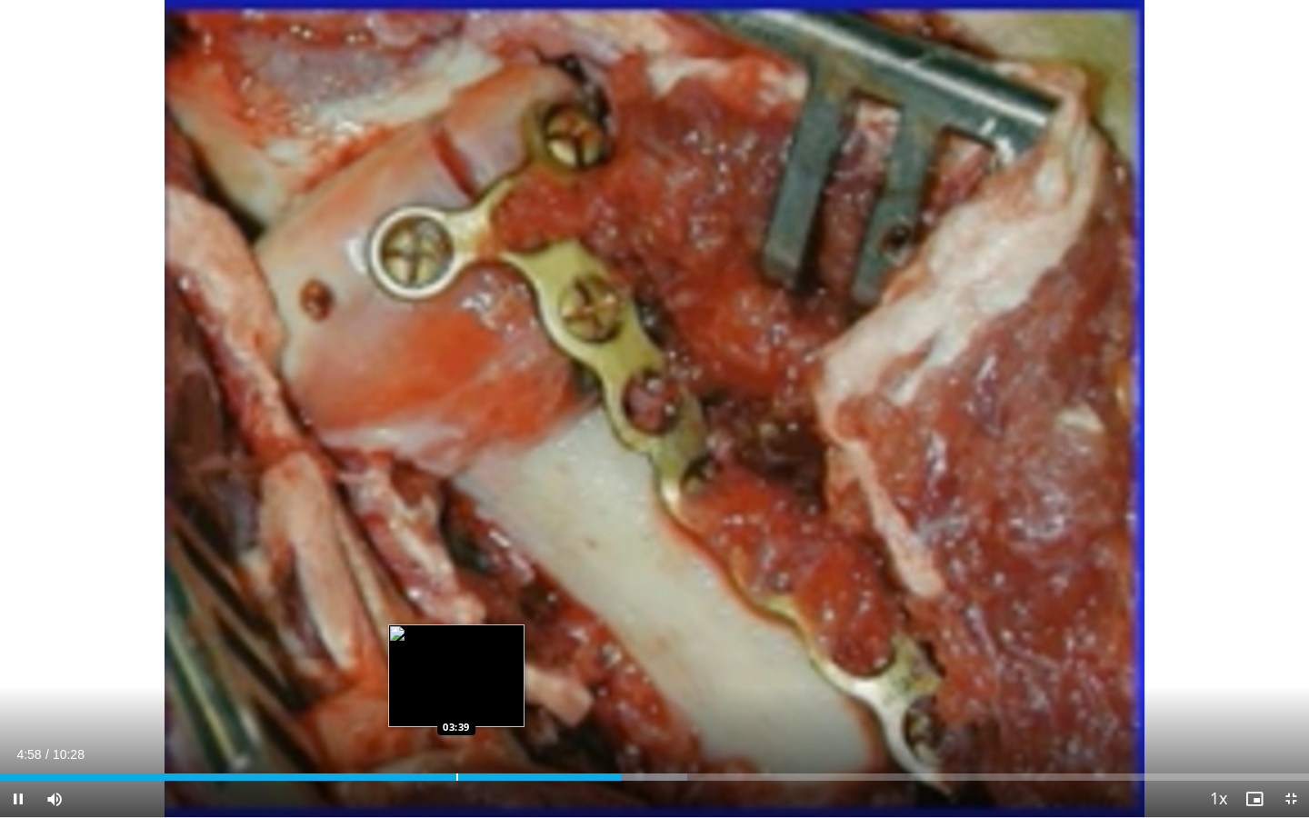
click at [456, 658] on div "Loaded : 52.51% 04:58 03:39" at bounding box center [654, 771] width 1309 height 17
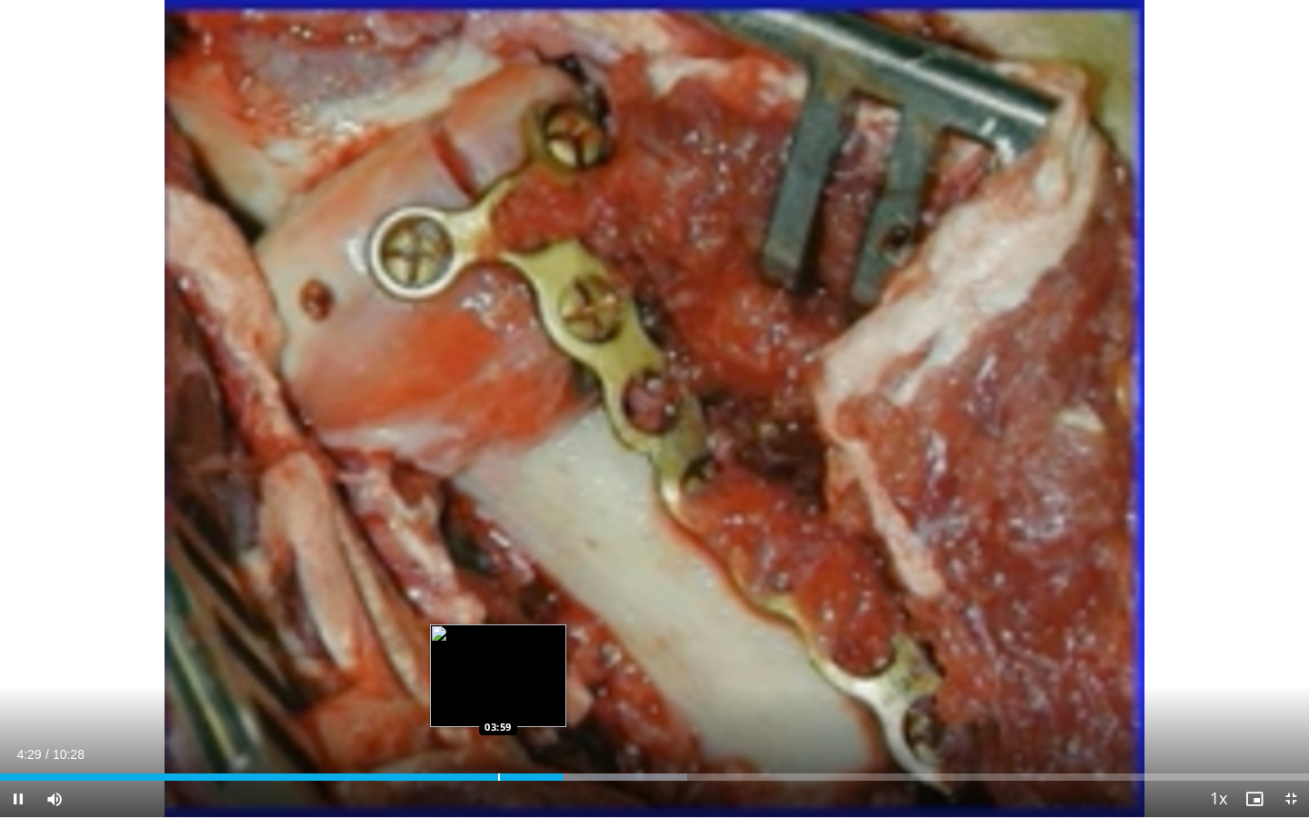
click at [498, 658] on div "Progress Bar" at bounding box center [499, 776] width 2 height 7
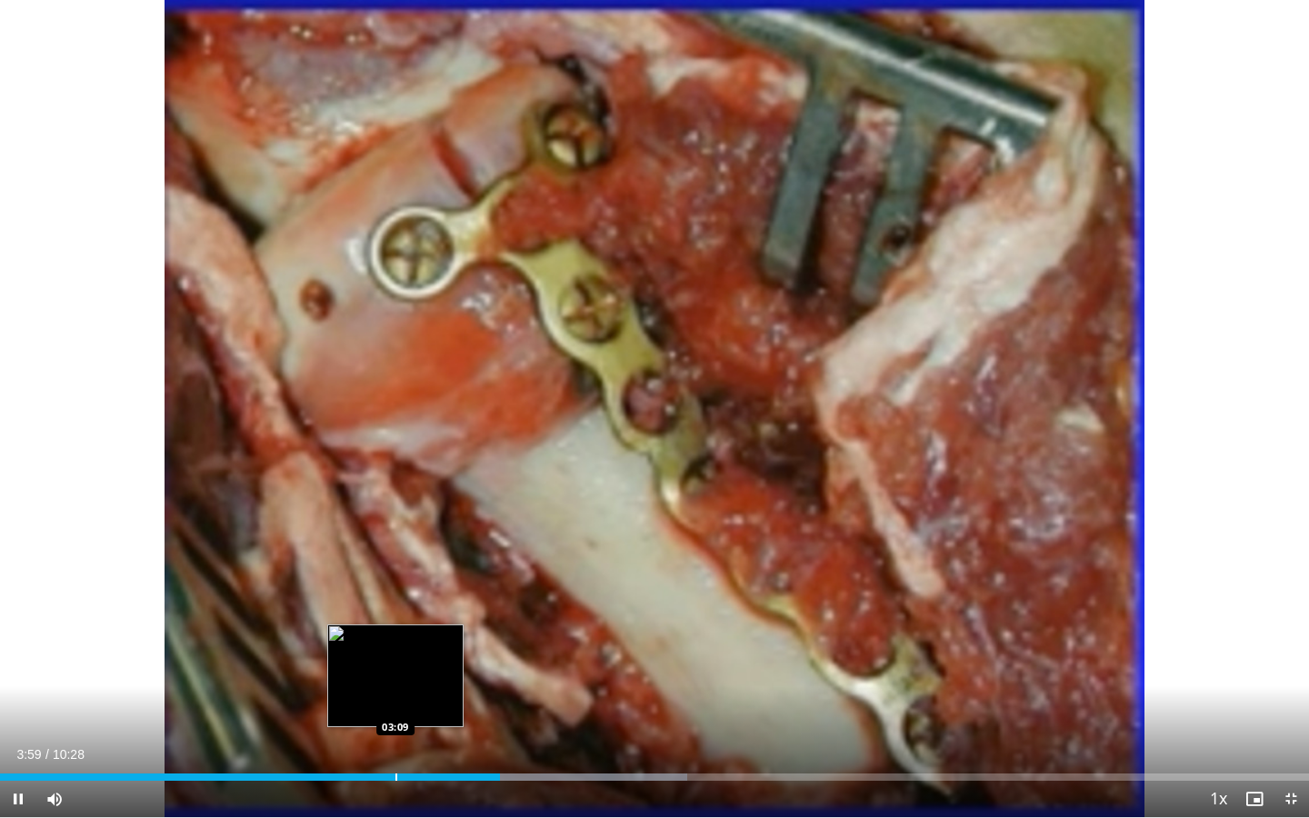
click at [395, 658] on div "Progress Bar" at bounding box center [396, 776] width 2 height 7
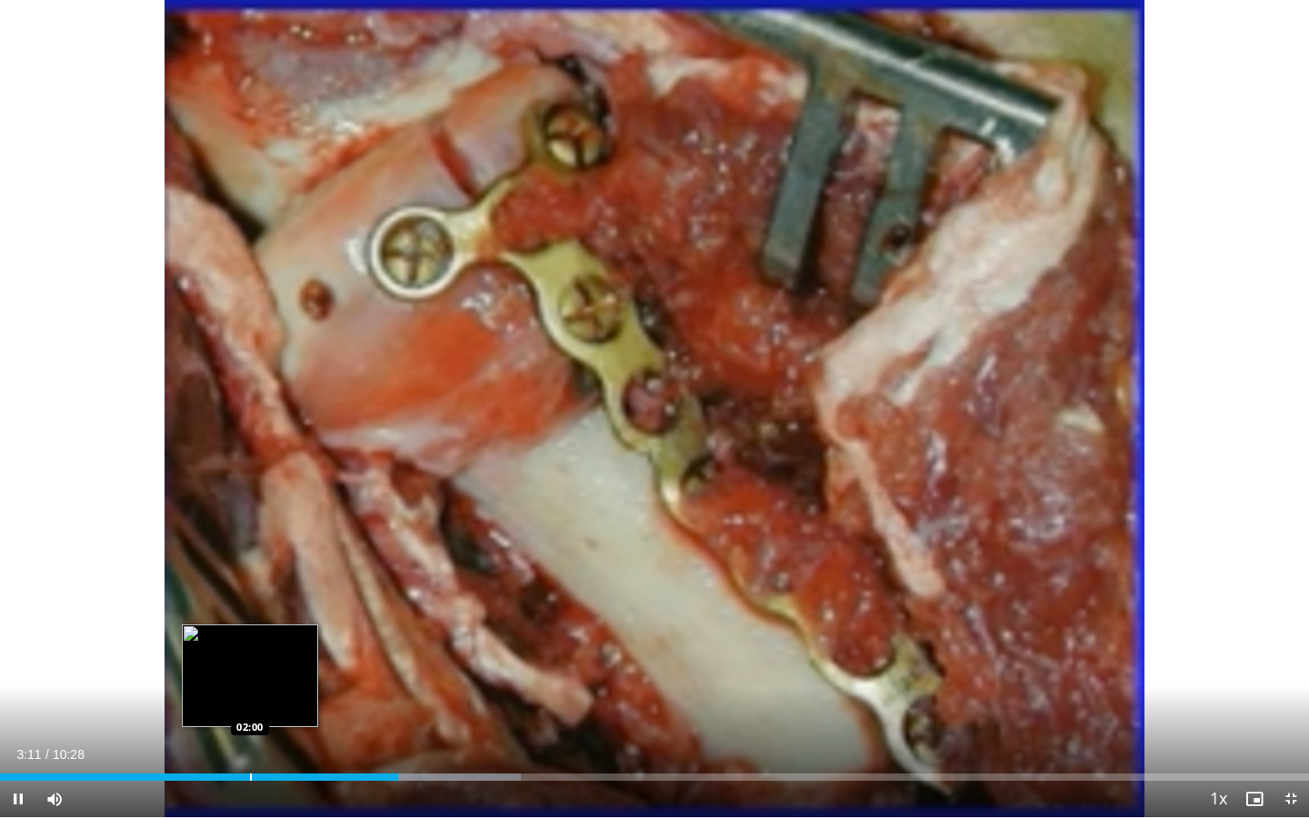
click at [250, 658] on div "Progress Bar" at bounding box center [251, 776] width 2 height 7
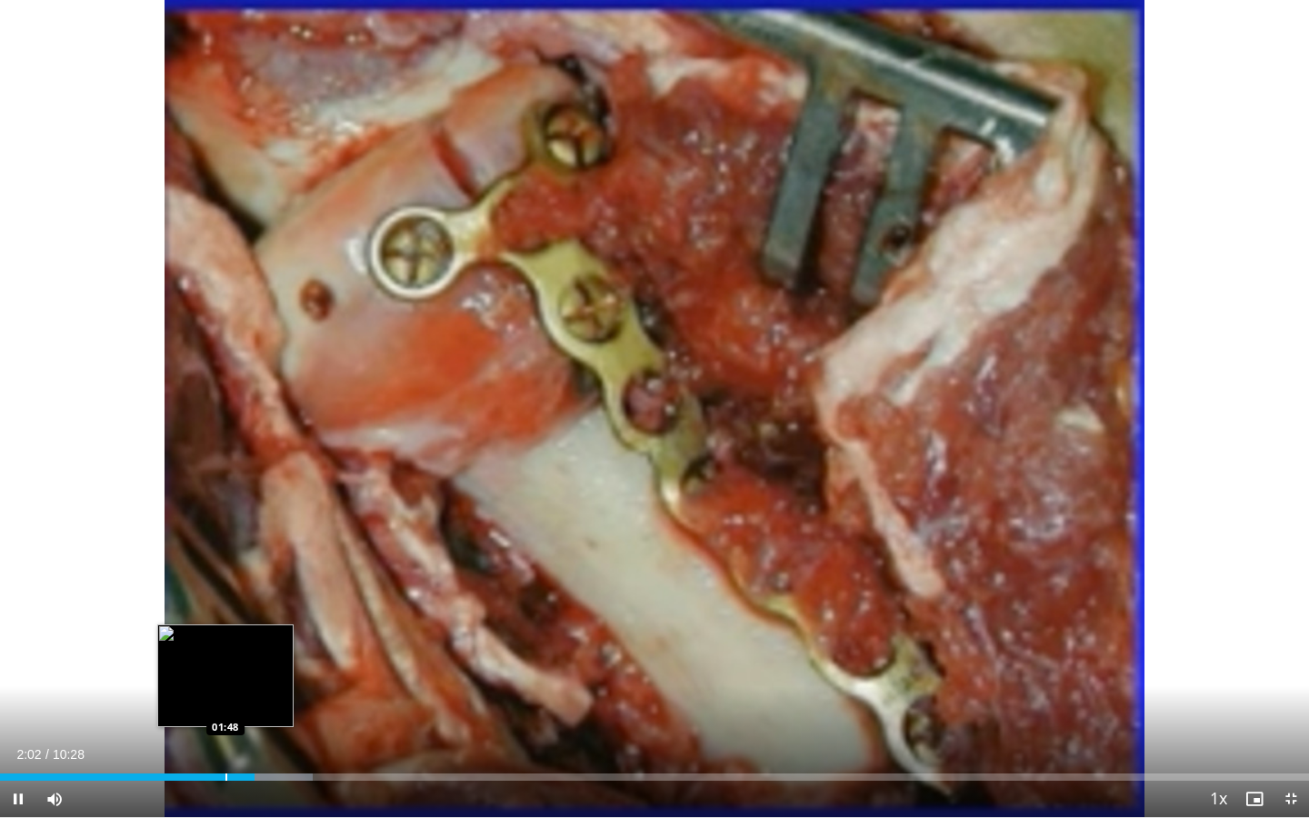
click at [225, 658] on div "Progress Bar" at bounding box center [226, 776] width 2 height 7
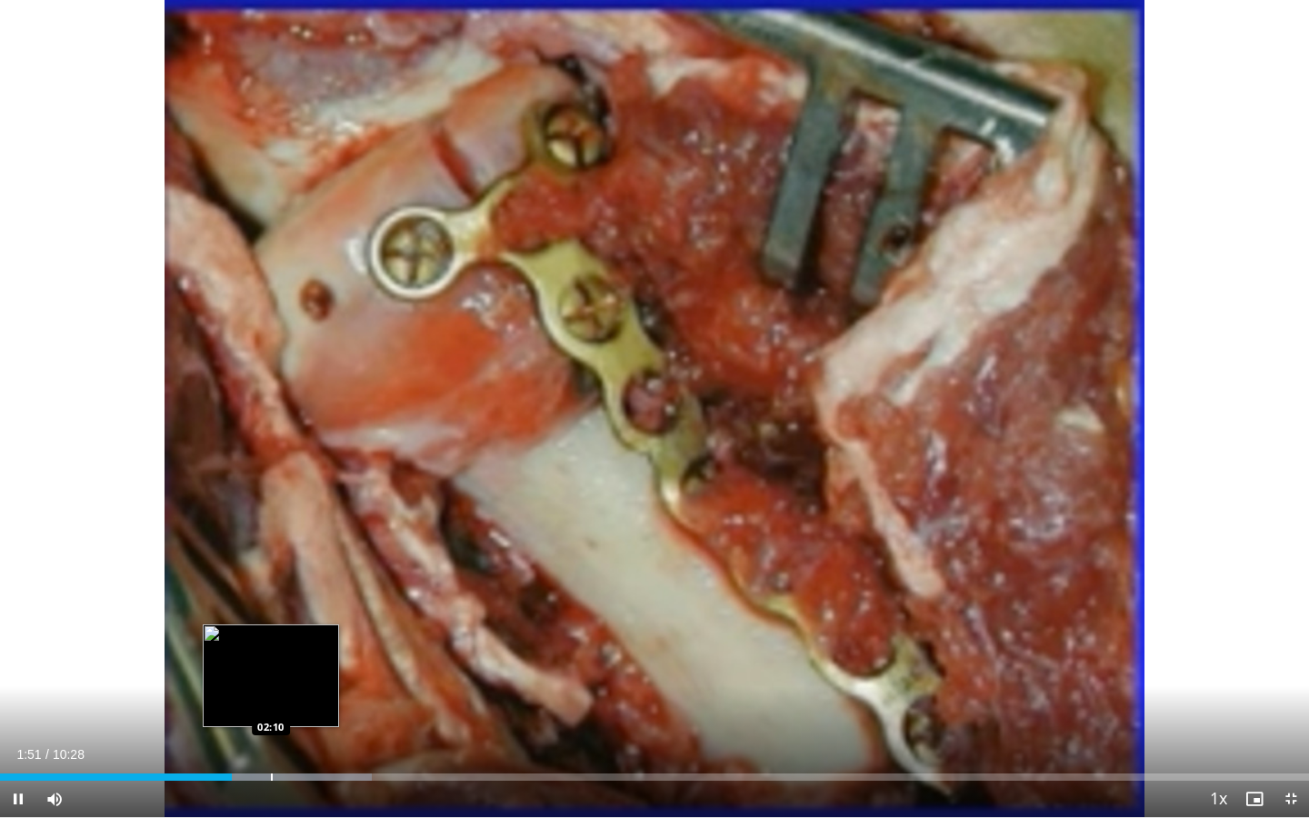
click at [273, 658] on div "Progress Bar" at bounding box center [290, 776] width 164 height 7
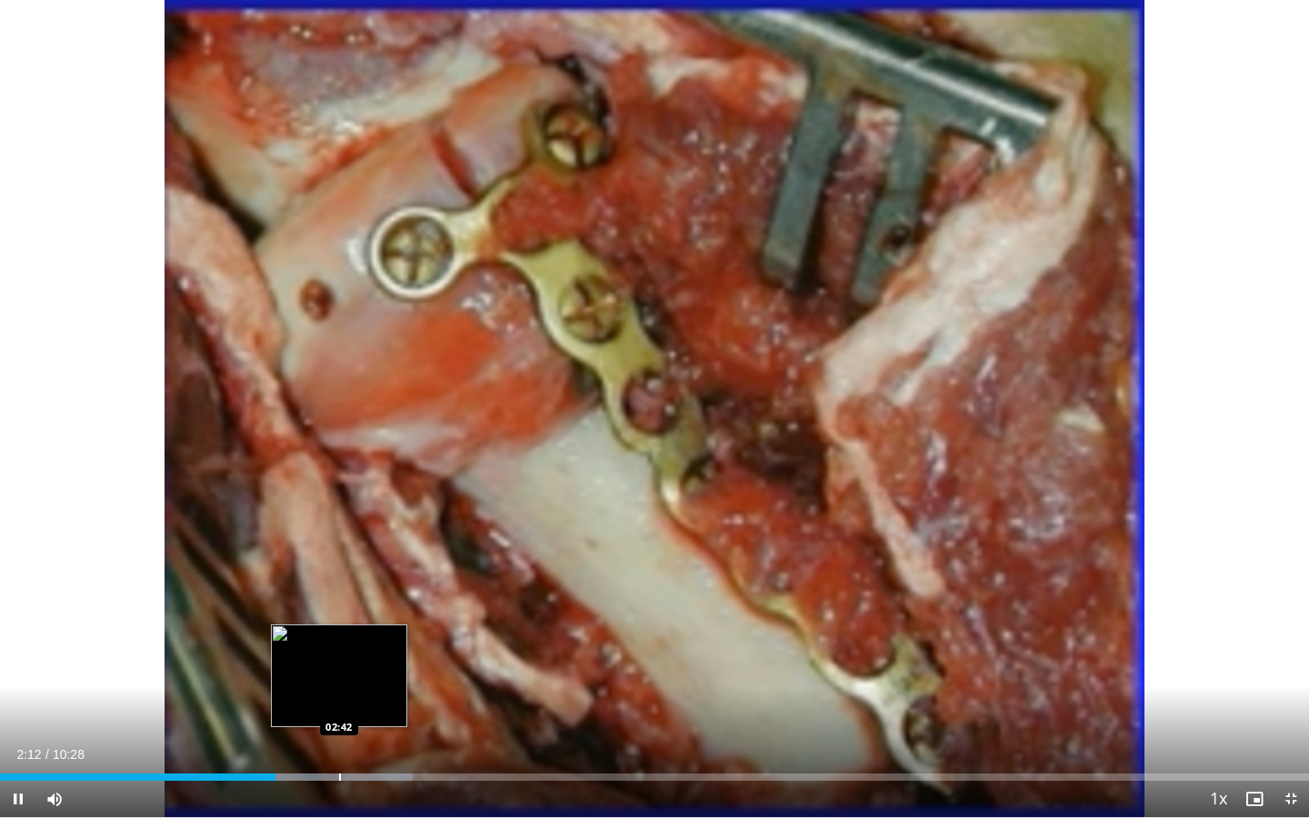
click at [339, 658] on div "Progress Bar" at bounding box center [340, 776] width 2 height 7
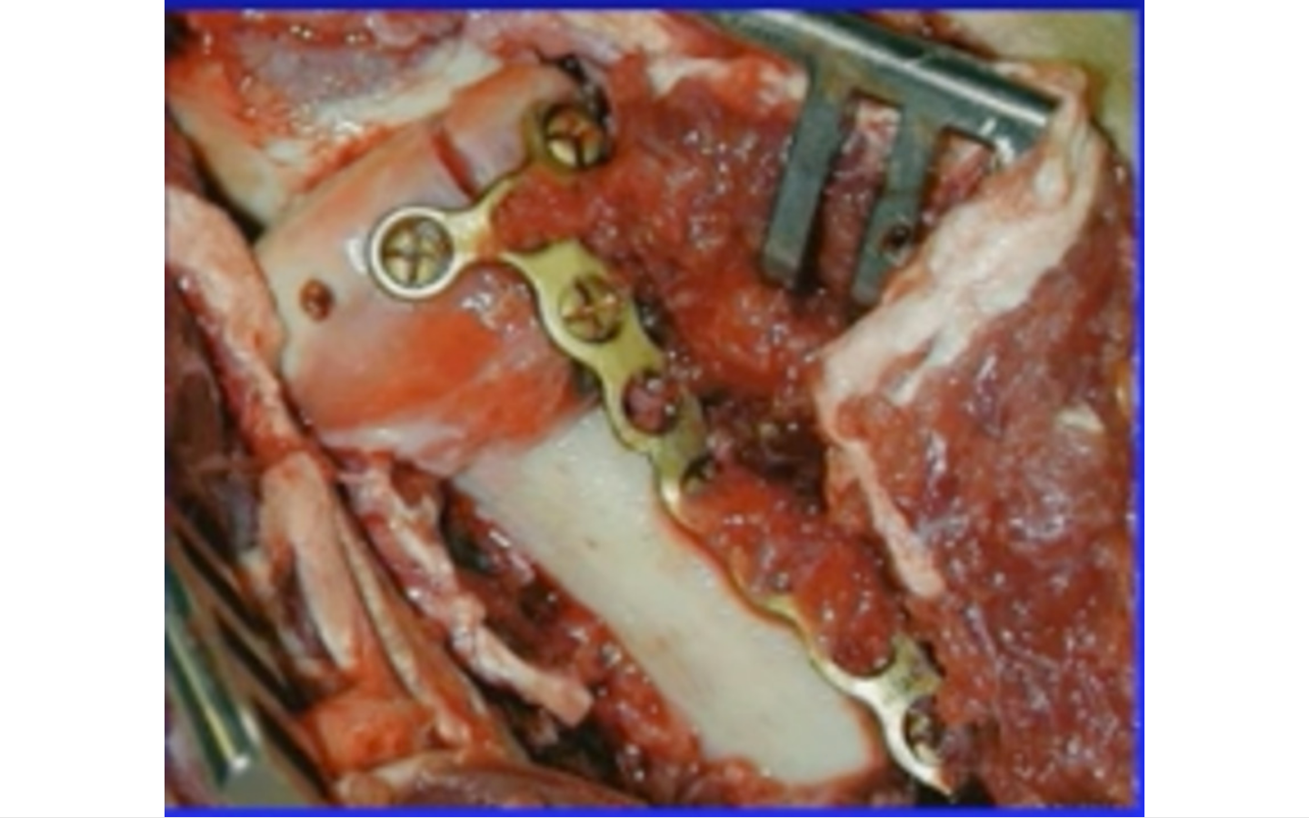
click at [400, 658] on div "10 seconds Tap to unmute" at bounding box center [654, 408] width 1309 height 817
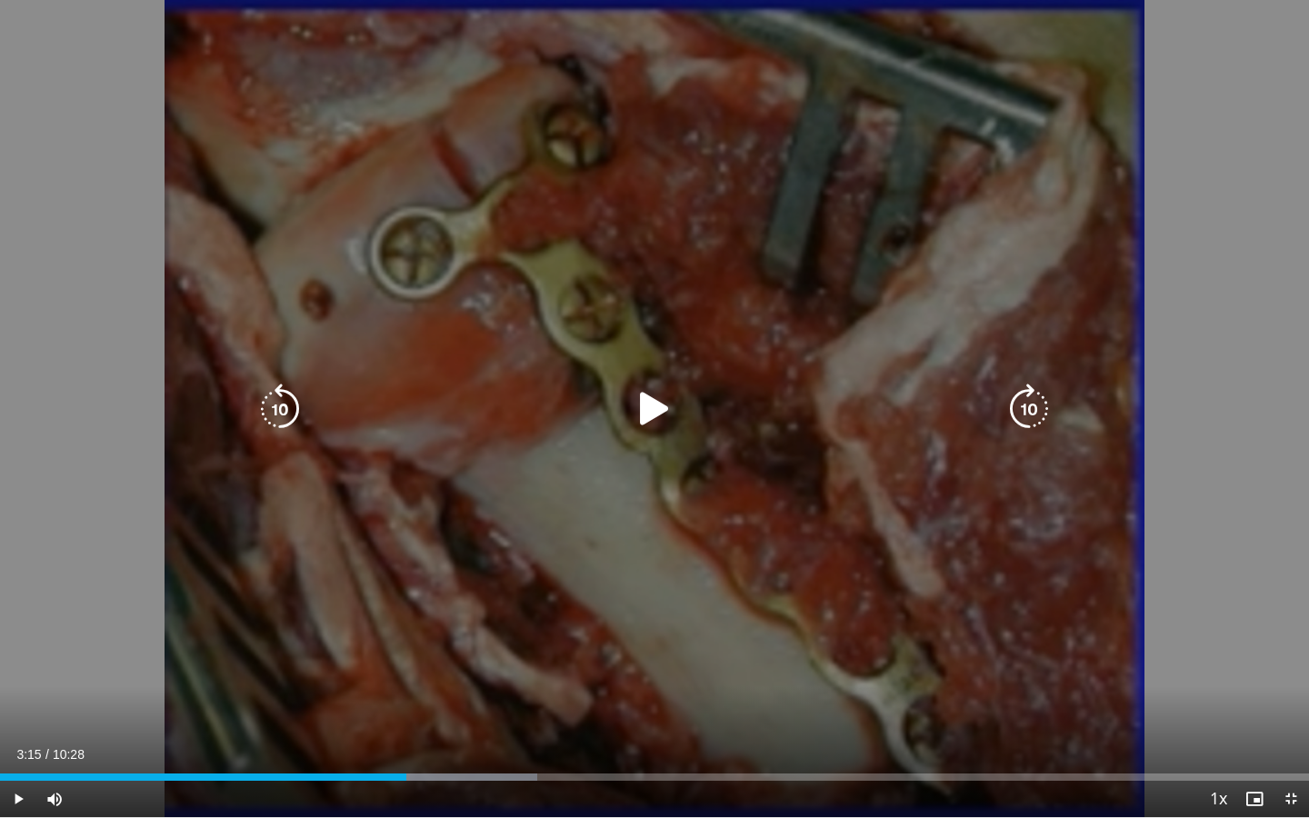
click at [433, 658] on div "10 seconds Tap to unmute" at bounding box center [654, 408] width 1309 height 817
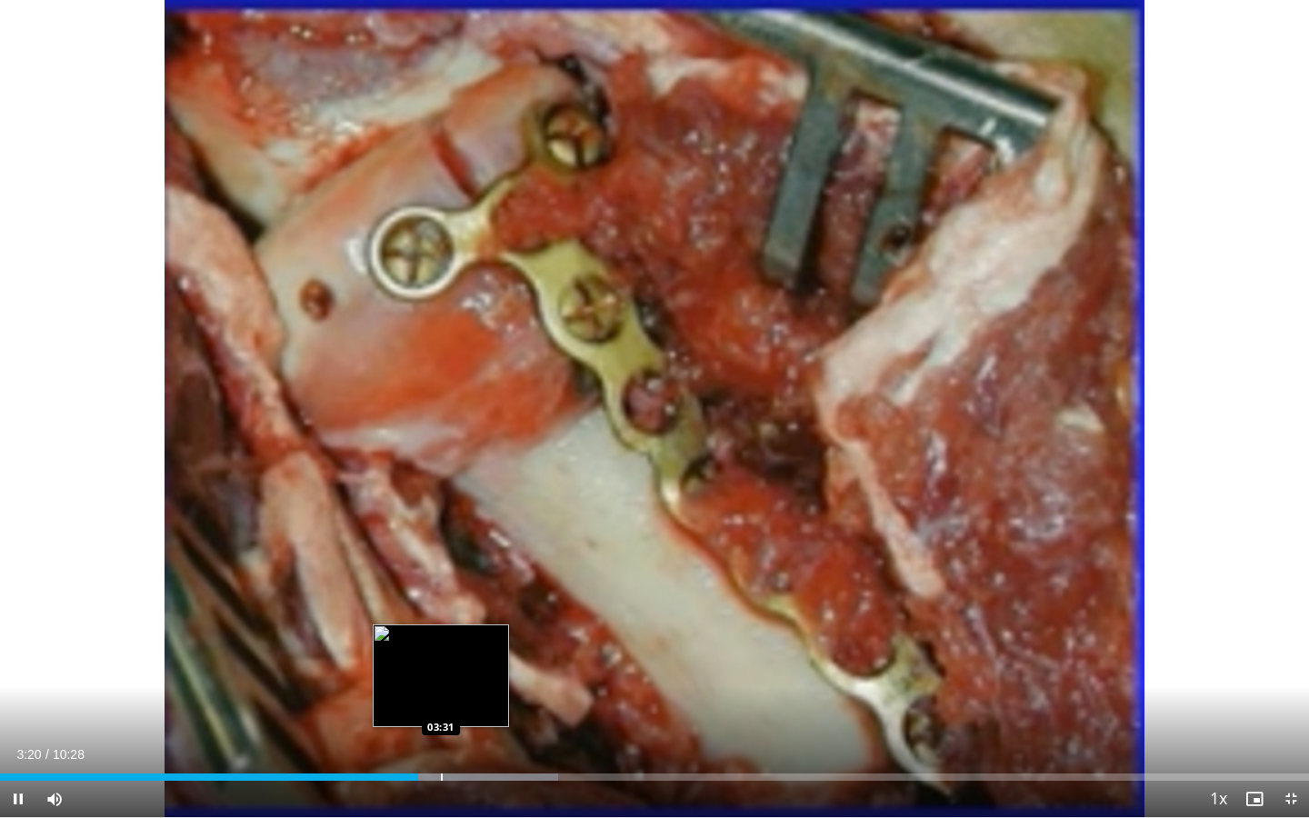
click at [441, 658] on div "Progress Bar" at bounding box center [442, 776] width 2 height 7
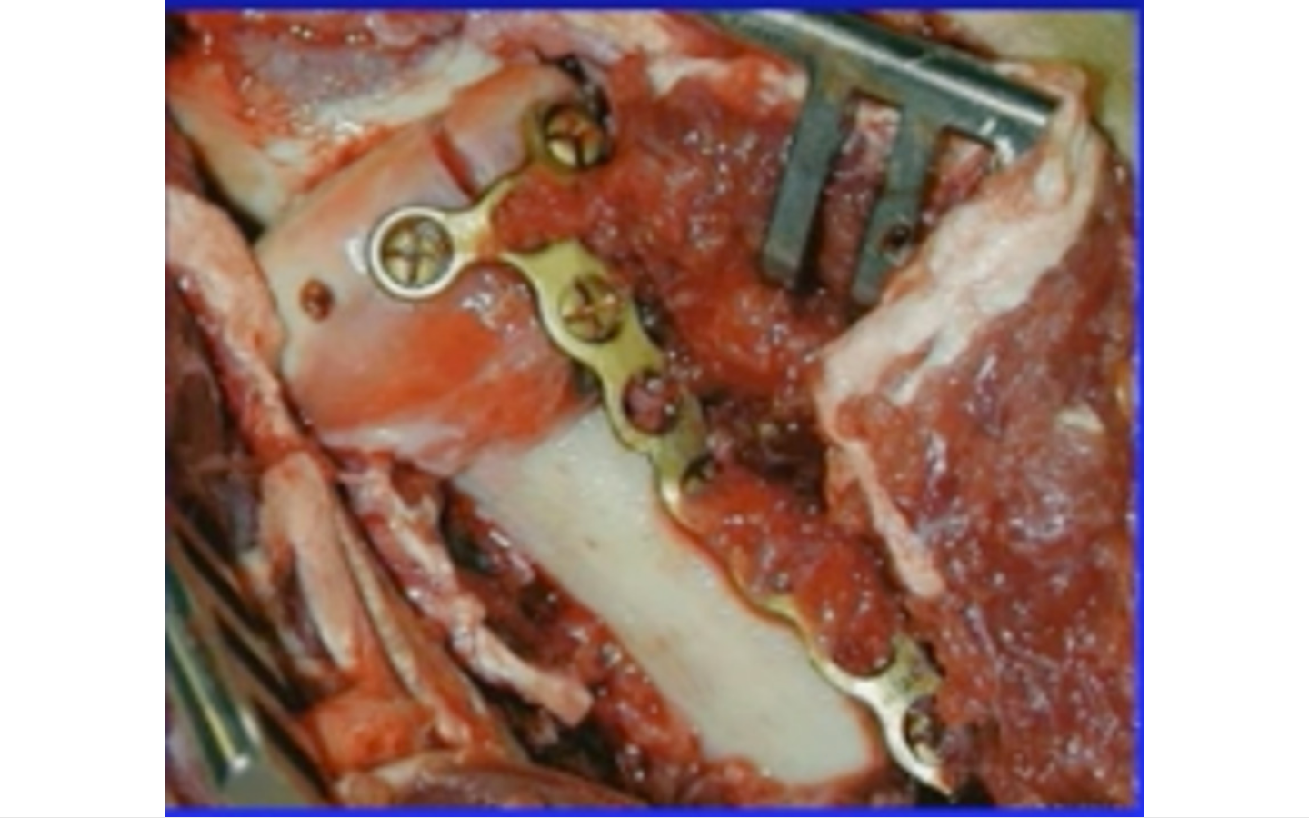
click at [461, 658] on div "10 seconds Tap to unmute" at bounding box center [654, 408] width 1309 height 817
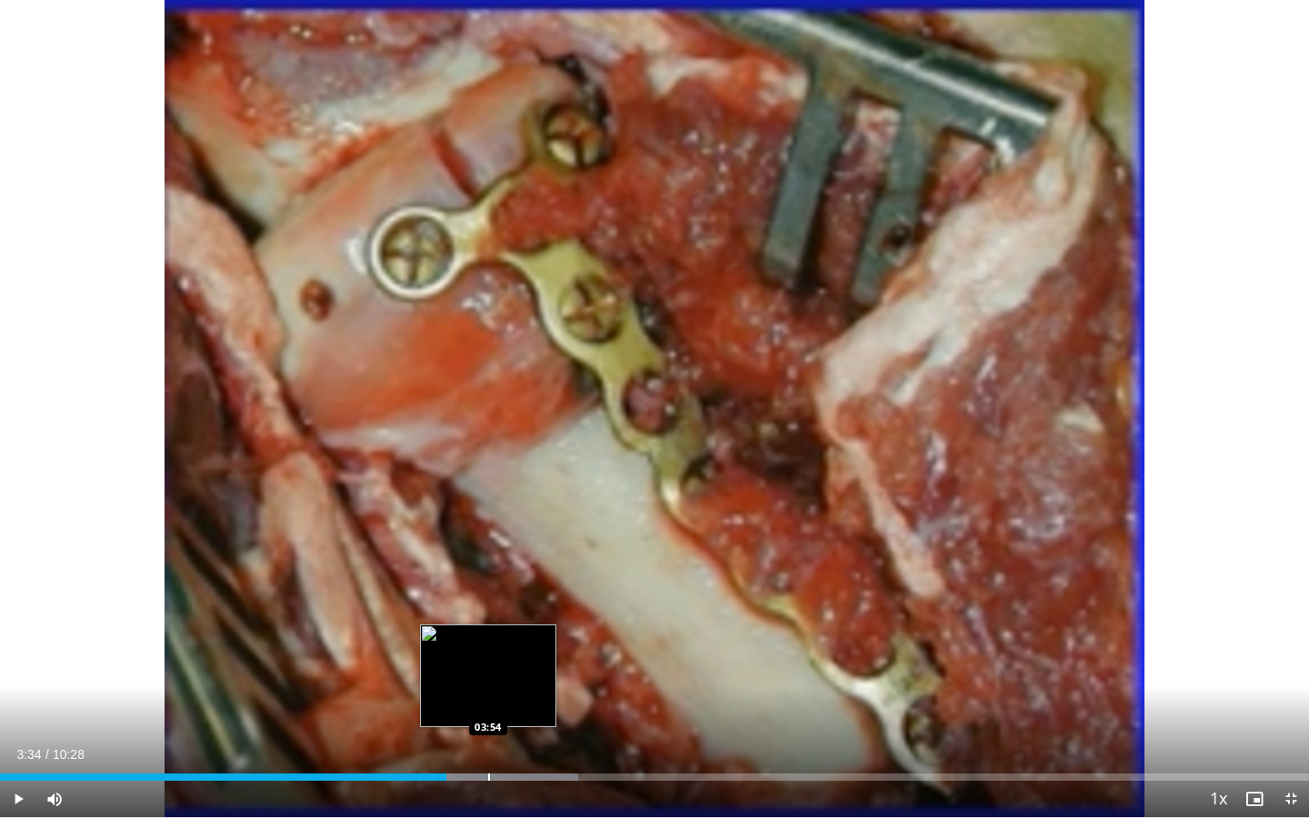
click at [488, 658] on div "Progress Bar" at bounding box center [489, 776] width 2 height 7
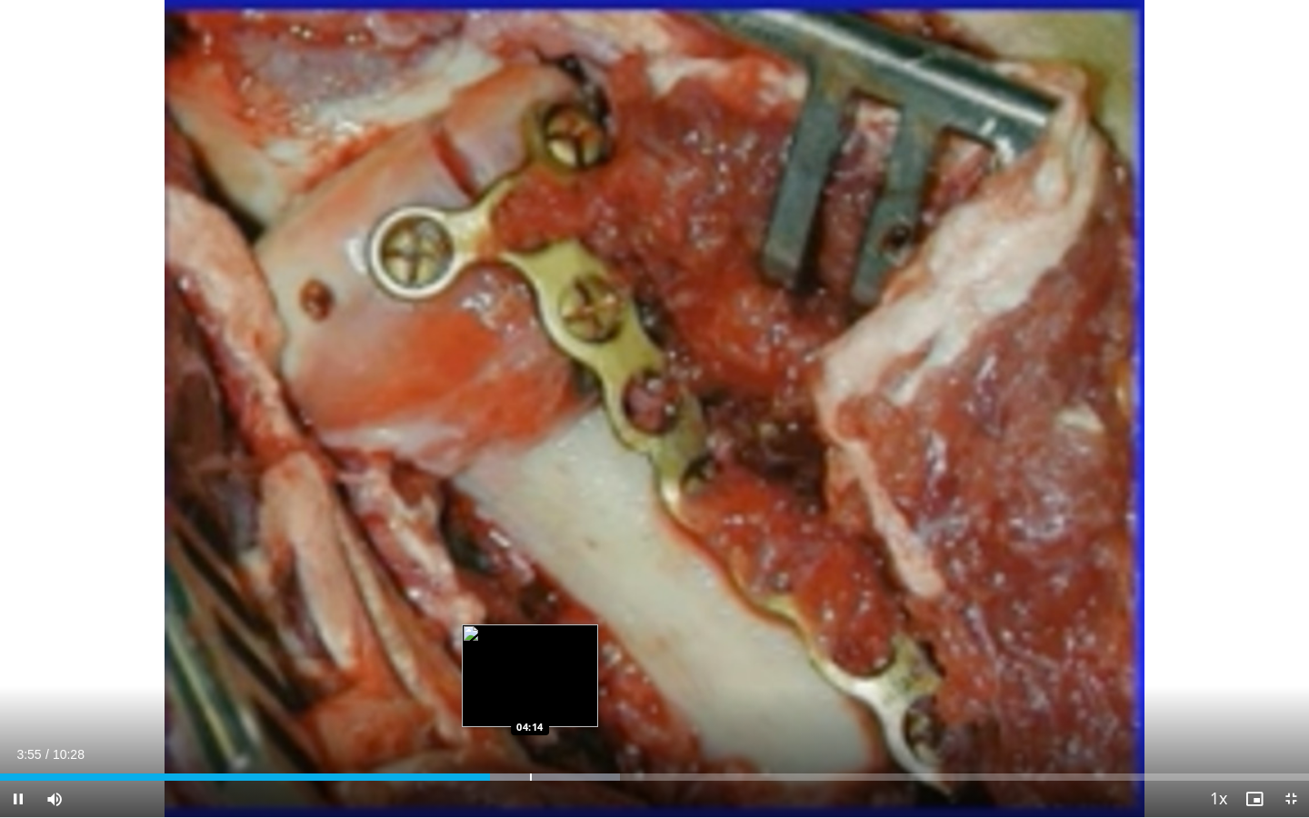
click at [531, 658] on div "Loaded : 47.34% 03:55 04:14" at bounding box center [654, 771] width 1309 height 17
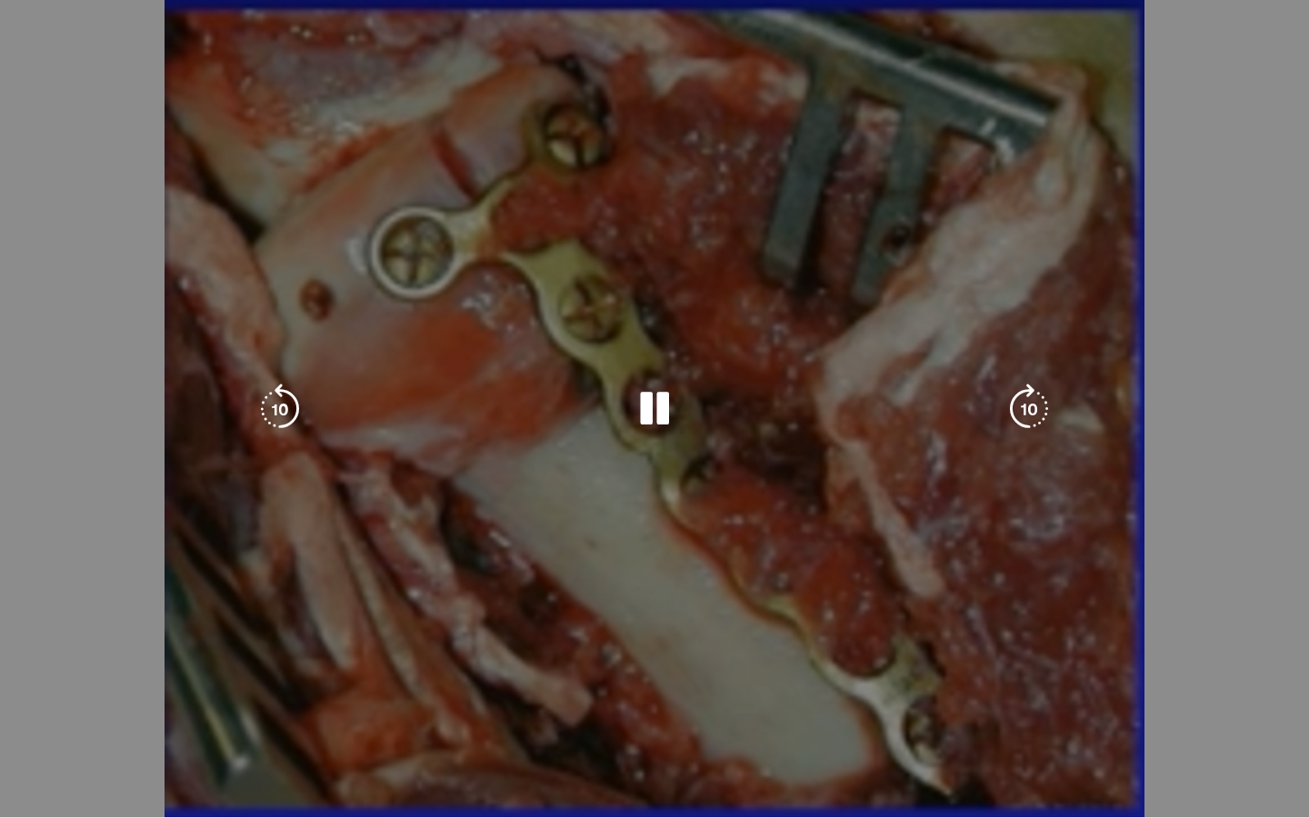
click at [555, 658] on div "Loaded : 47.34% 04:15 04:14" at bounding box center [654, 808] width 1309 height 17
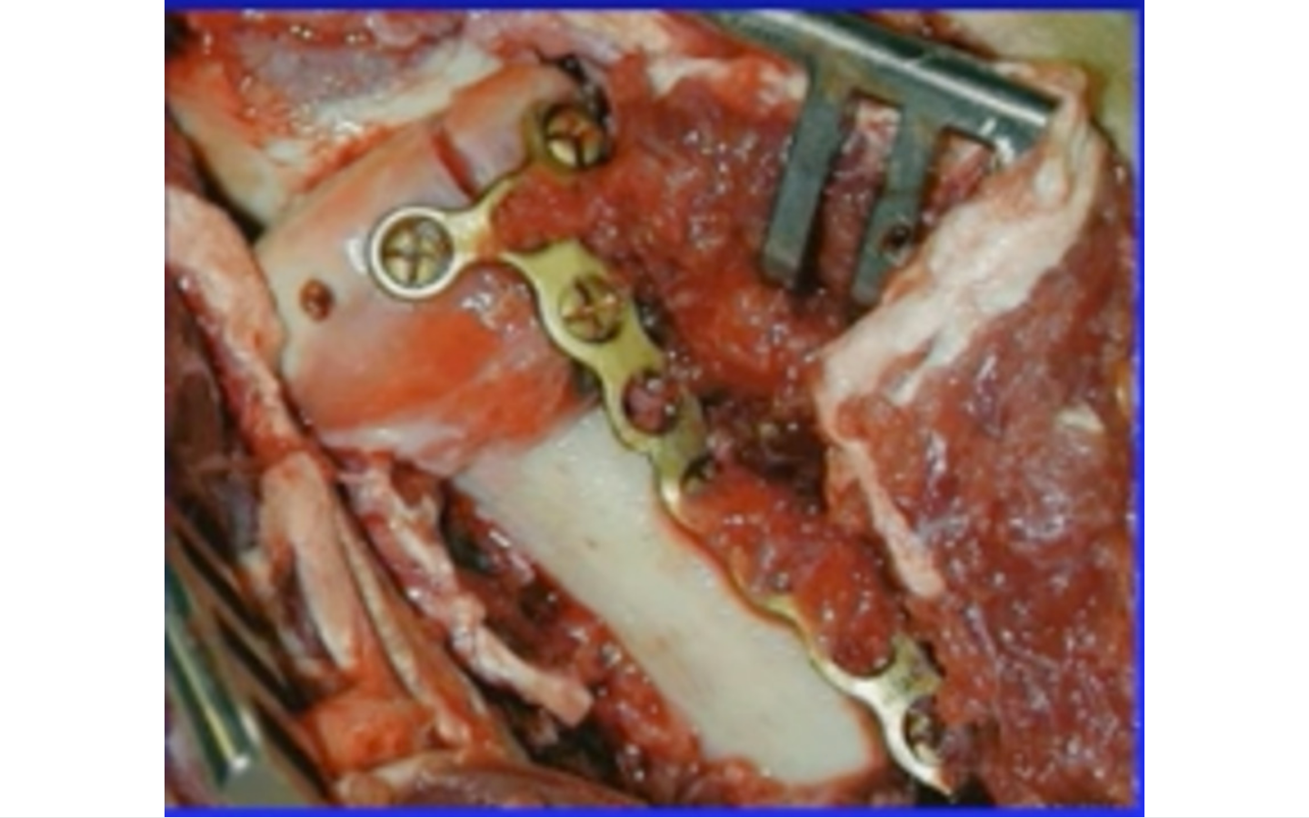
click at [725, 658] on div "10 seconds Tap to unmute" at bounding box center [654, 408] width 1309 height 817
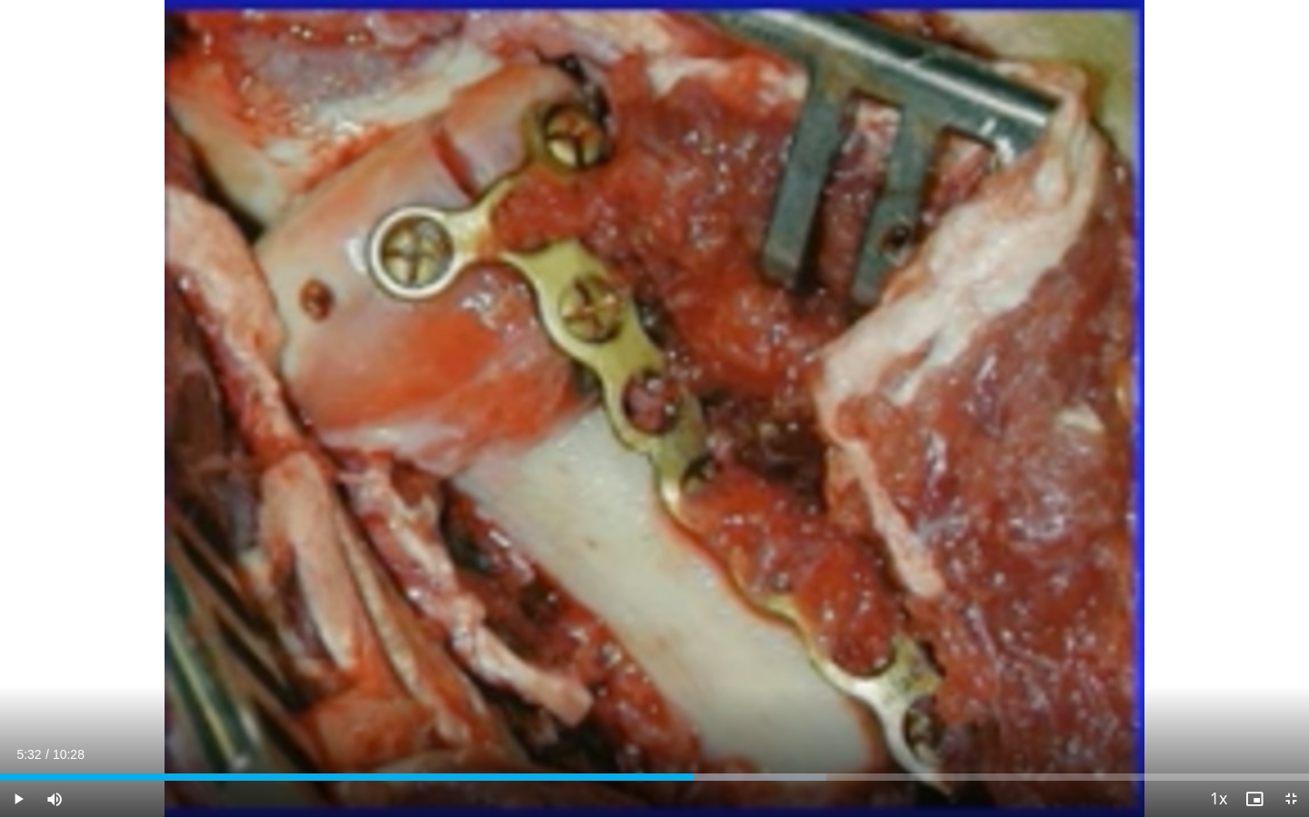
click at [736, 658] on div "Current Time 5:32 / Duration 10:28 Play Skip Backward Skip Forward Mute Loaded …" at bounding box center [654, 799] width 1309 height 36
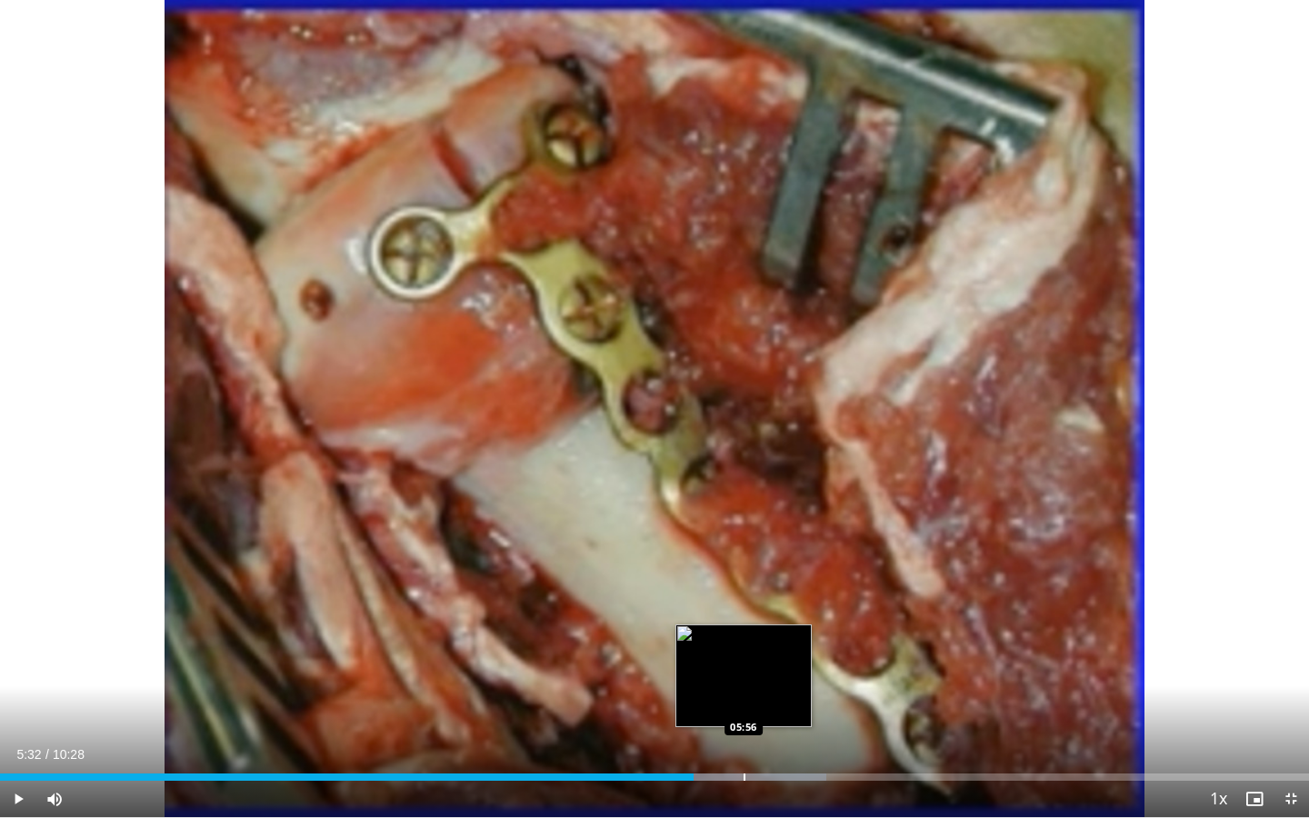
click at [743, 658] on div "Progress Bar" at bounding box center [744, 776] width 2 height 7
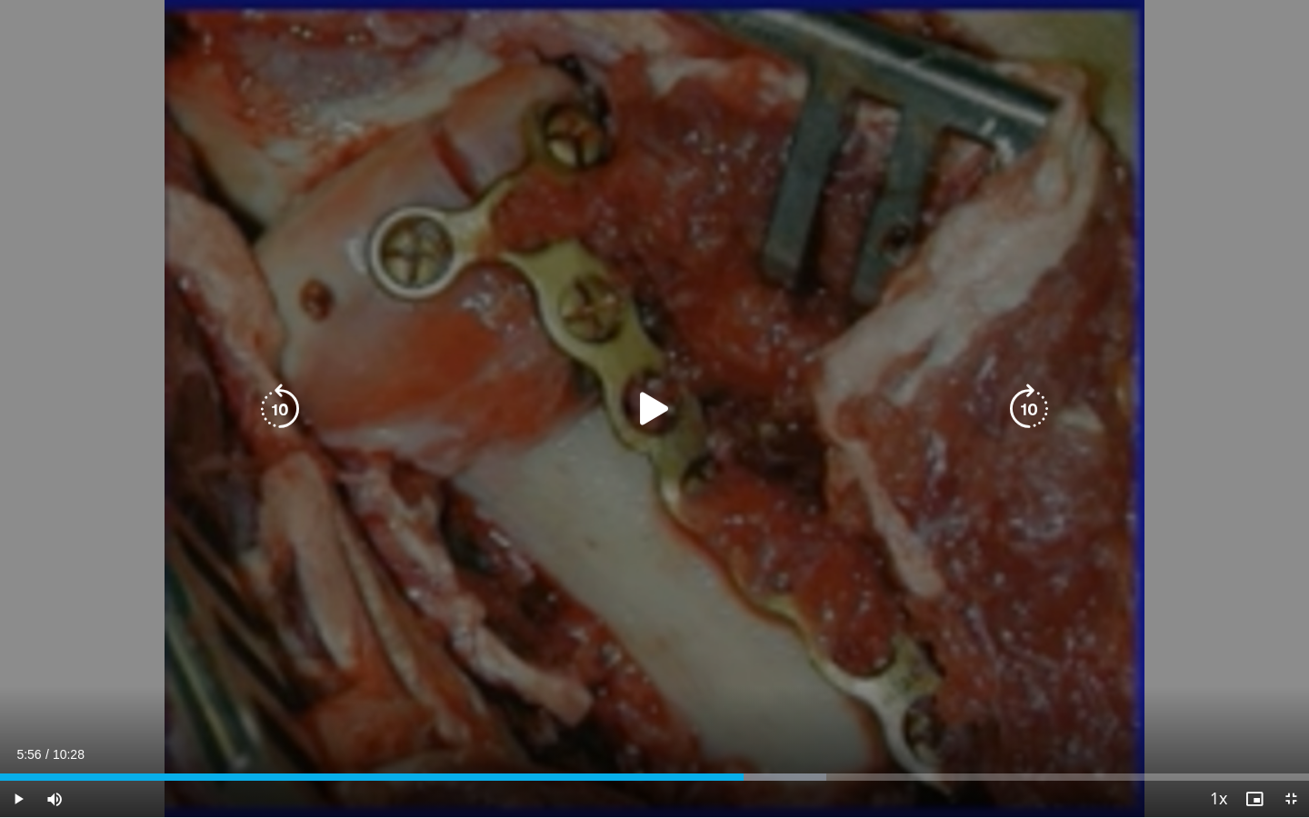
click at [771, 658] on div "10 seconds Tap to unmute" at bounding box center [654, 408] width 1309 height 817
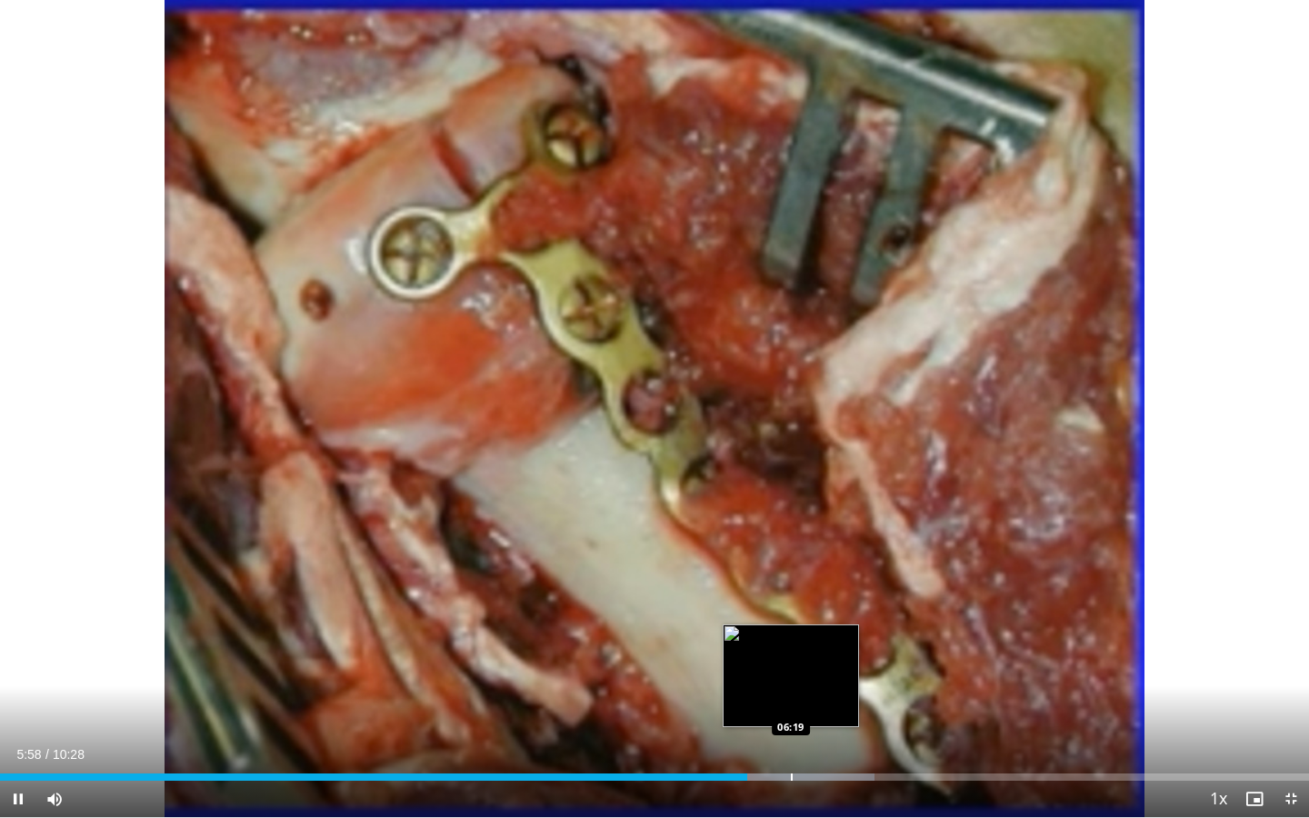
click at [791, 658] on div "Progress Bar" at bounding box center [792, 776] width 2 height 7
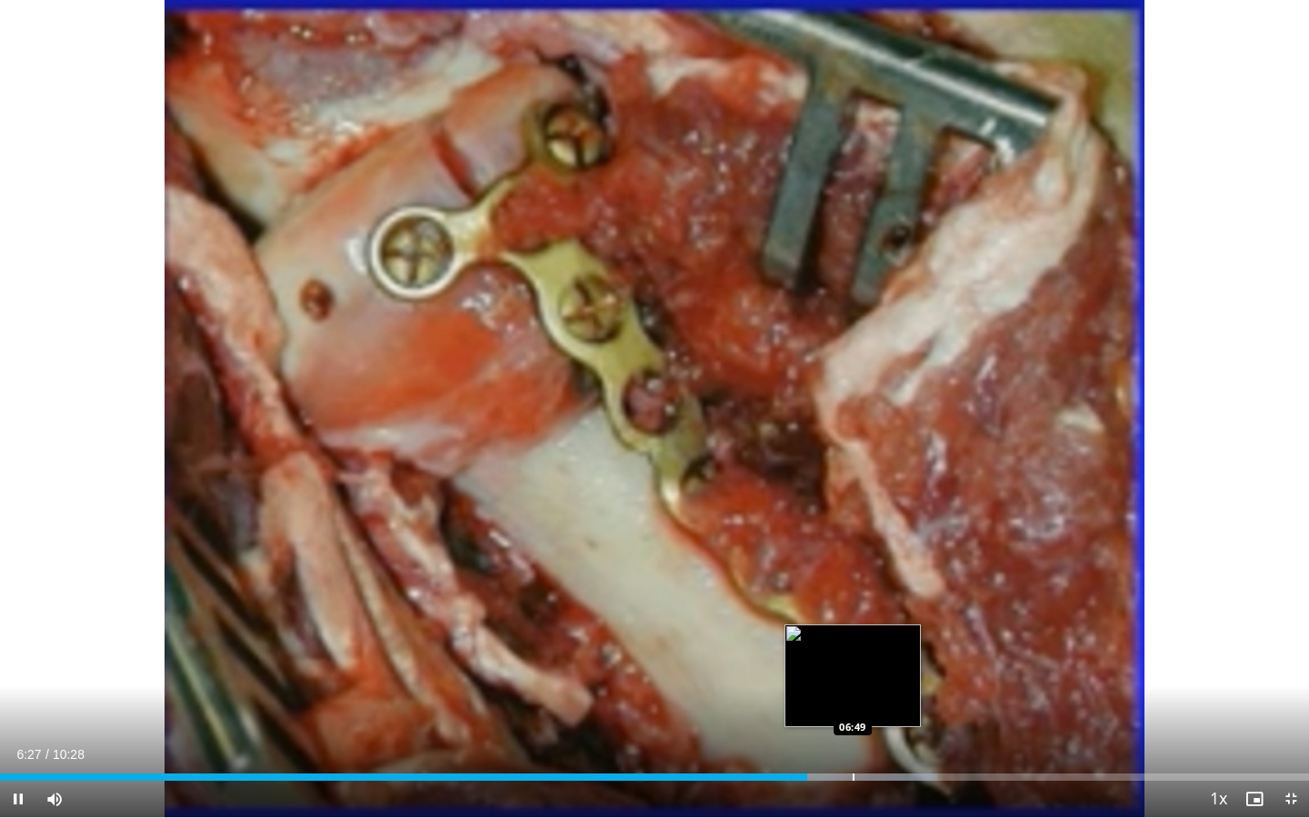
click at [852, 658] on div "Progress Bar" at bounding box center [853, 776] width 2 height 7
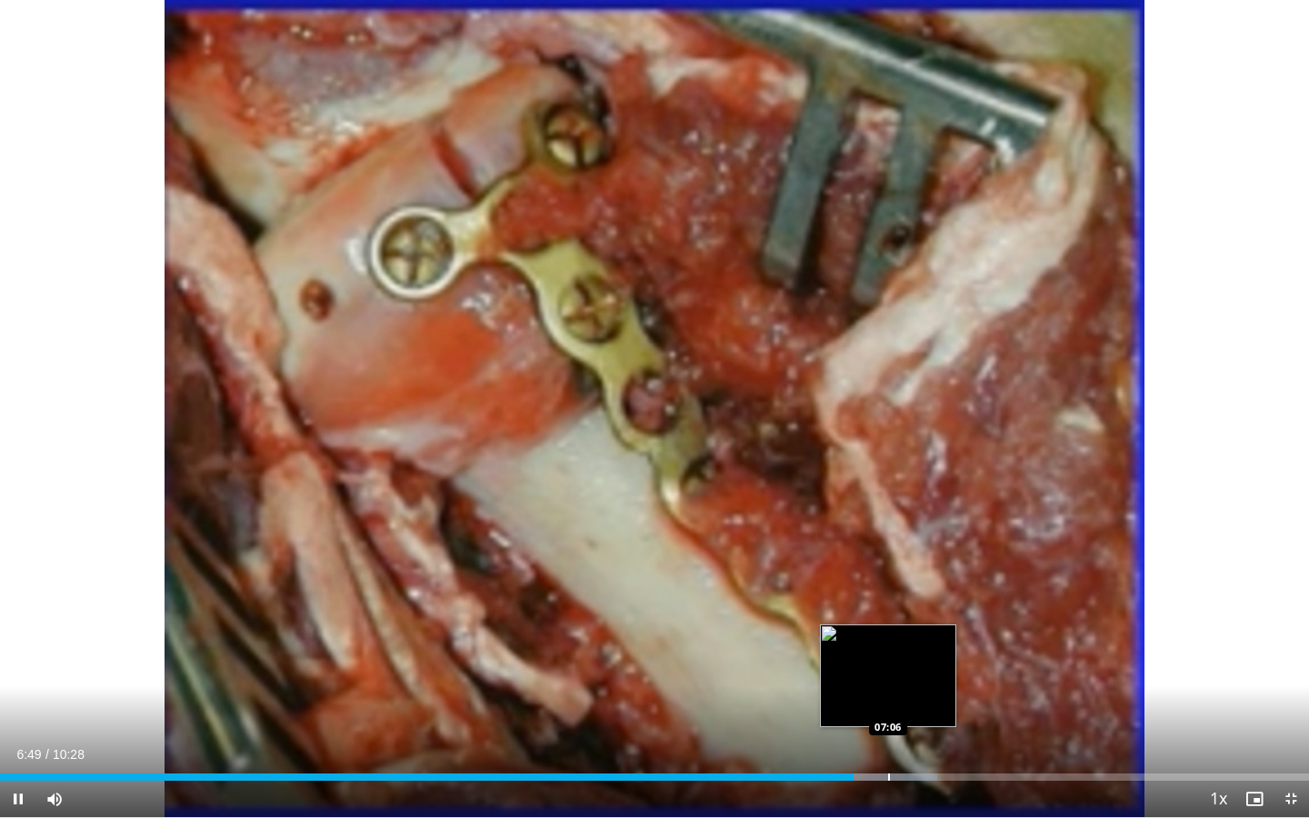
click at [890, 658] on div "Progress Bar" at bounding box center [864, 776] width 145 height 7
click at [911, 658] on div "Loaded : 73.20% 07:07 07:17" at bounding box center [654, 771] width 1309 height 17
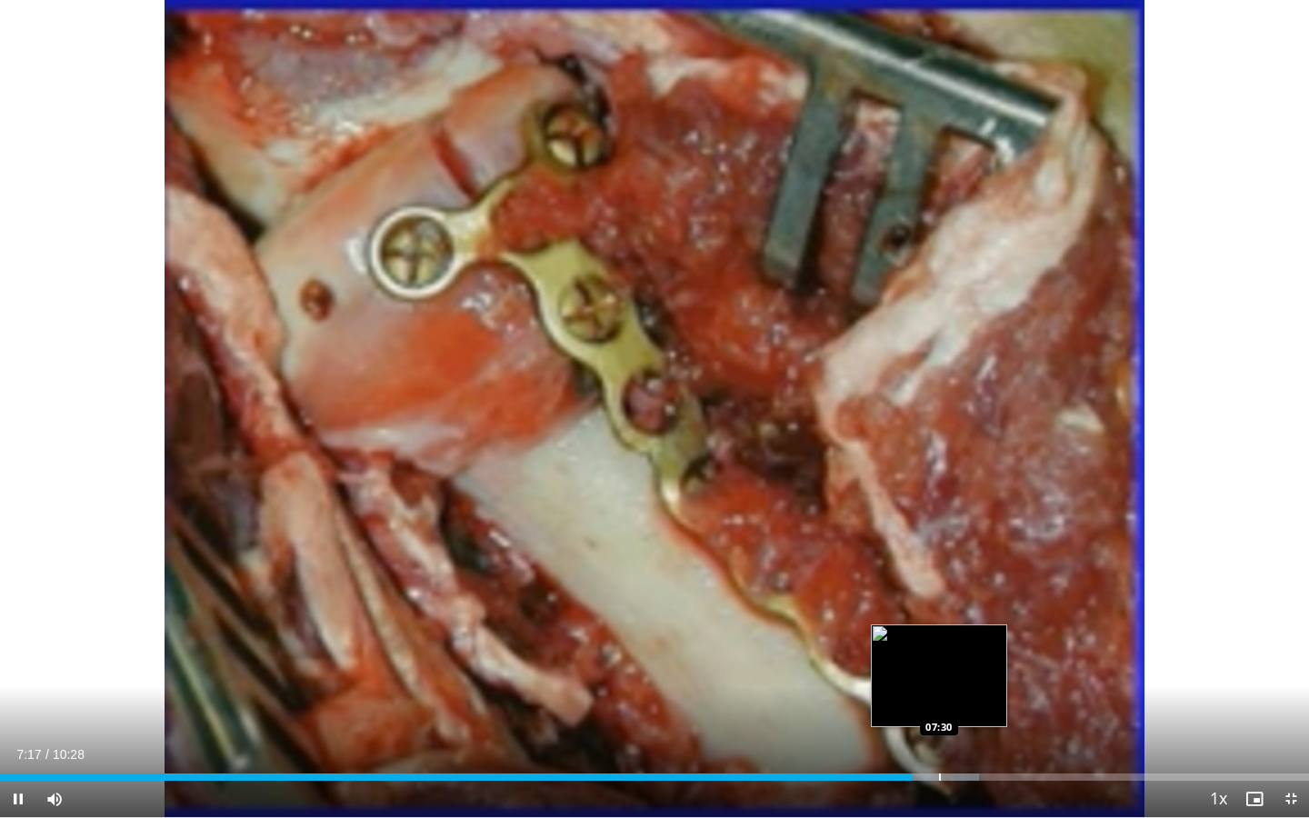
click at [939, 658] on div "Loaded : 74.79% 07:17 07:30" at bounding box center [654, 771] width 1309 height 17
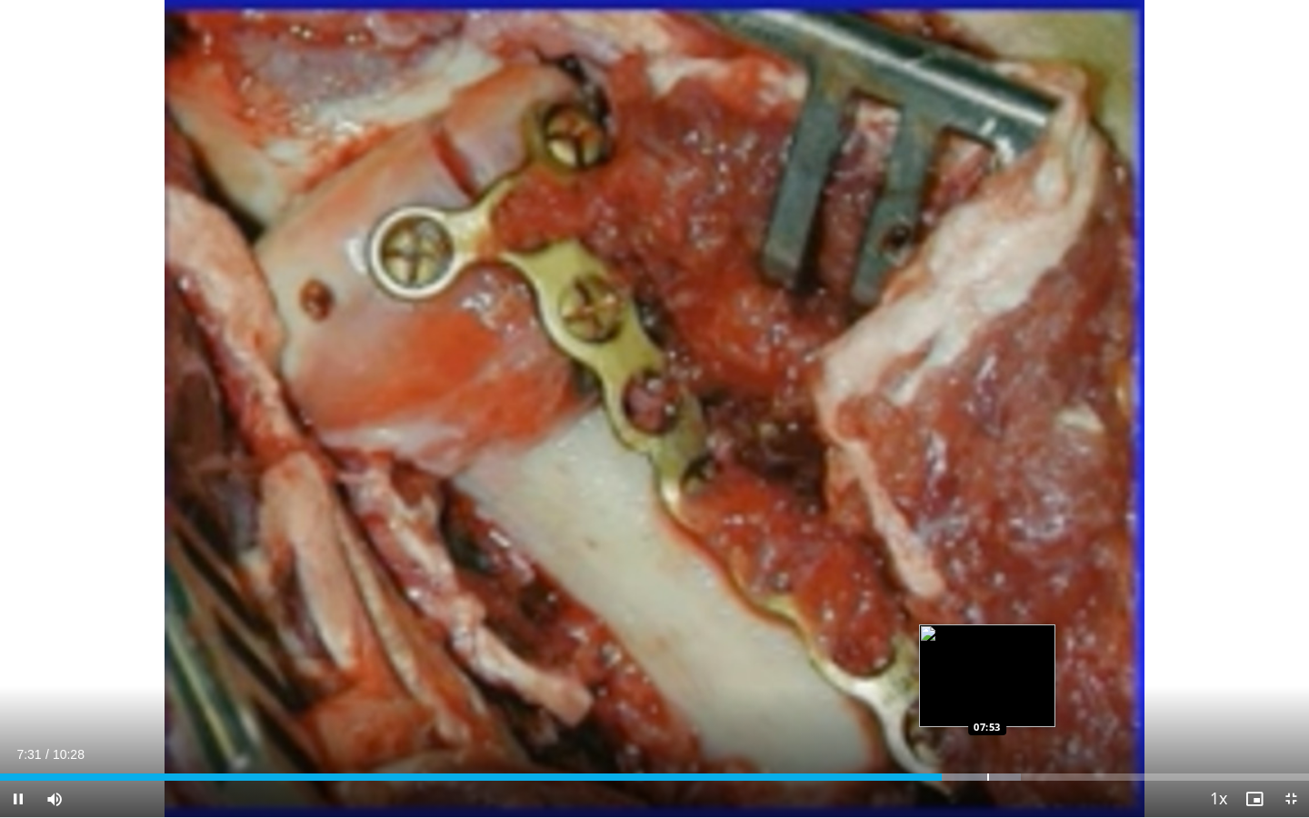
click at [987, 658] on div "Progress Bar" at bounding box center [988, 776] width 2 height 7
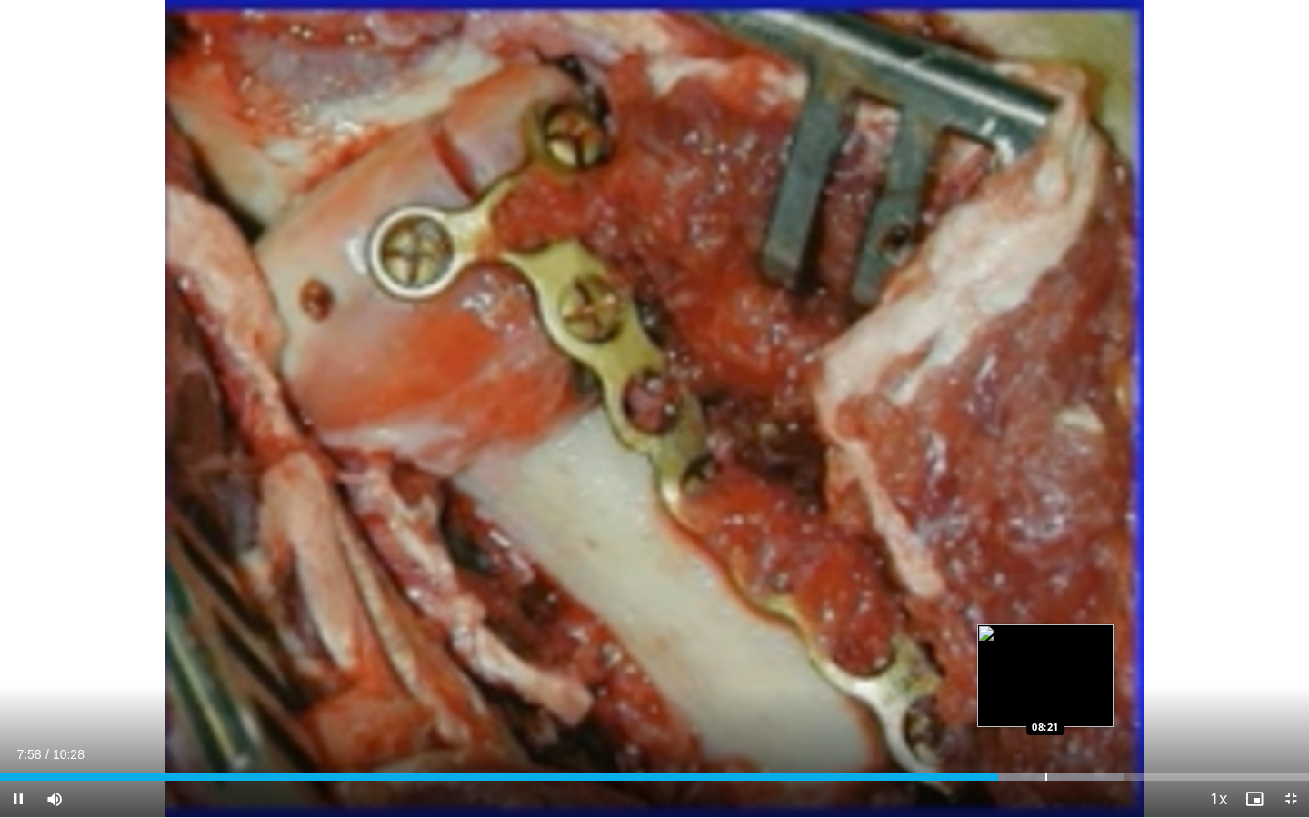
click at [1045, 658] on div "Loaded : 85.93% 07:58 08:21" at bounding box center [654, 771] width 1309 height 17
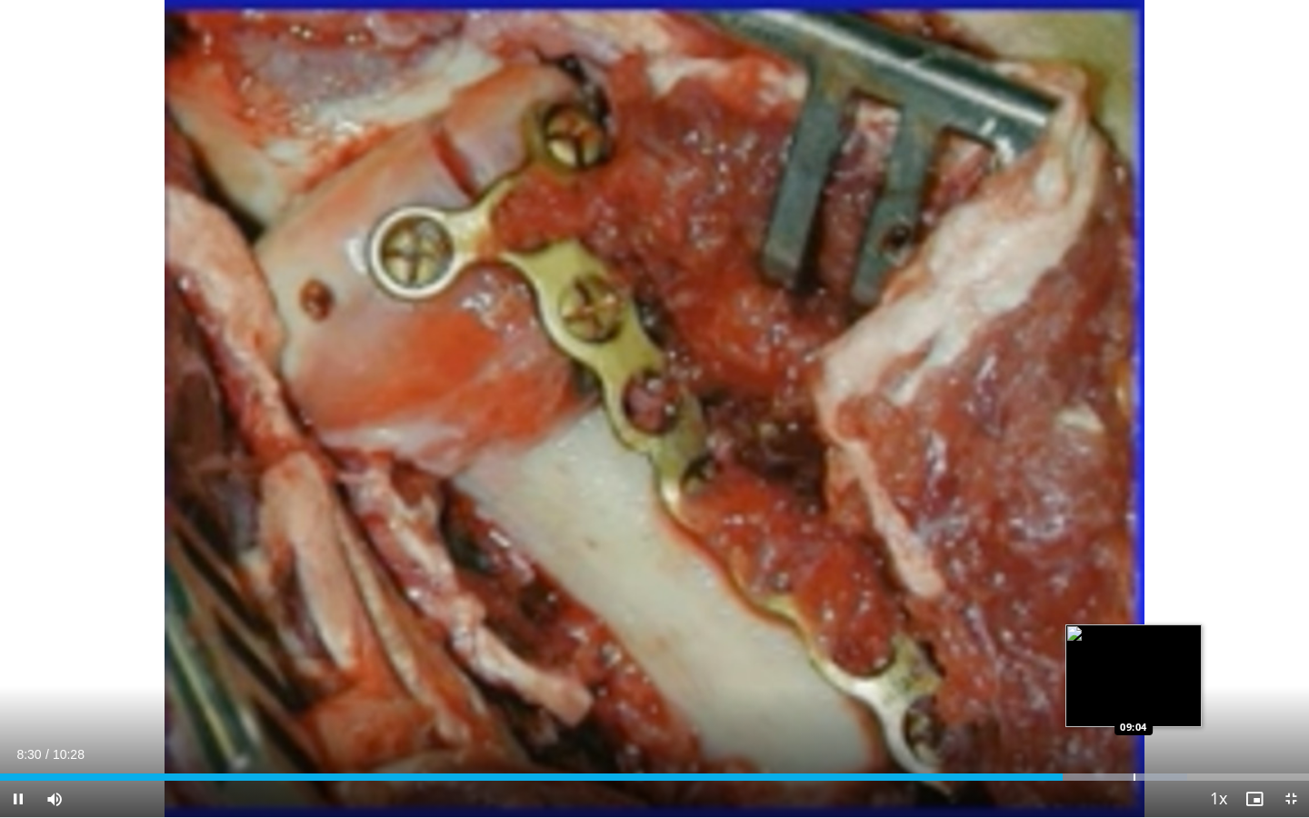
click at [1133, 658] on div "Progress Bar" at bounding box center [1134, 776] width 2 height 7
click at [1118, 658] on div "Progress Bar" at bounding box center [1119, 776] width 2 height 7
click at [1156, 658] on div "Loaded : 95.48% 08:58 09:15" at bounding box center [654, 771] width 1309 height 17
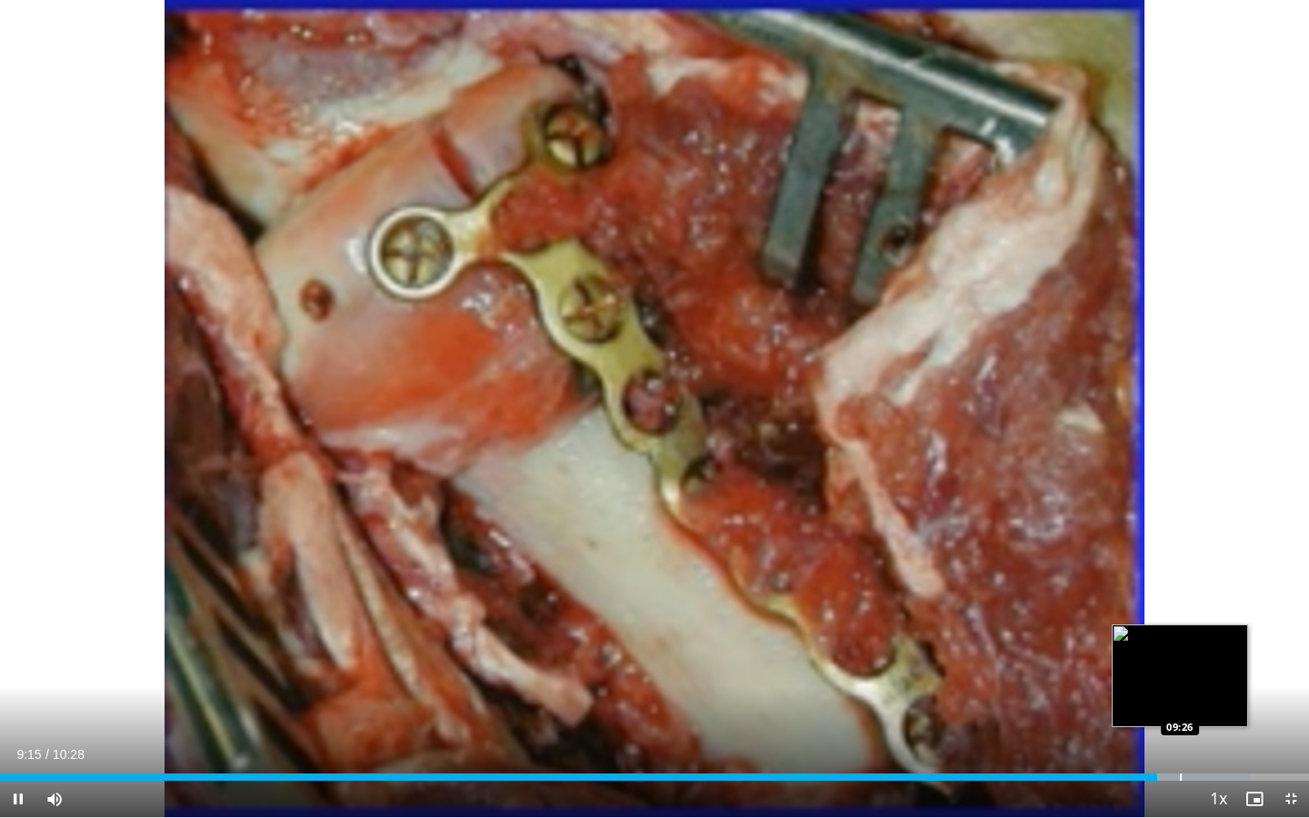
click at [1180, 658] on div "Progress Bar" at bounding box center [1181, 776] width 2 height 7
click at [1208, 658] on div "Loaded : 97.07% 09:27 09:39" at bounding box center [654, 771] width 1309 height 17
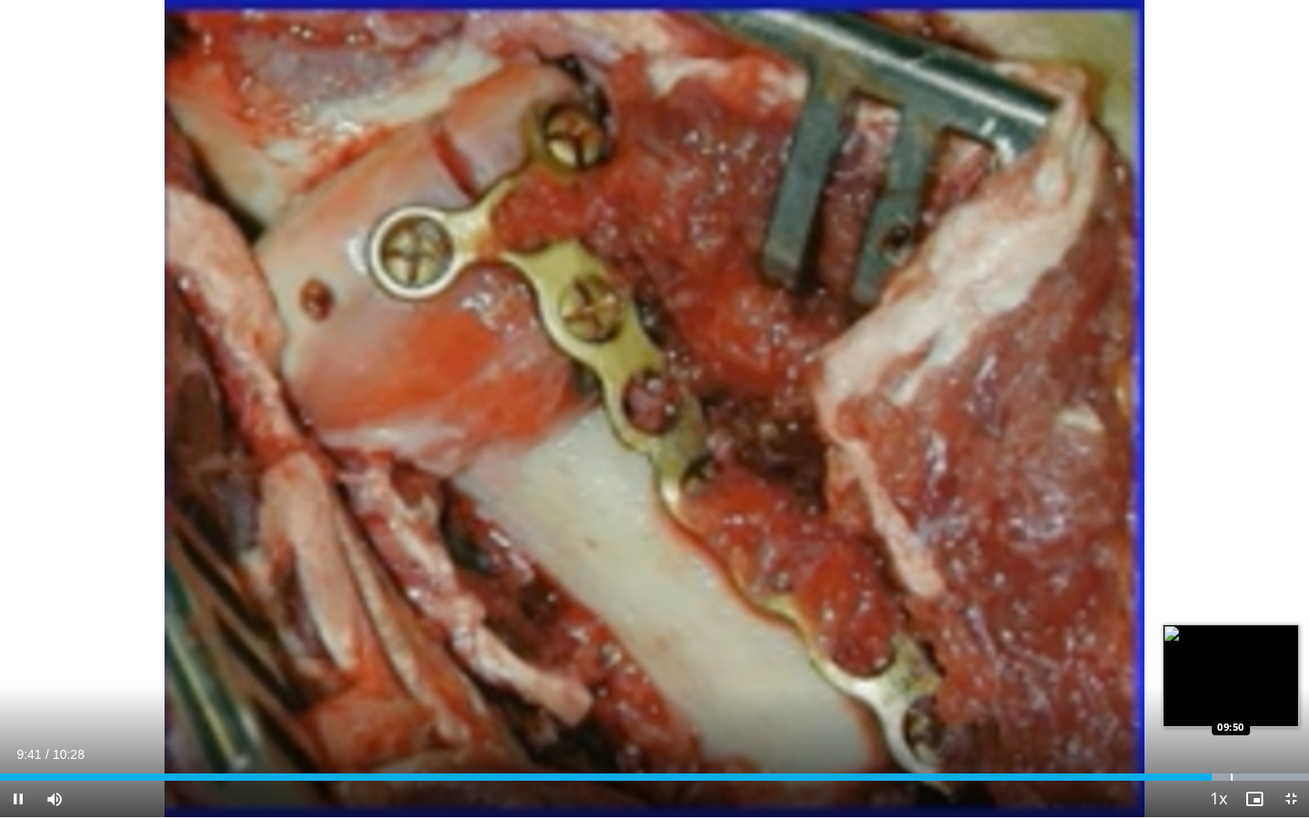
click at [1235, 658] on div "Loaded : 100.00% 09:41 09:50" at bounding box center [654, 771] width 1309 height 17
click at [1260, 658] on div "Progress Bar" at bounding box center [1261, 776] width 2 height 7
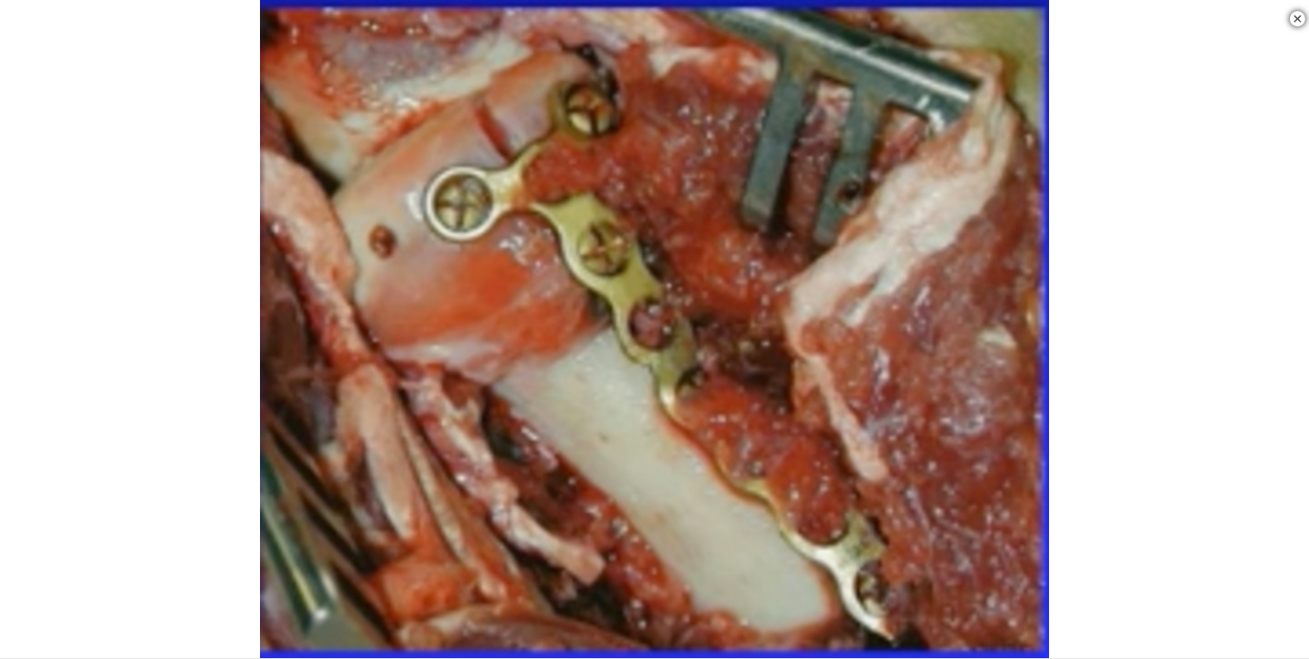
scroll to position [896, 0]
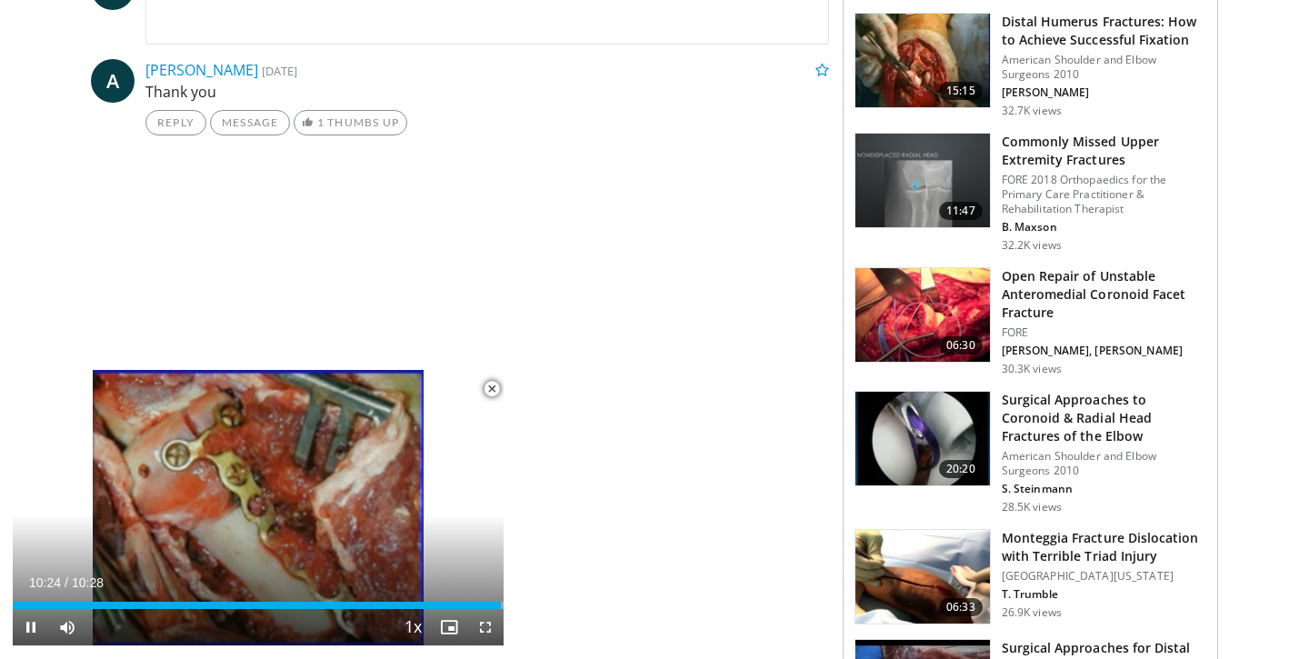
click at [493, 391] on span "Video Player" at bounding box center [491, 389] width 36 height 36
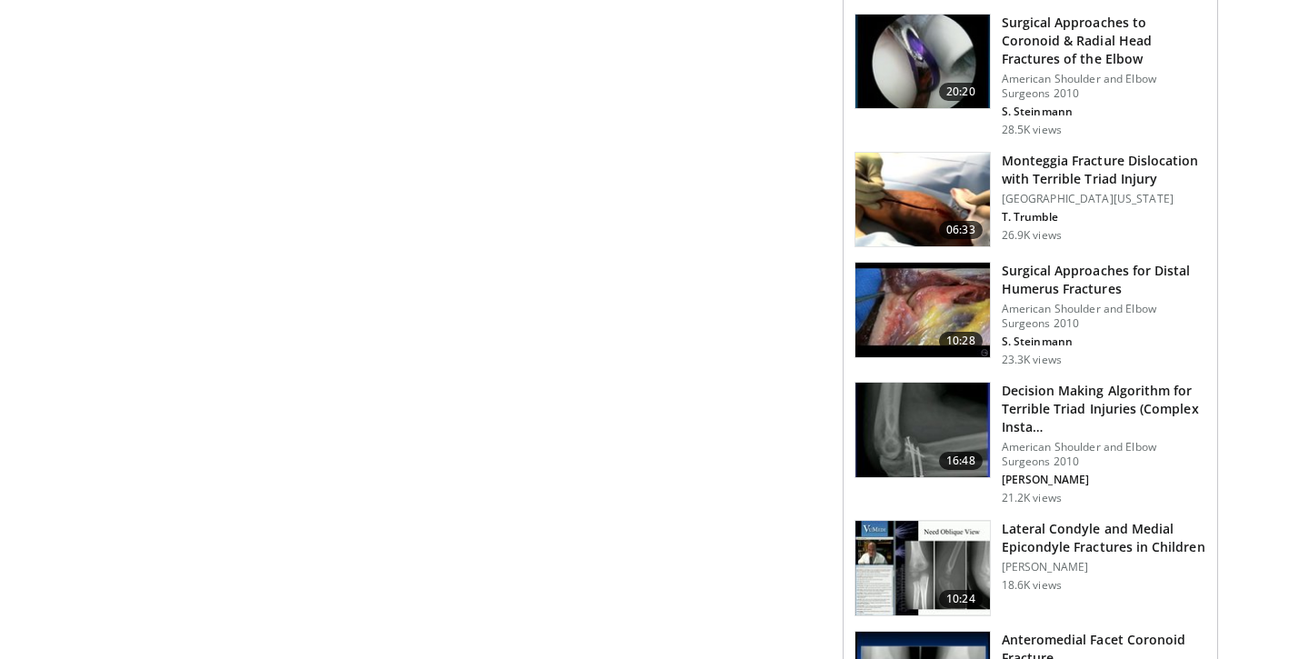
scroll to position [1276, 0]
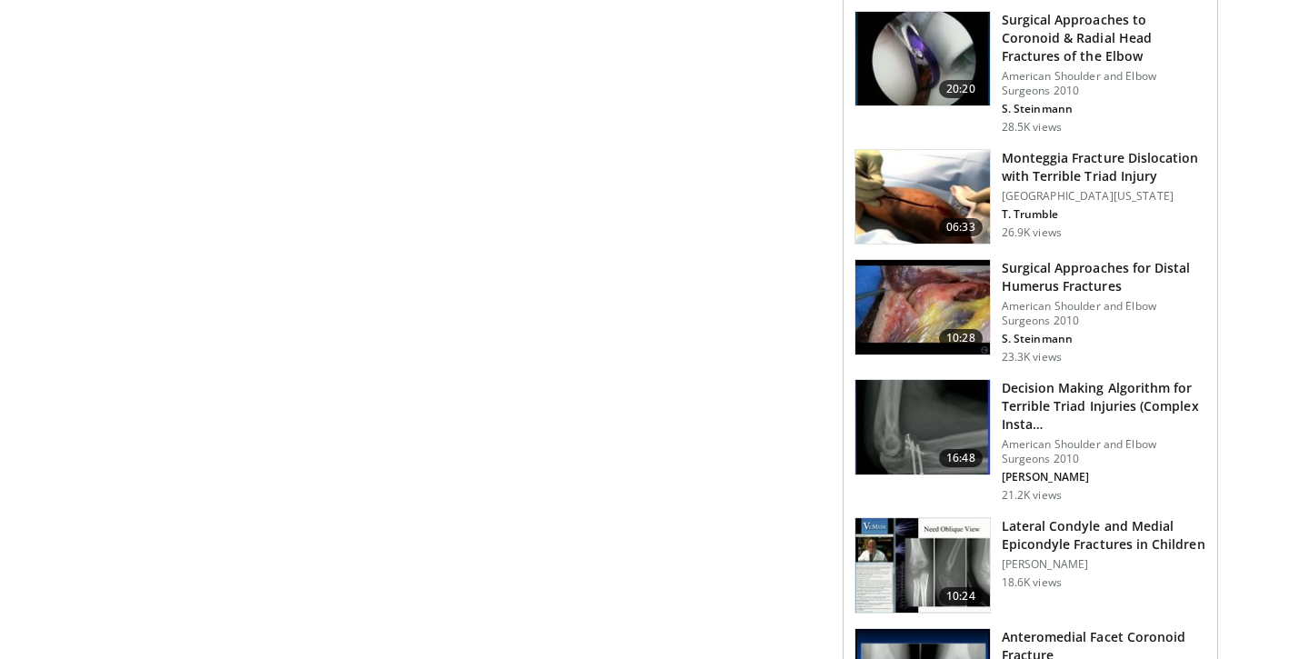
click at [929, 403] on img at bounding box center [922, 427] width 134 height 95
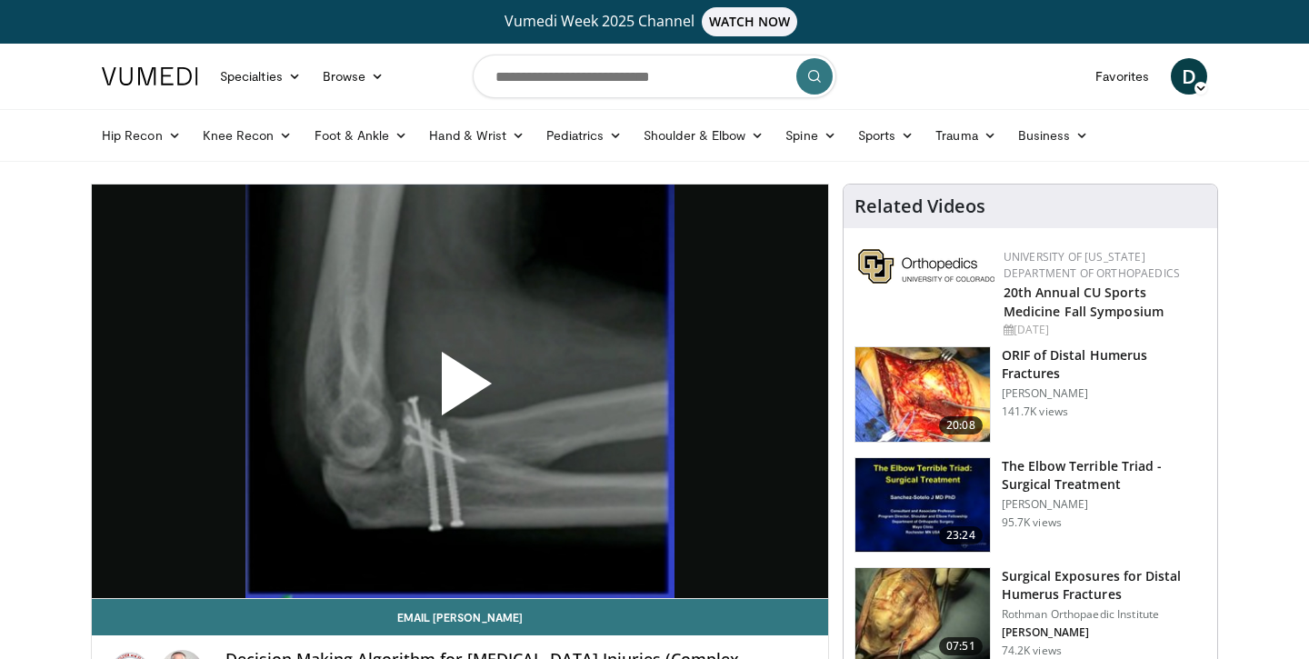
click at [460, 391] on span "Video Player" at bounding box center [460, 391] width 0 height 0
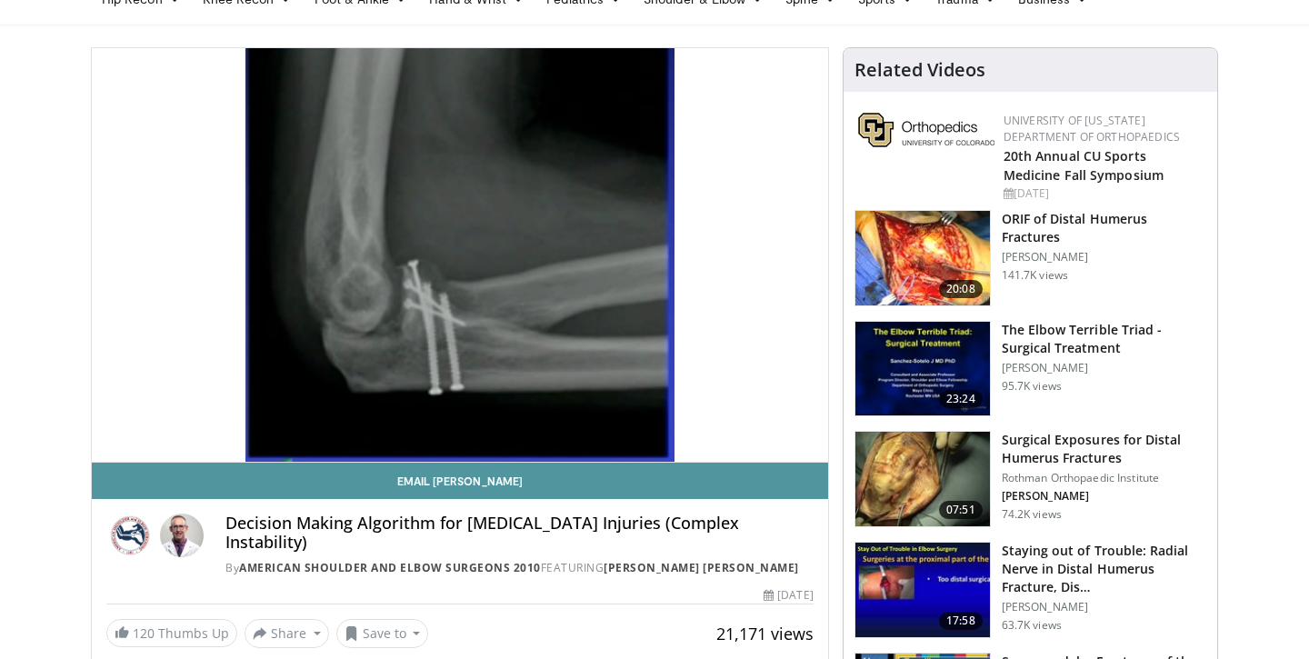
scroll to position [137, 0]
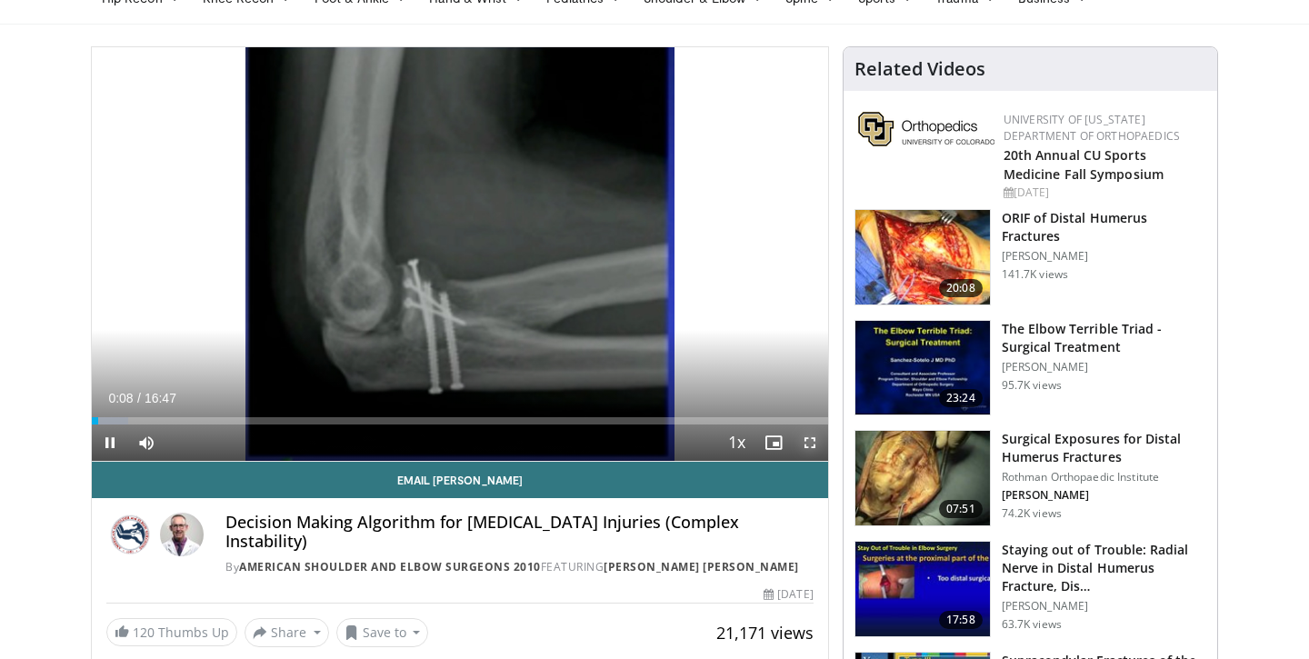
click at [813, 438] on span "Video Player" at bounding box center [810, 442] width 36 height 36
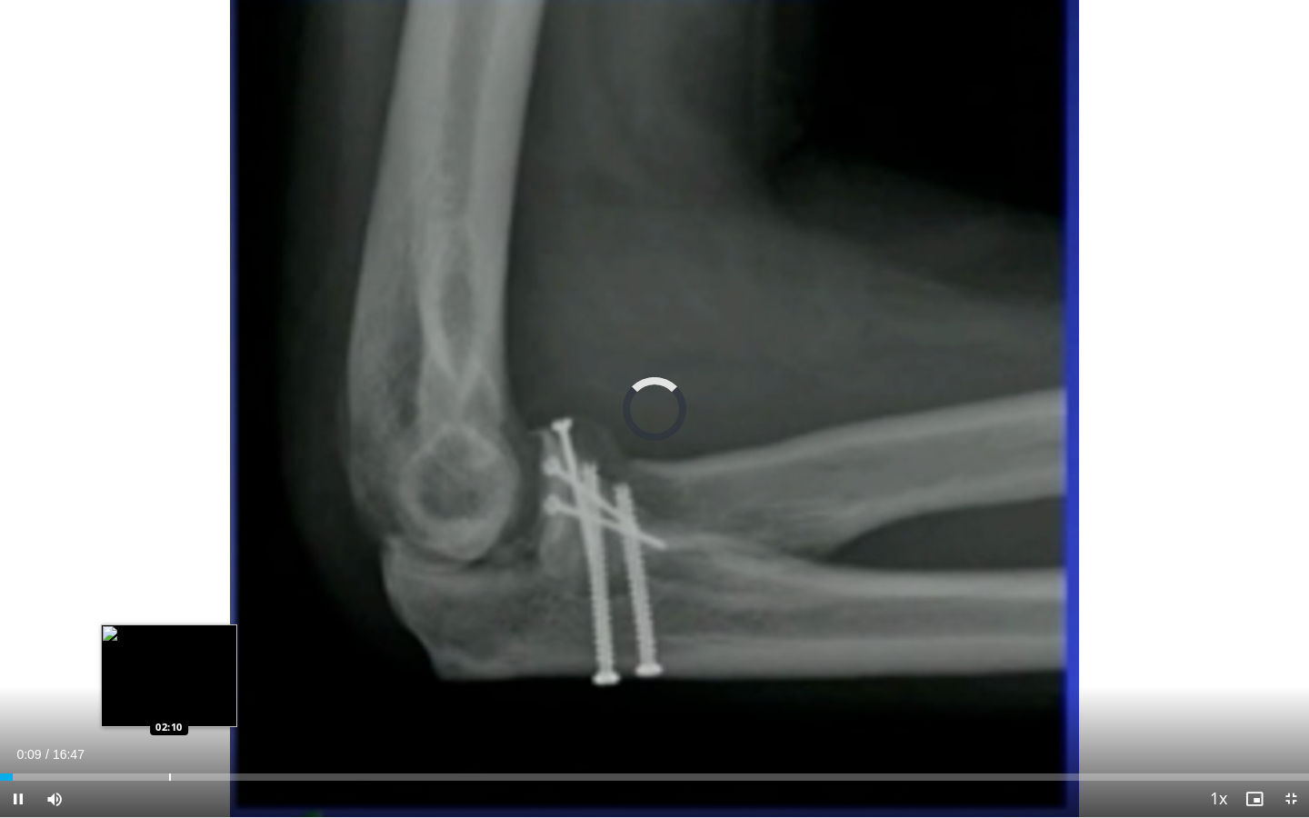
click at [170, 658] on div "Progress Bar" at bounding box center [170, 776] width 2 height 7
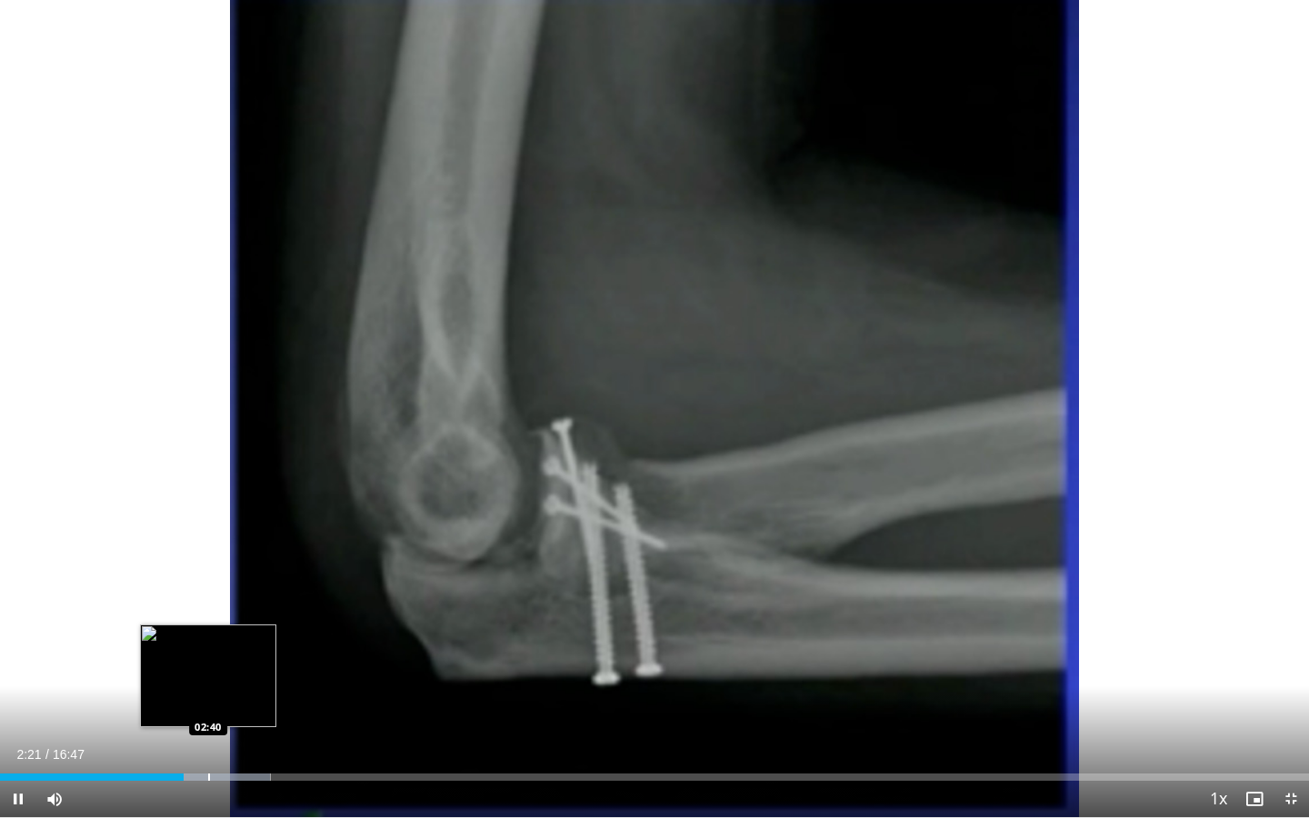
click at [208, 658] on div "Progress Bar" at bounding box center [209, 776] width 2 height 7
click at [234, 658] on div "Progress Bar" at bounding box center [235, 776] width 2 height 7
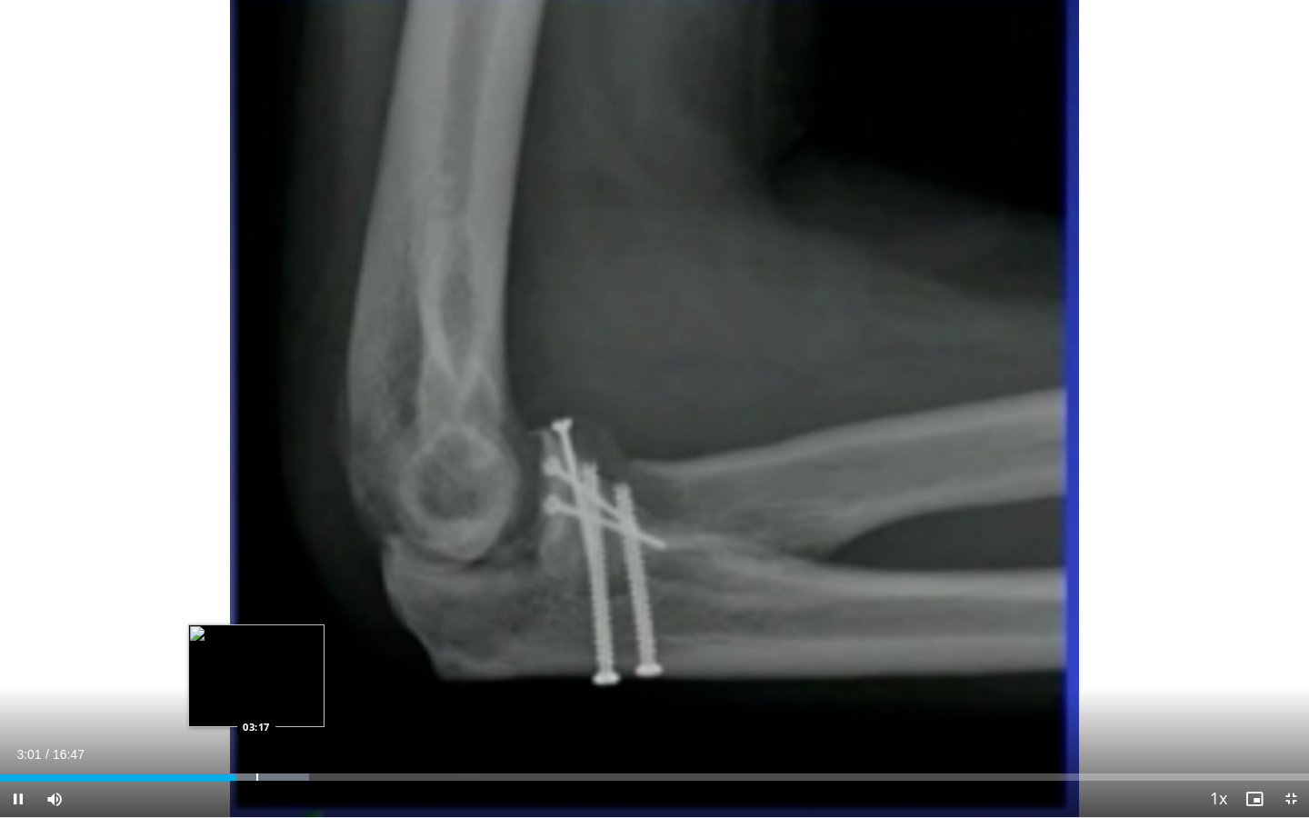
click at [256, 658] on div "Progress Bar" at bounding box center [257, 776] width 2 height 7
click at [293, 658] on div "Progress Bar" at bounding box center [294, 776] width 2 height 7
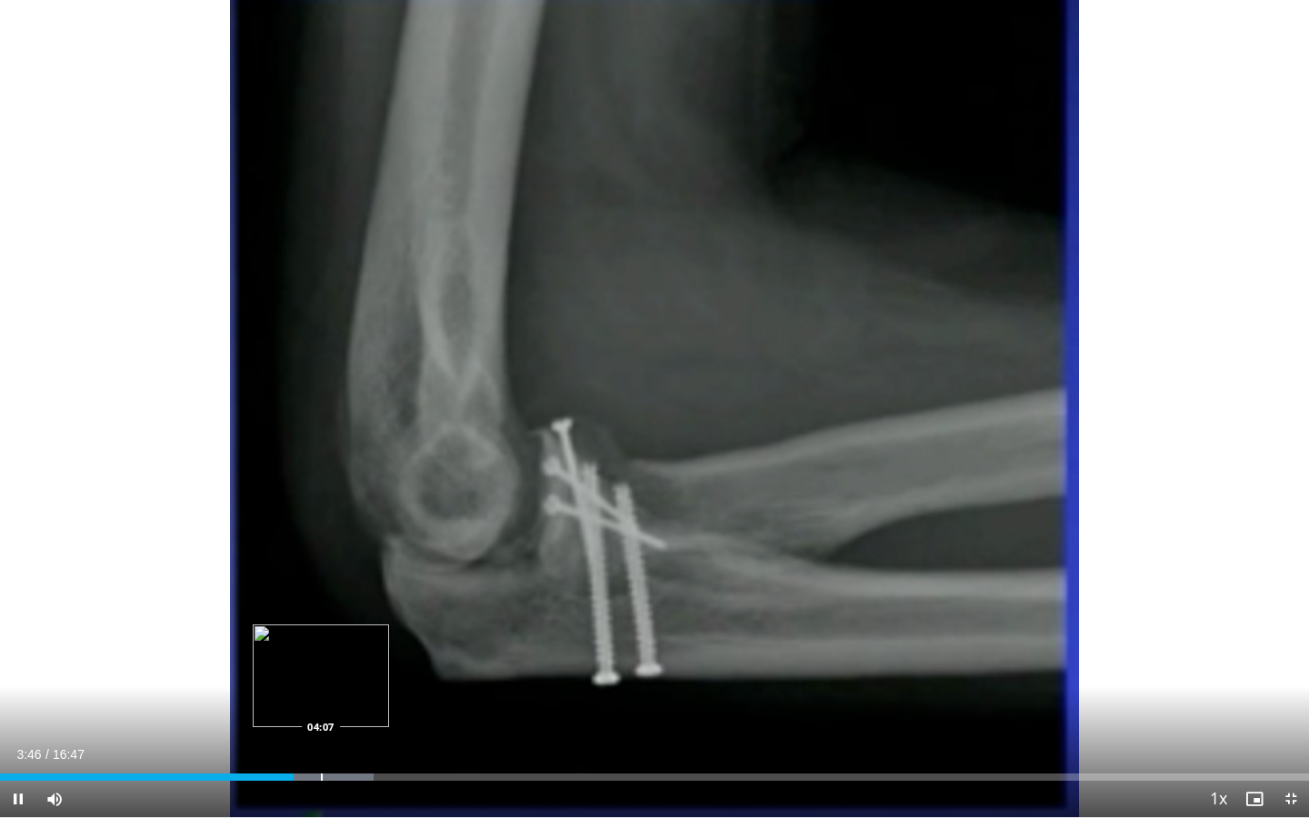
click at [323, 658] on div "10 seconds Tap to unmute" at bounding box center [654, 408] width 1309 height 817
click at [344, 658] on div "Loaded : 28.53% 03:46 04:23" at bounding box center [654, 771] width 1309 height 17
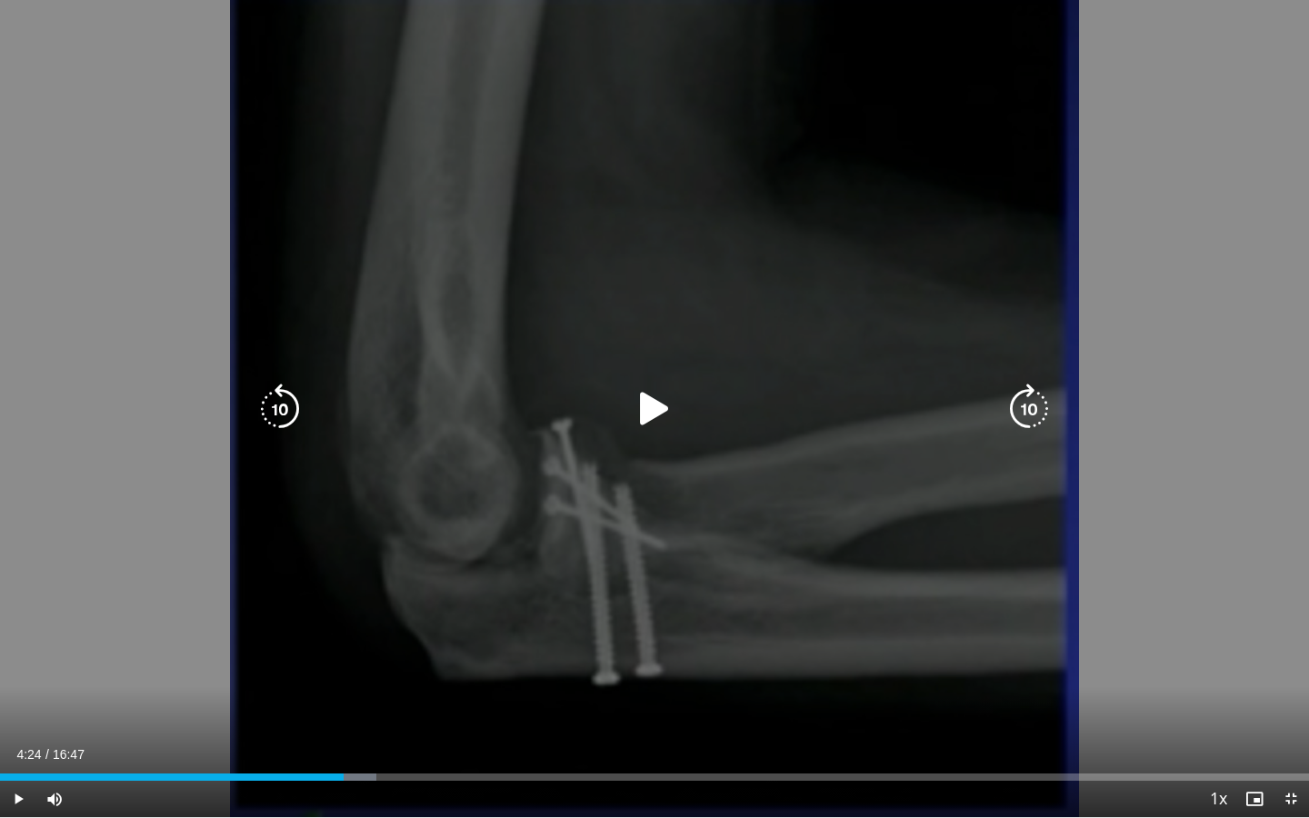
click at [334, 658] on div "10 seconds Tap to unmute" at bounding box center [654, 408] width 1309 height 817
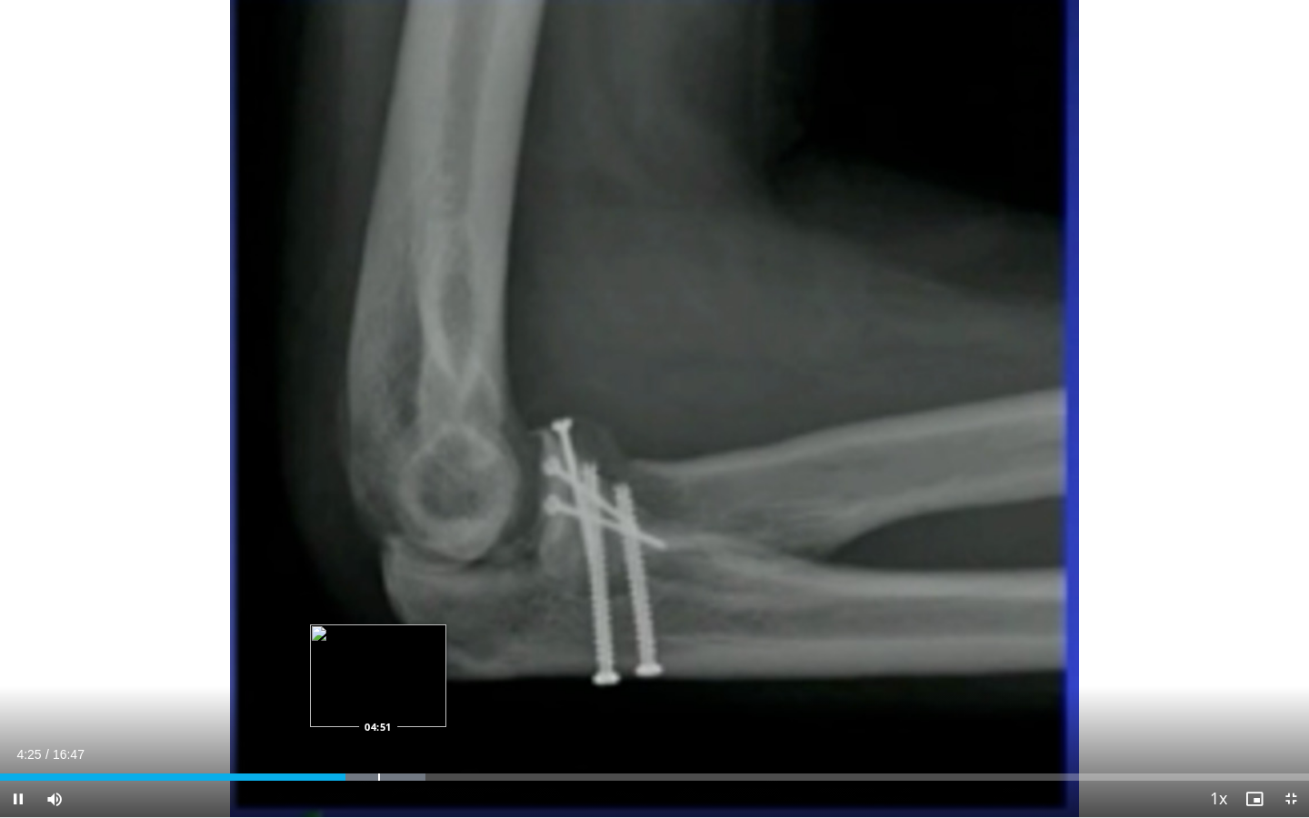
click at [379, 658] on div "Progress Bar" at bounding box center [379, 776] width 2 height 7
click at [414, 658] on div "Progress Bar" at bounding box center [414, 776] width 2 height 7
click at [426, 658] on div "Progress Bar" at bounding box center [427, 776] width 2 height 7
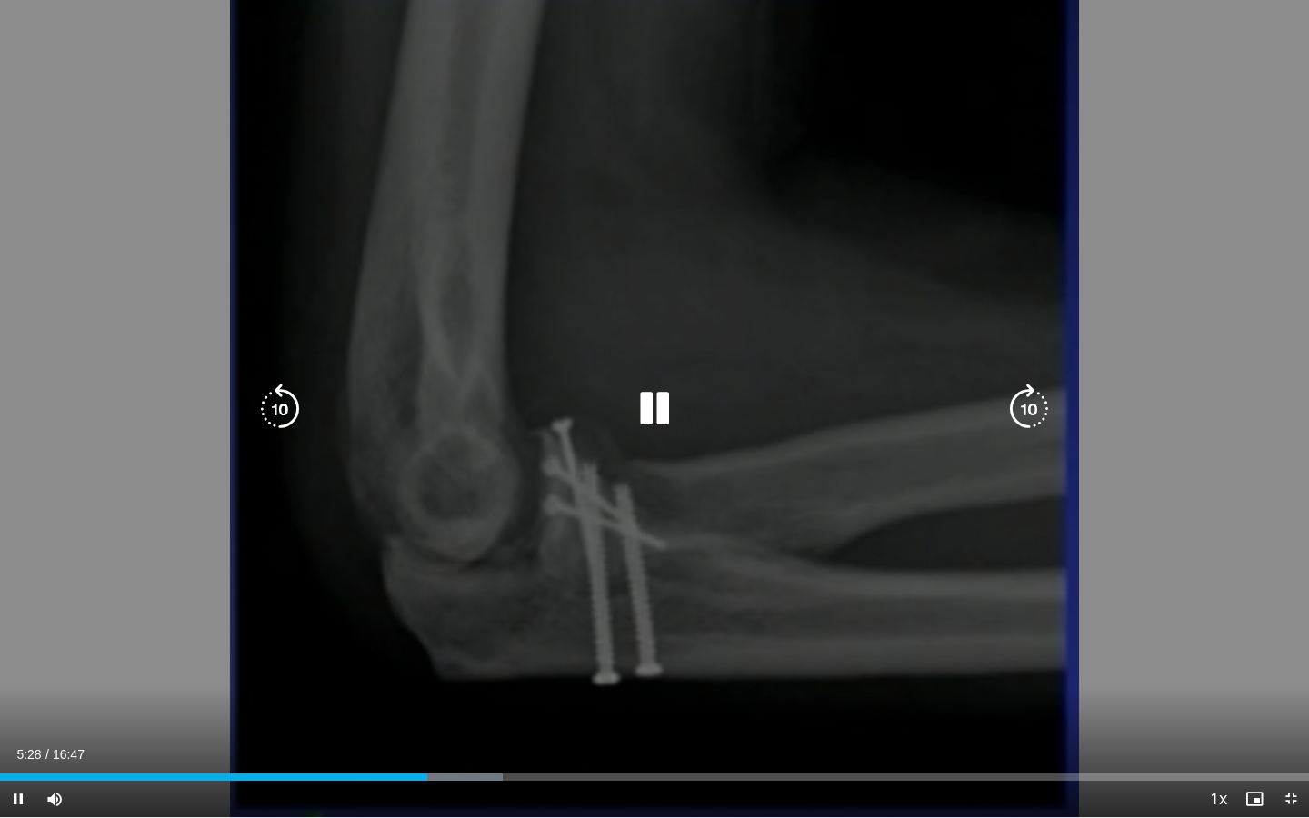
click at [443, 658] on div "Progress Bar" at bounding box center [445, 776] width 114 height 7
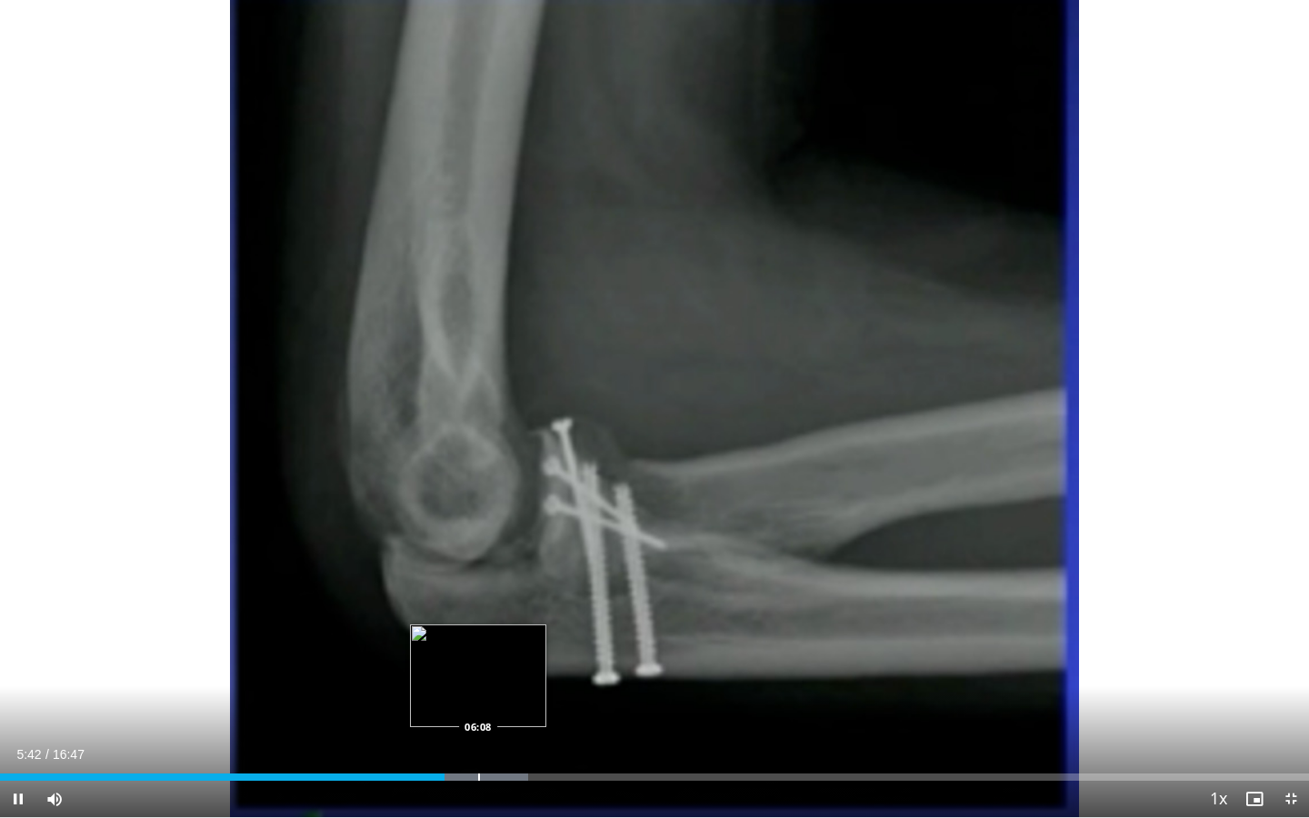
click at [478, 658] on div "Progress Bar" at bounding box center [479, 776] width 2 height 7
click at [513, 658] on div "Progress Bar" at bounding box center [492, 776] width 105 height 7
click at [533, 658] on div "Progress Bar" at bounding box center [534, 776] width 2 height 7
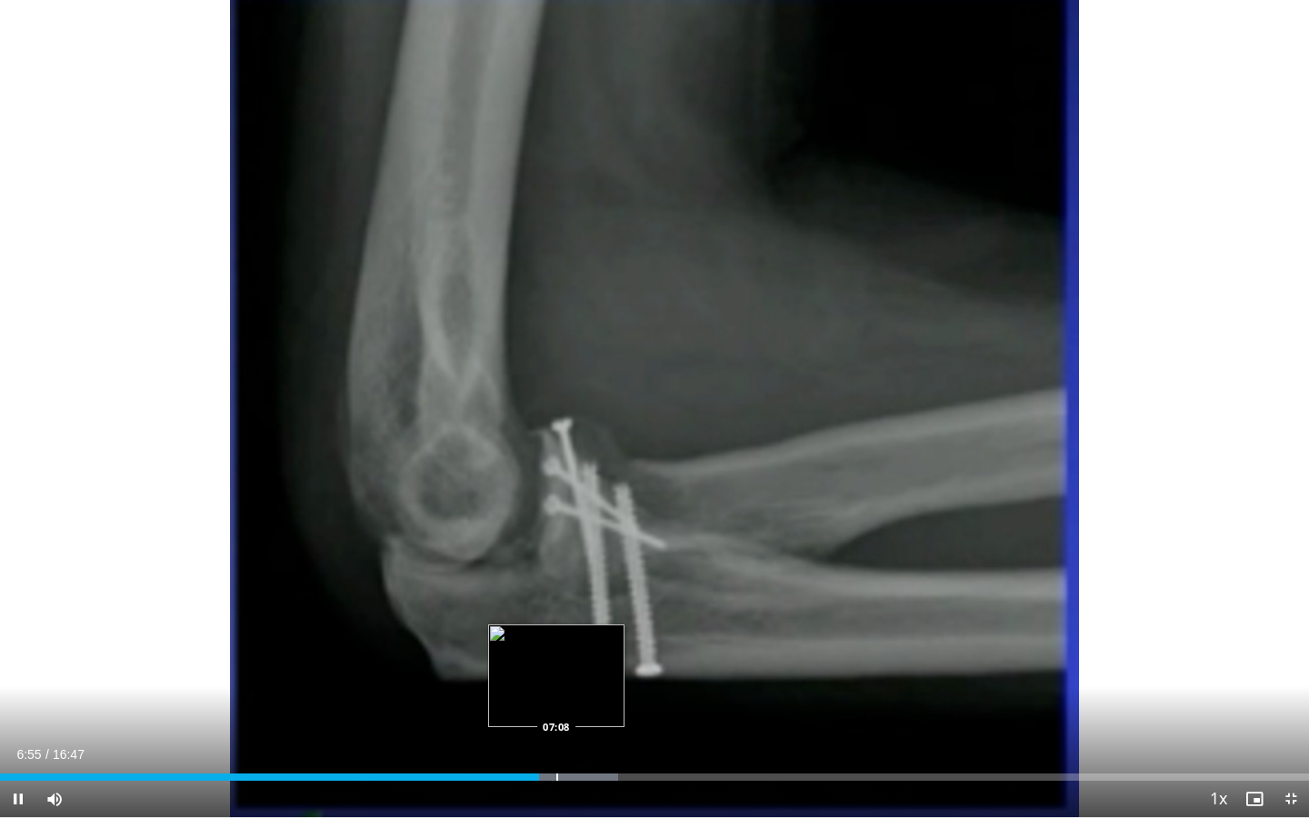
click at [556, 658] on div "Progress Bar" at bounding box center [557, 776] width 2 height 7
click at [610, 658] on div "Progress Bar" at bounding box center [610, 776] width 2 height 7
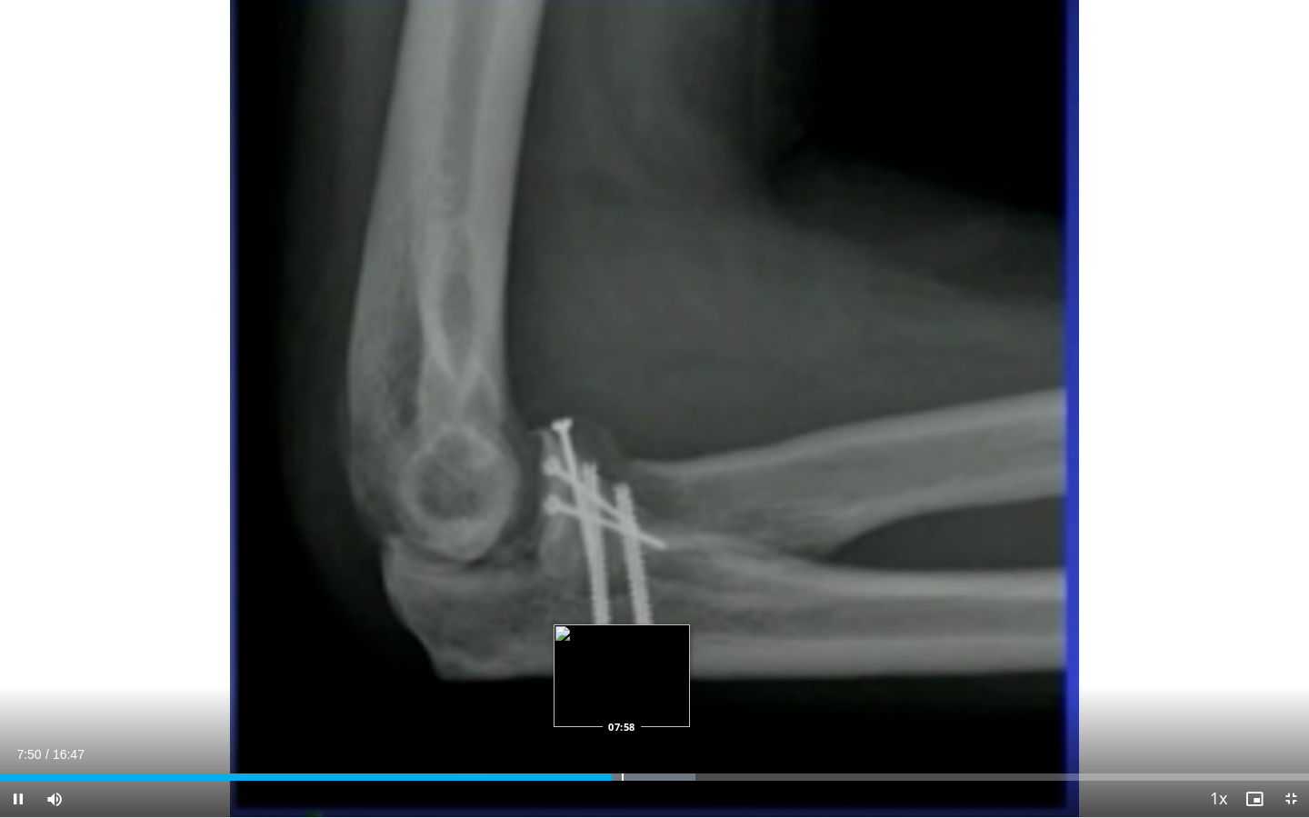
click at [622, 658] on div "Progress Bar" at bounding box center [623, 776] width 2 height 7
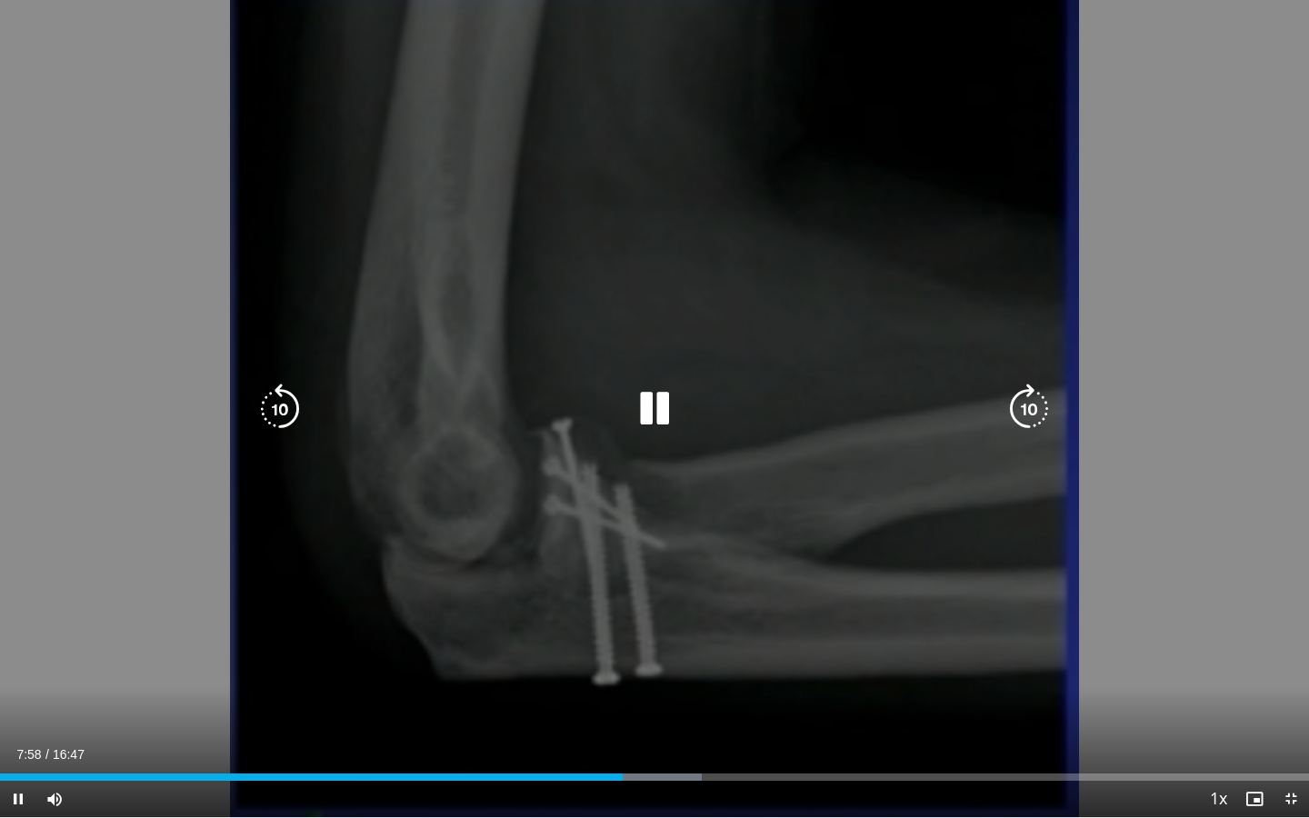
click at [635, 658] on div "Progress Bar" at bounding box center [642, 776] width 118 height 7
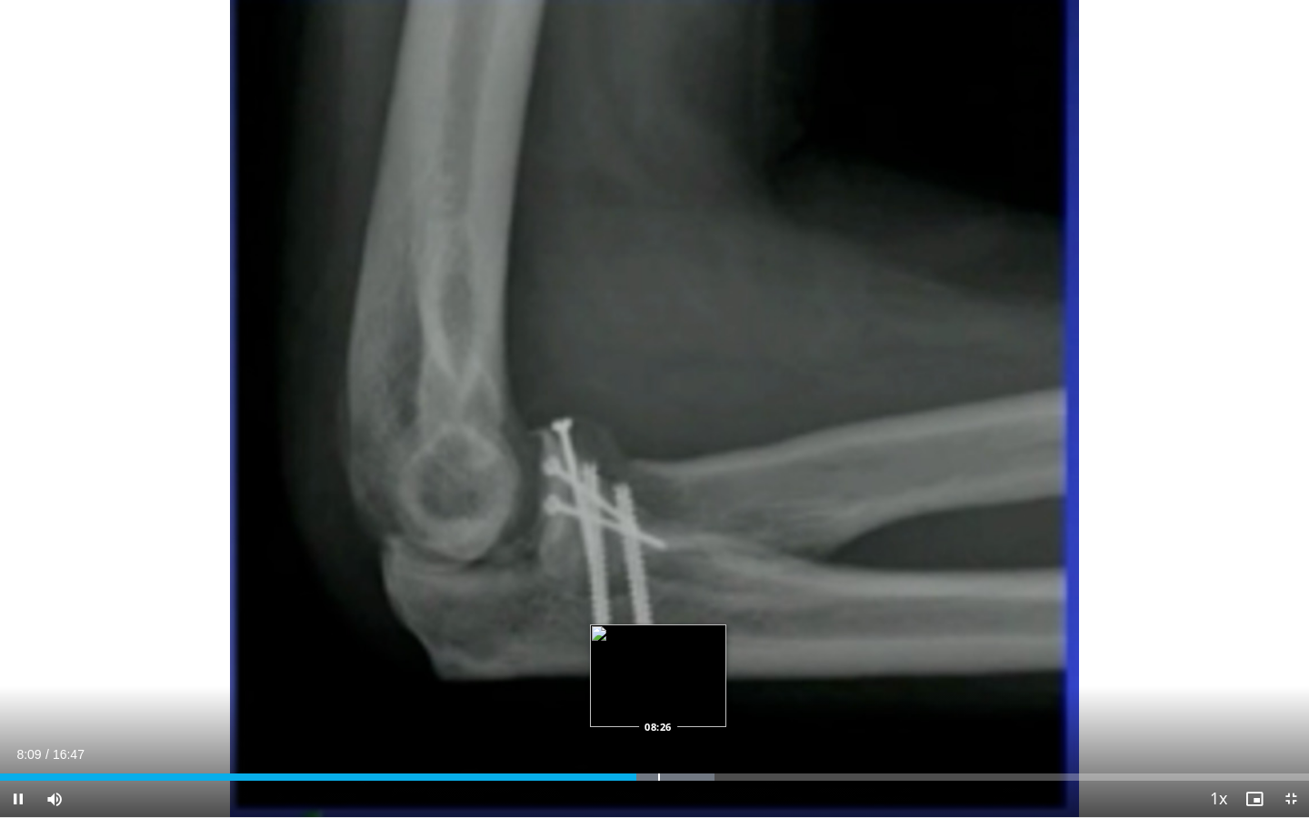
click at [658, 658] on div "Loaded : 54.57% 08:09 08:26" at bounding box center [654, 771] width 1309 height 17
click at [695, 658] on div "Loaded : 58.06% 08:41 08:54" at bounding box center [654, 771] width 1309 height 17
click at [698, 658] on div "Progress Bar" at bounding box center [699, 776] width 2 height 7
click at [685, 658] on div "Progress Bar" at bounding box center [686, 776] width 2 height 7
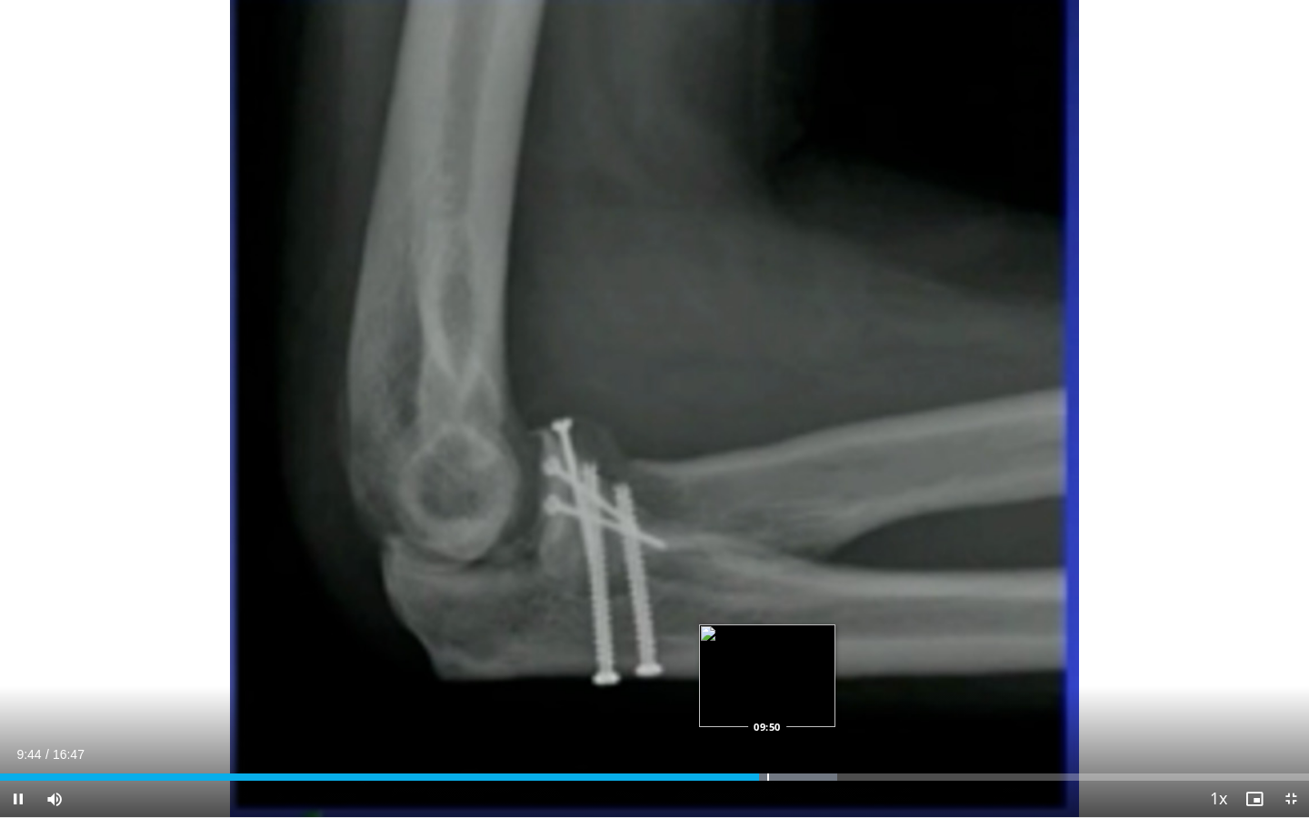
click at [768, 658] on div "Progress Bar" at bounding box center [768, 776] width 2 height 7
click at [811, 658] on div "Progress Bar" at bounding box center [812, 776] width 2 height 7
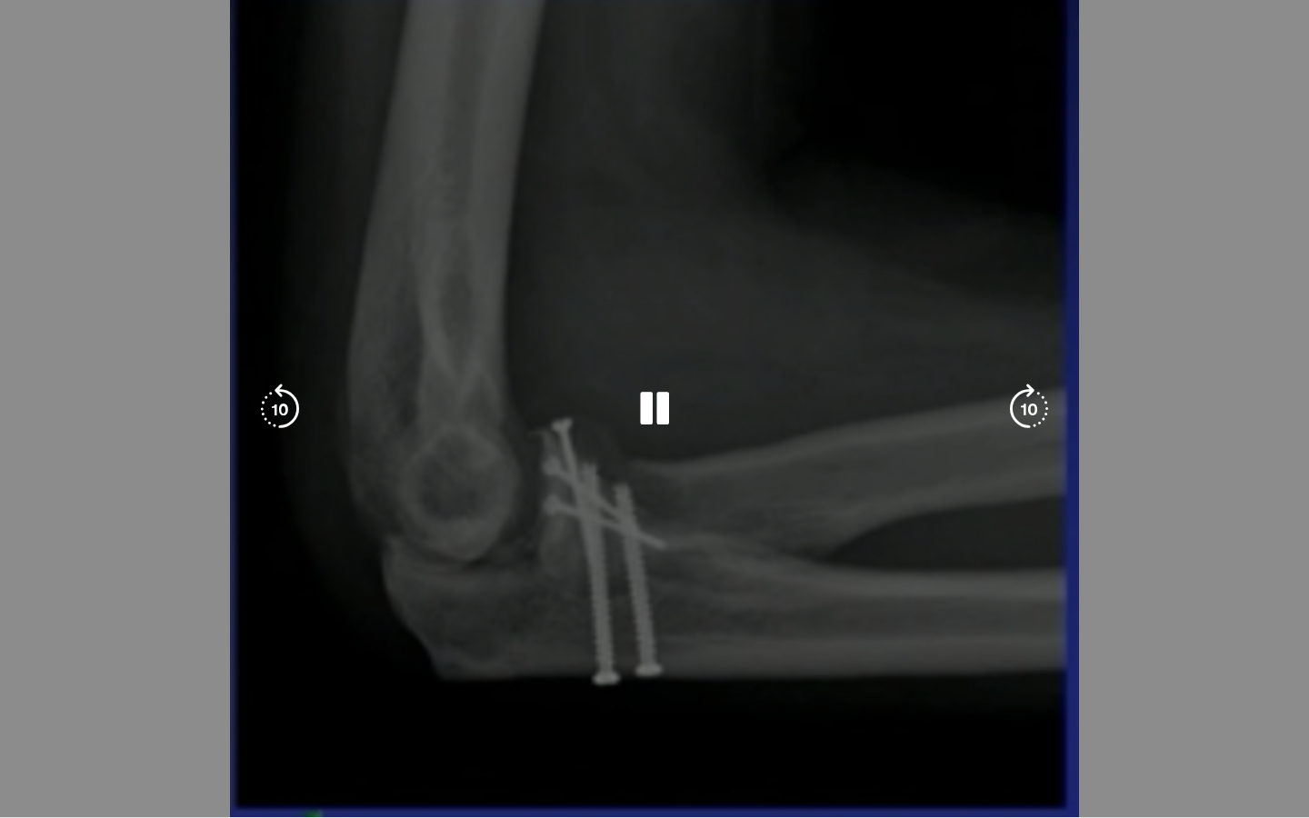
click at [779, 658] on div "10:25" at bounding box center [406, 813] width 812 height 7
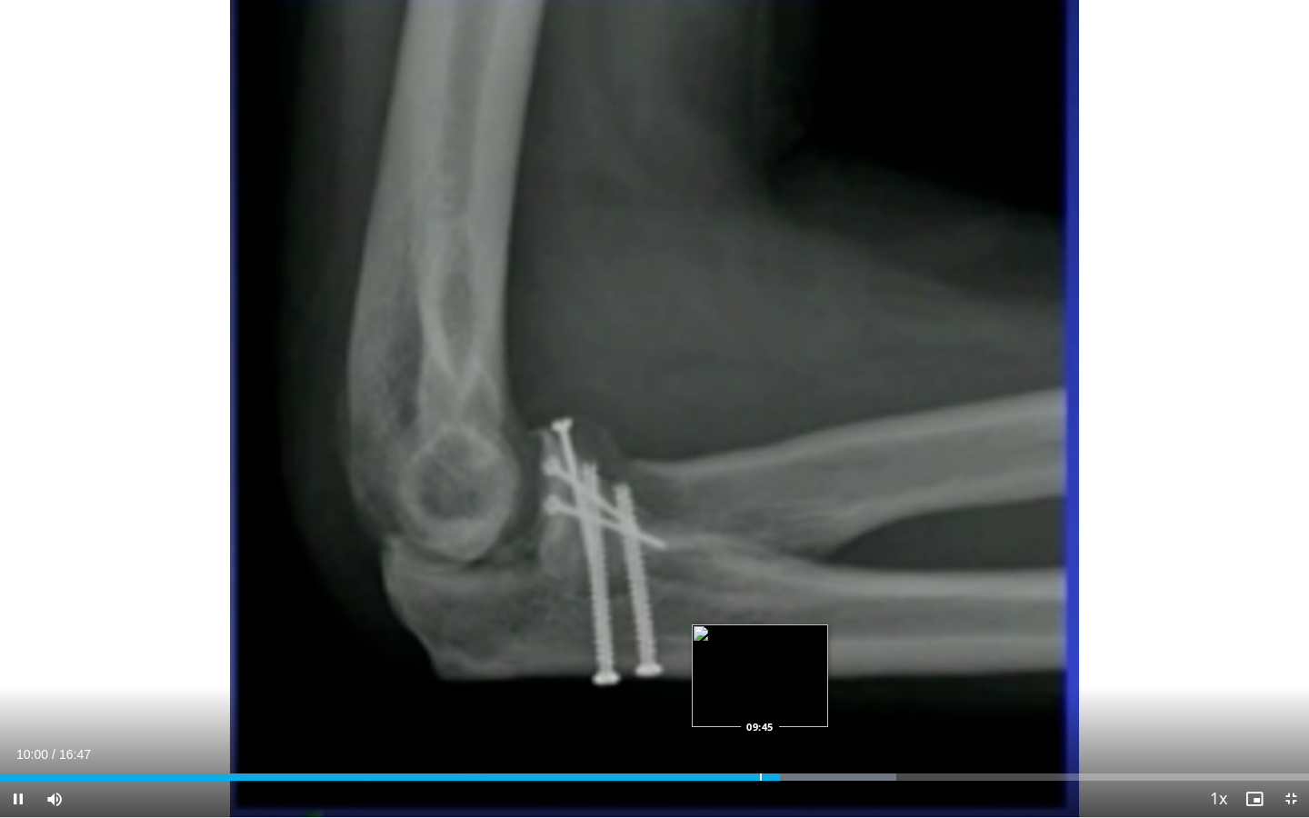
click at [760, 658] on div "Progress Bar" at bounding box center [761, 776] width 2 height 7
click at [739, 658] on div "Progress Bar" at bounding box center [740, 776] width 2 height 7
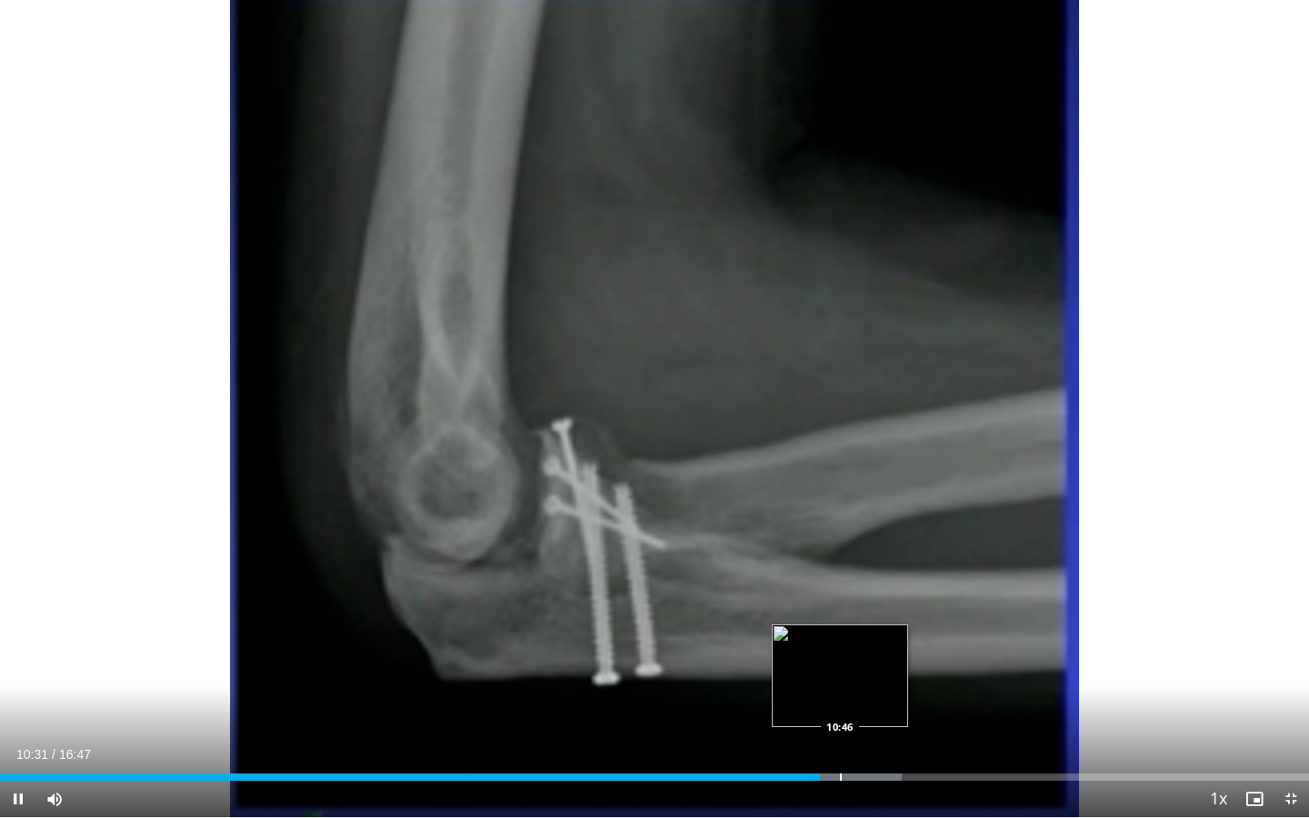
click at [840, 658] on div "Progress Bar" at bounding box center [841, 776] width 2 height 7
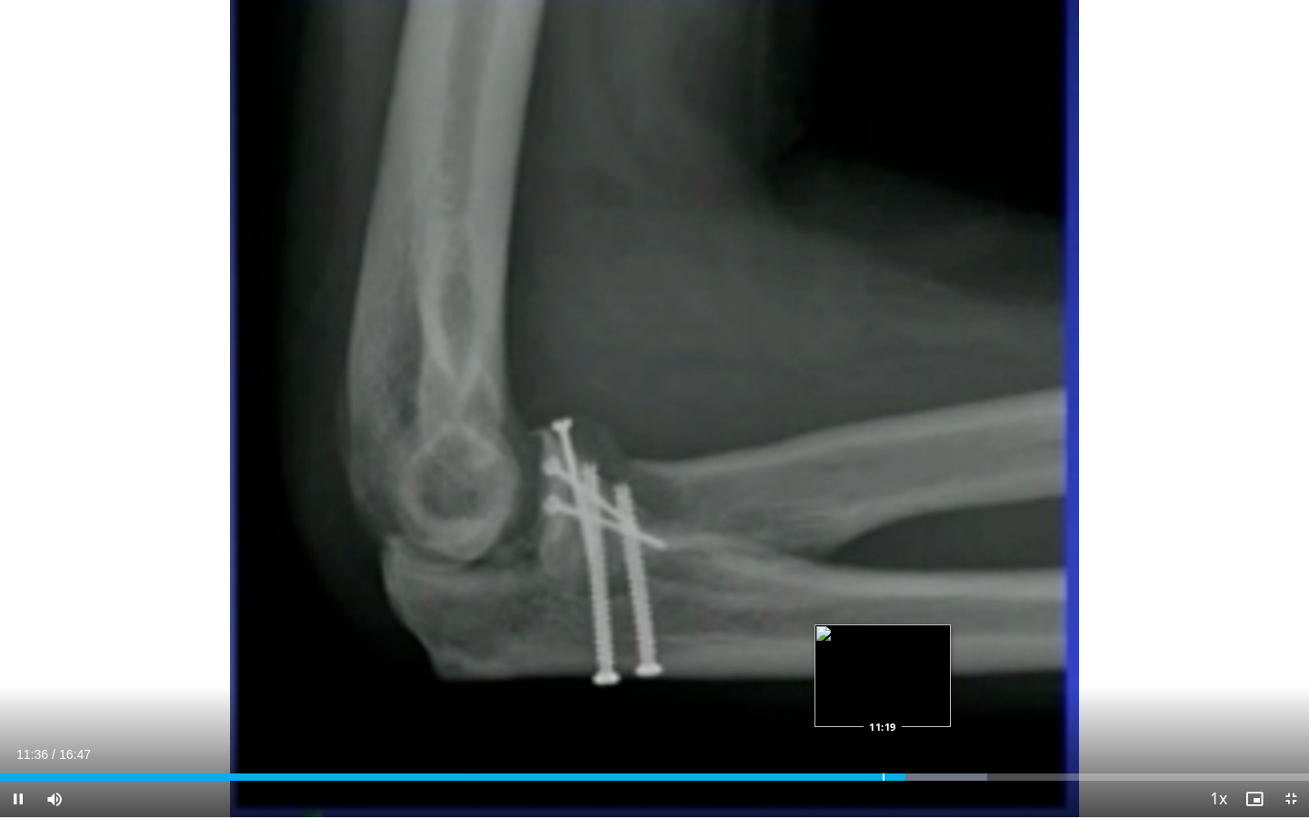
click at [882, 658] on div "Progress Bar" at bounding box center [883, 776] width 2 height 7
click at [858, 658] on div "Progress Bar" at bounding box center [859, 776] width 2 height 7
click at [832, 658] on div "Progress Bar" at bounding box center [833, 776] width 2 height 7
click at [933, 658] on div "Progress Bar" at bounding box center [934, 776] width 2 height 7
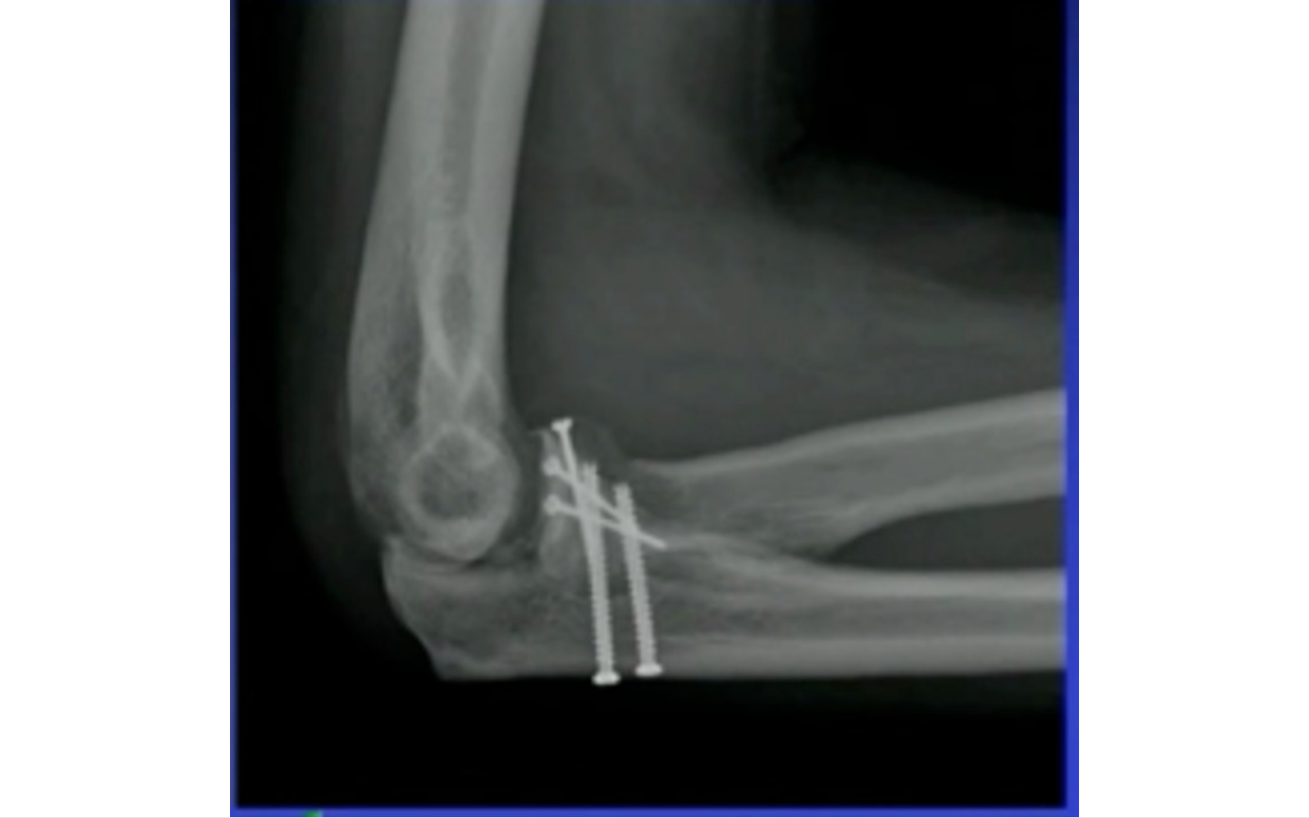
click at [945, 658] on div "10 seconds Tap to unmute" at bounding box center [654, 408] width 1309 height 817
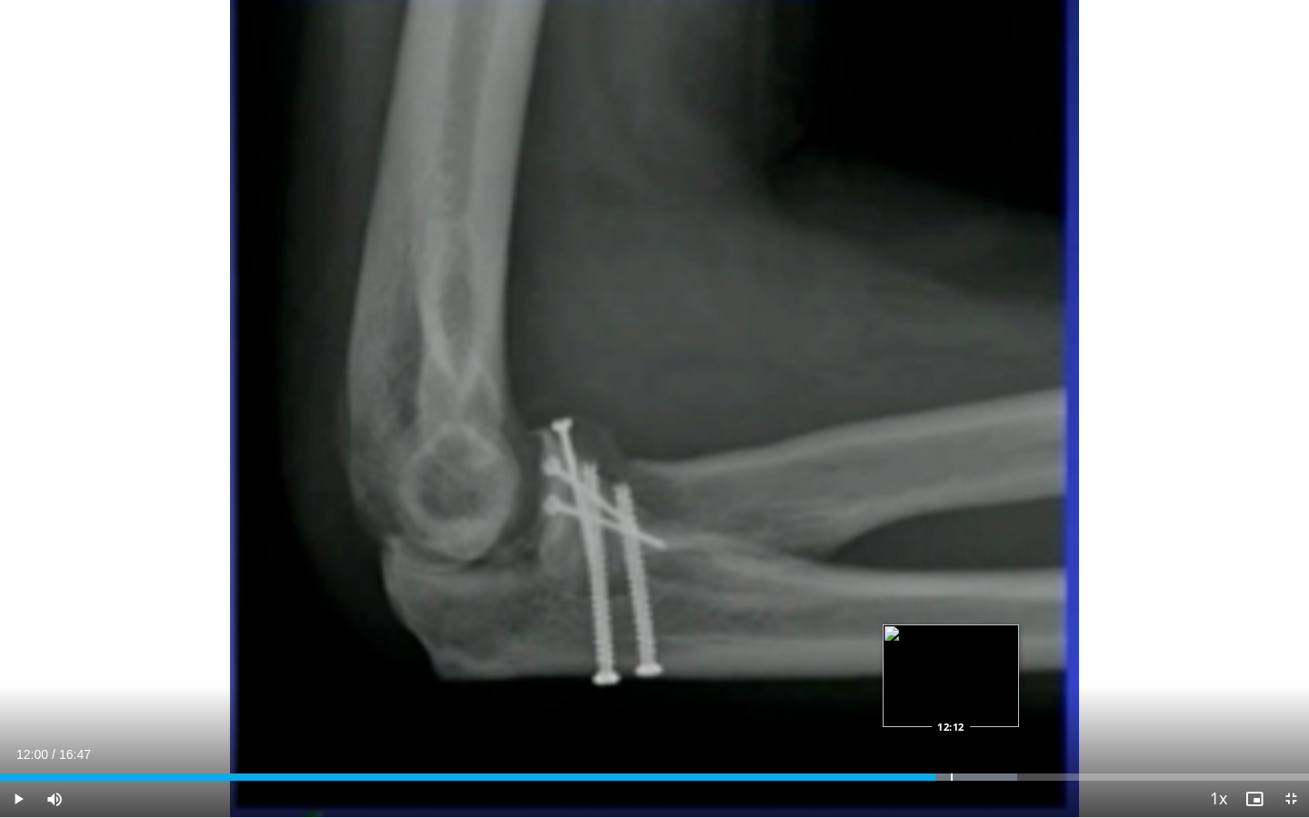
click at [951, 658] on div "Progress Bar" at bounding box center [952, 776] width 2 height 7
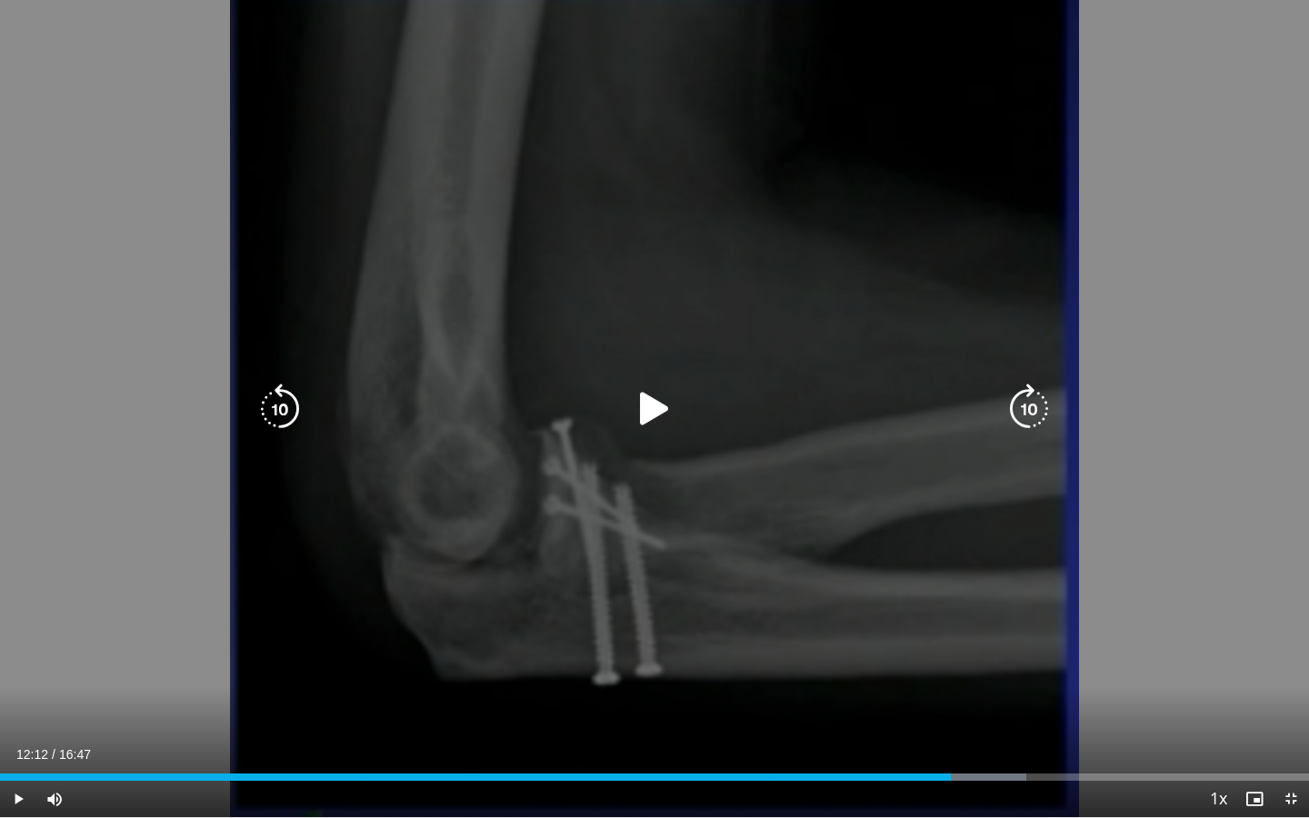
click at [754, 385] on div "10 seconds Tap to unmute" at bounding box center [654, 408] width 1309 height 817
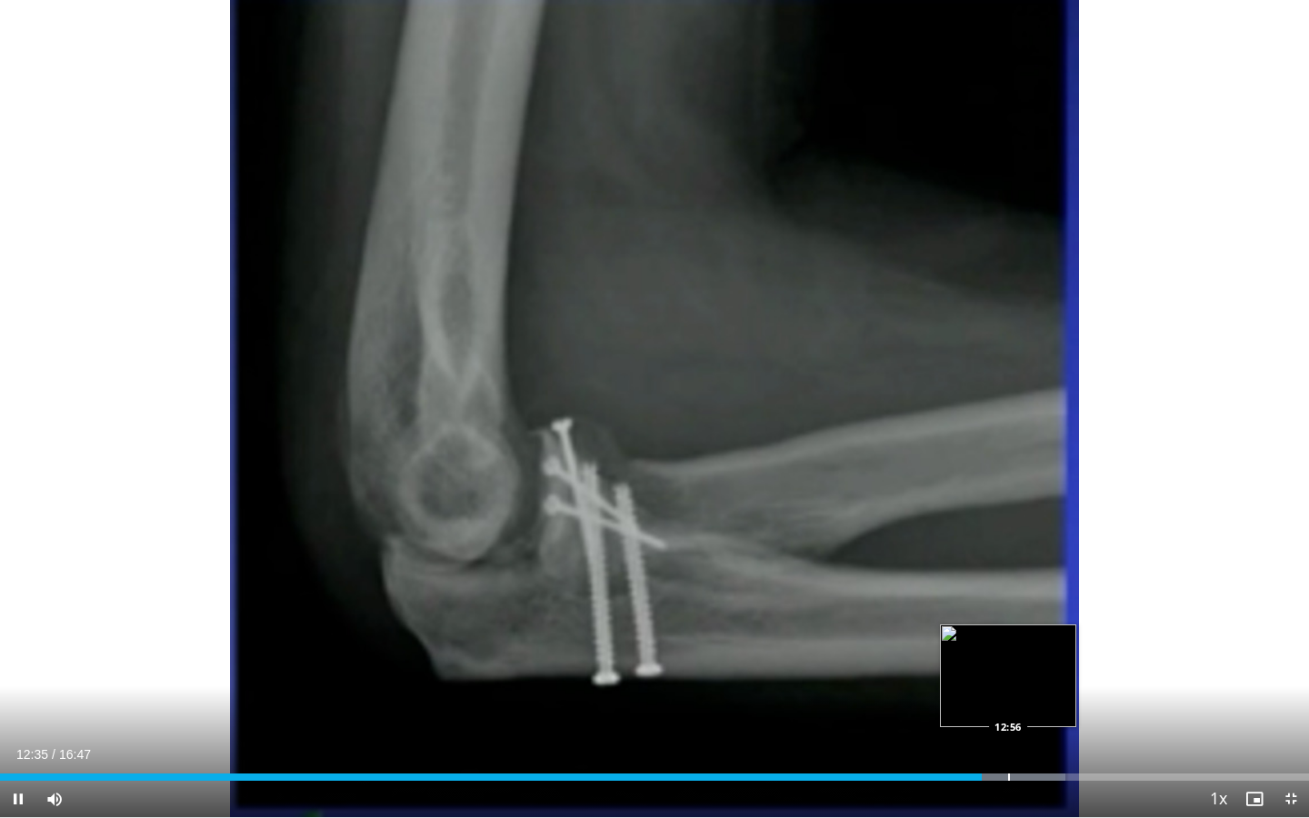
click at [1009, 658] on div "Loaded : 81.36% 12:35 12:56" at bounding box center [654, 771] width 1309 height 17
click at [1022, 658] on div "Loaded : 82.35% 12:58 13:07" at bounding box center [654, 771] width 1309 height 17
click at [1045, 658] on div "Loaded : 84.33% 13:10 13:24" at bounding box center [654, 771] width 1309 height 17
click at [1040, 658] on div "Progress Bar" at bounding box center [1041, 776] width 2 height 7
click at [1026, 658] on div "Progress Bar" at bounding box center [1027, 776] width 2 height 7
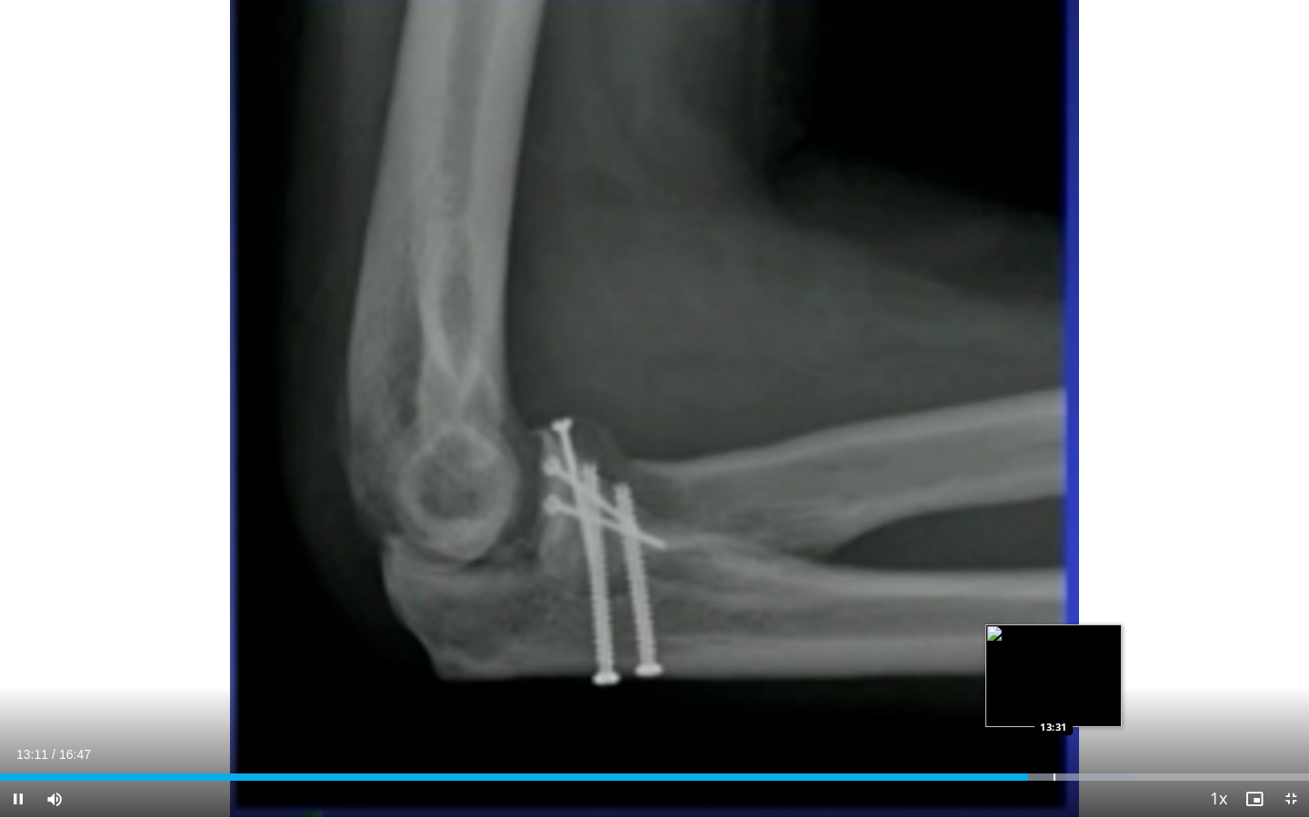
click at [1053, 658] on div "Progress Bar" at bounding box center [1054, 776] width 2 height 7
click at [1091, 658] on div "Loaded : 86.60% 13:31 14:00" at bounding box center [654, 771] width 1309 height 17
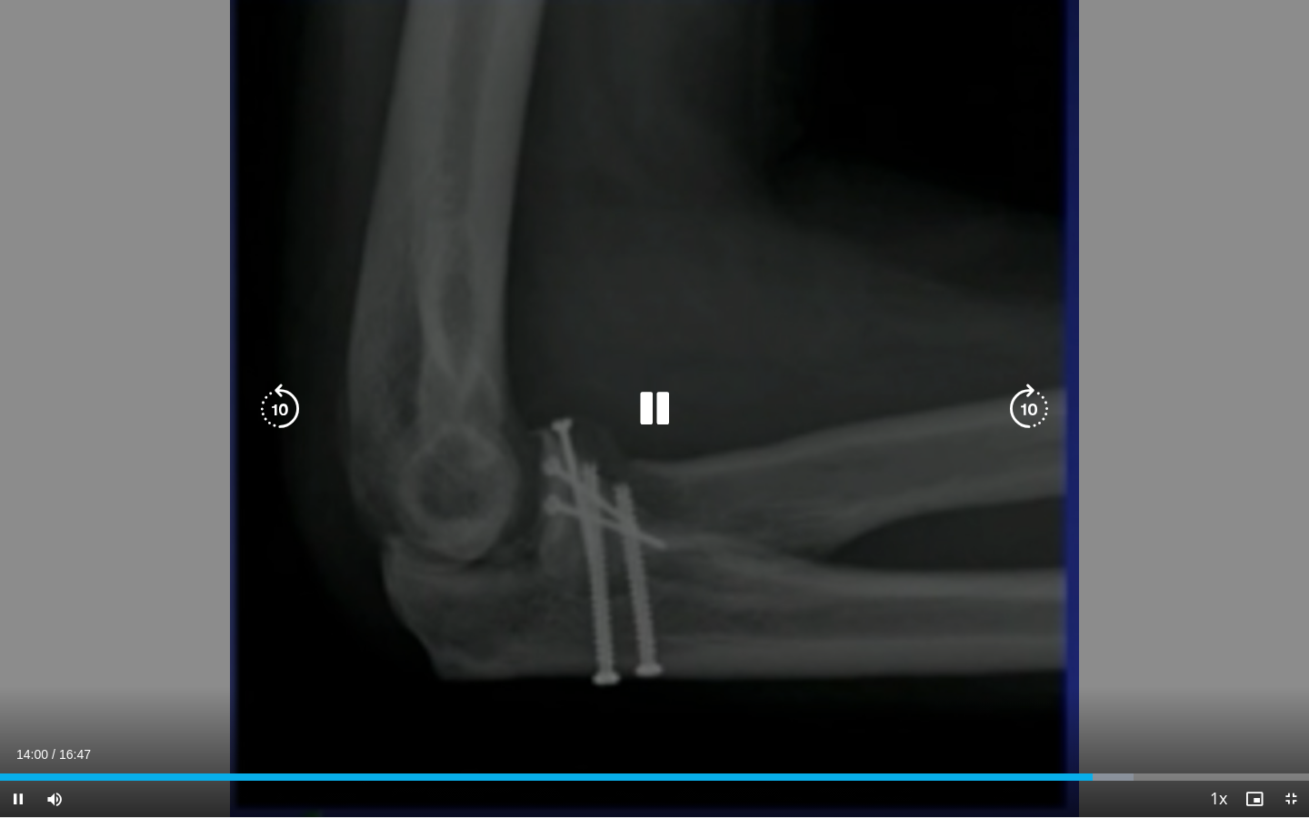
click at [1116, 658] on div "Progress Bar" at bounding box center [1093, 776] width 80 height 7
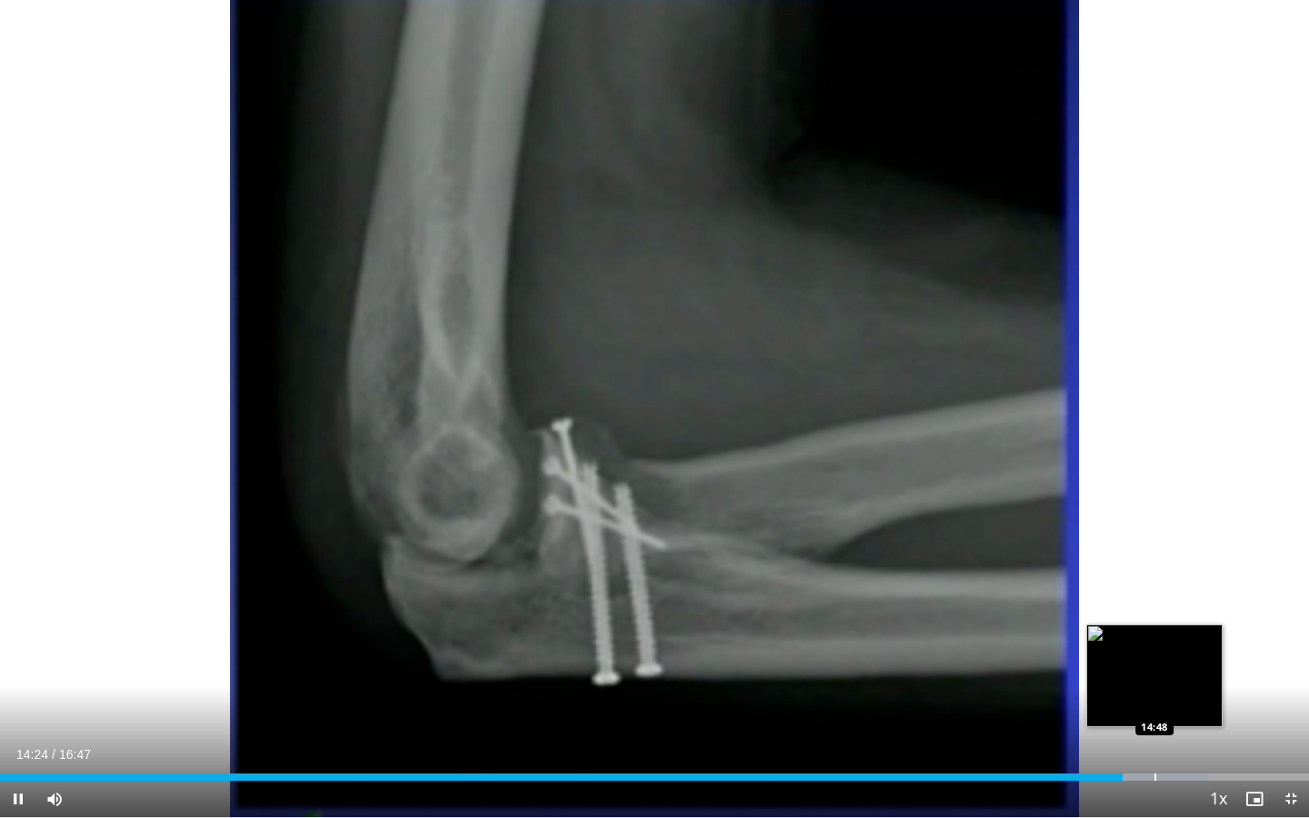
click at [1154, 658] on div "Loaded : 92.27% 14:24 14:48" at bounding box center [654, 771] width 1309 height 17
click at [1157, 658] on div "15:30" at bounding box center [604, 776] width 1209 height 7
click at [1120, 658] on div "Progress Bar" at bounding box center [1121, 776] width 2 height 7
